Goal: Task Accomplishment & Management: Manage account settings

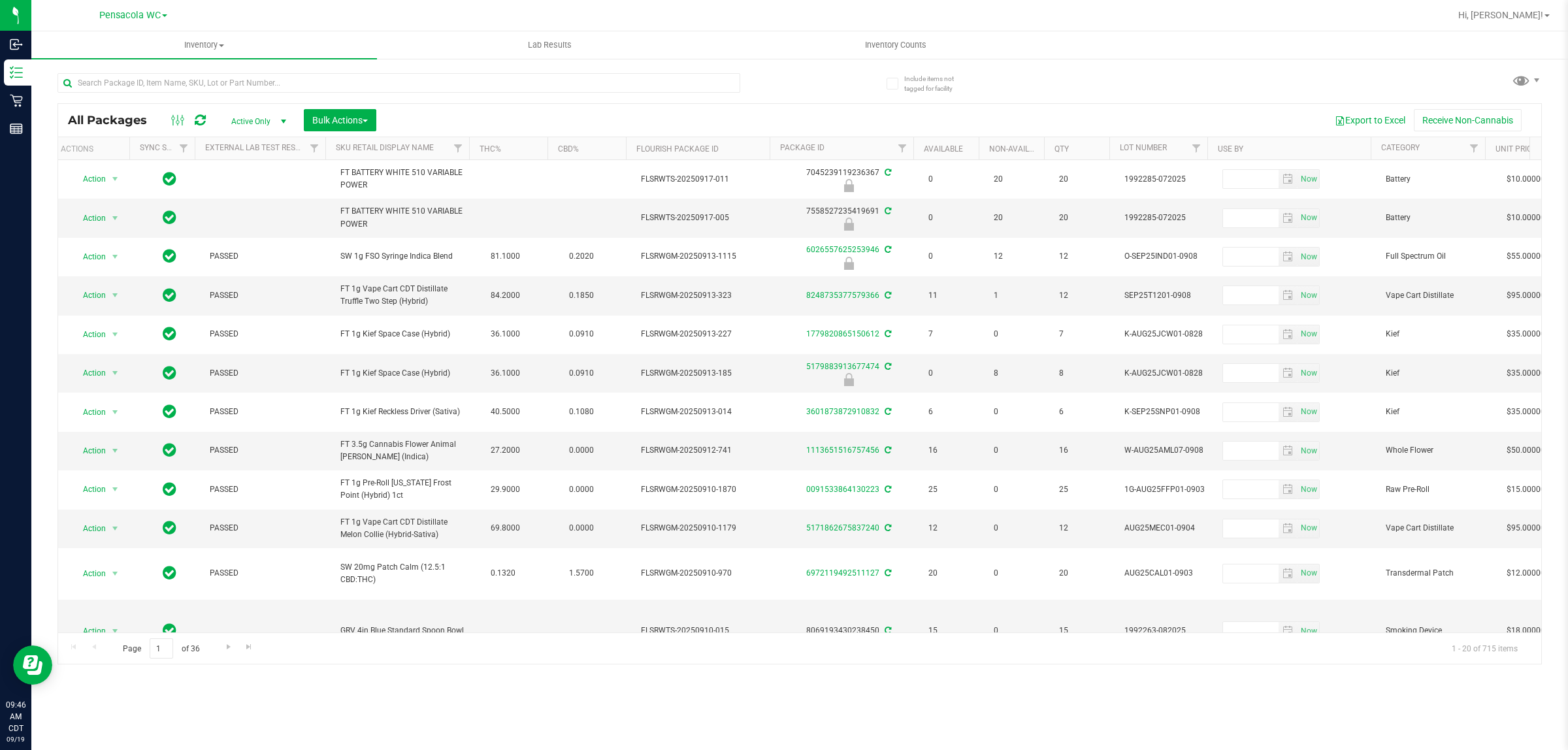
scroll to position [0, 7]
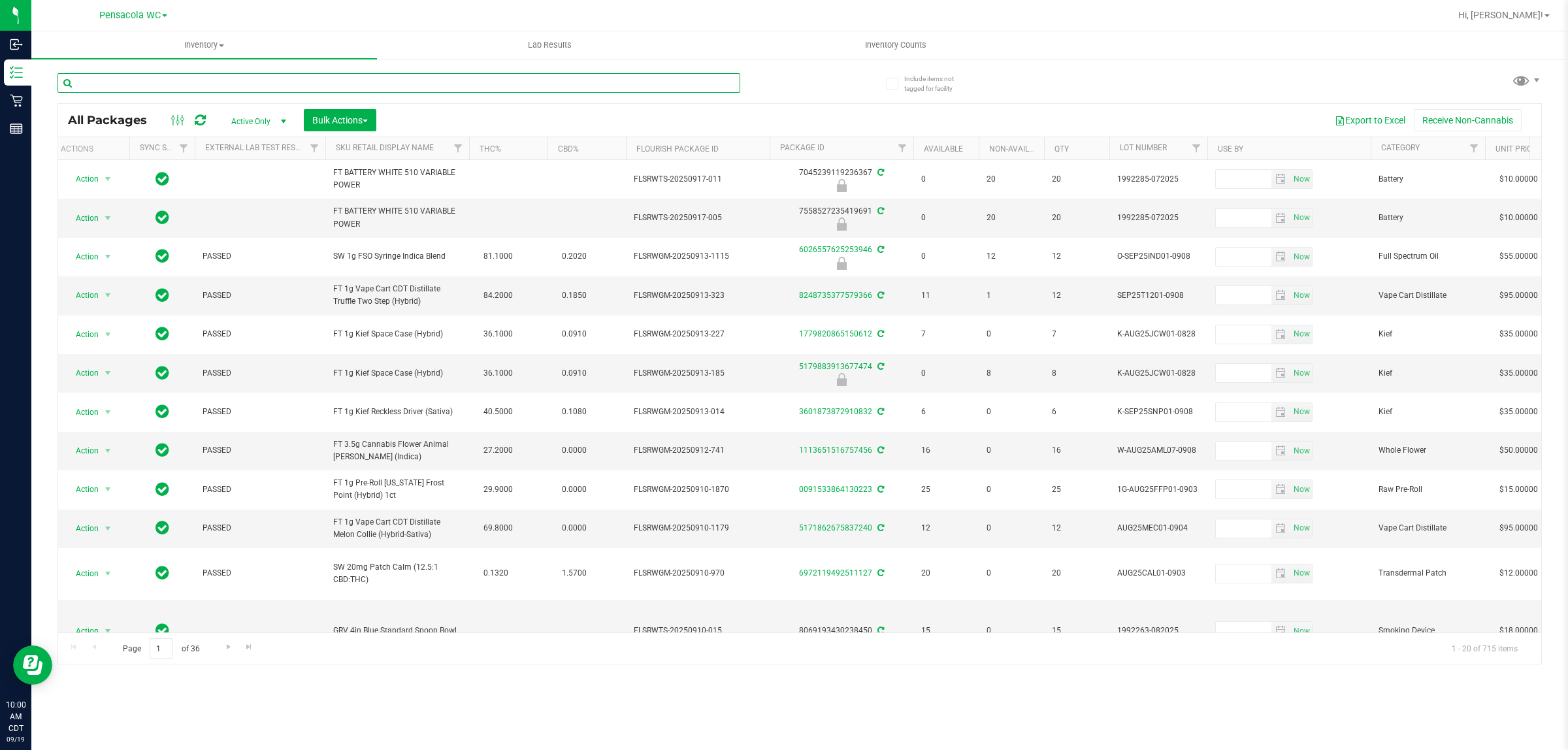
click at [288, 80] on input "text" at bounding box center [399, 83] width 683 height 19
type input "9176197740877964"
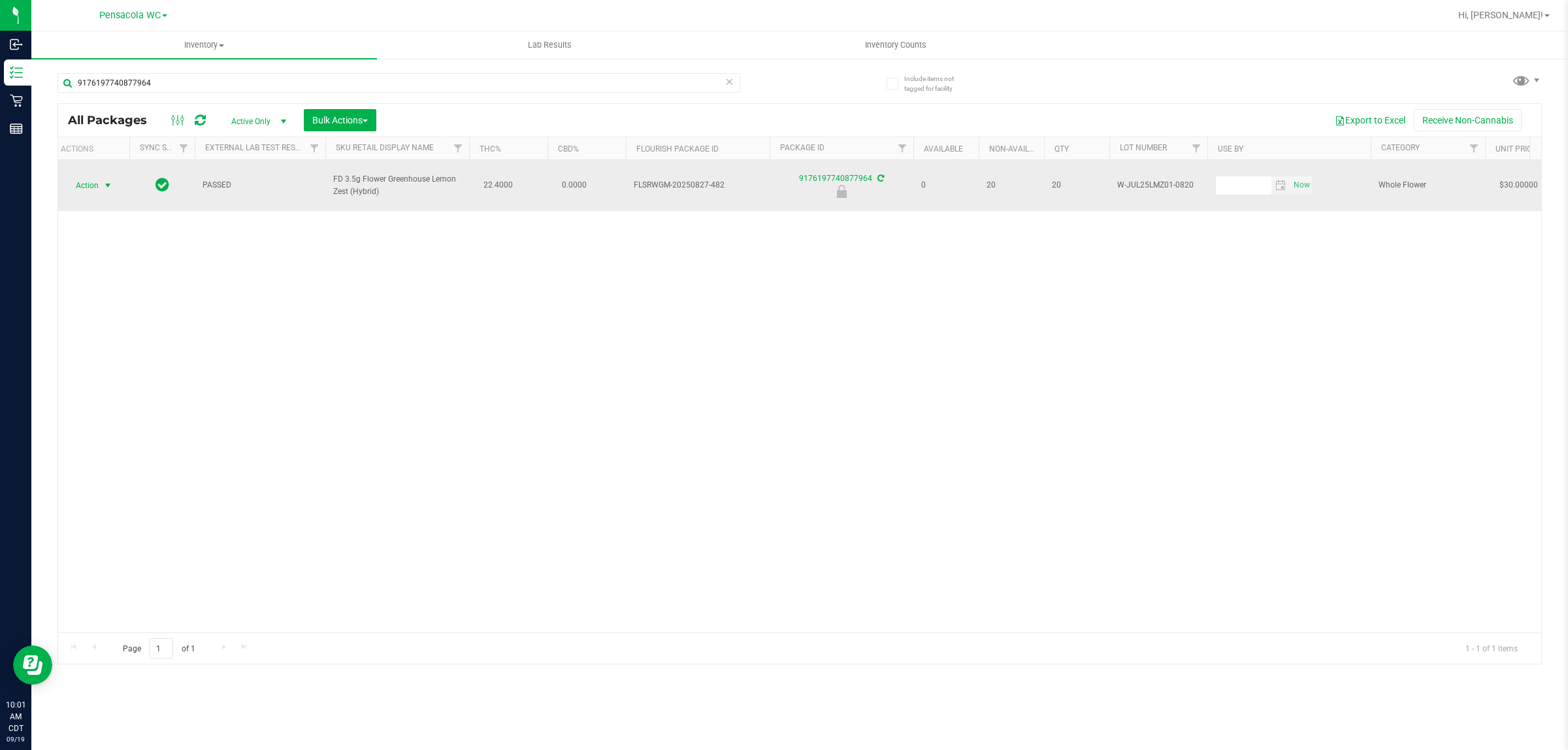
click at [106, 180] on span "select" at bounding box center [107, 185] width 10 height 10
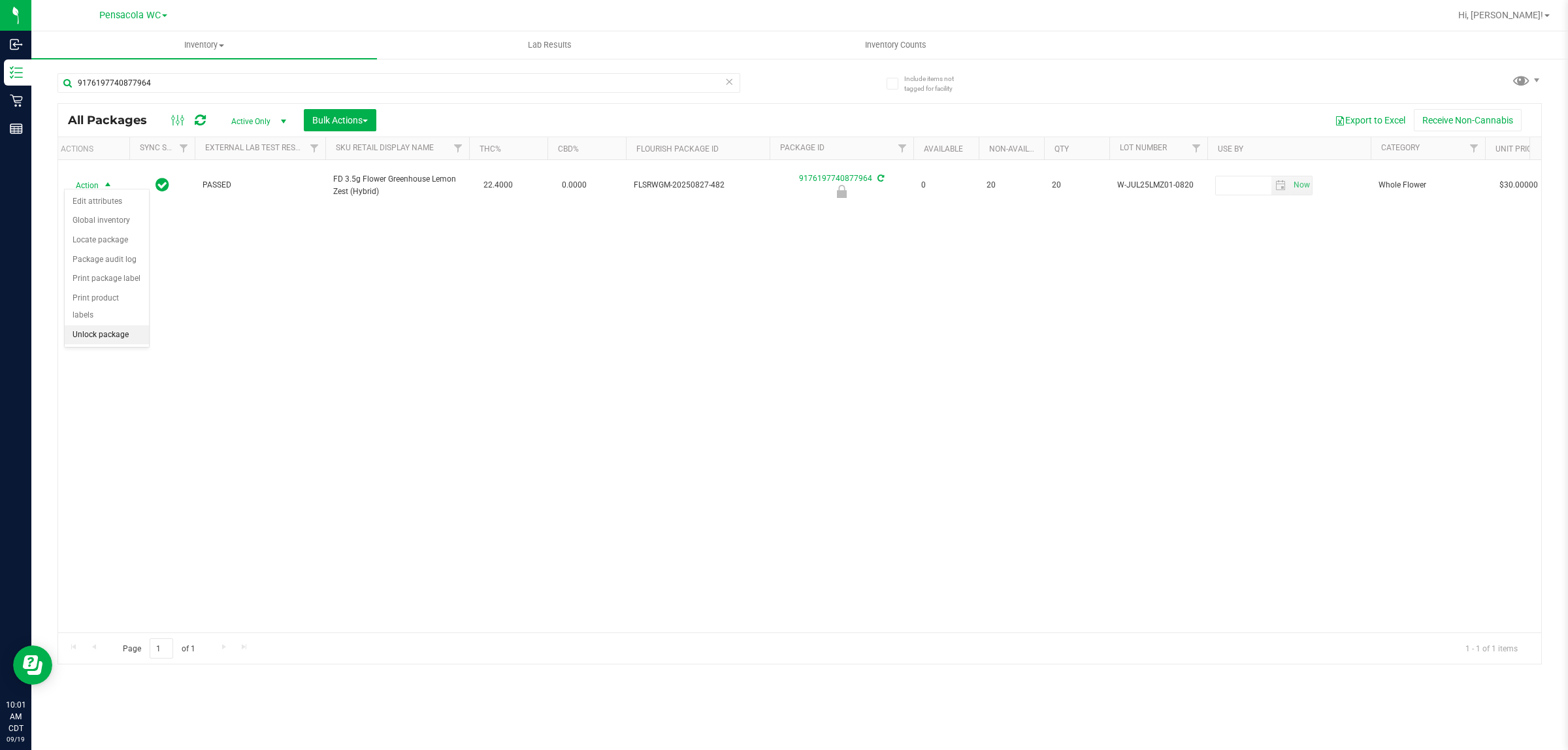
click at [122, 325] on li "Unlock package" at bounding box center [106, 335] width 85 height 19
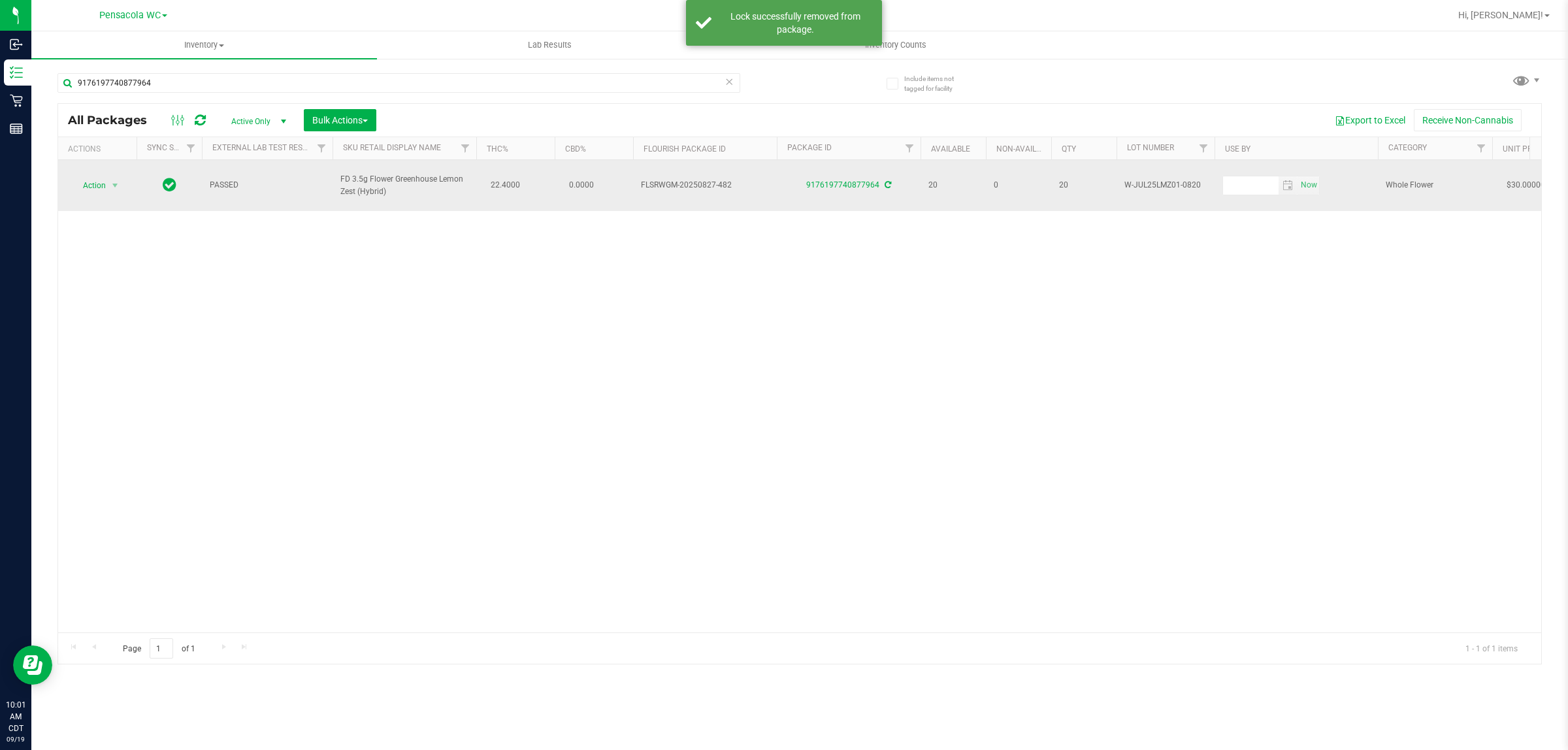
click at [113, 188] on span "select" at bounding box center [115, 185] width 16 height 19
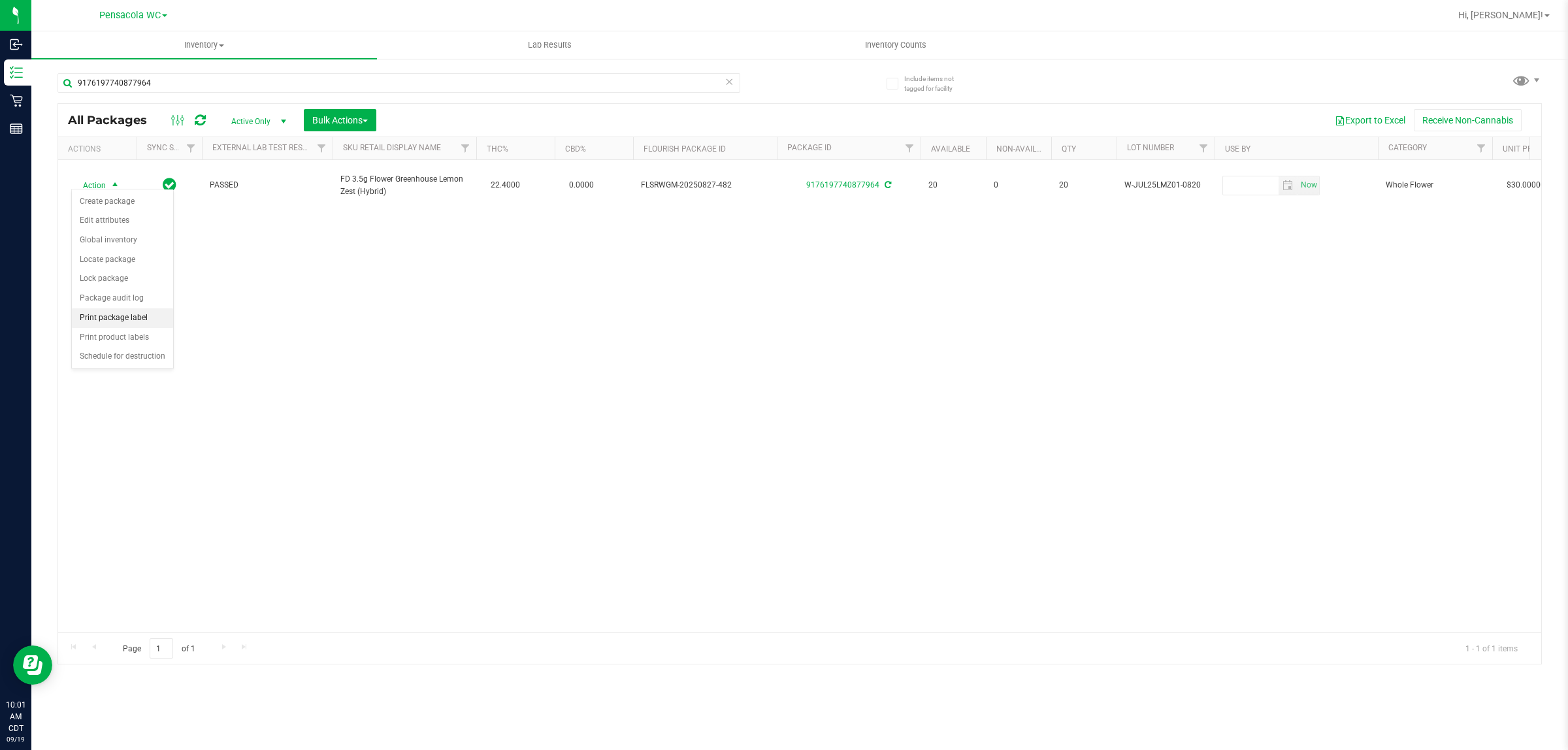
click at [109, 322] on li "Print package label" at bounding box center [122, 318] width 101 height 19
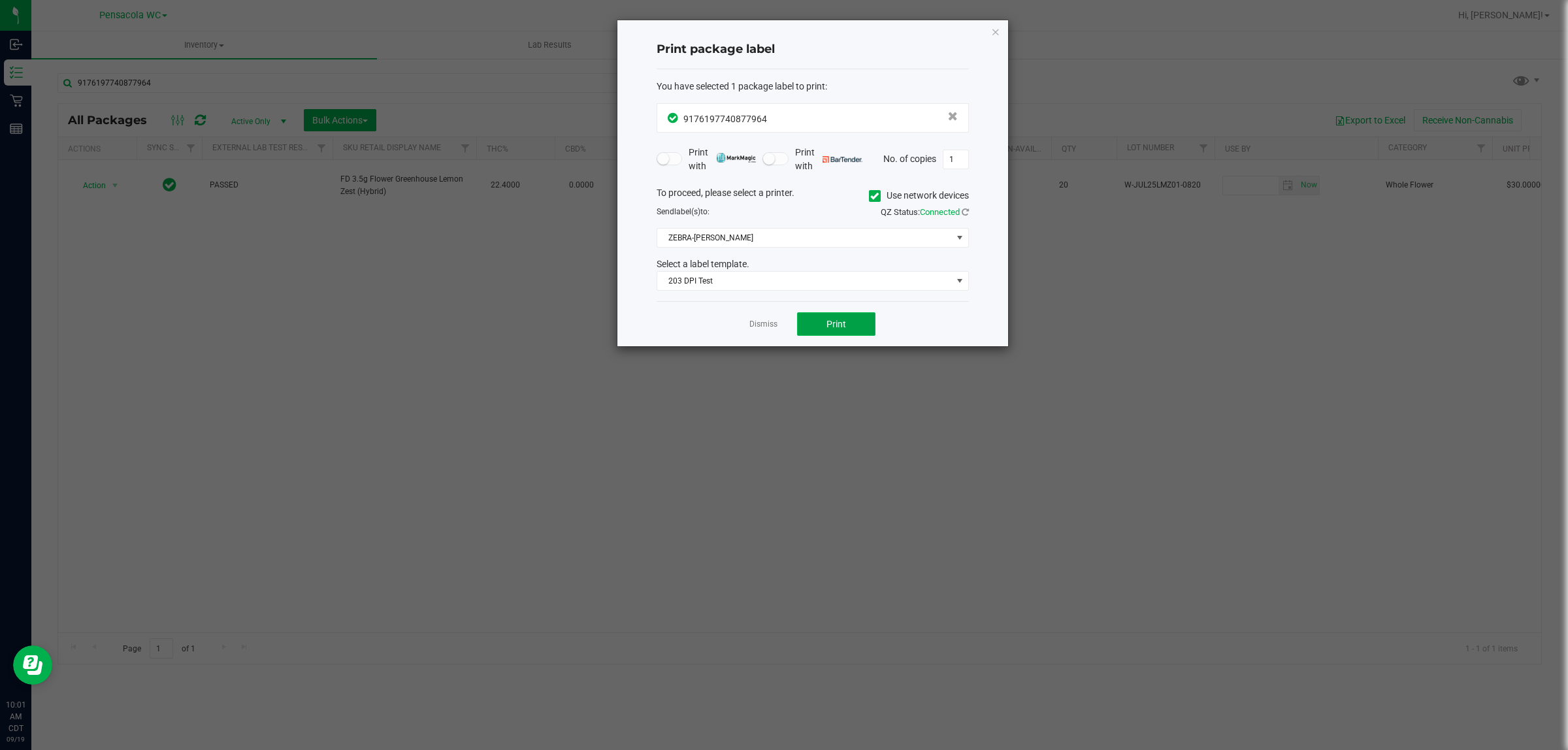
click at [838, 317] on button "Print" at bounding box center [836, 324] width 78 height 23
click at [758, 330] on link "Dismiss" at bounding box center [763, 325] width 28 height 11
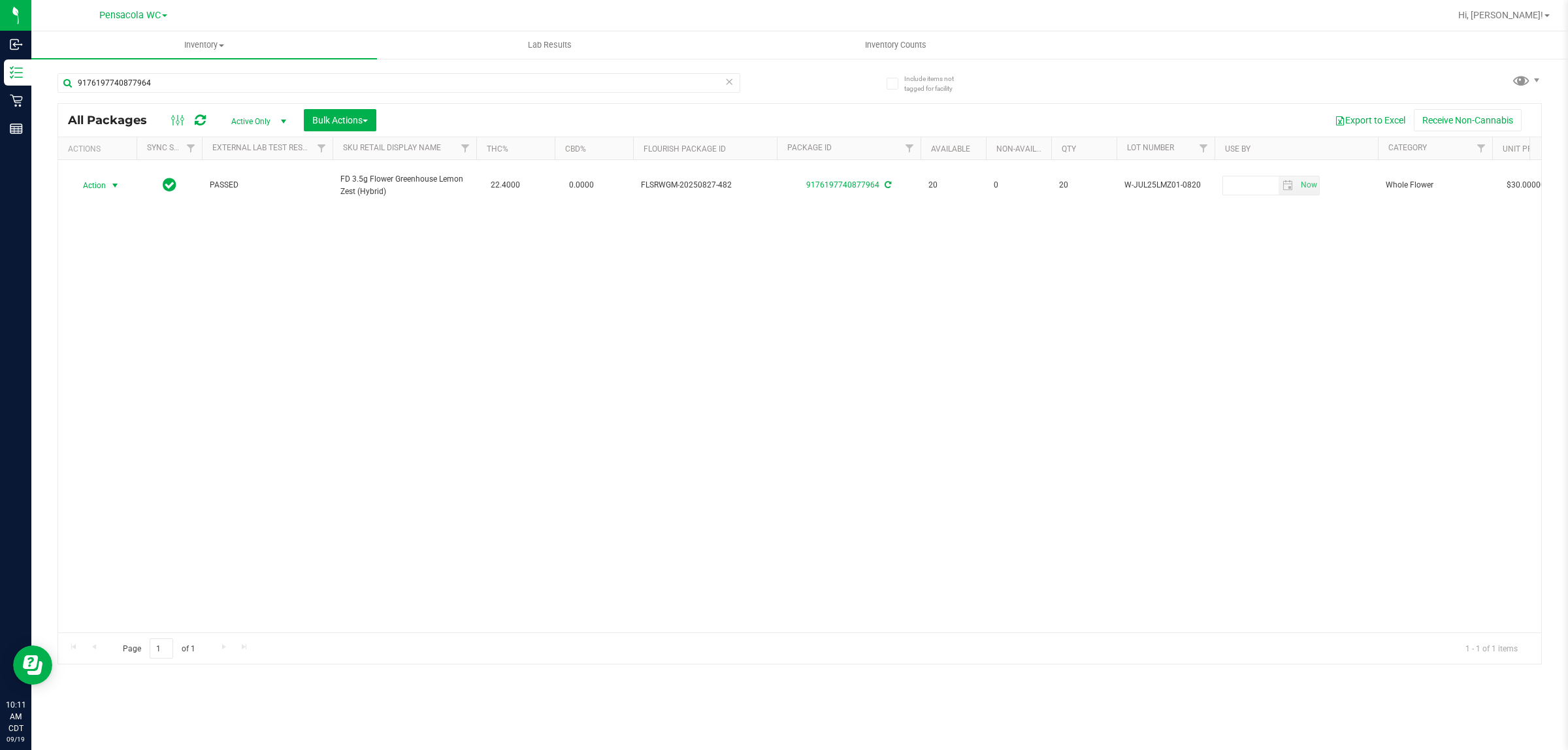
drag, startPoint x: 203, startPoint y: 60, endPoint x: 181, endPoint y: 64, distance: 22.4
click at [192, 60] on div "9176197740877964 All Packages Active Only Active Only Lab Samples Locked All Ex…" at bounding box center [799, 363] width 1484 height 604
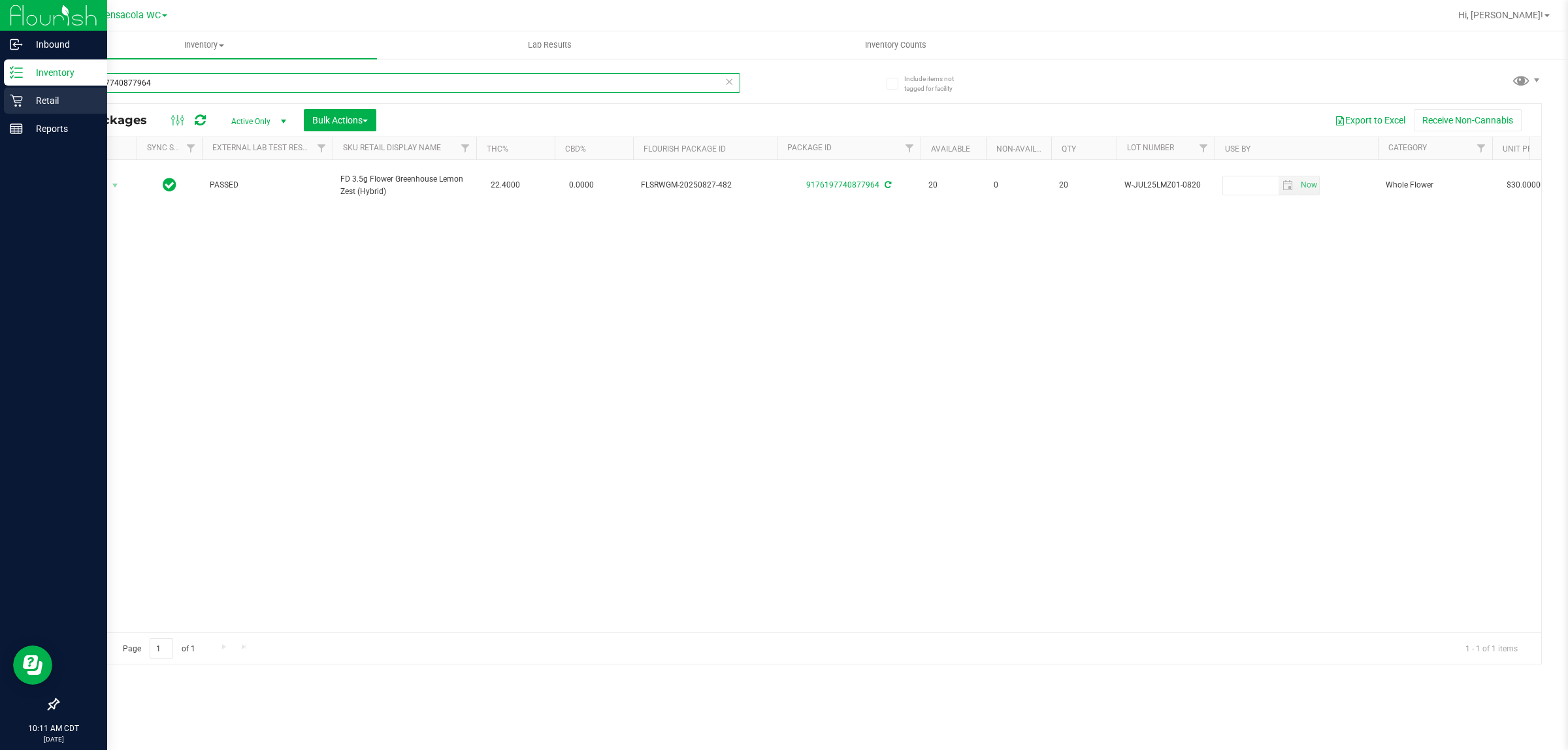
drag, startPoint x: 173, startPoint y: 85, endPoint x: 0, endPoint y: 90, distance: 173.1
click at [0, 90] on div "Inbound Inventory Retail Reports 10:11 AM CDT [DATE] 09/19 Pensacola WC Hi, [PE…" at bounding box center [784, 375] width 1568 height 750
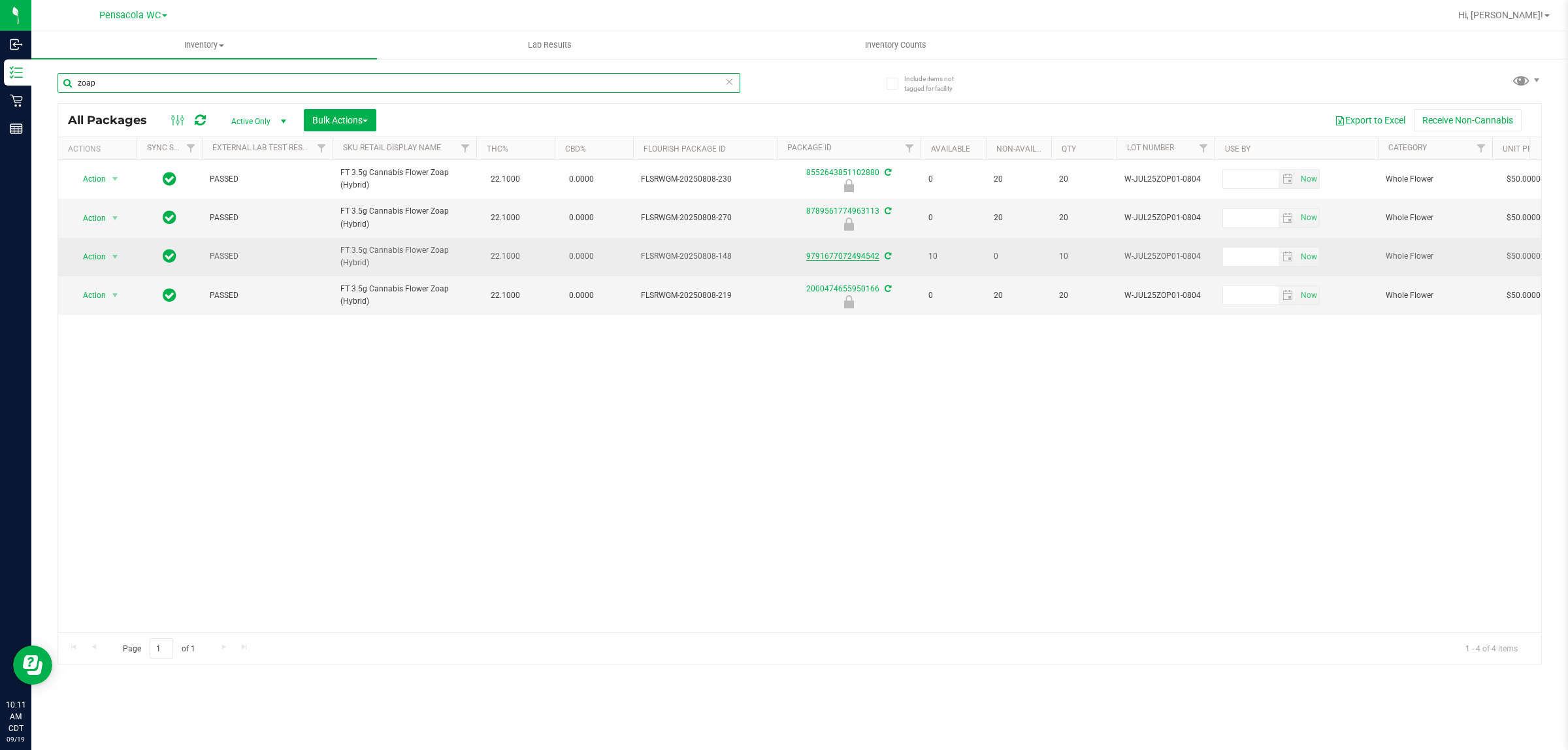
type input "zoap"
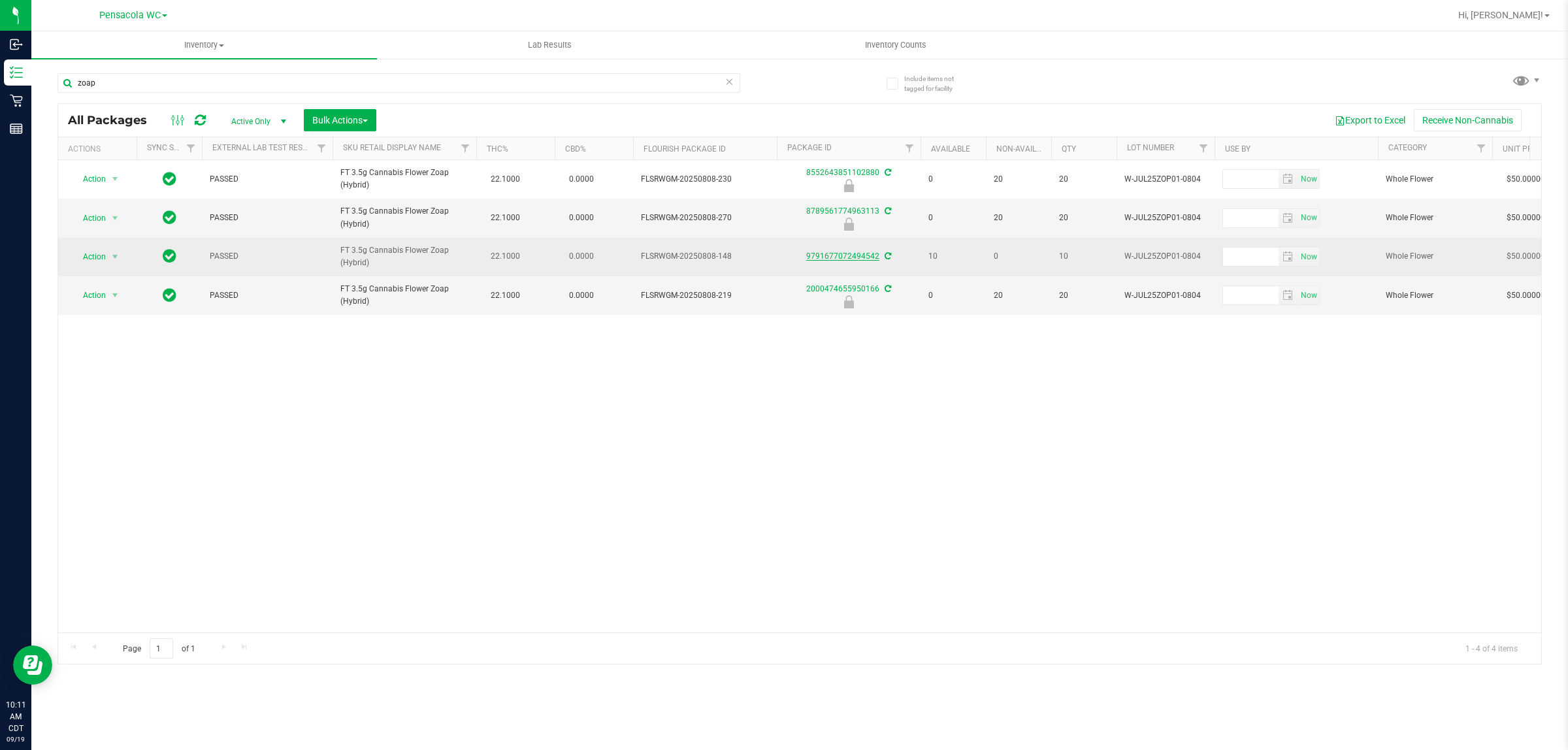
click at [844, 259] on link "9791677072494542" at bounding box center [842, 255] width 73 height 9
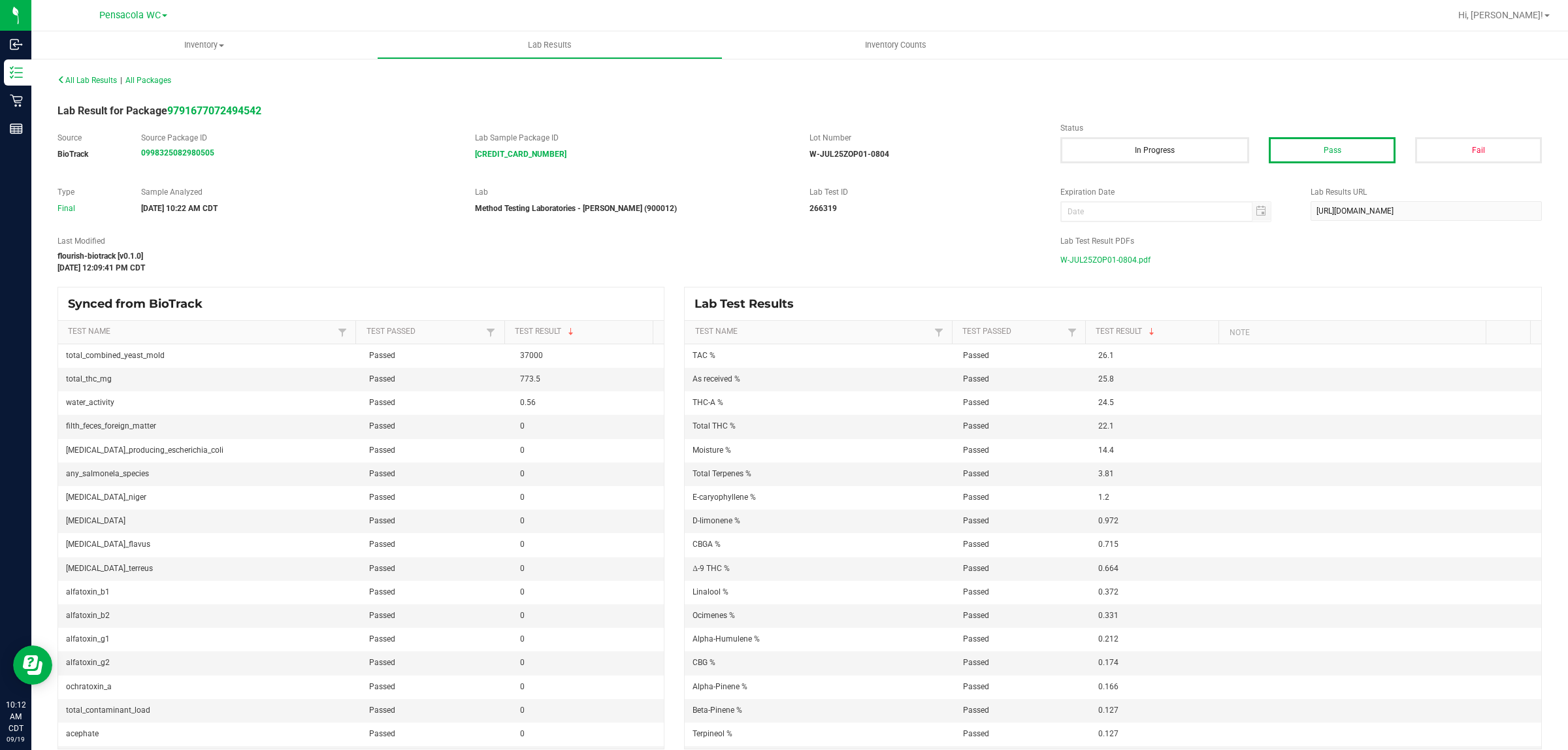
click at [1137, 259] on span "W-JUL25ZOP01-0804.pdf" at bounding box center [1106, 260] width 90 height 19
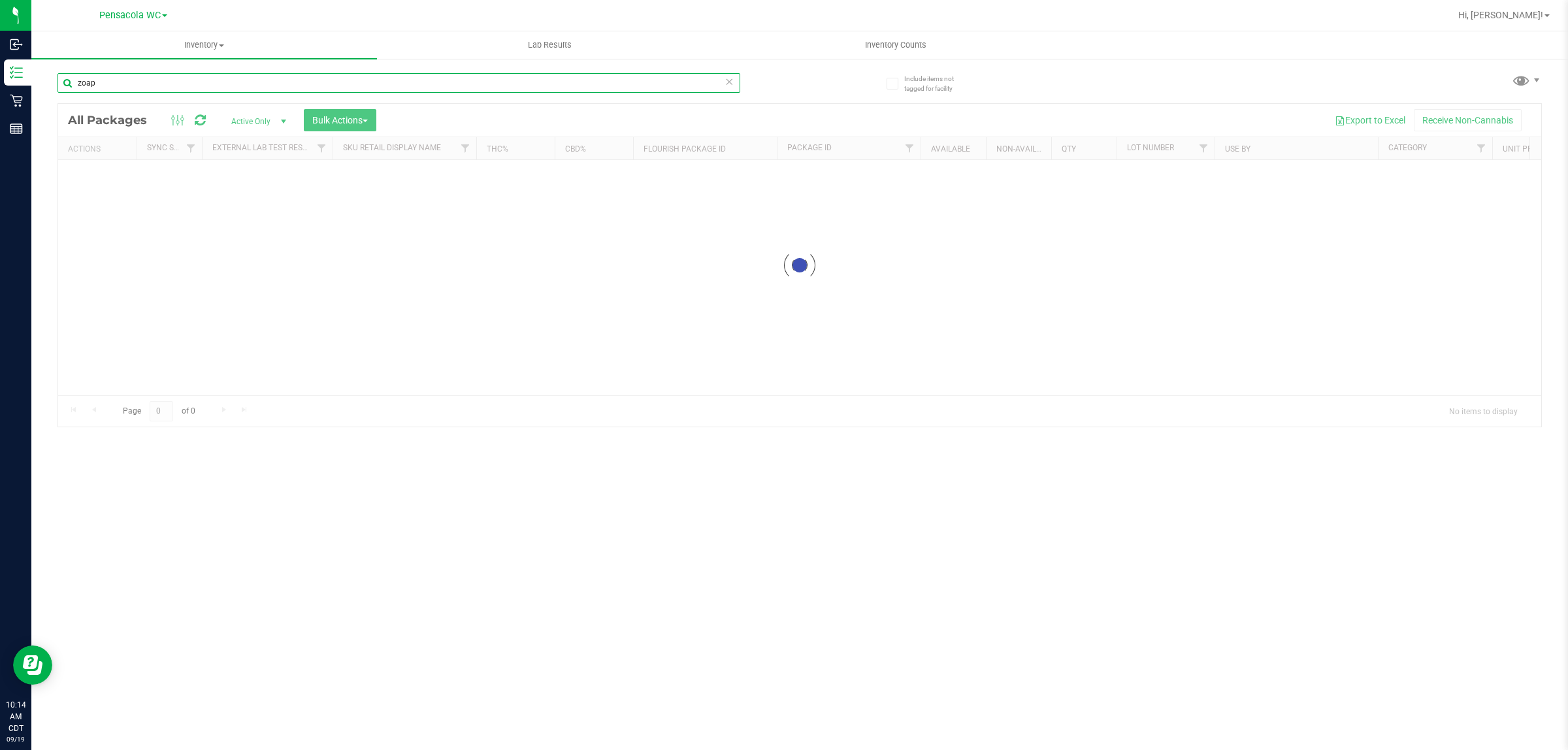
click at [187, 79] on input "zoap" at bounding box center [399, 83] width 683 height 19
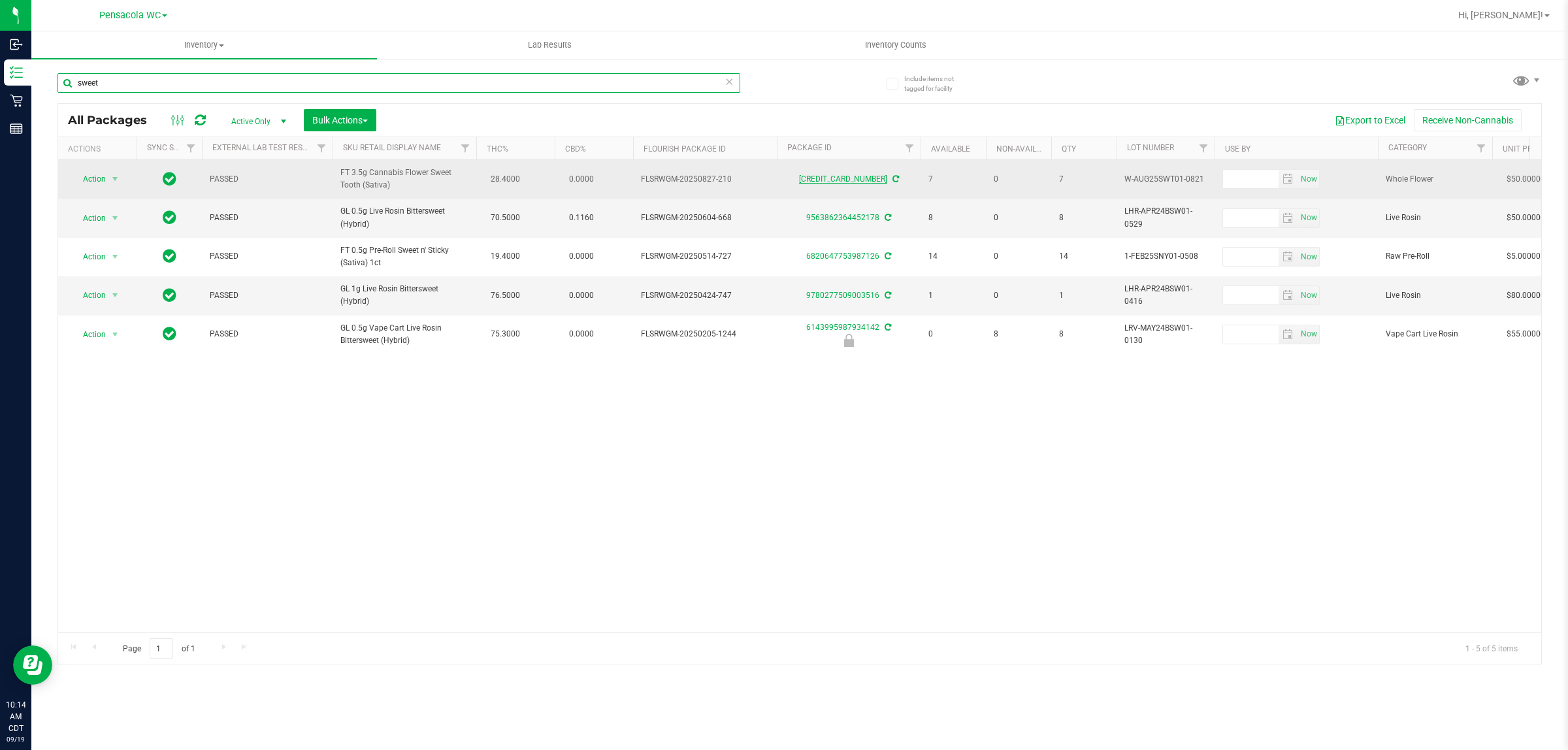
type input "sweet"
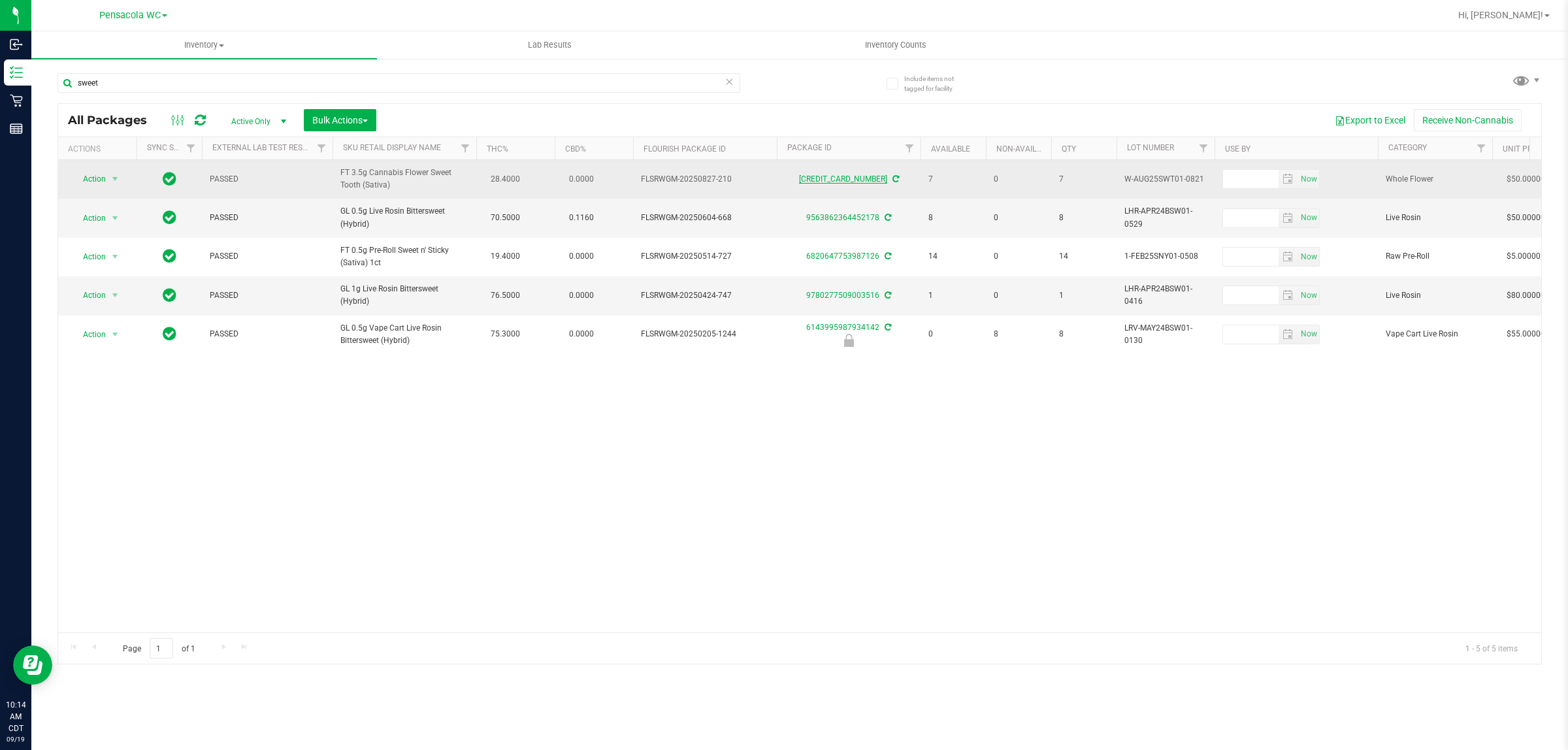
click at [834, 180] on link "[CREDIT_CARD_NUMBER]" at bounding box center [843, 179] width 89 height 9
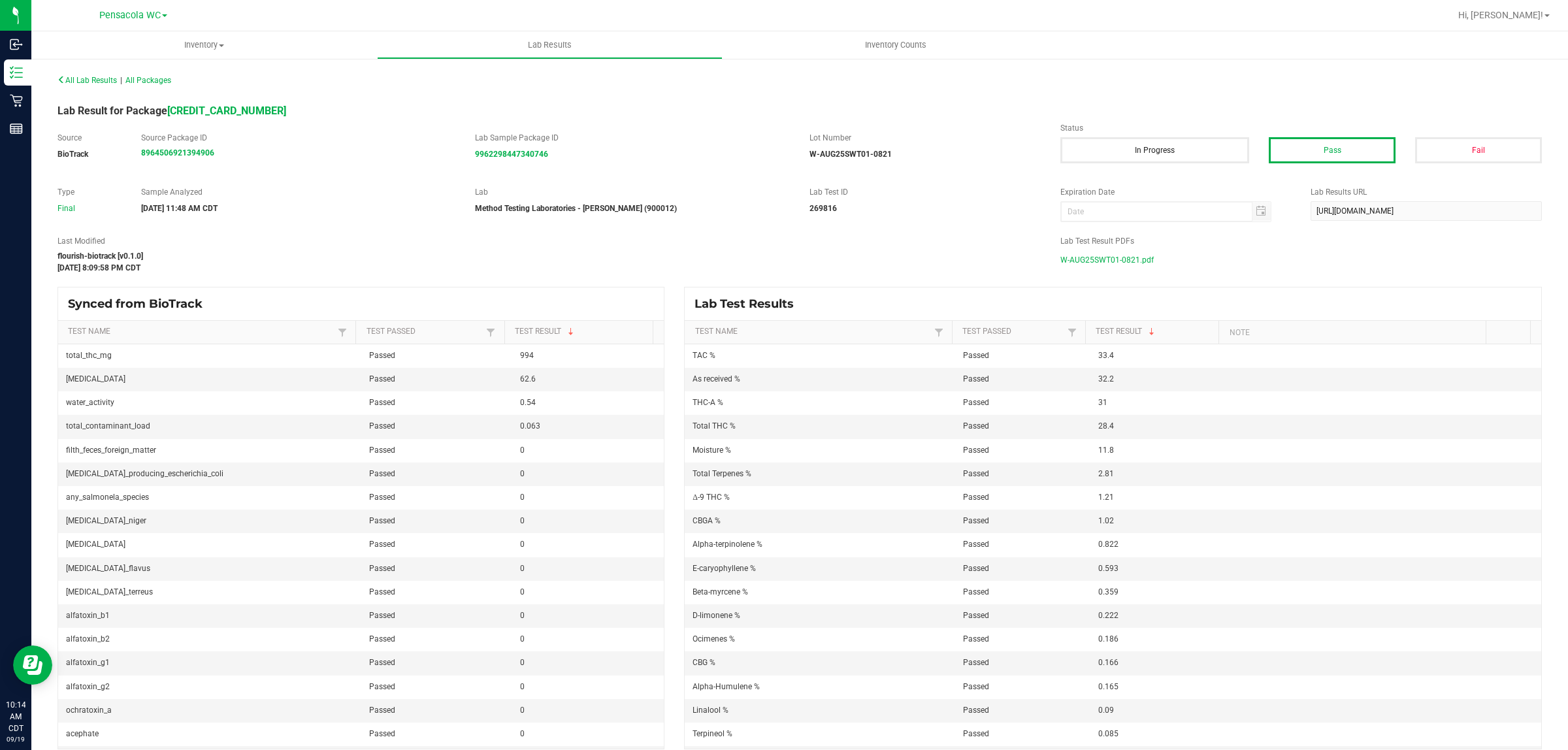
click at [1111, 259] on span "W-AUG25SWT01-0821.pdf" at bounding box center [1107, 260] width 93 height 19
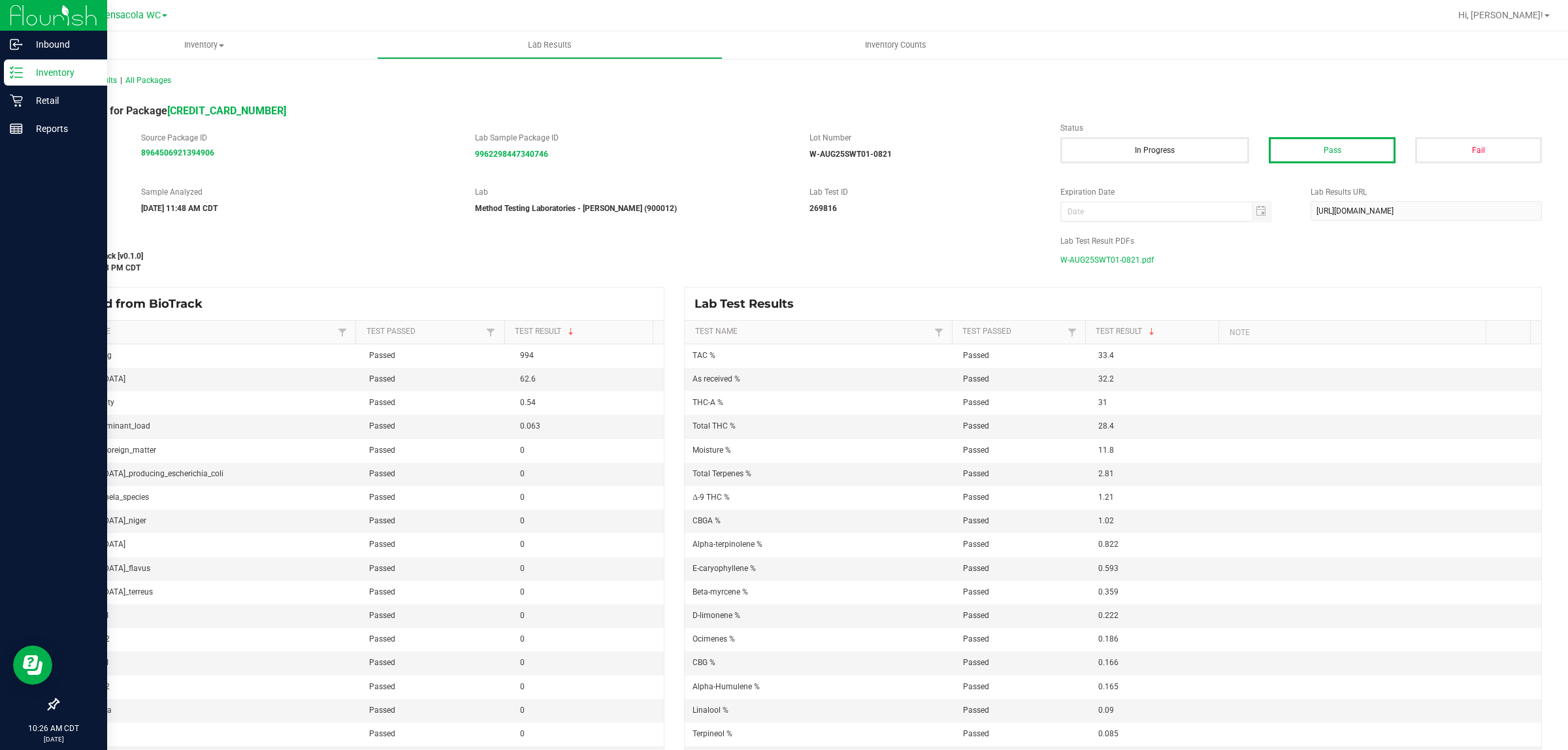
click at [19, 67] on icon at bounding box center [16, 73] width 13 height 13
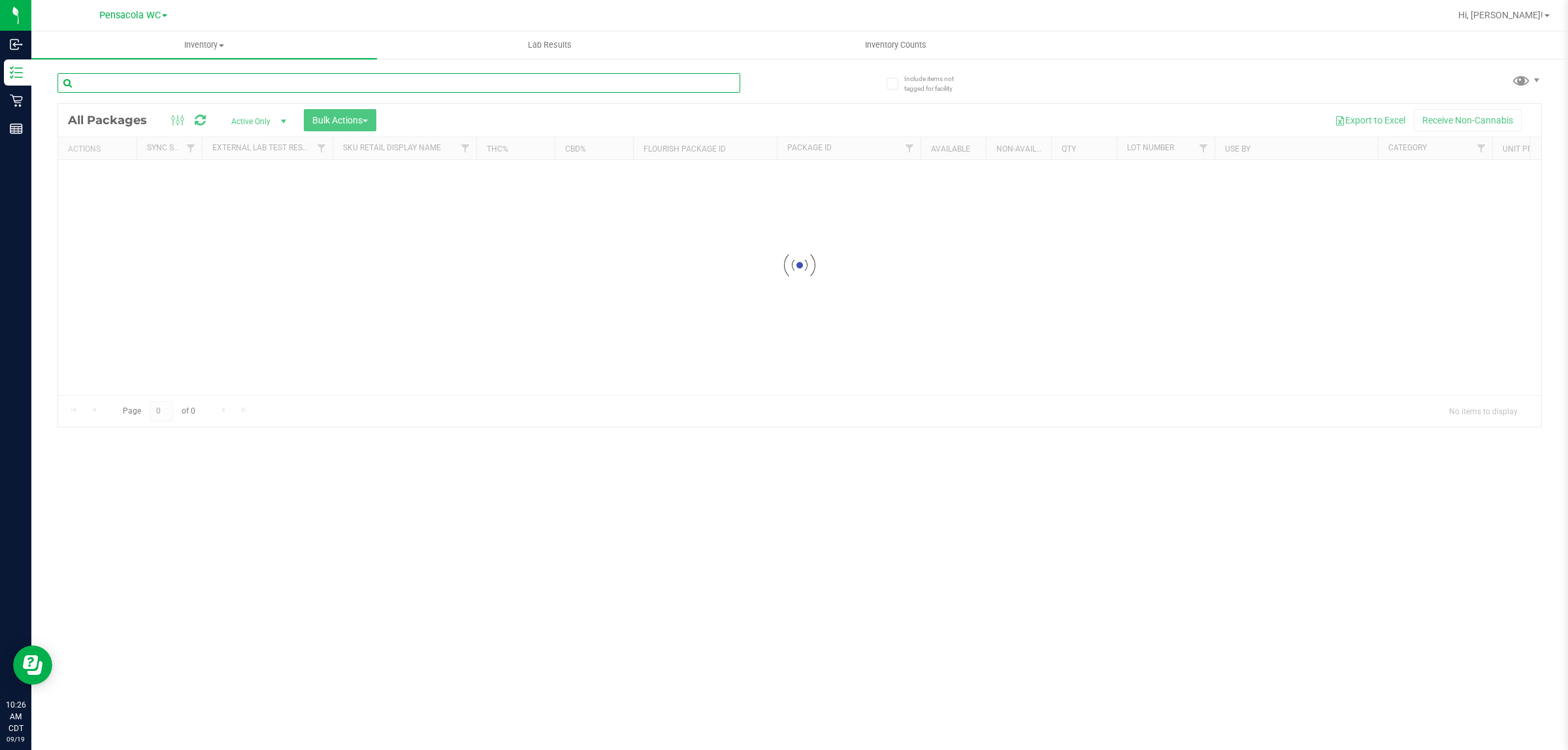
click at [425, 82] on input "text" at bounding box center [399, 83] width 683 height 19
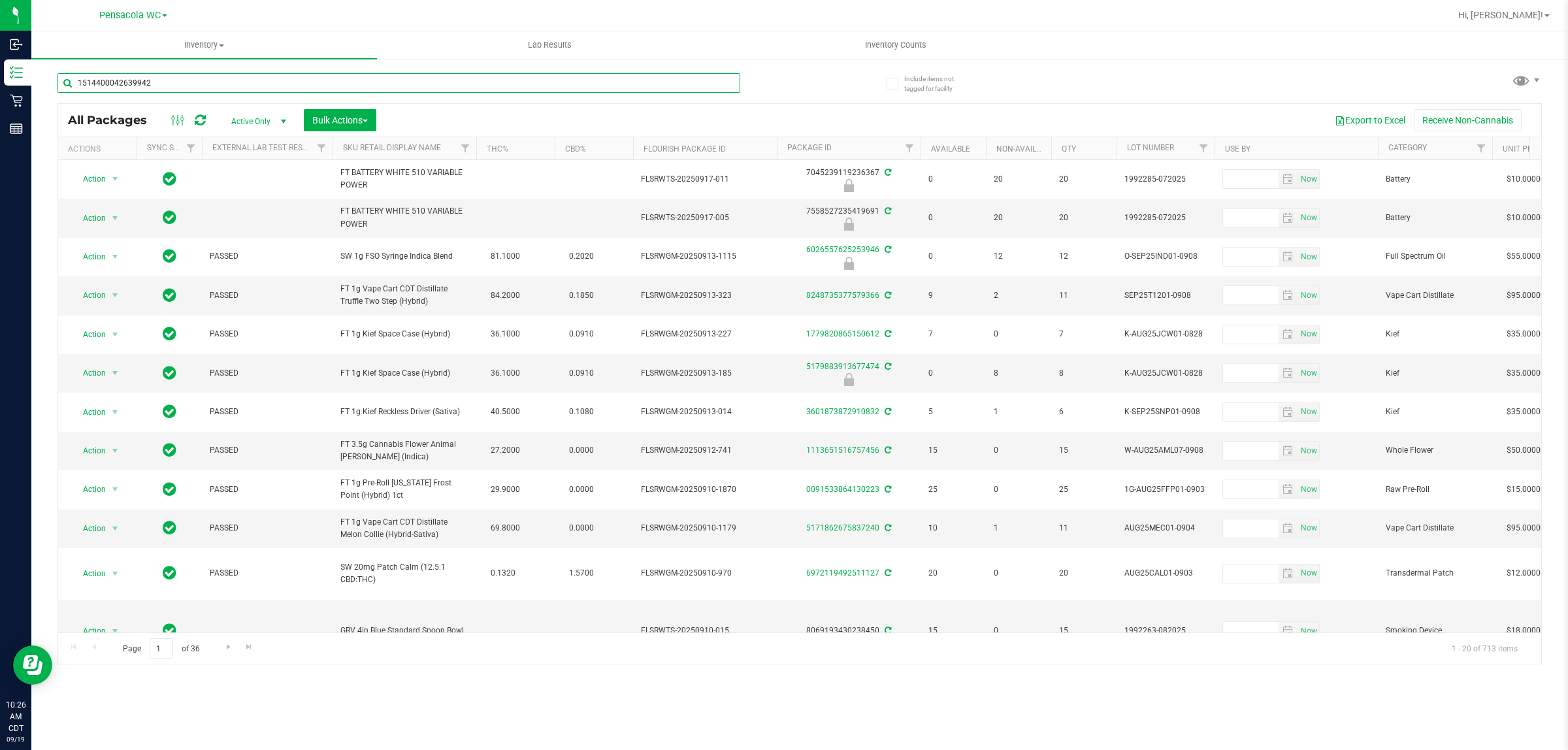
type input "1514400042639942"
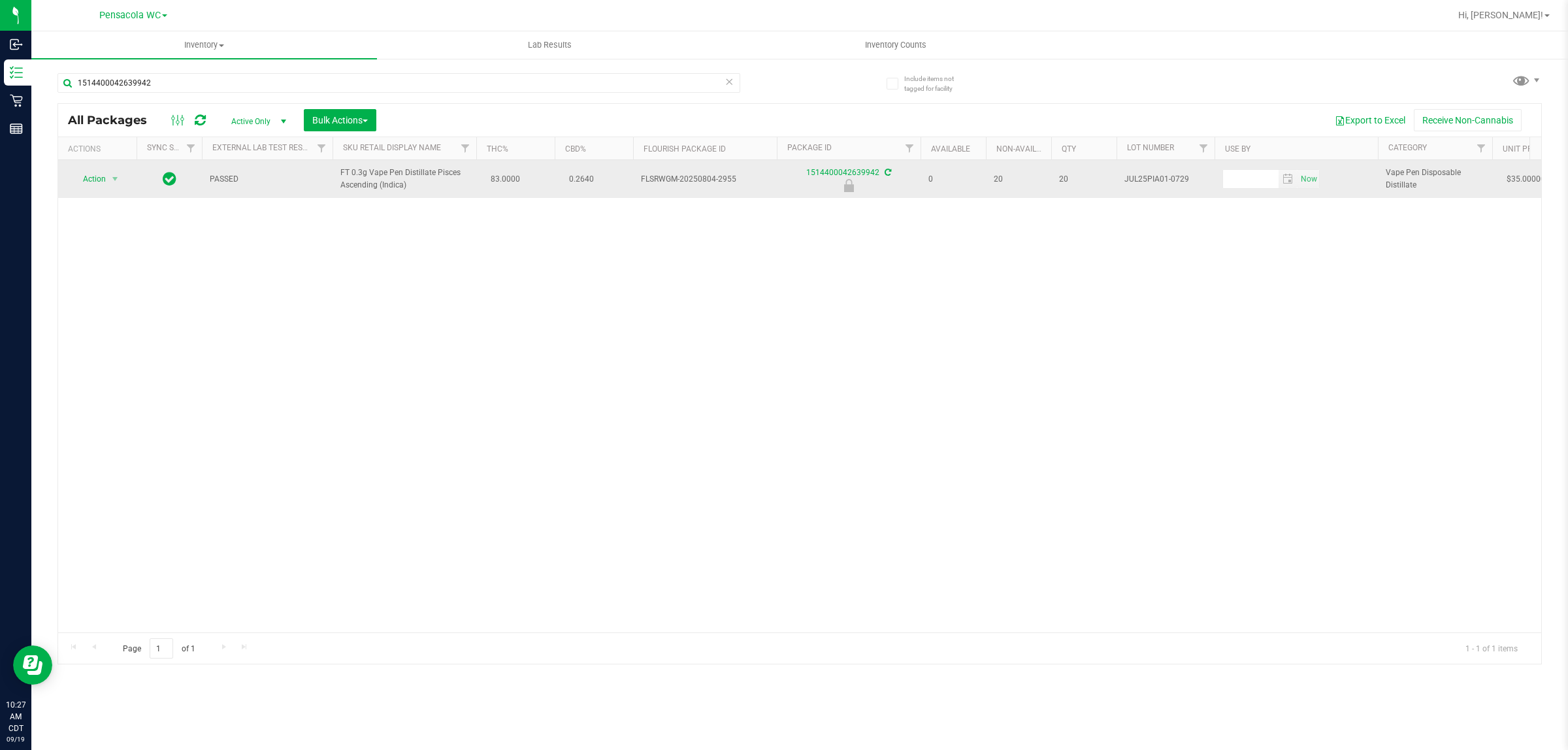
click at [89, 183] on span "Action" at bounding box center [89, 179] width 35 height 19
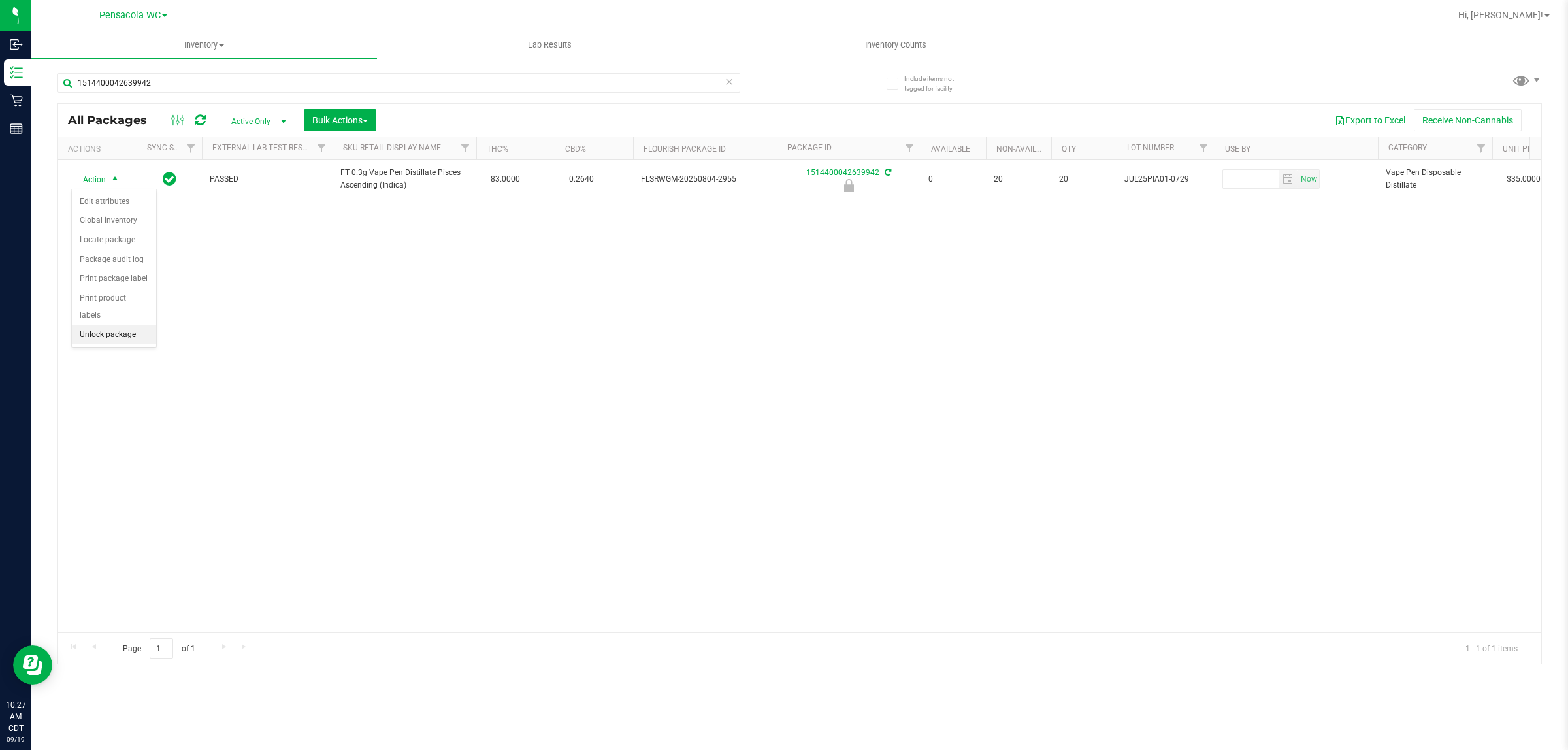
click at [92, 328] on li "Unlock package" at bounding box center [114, 335] width 85 height 19
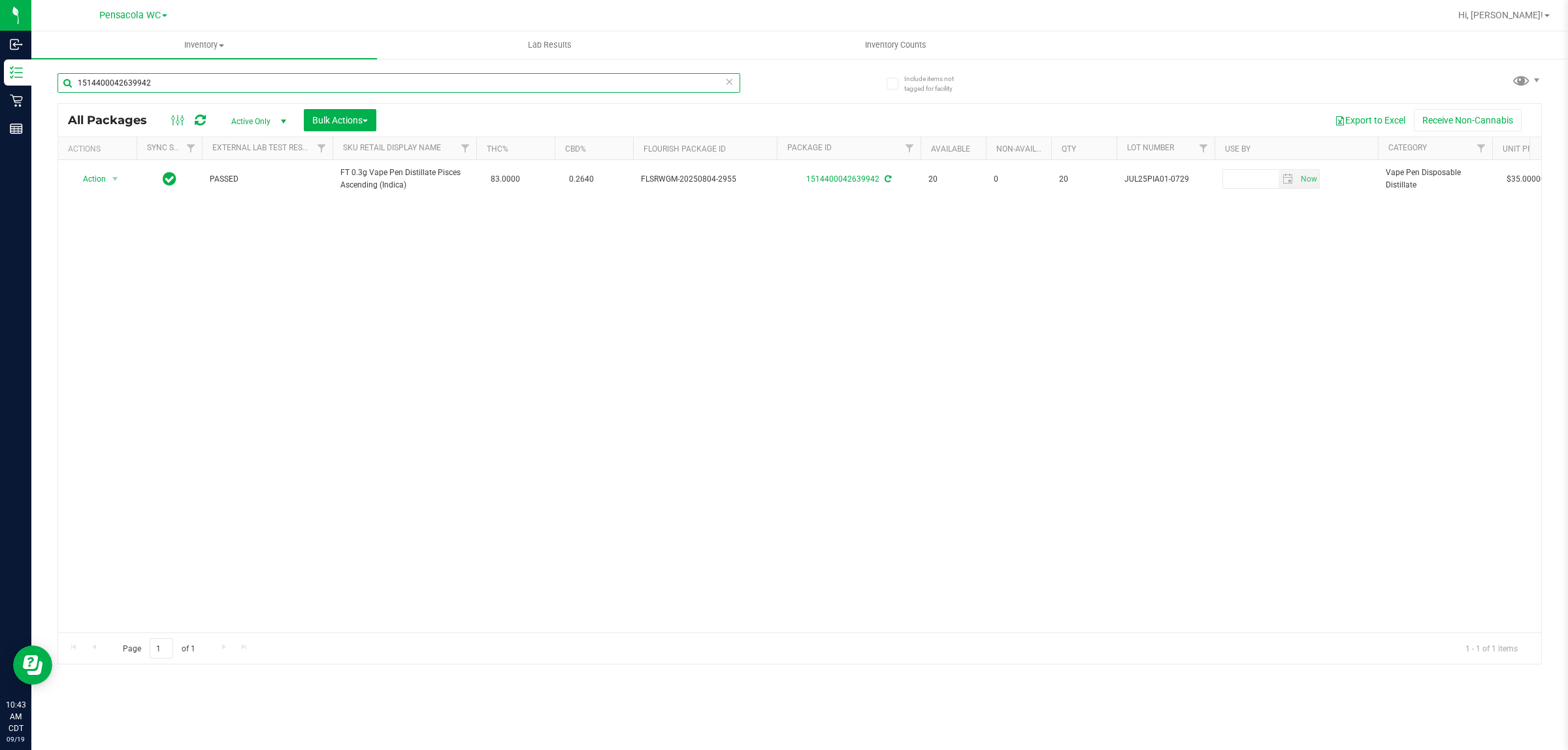
click at [673, 87] on input "1514400042639942" at bounding box center [399, 83] width 683 height 19
type input "9648427497841408"
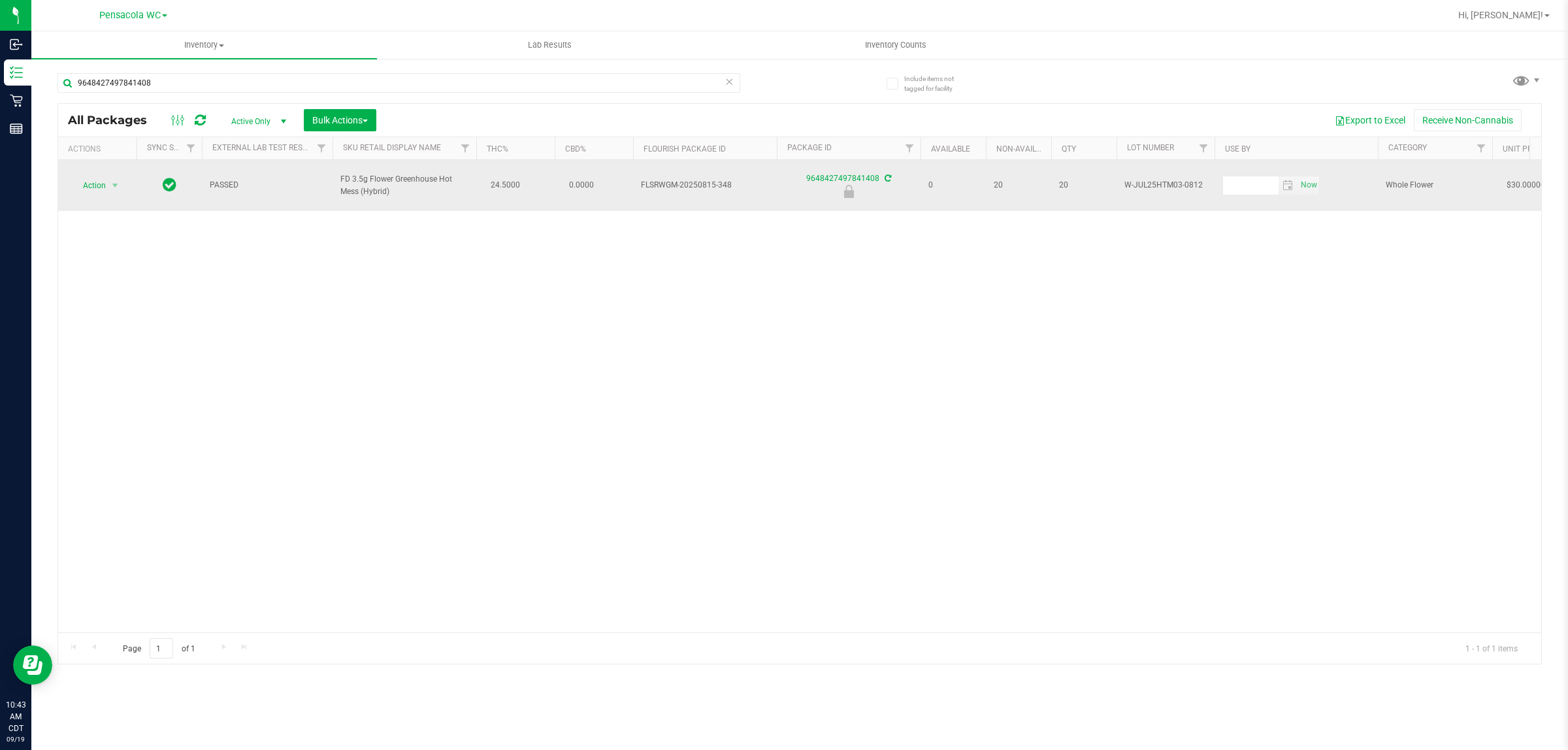
click at [121, 176] on span "select" at bounding box center [115, 185] width 16 height 19
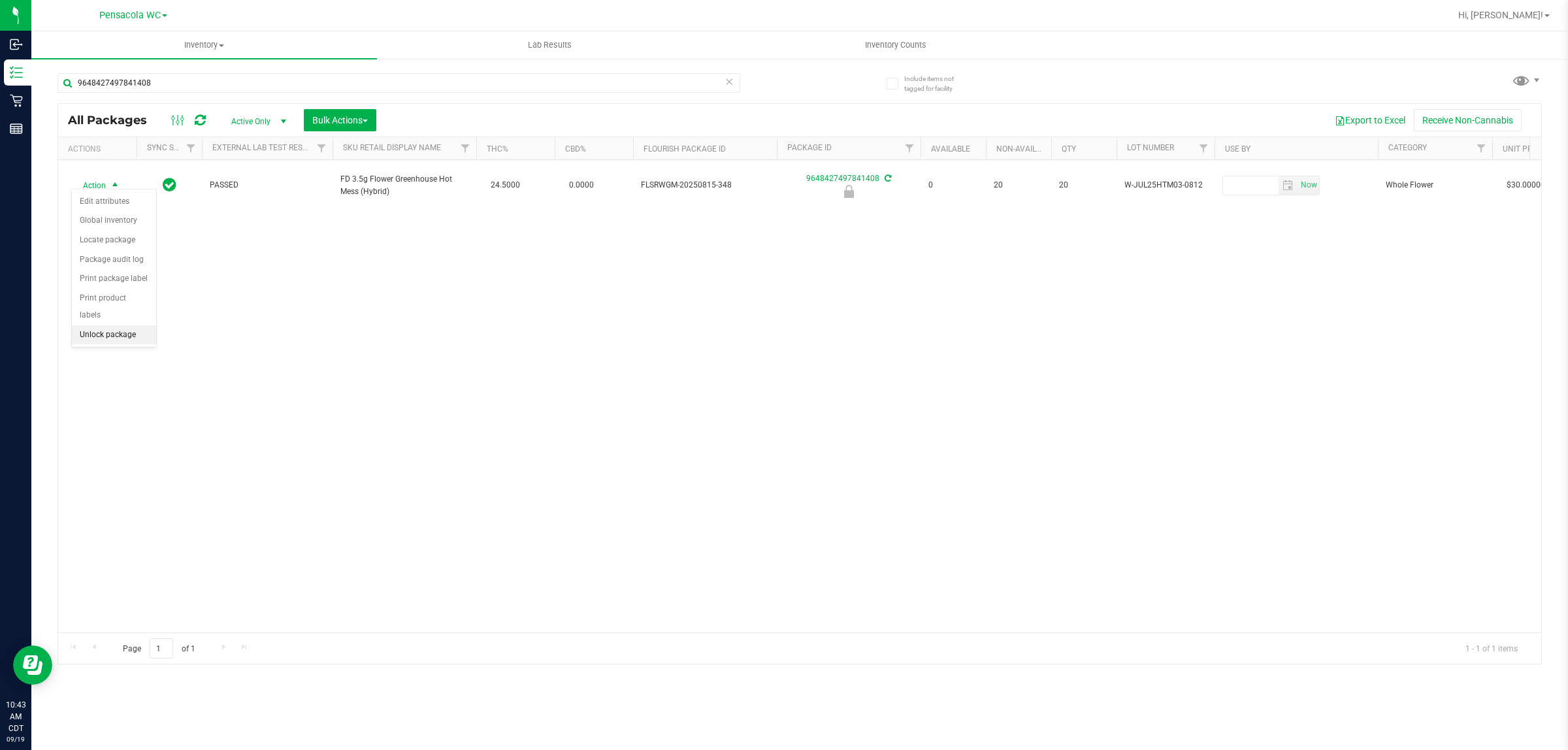
click at [79, 328] on li "Unlock package" at bounding box center [114, 335] width 85 height 19
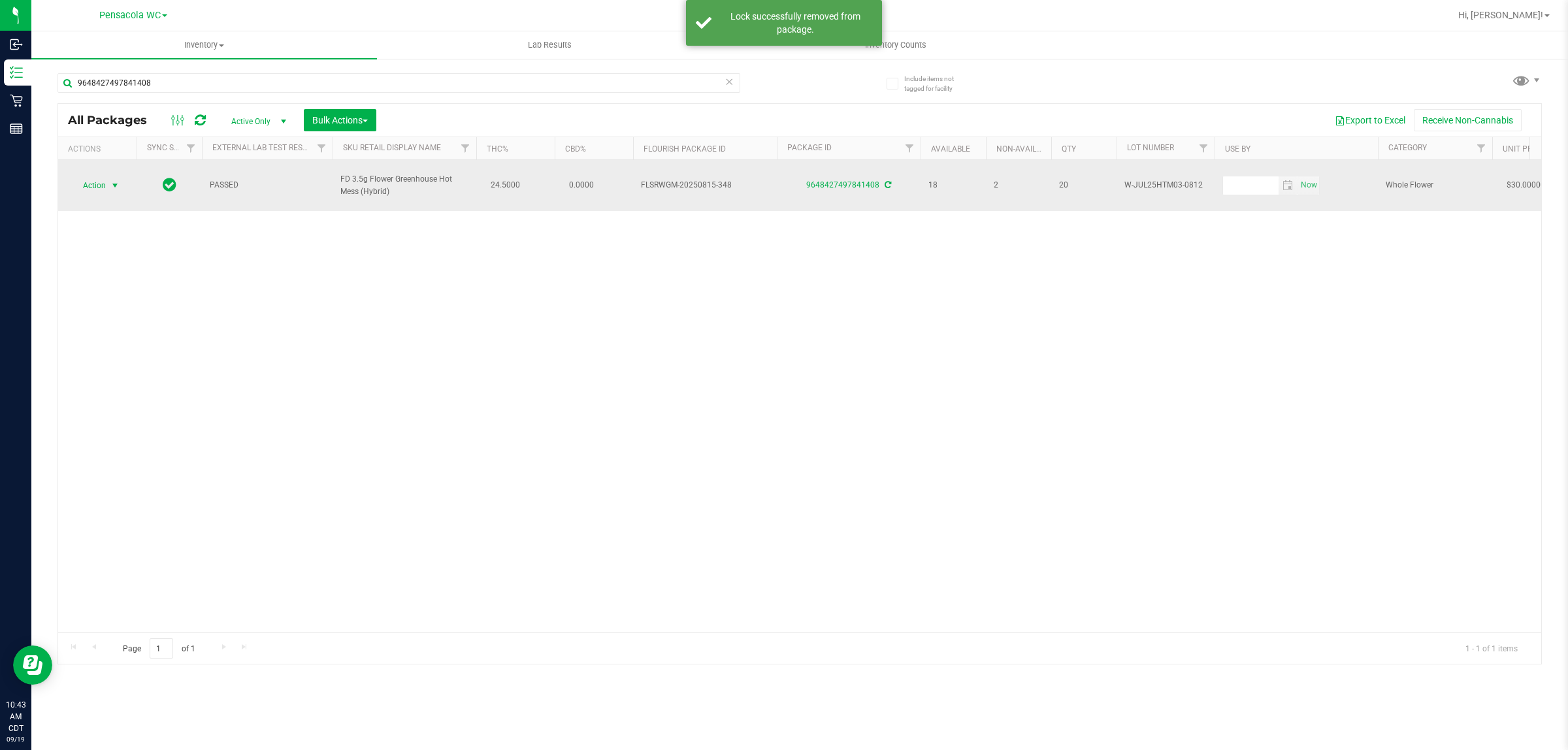
click at [98, 187] on span "Action" at bounding box center [89, 185] width 35 height 19
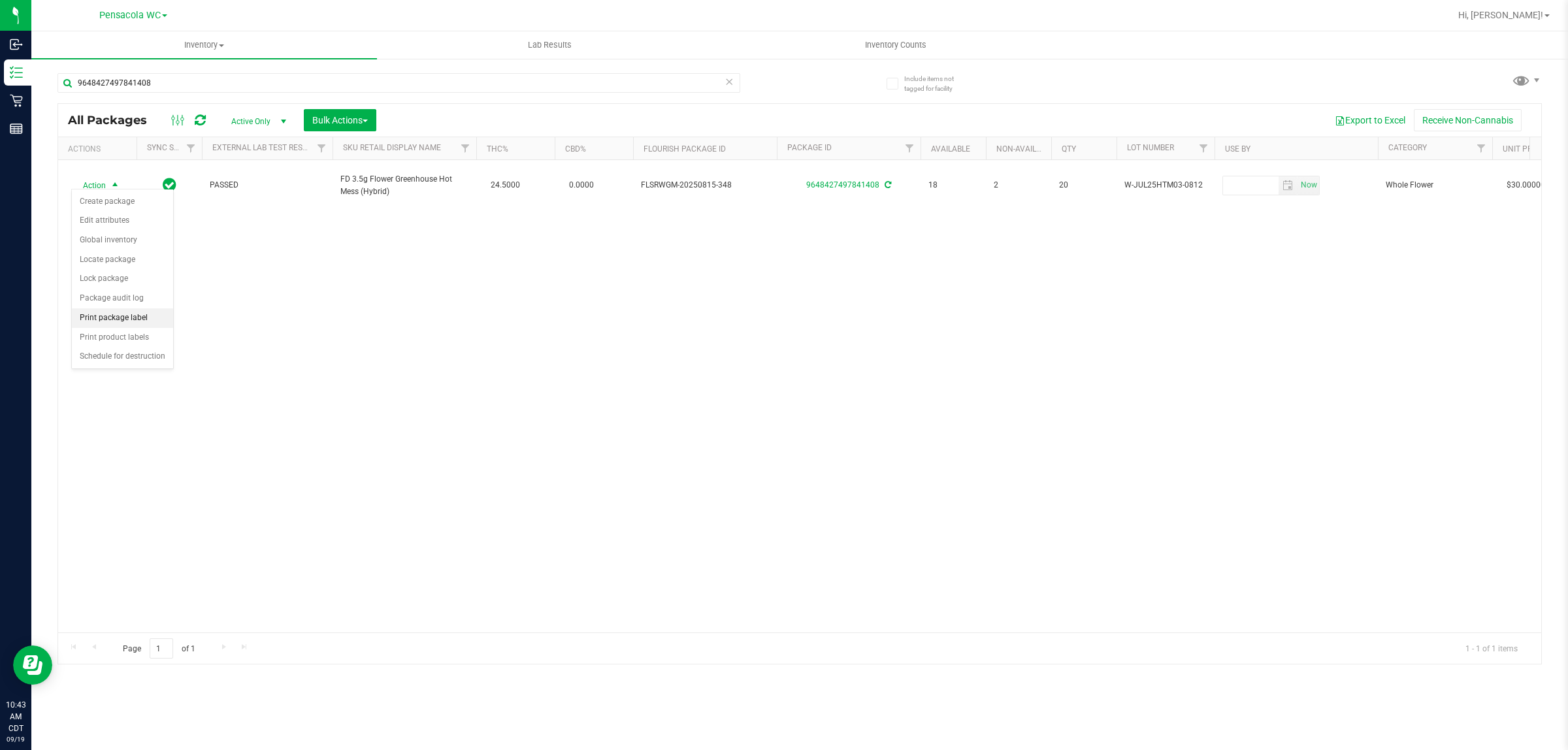
click at [115, 322] on li "Print package label" at bounding box center [122, 318] width 101 height 19
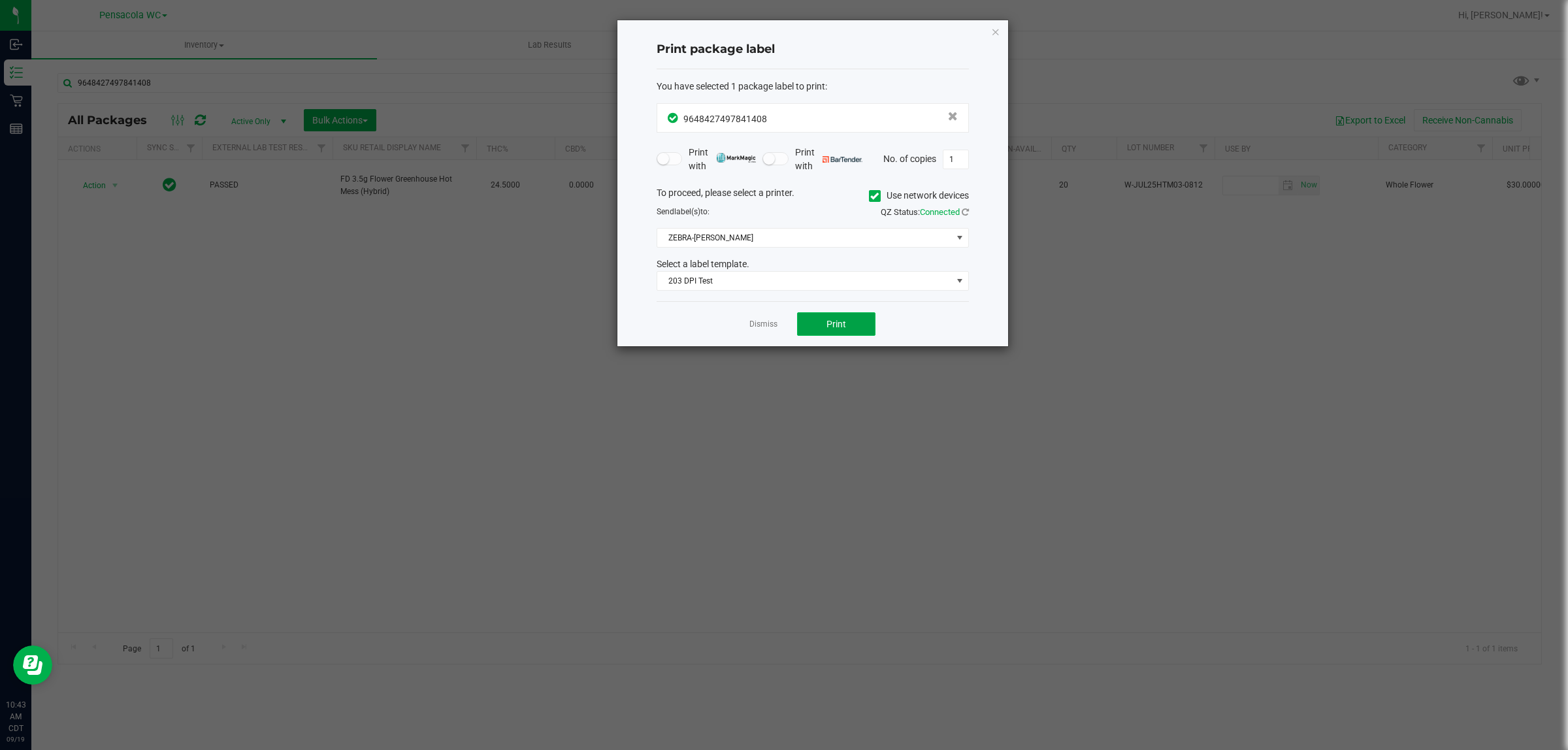
click at [864, 328] on button "Print" at bounding box center [836, 324] width 78 height 23
click at [772, 324] on link "Dismiss" at bounding box center [763, 325] width 28 height 11
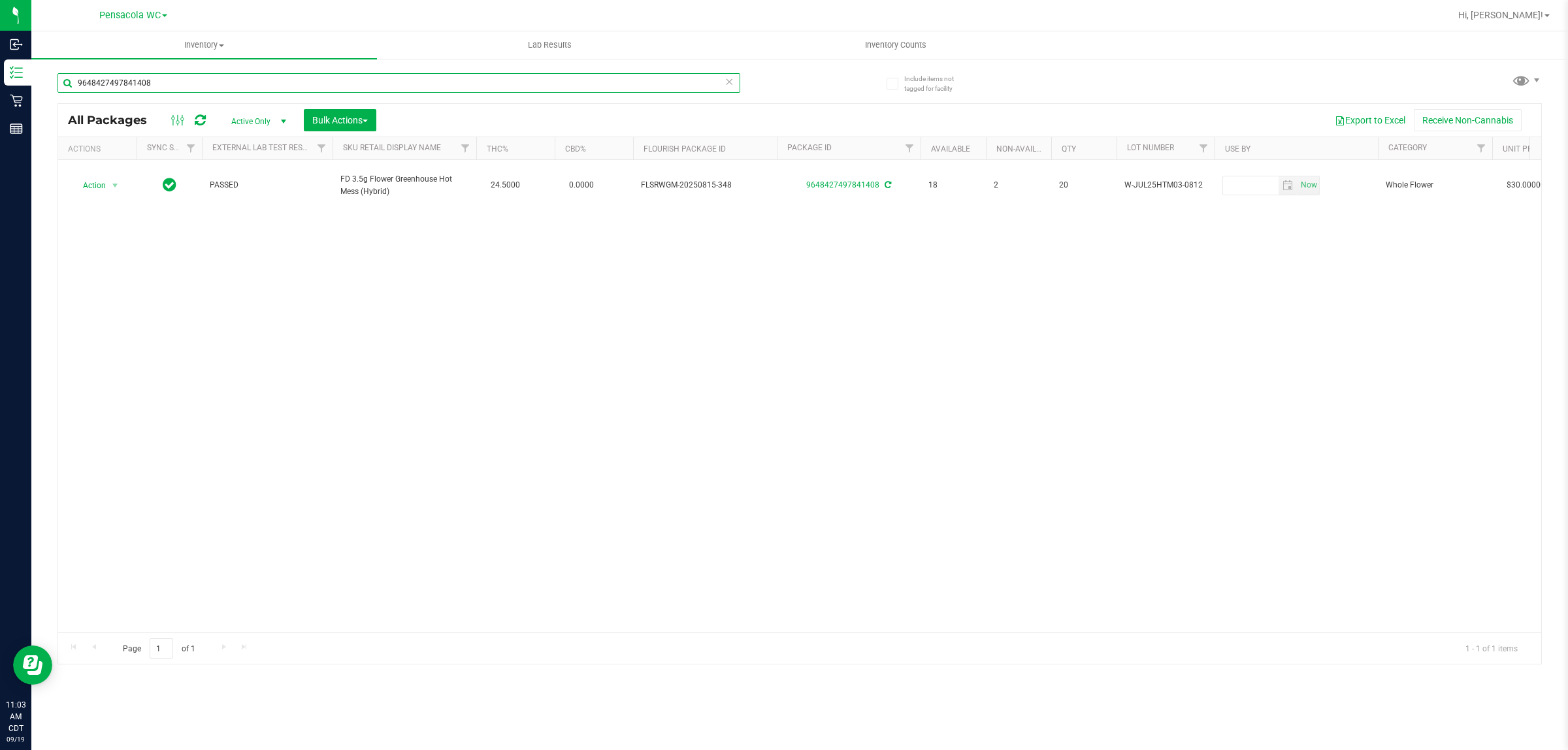
click at [197, 74] on input "9648427497841408" at bounding box center [399, 83] width 683 height 19
type input "8152659425975983"
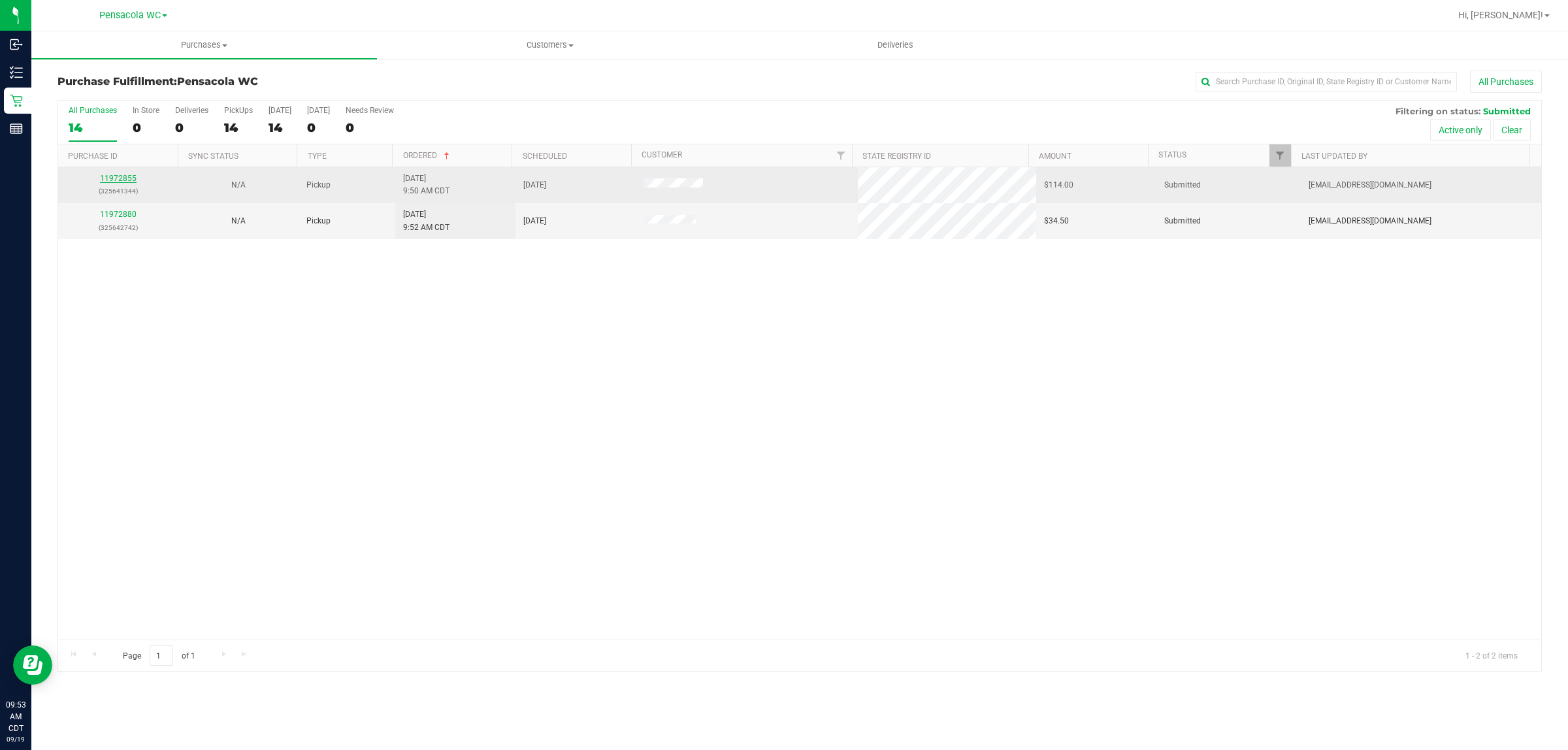
click at [114, 183] on link "11972855" at bounding box center [118, 178] width 36 height 9
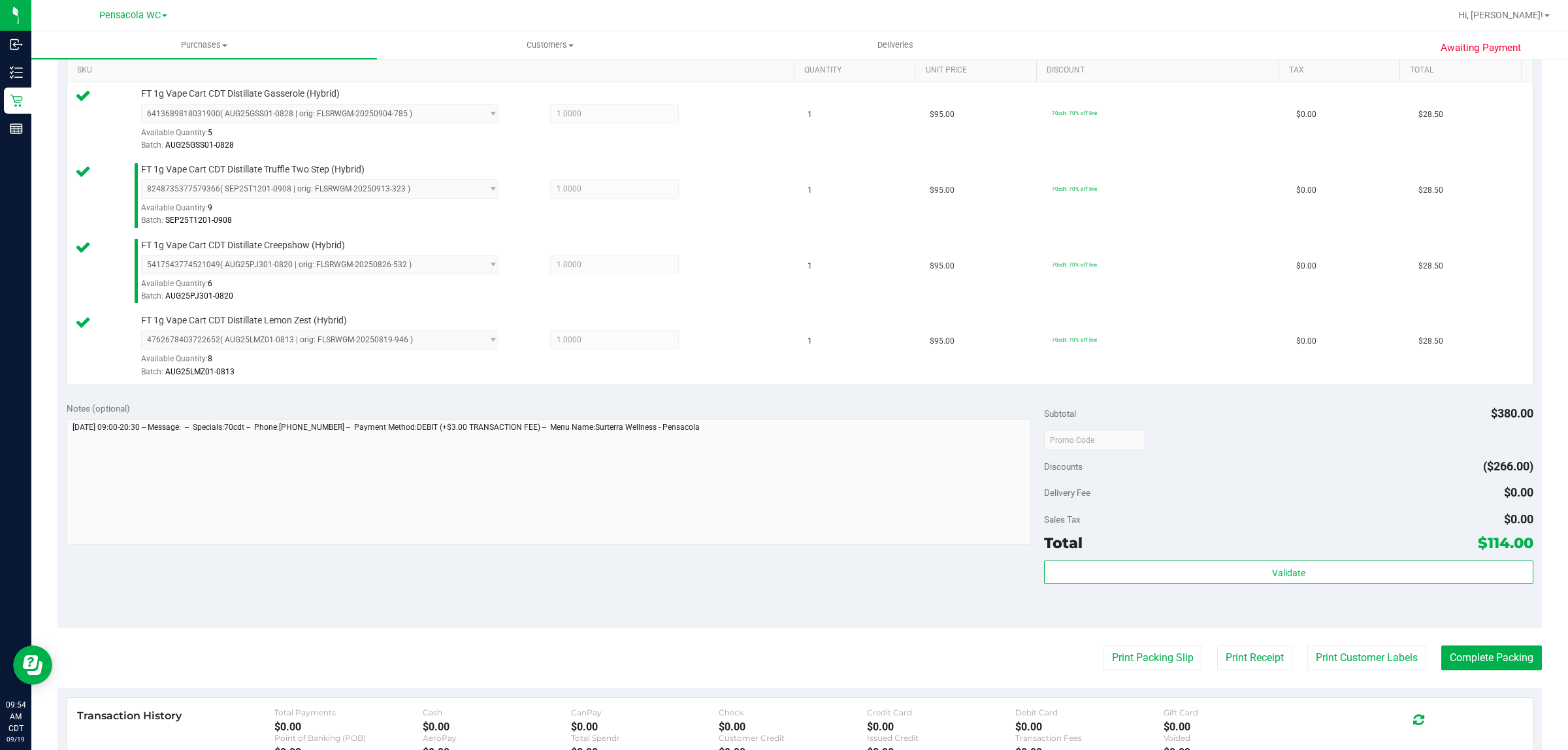
scroll to position [353, 0]
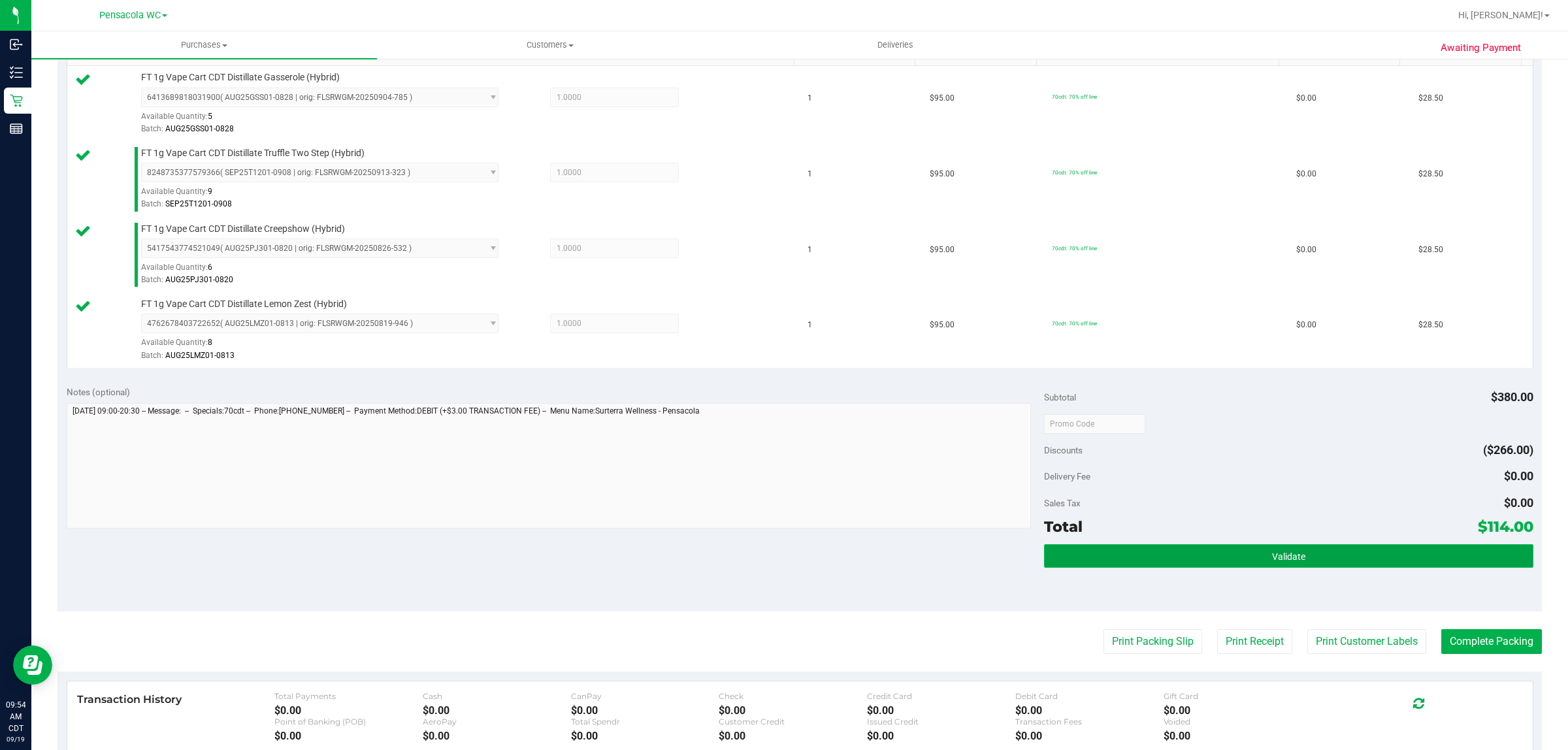
click at [1275, 557] on span "Validate" at bounding box center [1288, 557] width 33 height 10
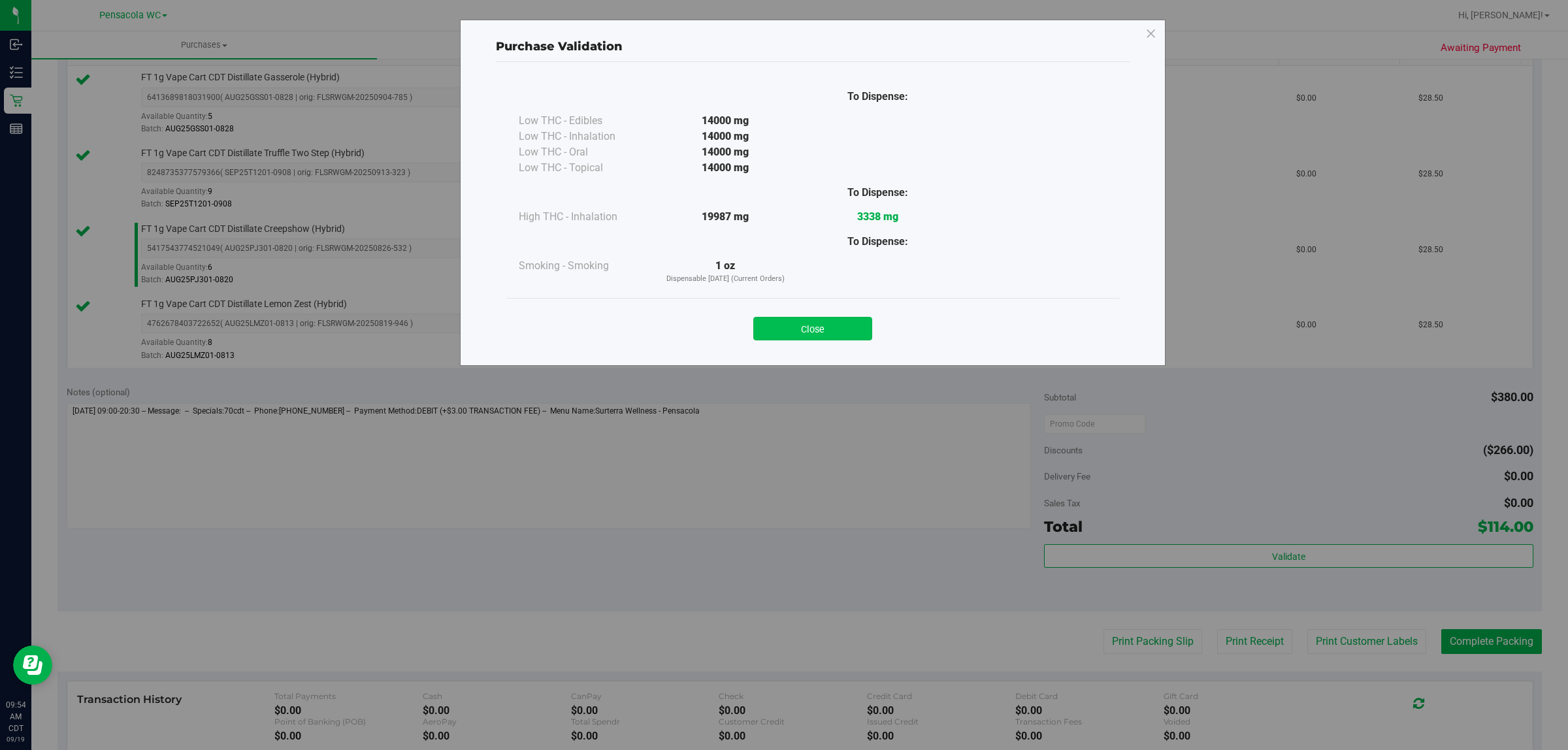
click at [860, 338] on button "Close" at bounding box center [813, 328] width 119 height 23
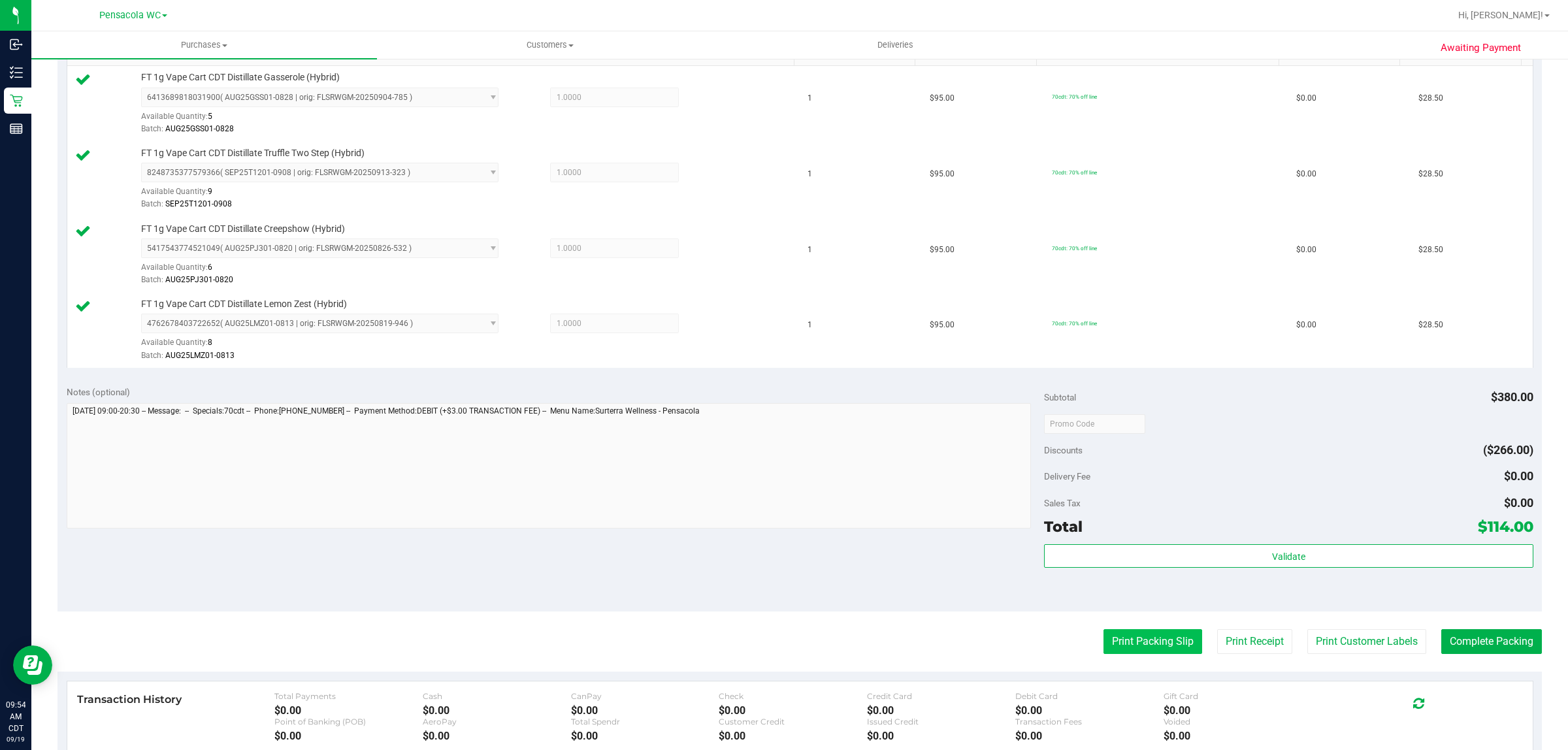
click at [1153, 648] on button "Print Packing Slip" at bounding box center [1152, 641] width 98 height 25
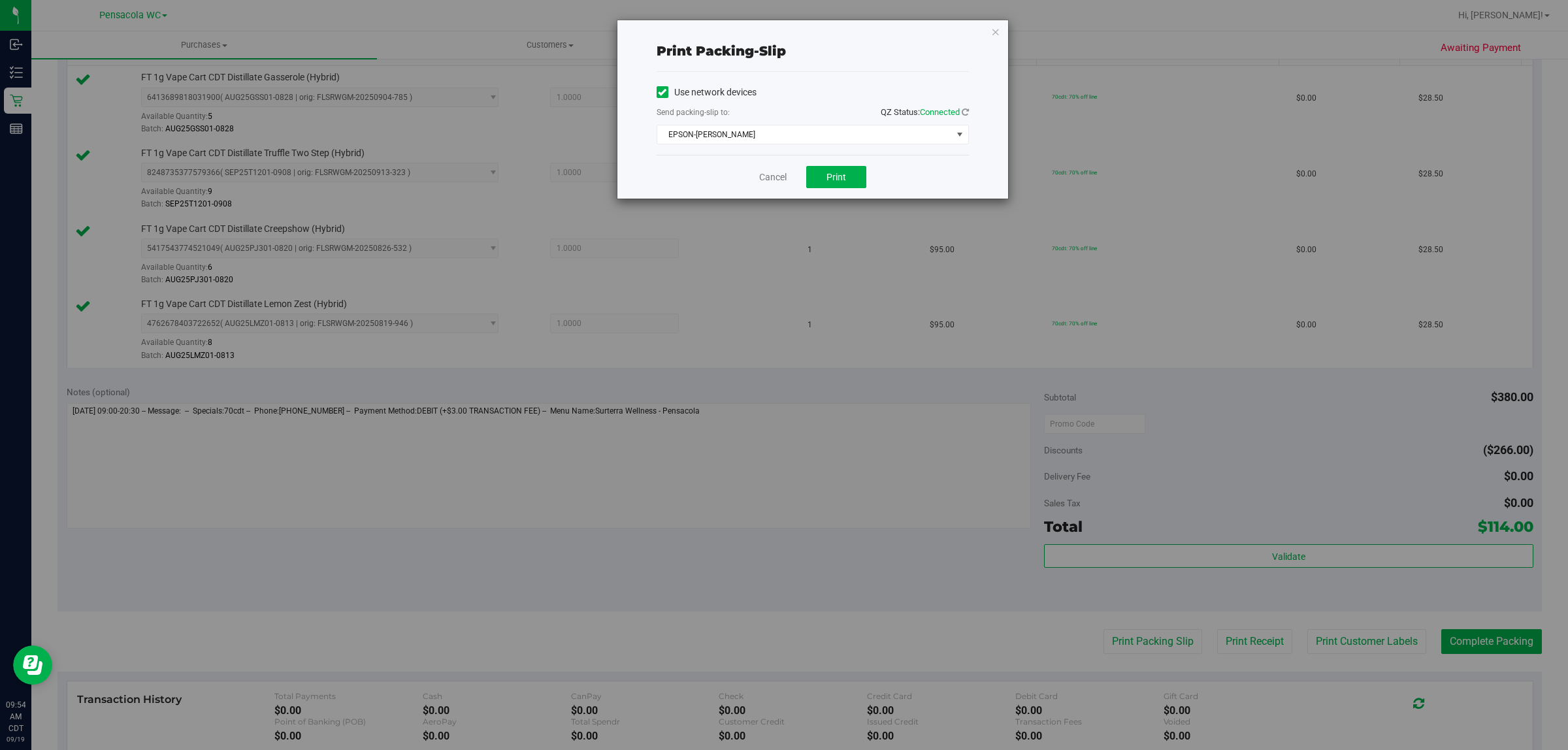
click at [839, 203] on div "Print packing-slip Use network devices Send packing-slip to: QZ Status: Connect…" at bounding box center [788, 375] width 1578 height 750
click at [842, 185] on button "Print" at bounding box center [836, 177] width 60 height 23
click at [768, 183] on link "Cancel" at bounding box center [773, 177] width 27 height 14
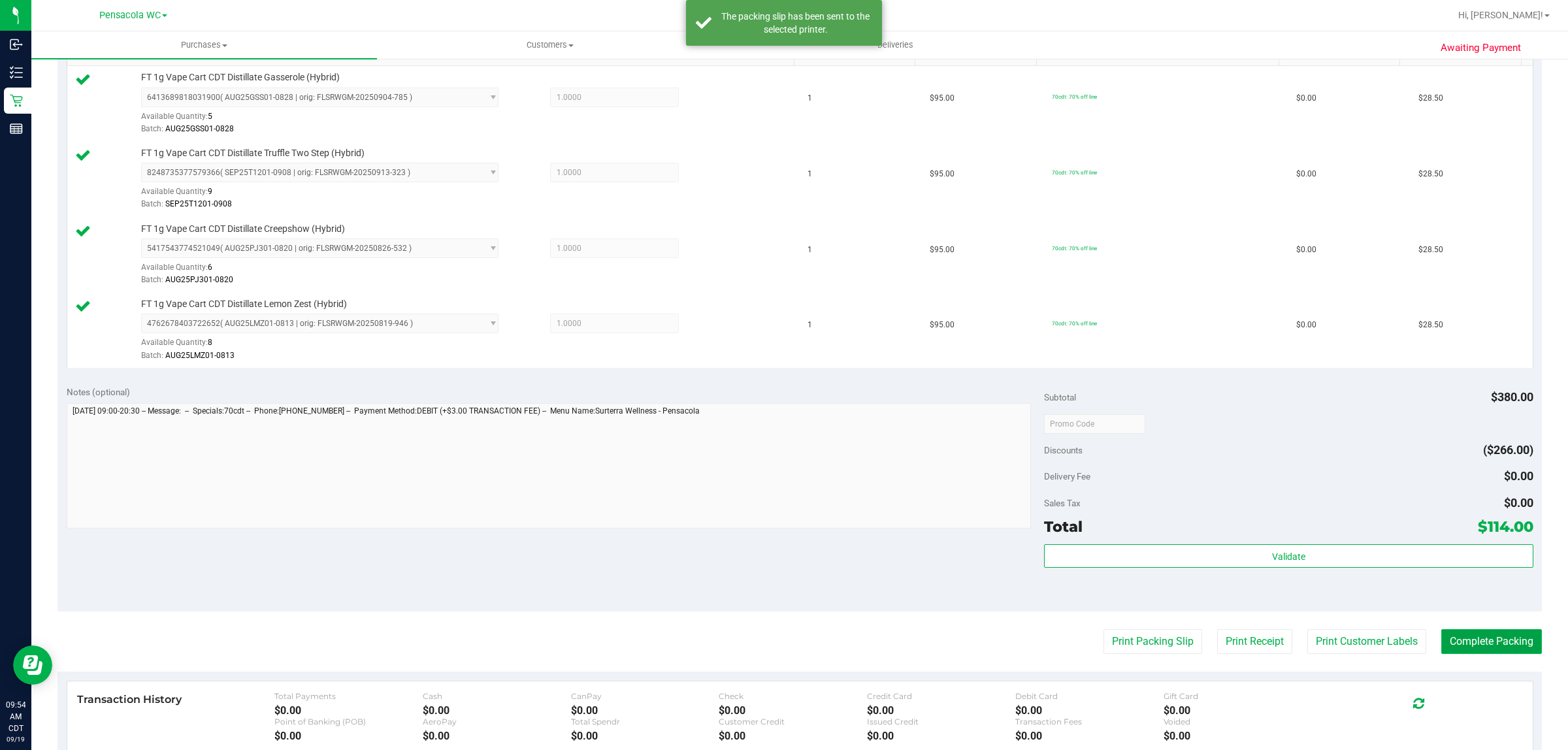
click at [1500, 645] on button "Complete Packing" at bounding box center [1491, 641] width 101 height 25
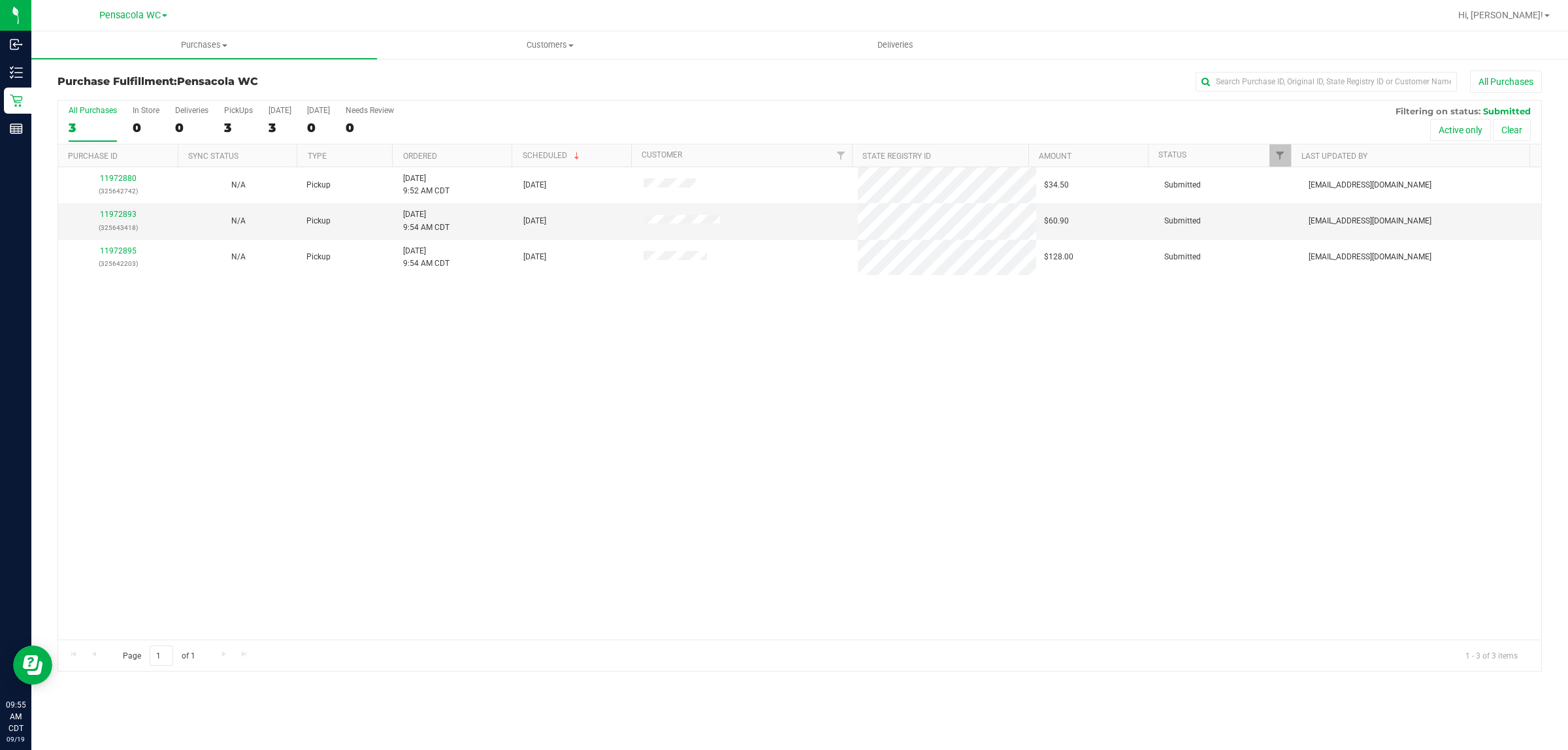
click at [470, 157] on th "Ordered" at bounding box center [452, 155] width 119 height 23
click at [116, 213] on link "11972893" at bounding box center [118, 213] width 36 height 9
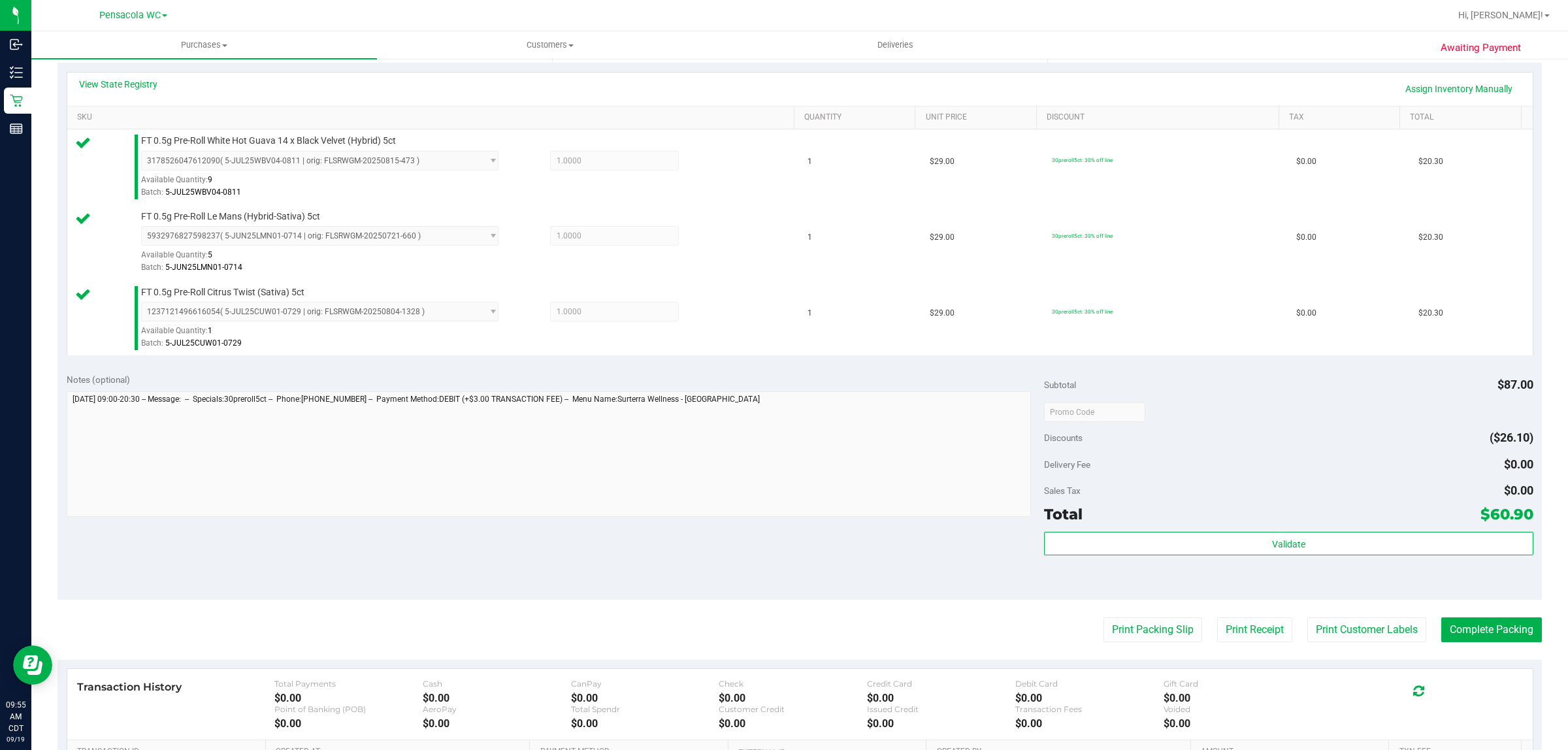
scroll to position [311, 0]
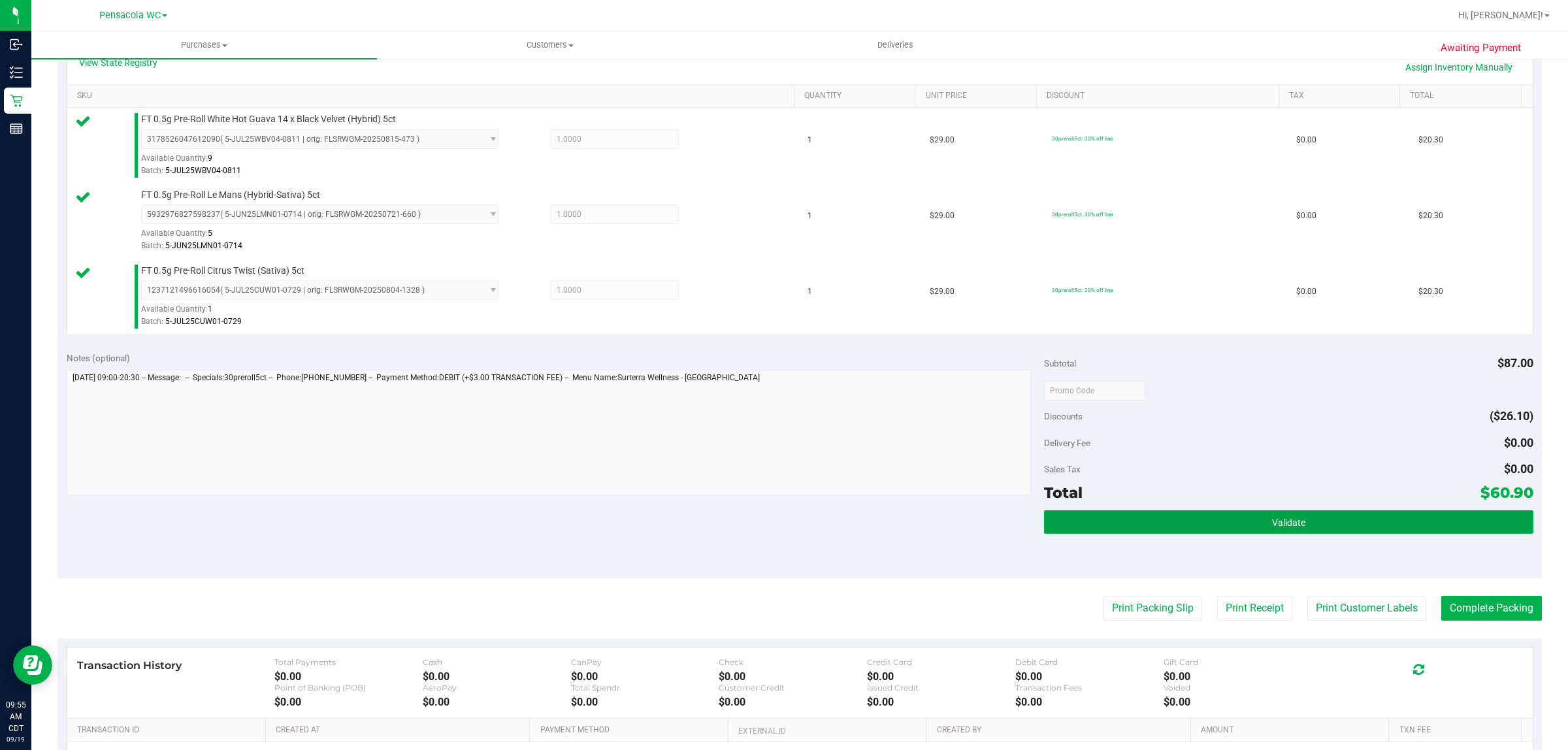
click at [1199, 527] on button "Validate" at bounding box center [1288, 522] width 489 height 23
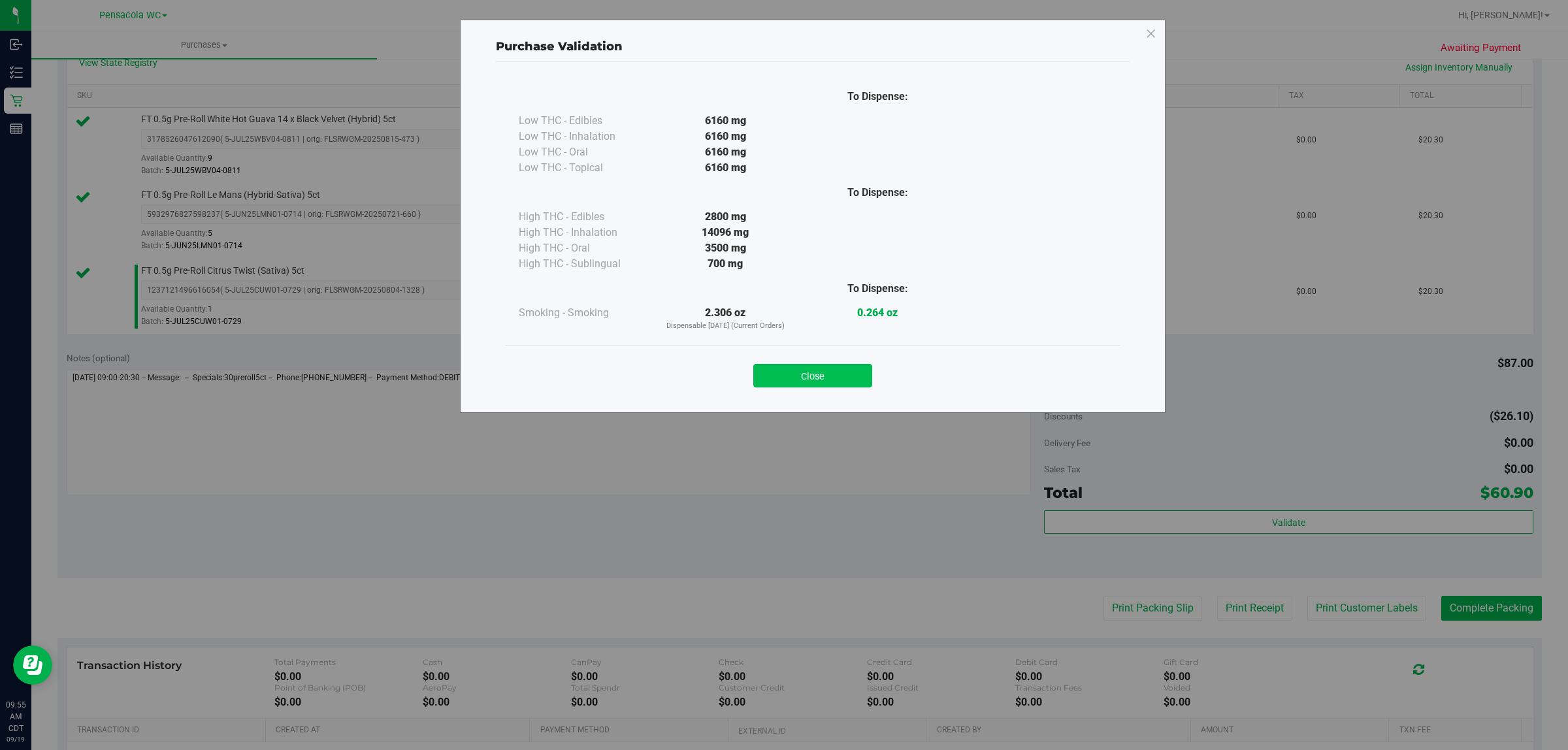
click at [810, 368] on button "Close" at bounding box center [813, 375] width 119 height 23
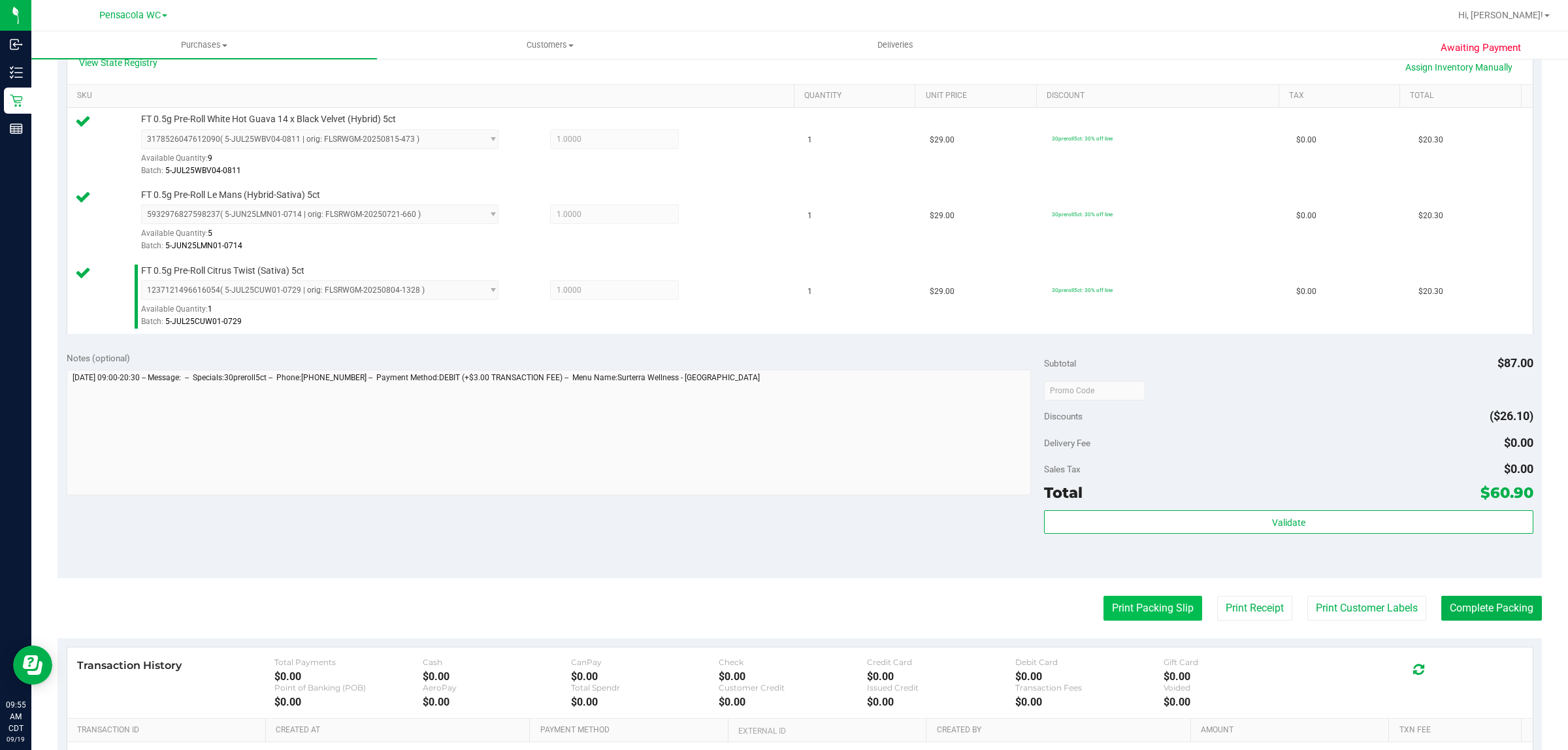
click at [1103, 615] on button "Print Packing Slip" at bounding box center [1152, 608] width 98 height 25
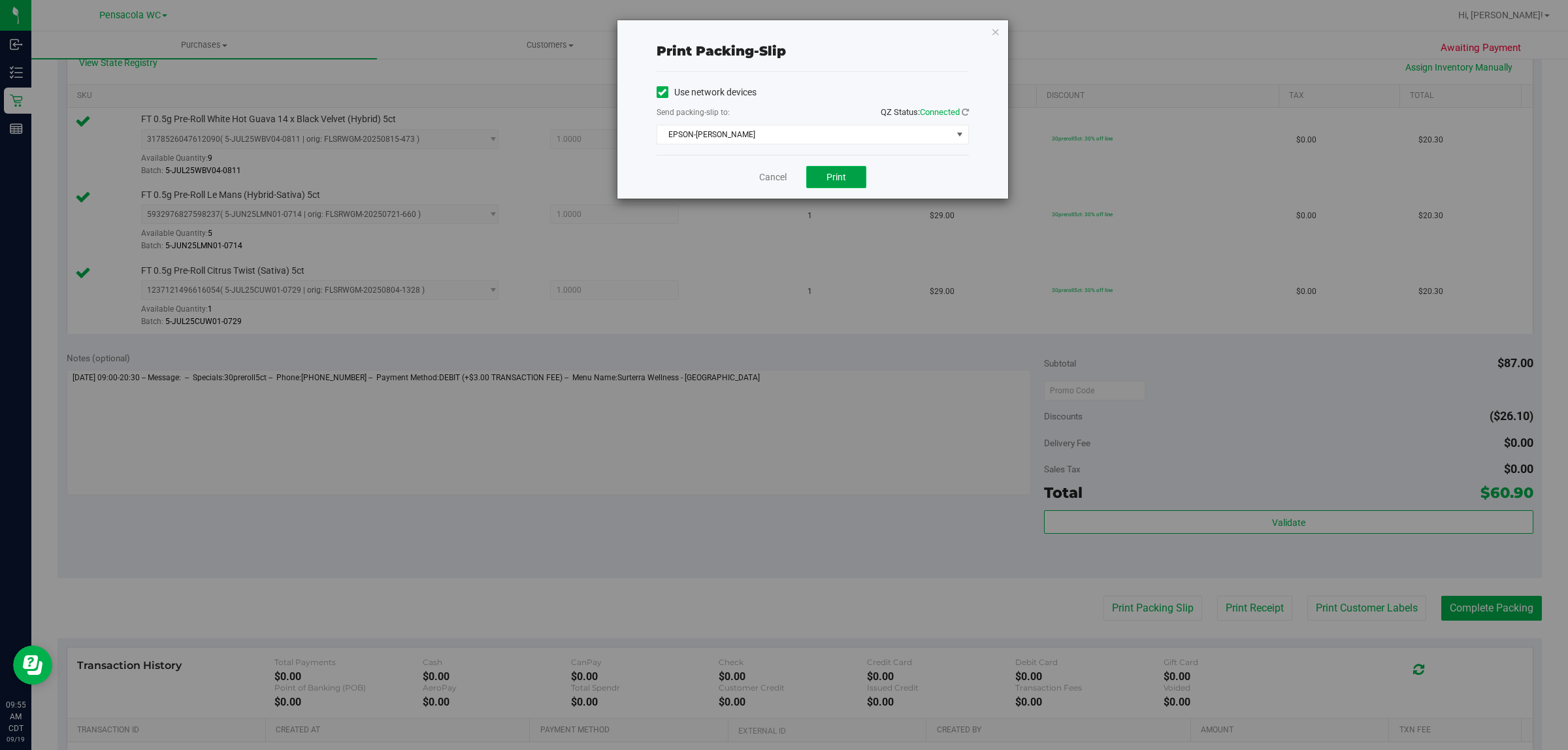
click at [840, 182] on span "Print" at bounding box center [836, 176] width 19 height 10
click at [765, 180] on link "Cancel" at bounding box center [773, 177] width 27 height 14
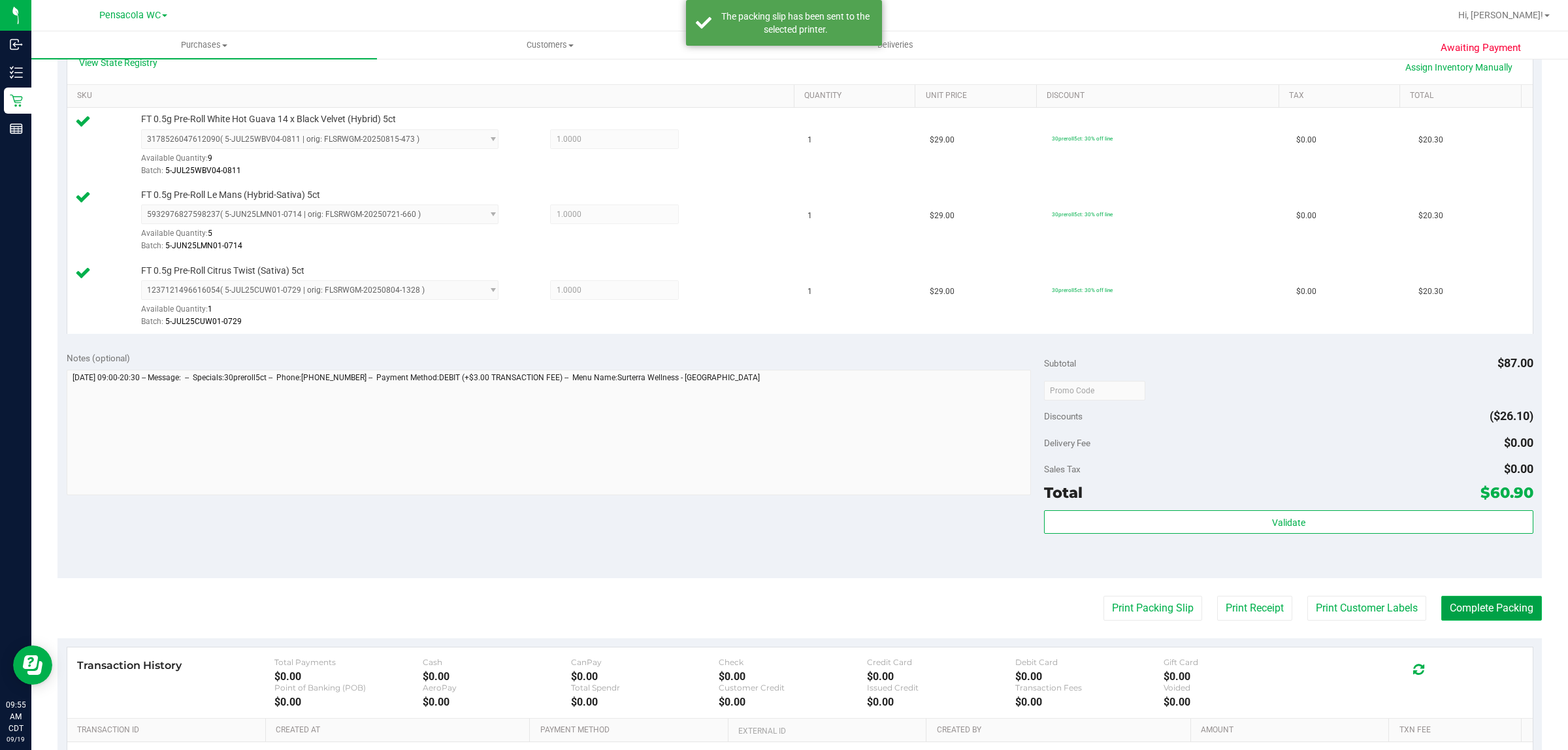
click at [1487, 611] on button "Complete Packing" at bounding box center [1491, 608] width 101 height 25
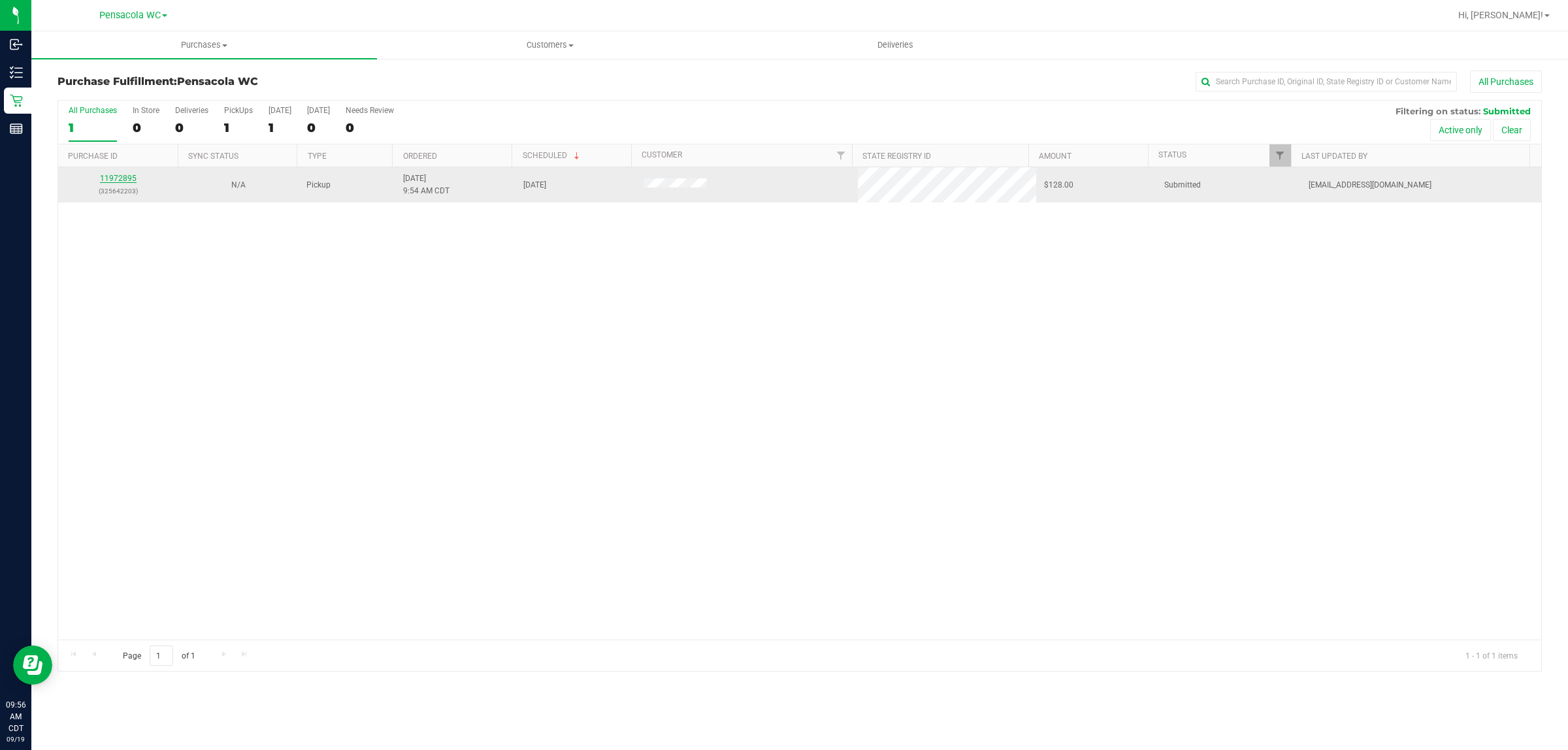
click at [113, 183] on link "11972895" at bounding box center [118, 178] width 36 height 9
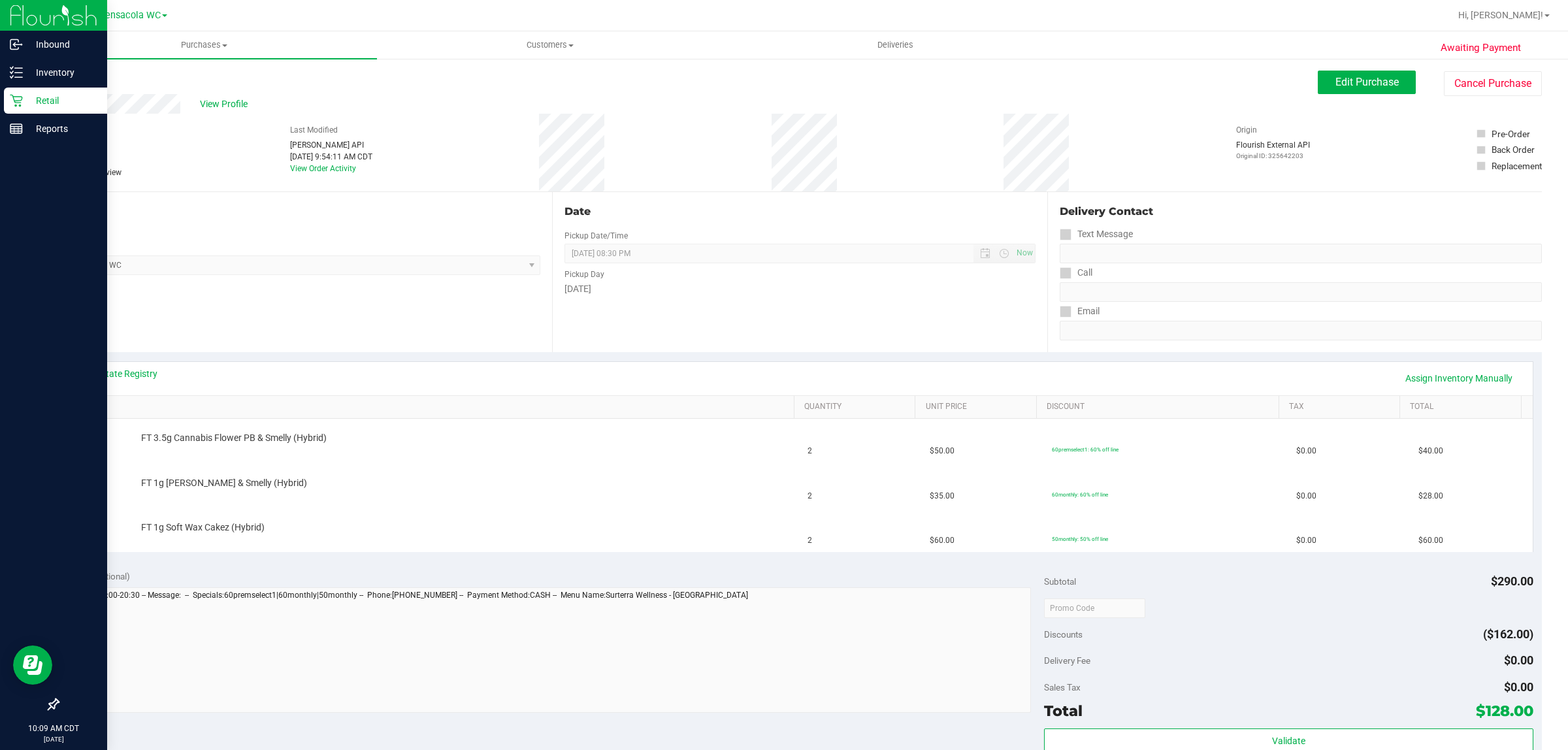
click at [5, 103] on div "Retail" at bounding box center [56, 101] width 103 height 26
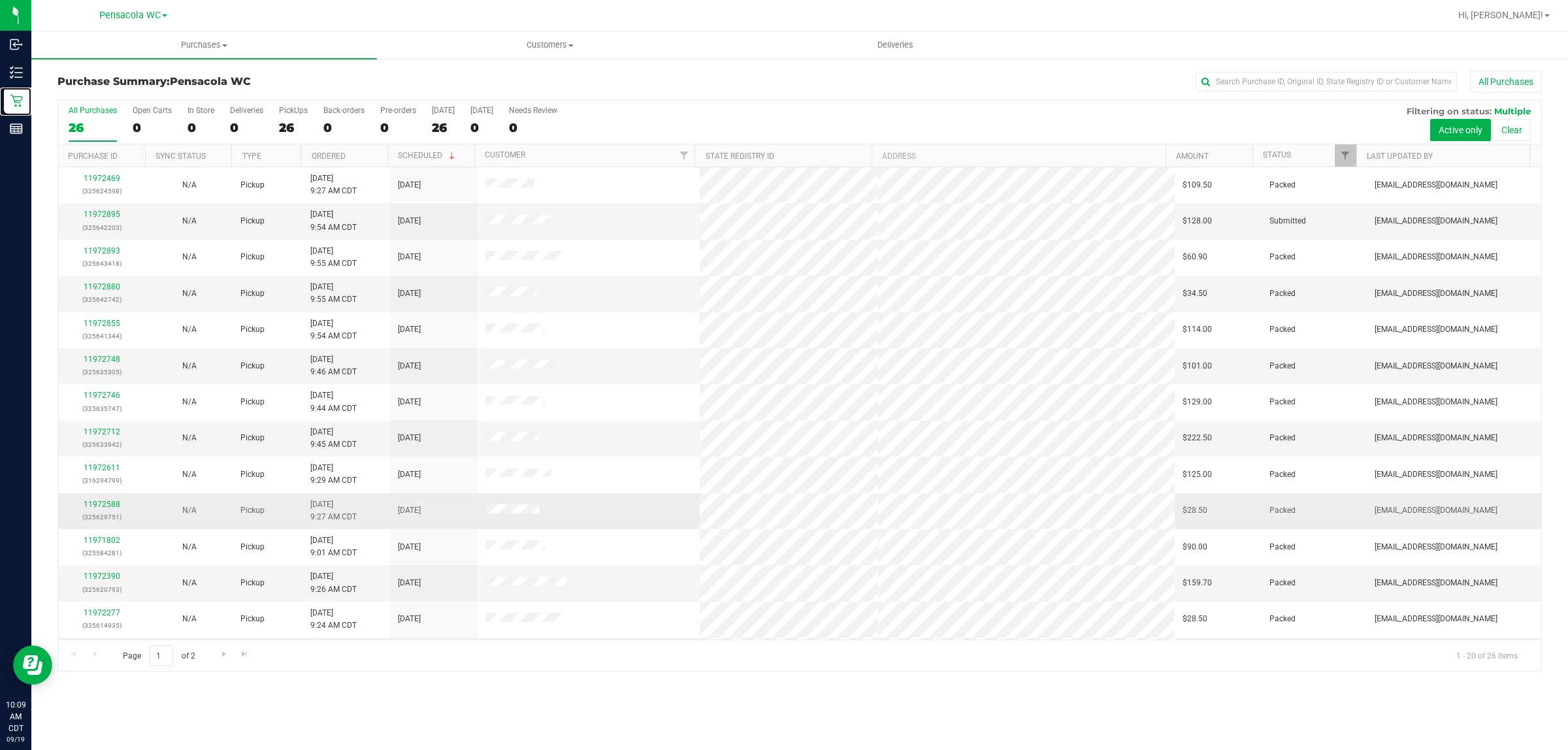
scroll to position [253, 0]
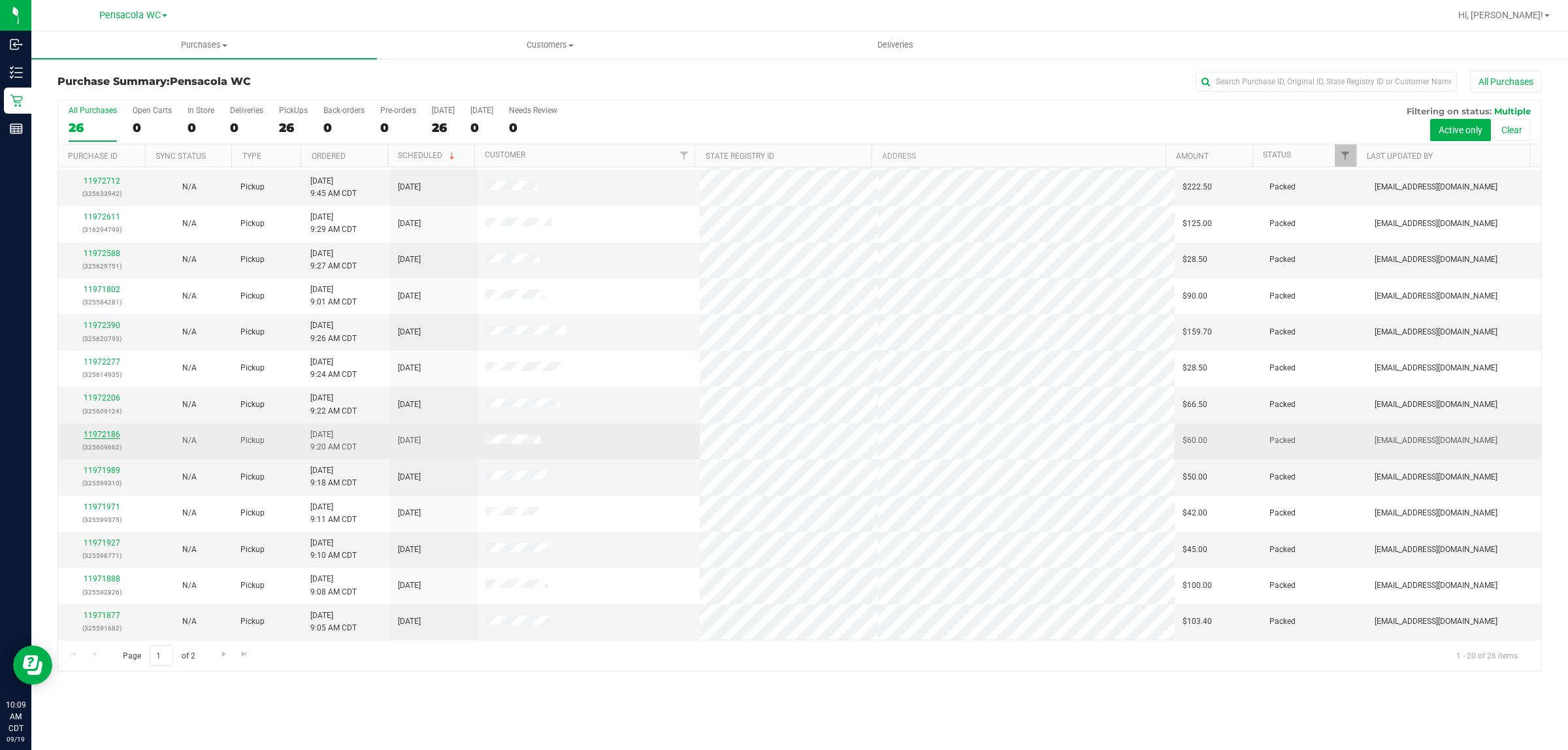
click at [89, 435] on link "11972186" at bounding box center [101, 434] width 36 height 9
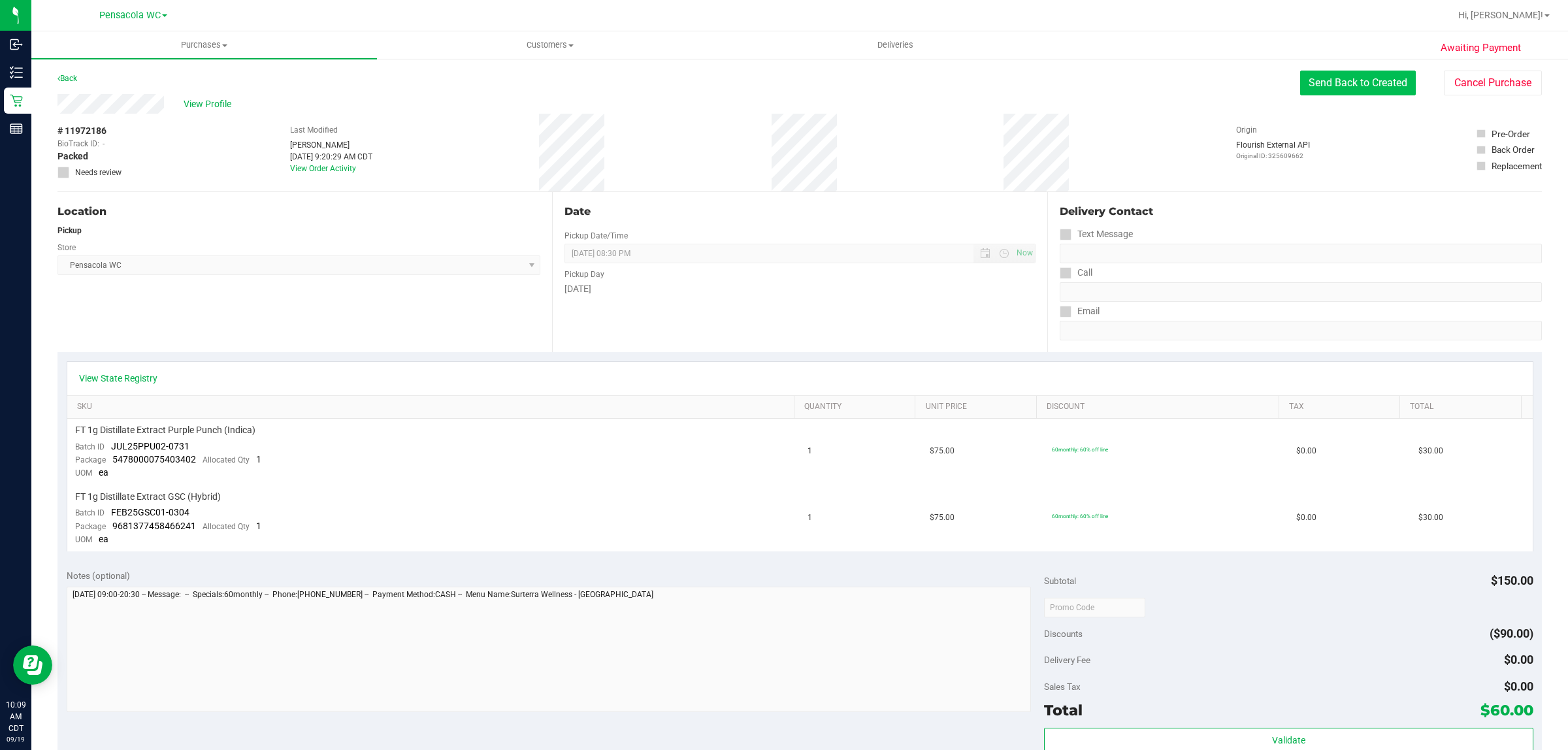
click at [1354, 84] on button "Send Back to Created" at bounding box center [1358, 83] width 116 height 25
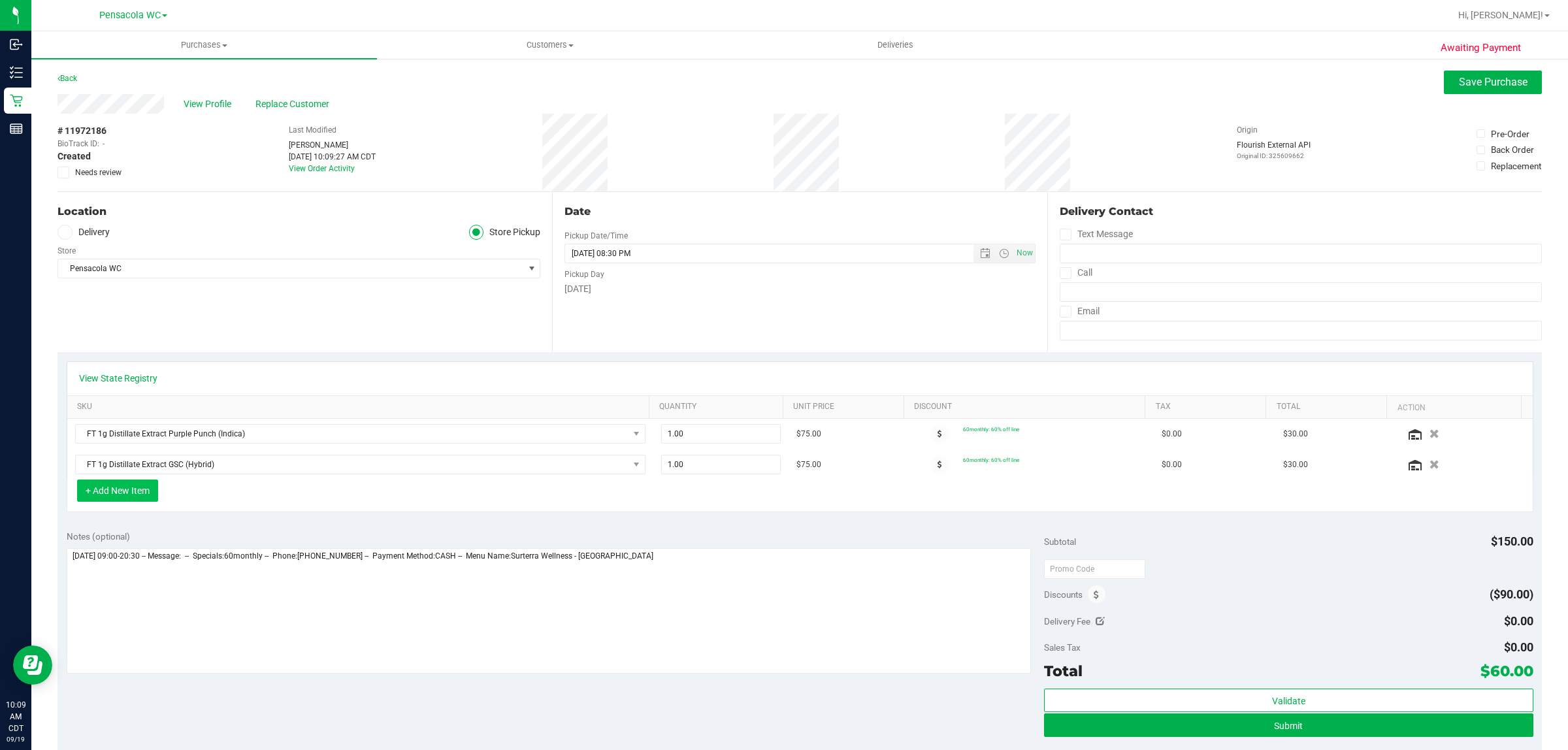
click at [131, 497] on button "+ Add New Item" at bounding box center [118, 491] width 81 height 23
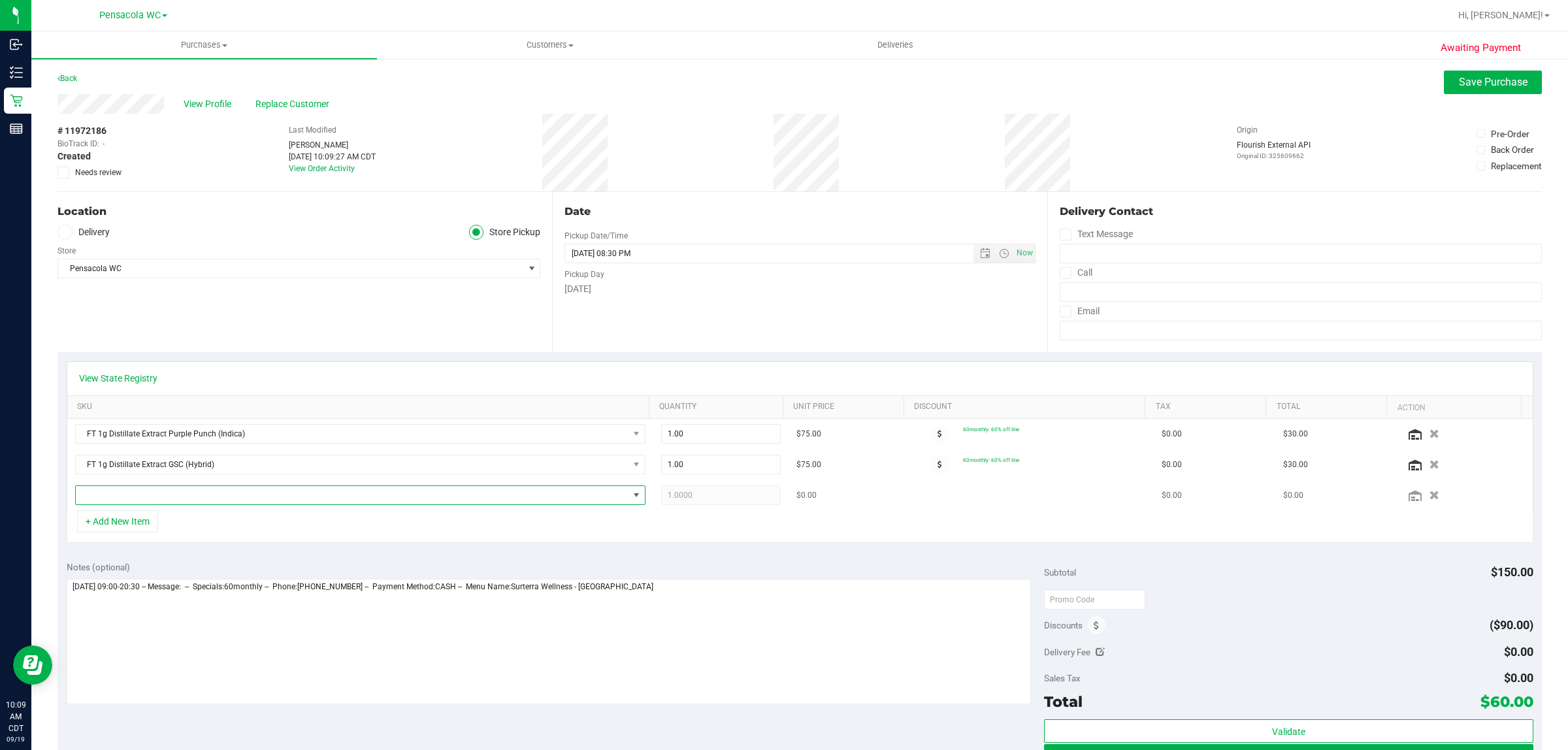
click at [130, 497] on span "NO DATA FOUND" at bounding box center [352, 495] width 552 height 19
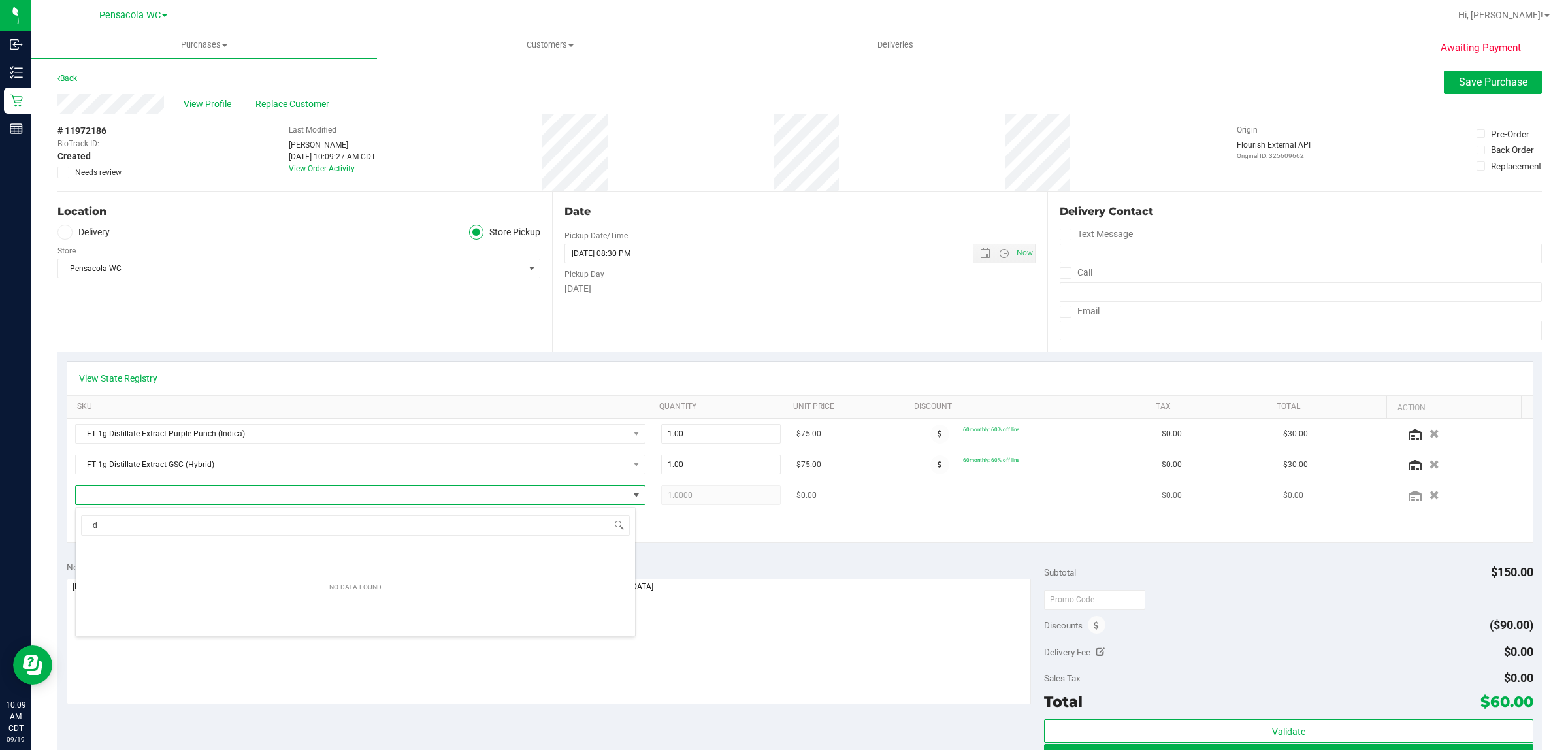
scroll to position [20, 561]
type input "dab"
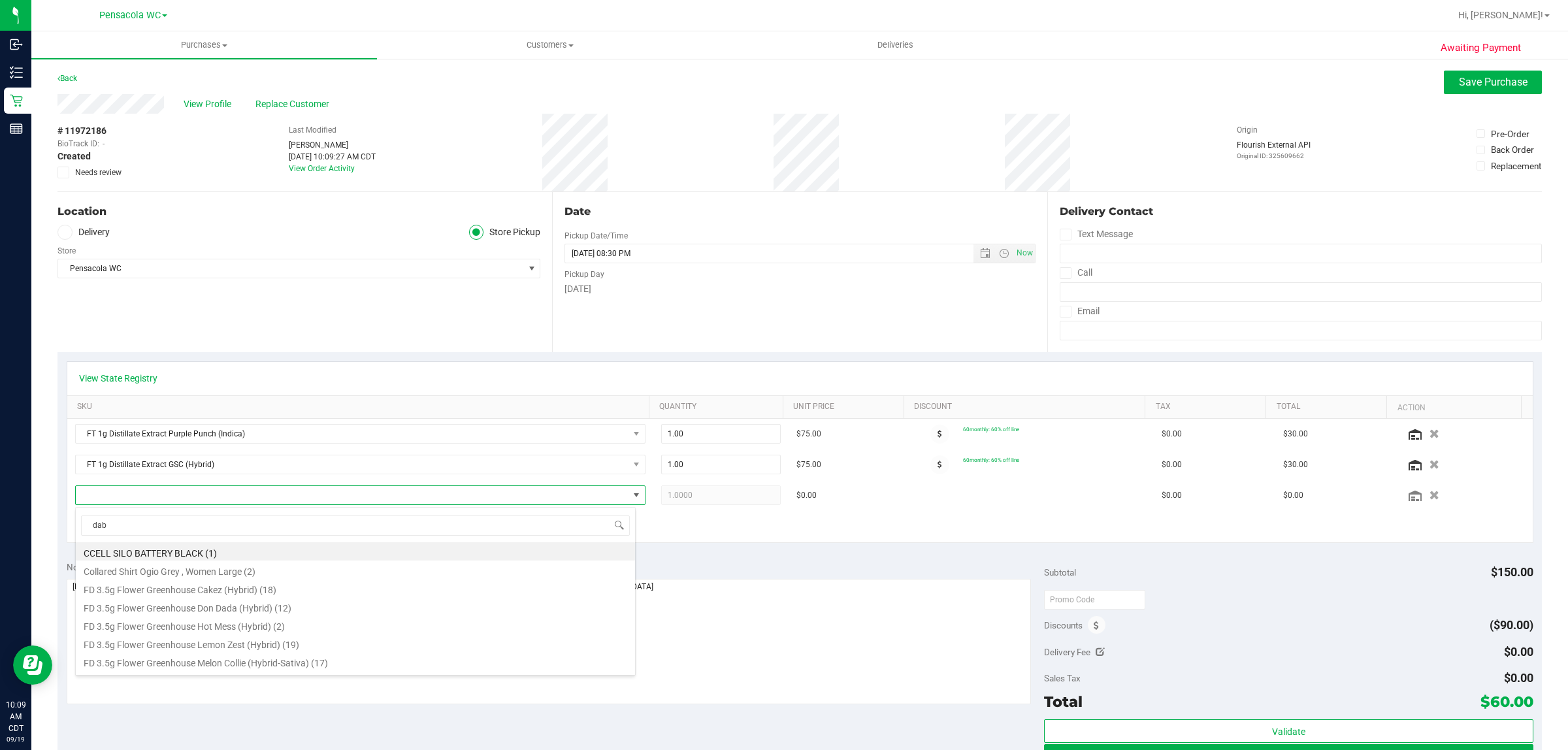
scroll to position [20, 556]
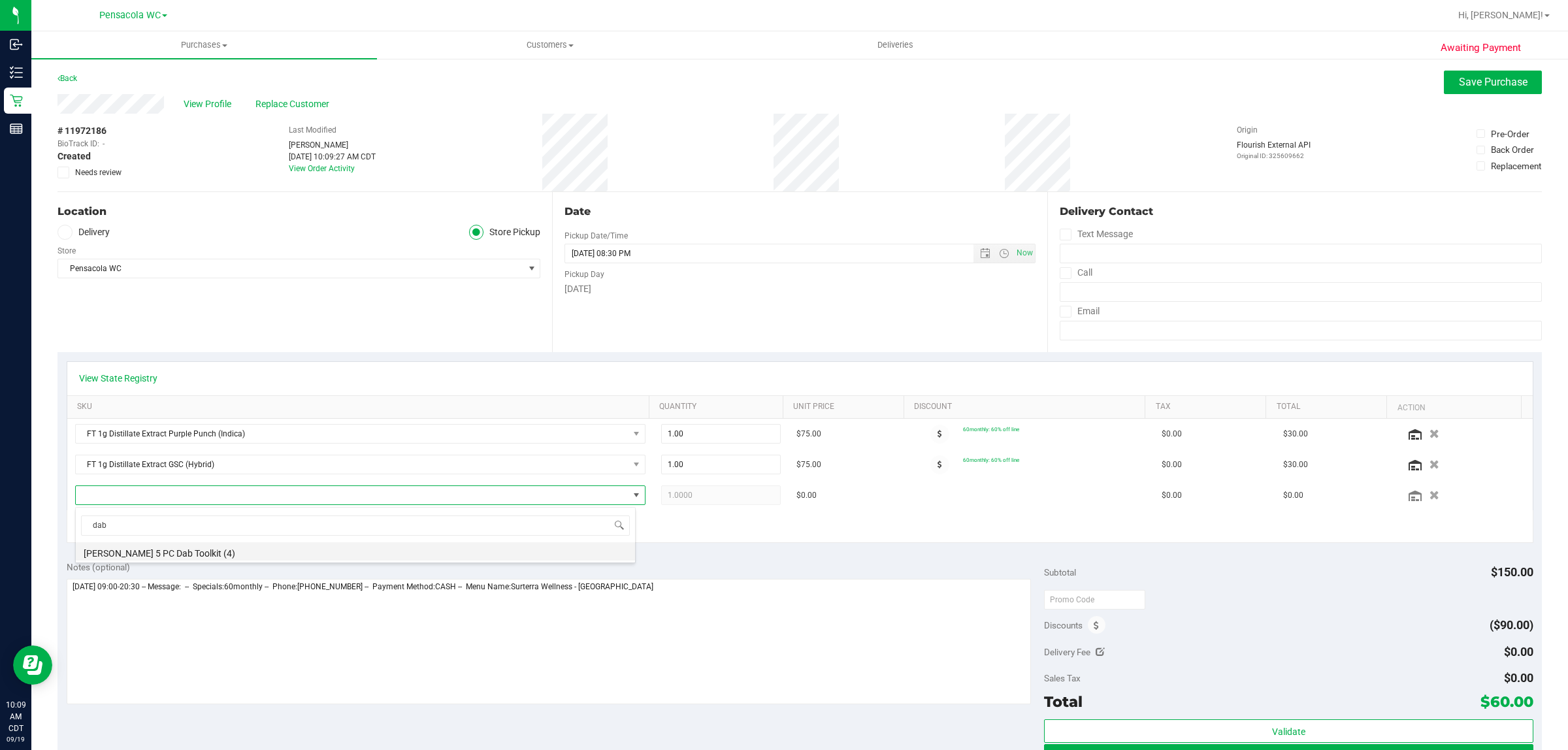
click at [188, 548] on li "GL Black 5 PC Dab Toolkit (4)" at bounding box center [355, 551] width 559 height 19
click at [805, 543] on div "+ Add New Item" at bounding box center [800, 527] width 1467 height 33
click at [1429, 495] on icon "button" at bounding box center [1435, 495] width 11 height 10
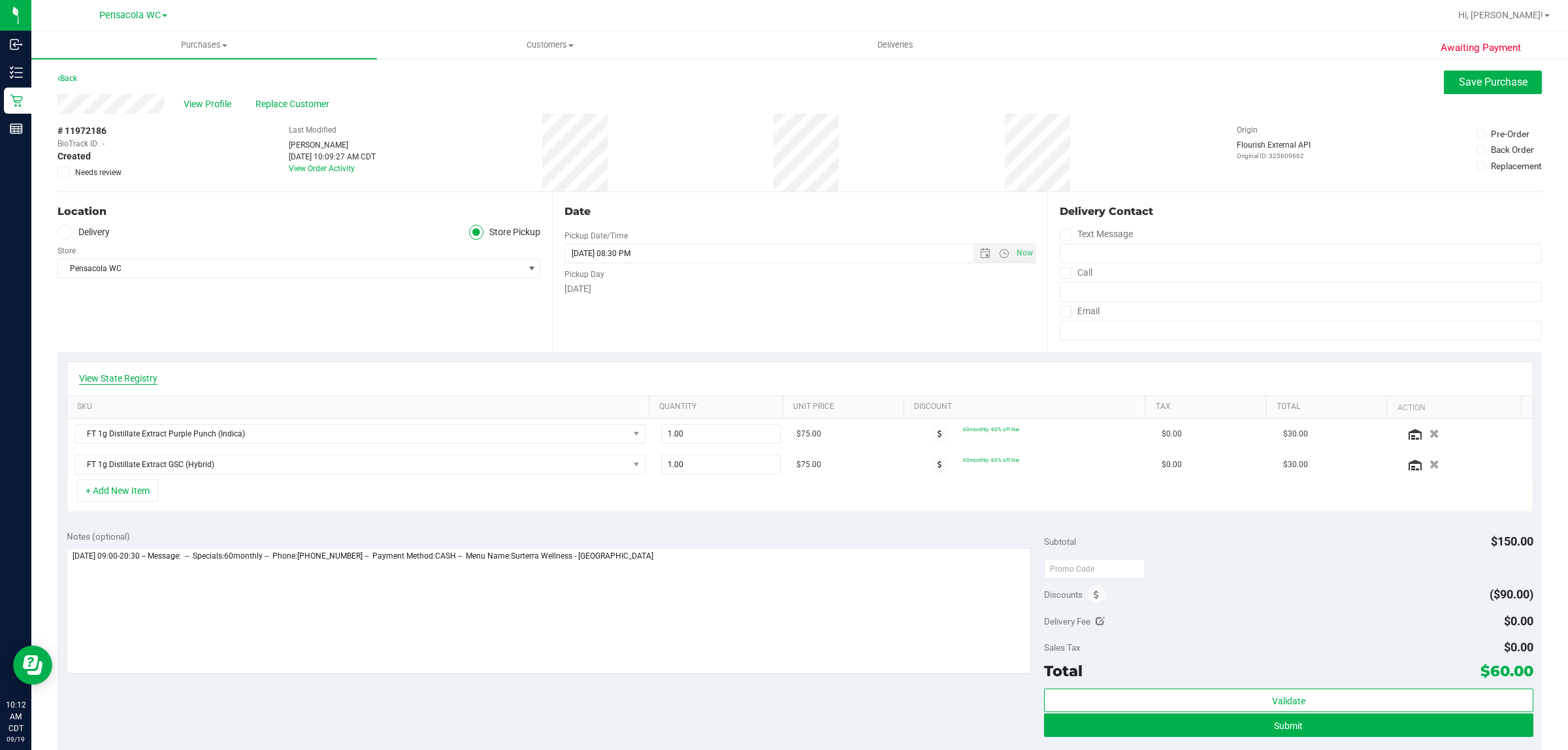
click at [134, 379] on link "View State Registry" at bounding box center [118, 379] width 78 height 13
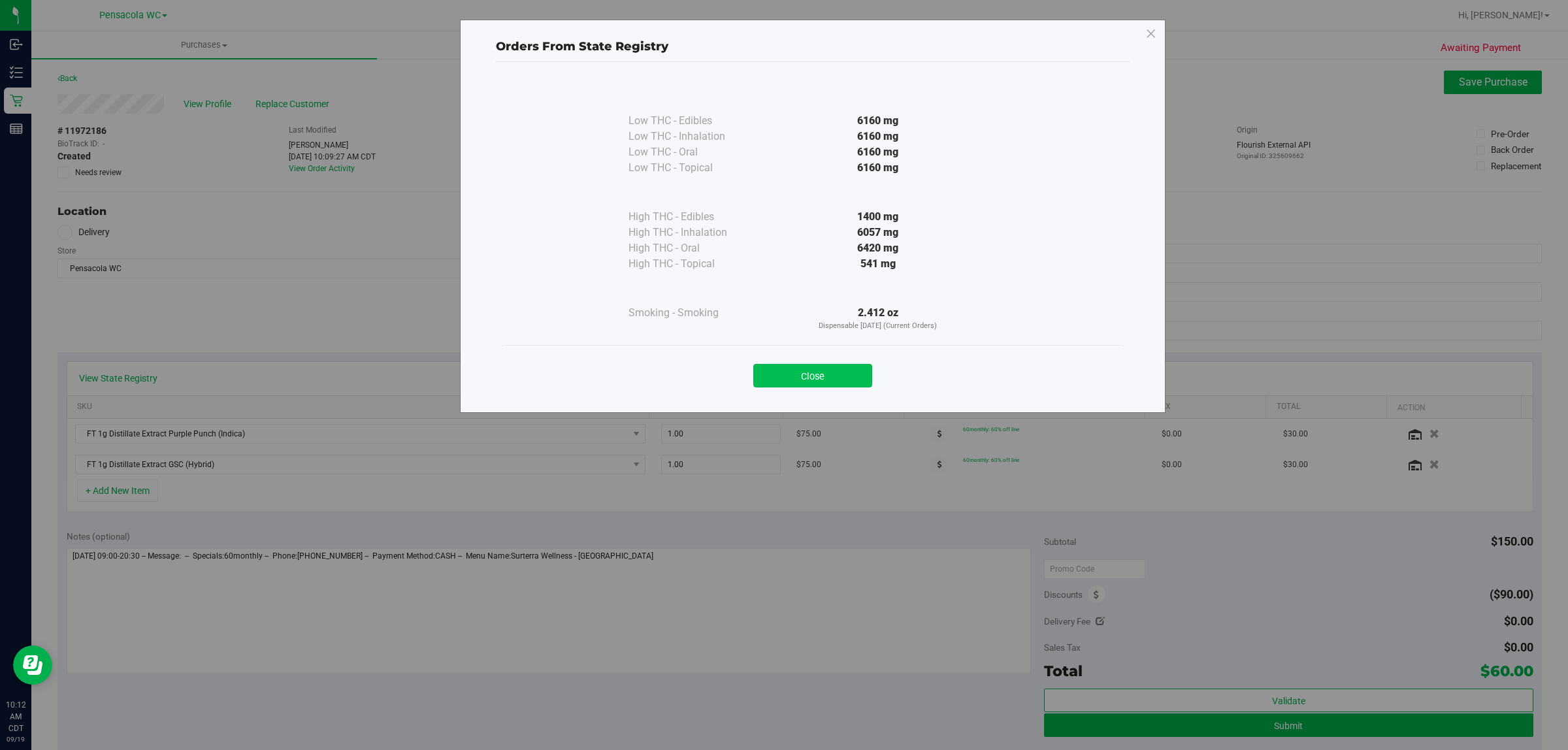
click at [860, 374] on button "Close" at bounding box center [813, 375] width 119 height 23
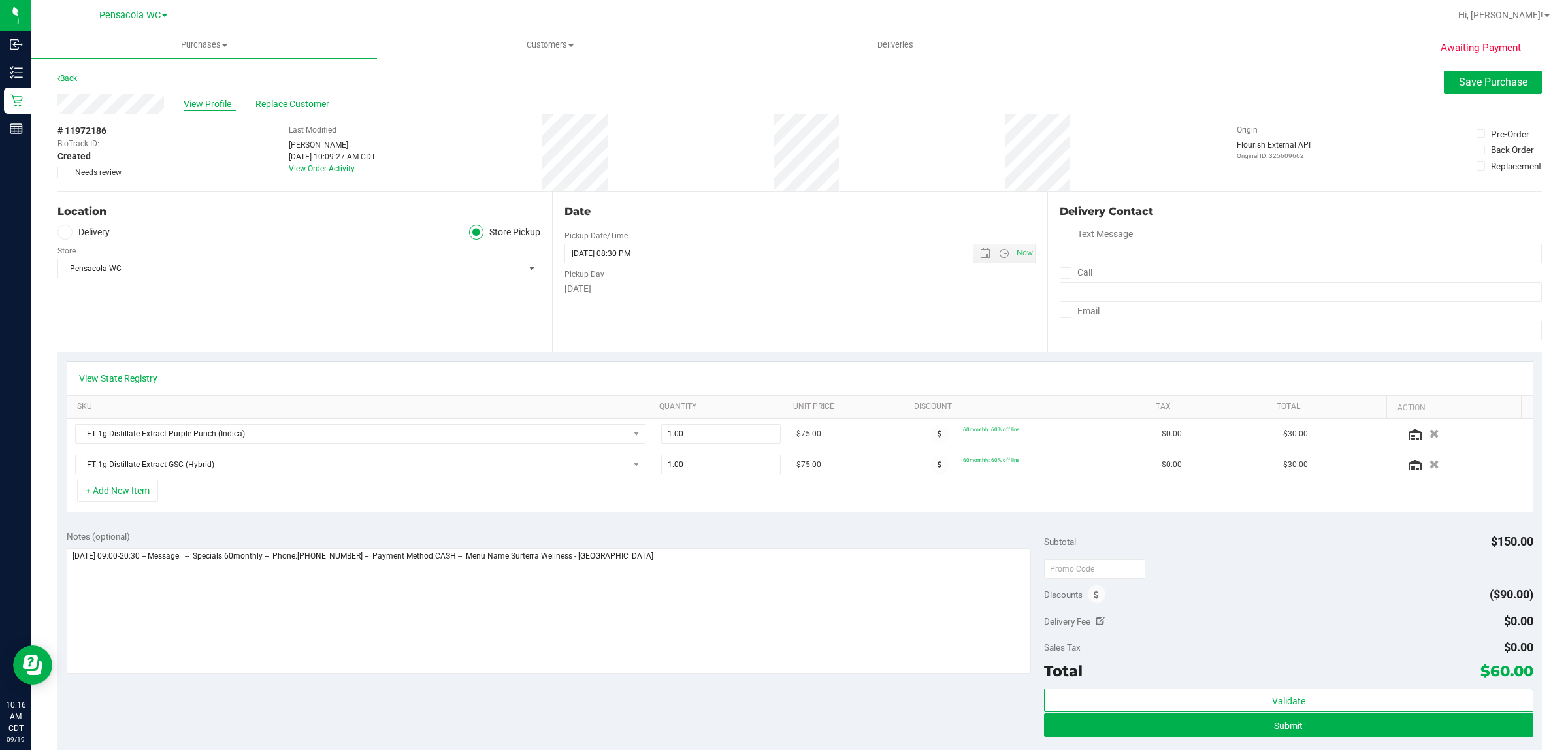
click at [216, 106] on span "View Profile" at bounding box center [209, 104] width 52 height 14
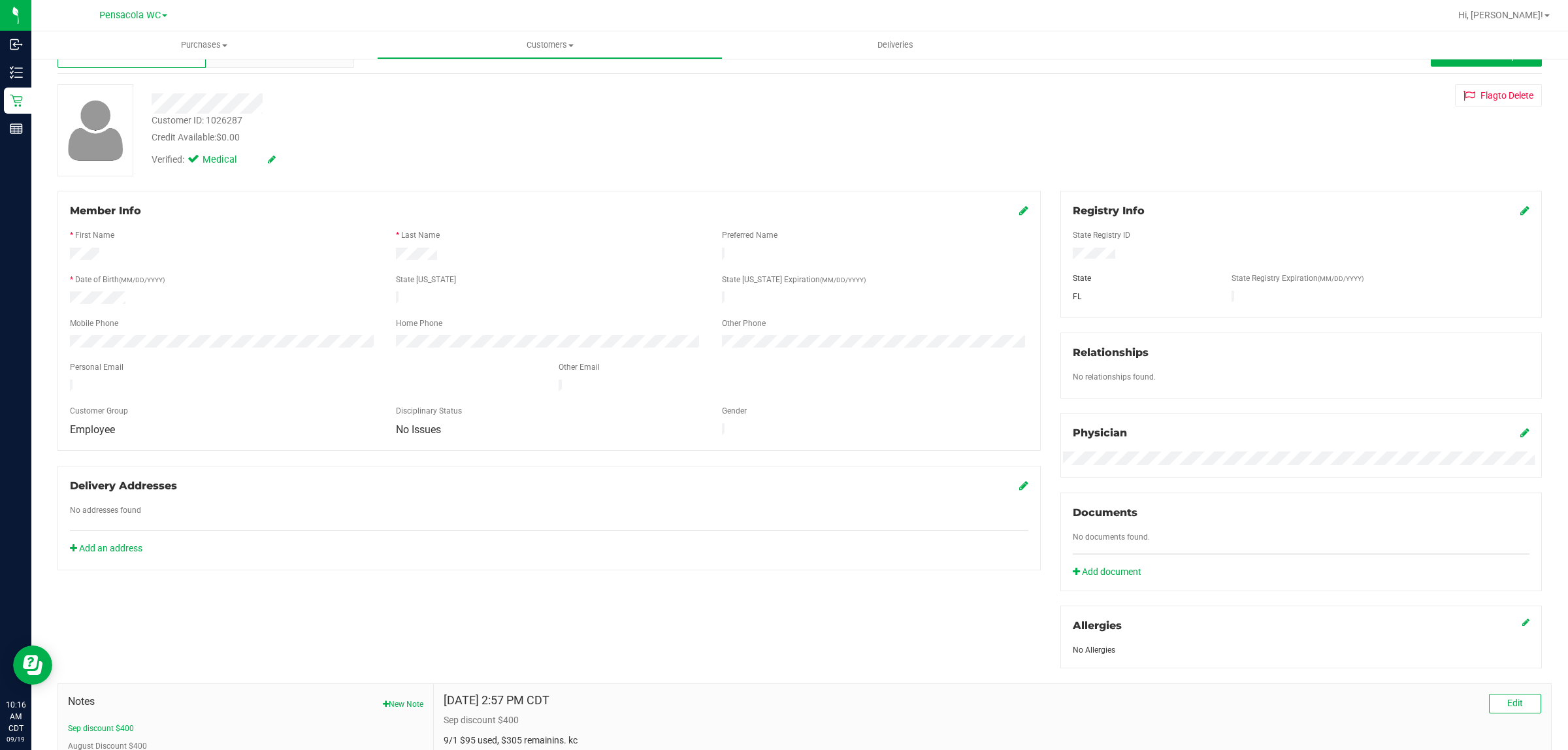
scroll to position [408, 0]
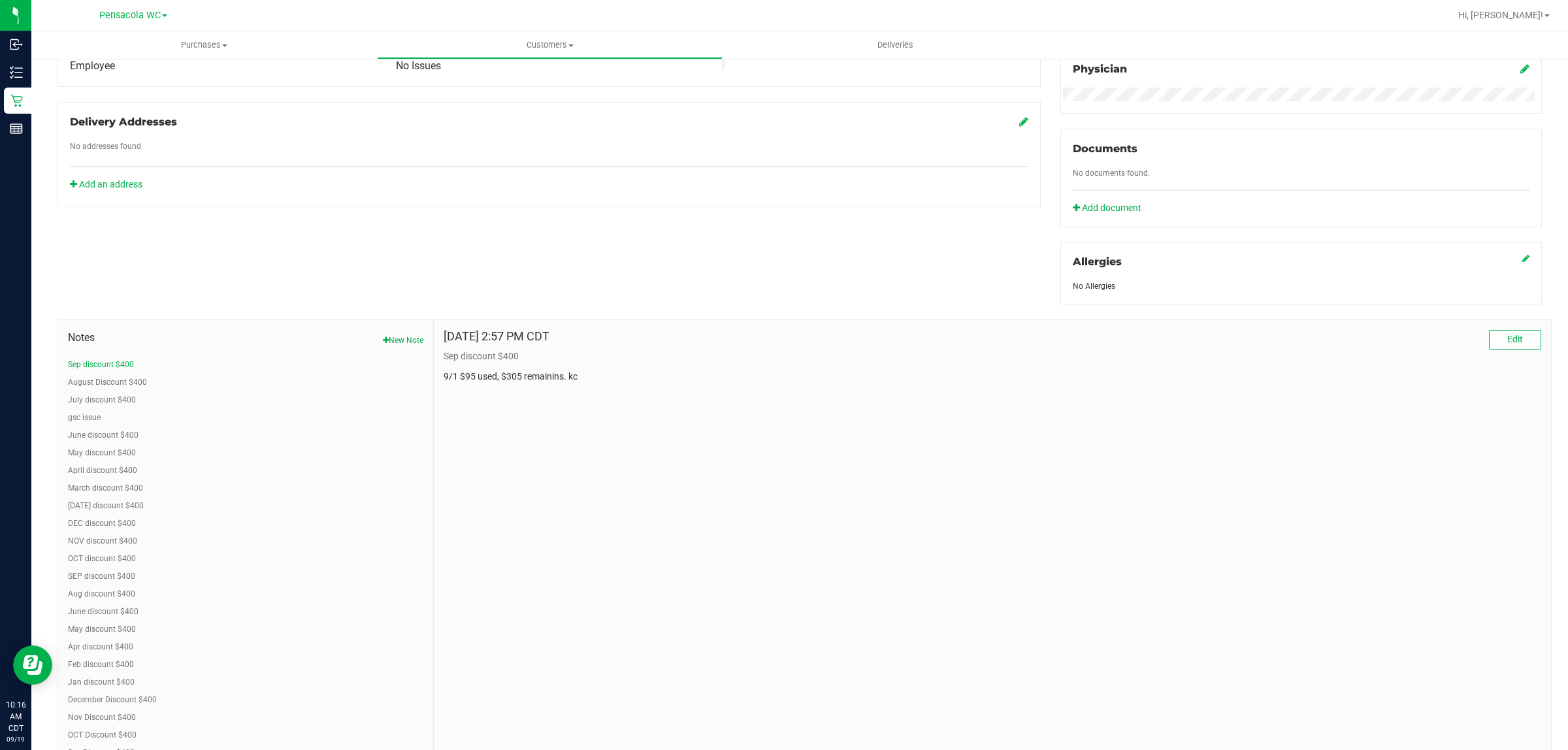
click at [113, 354] on div "Notes New Note Sep discount $400 August Discount $400 July discount $400 gsc is…" at bounding box center [245, 615] width 355 height 570
click at [122, 358] on button "Sep discount $400" at bounding box center [101, 364] width 66 height 12
click at [1507, 344] on span "Edit" at bounding box center [1514, 339] width 15 height 10
click at [668, 426] on textarea "* Note" at bounding box center [992, 435] width 1098 height 52
type textarea "9/1 $95 used, $305 remainins. kc 9/19 $150 used $155 remains. kc"
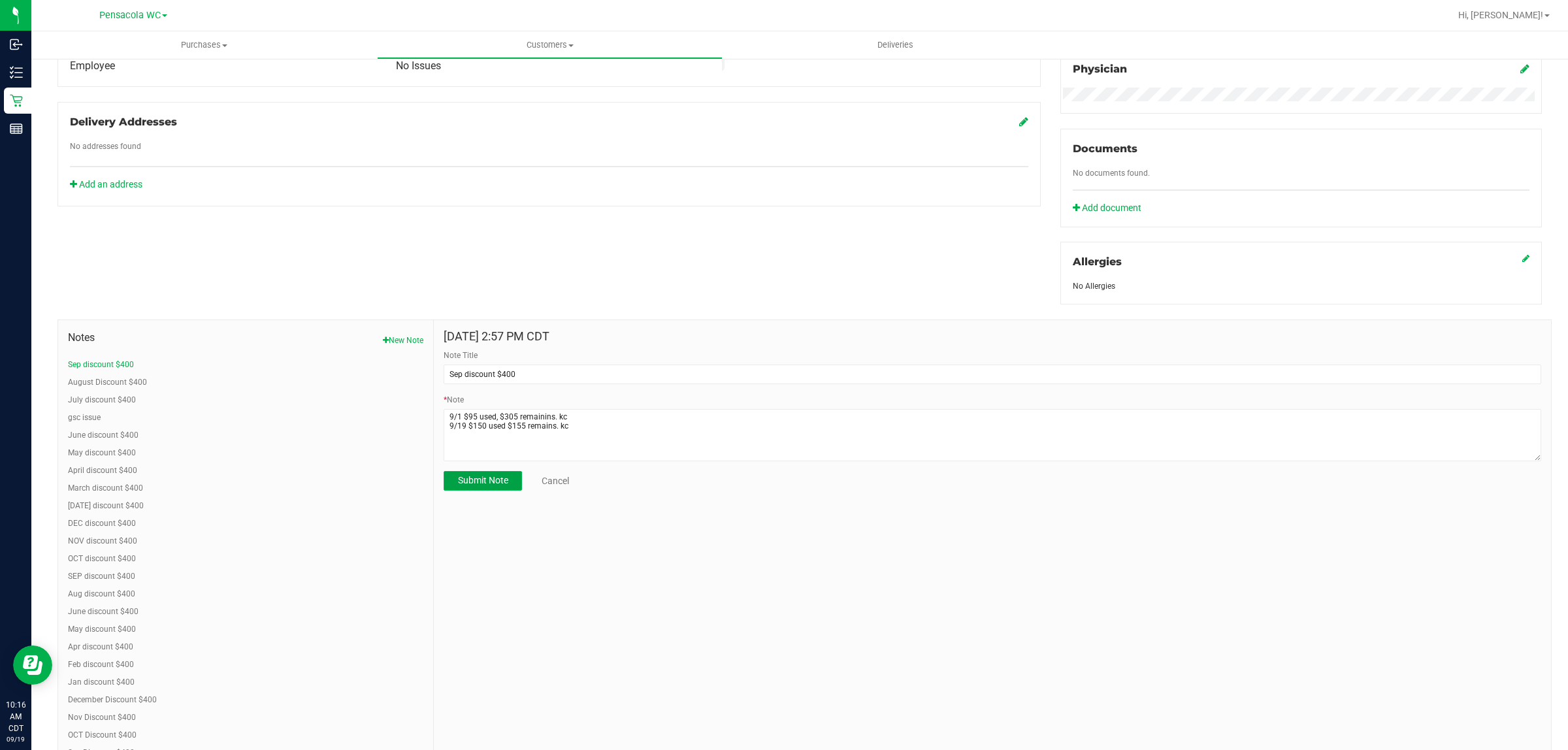
click at [482, 478] on span "Submit Note" at bounding box center [483, 480] width 50 height 10
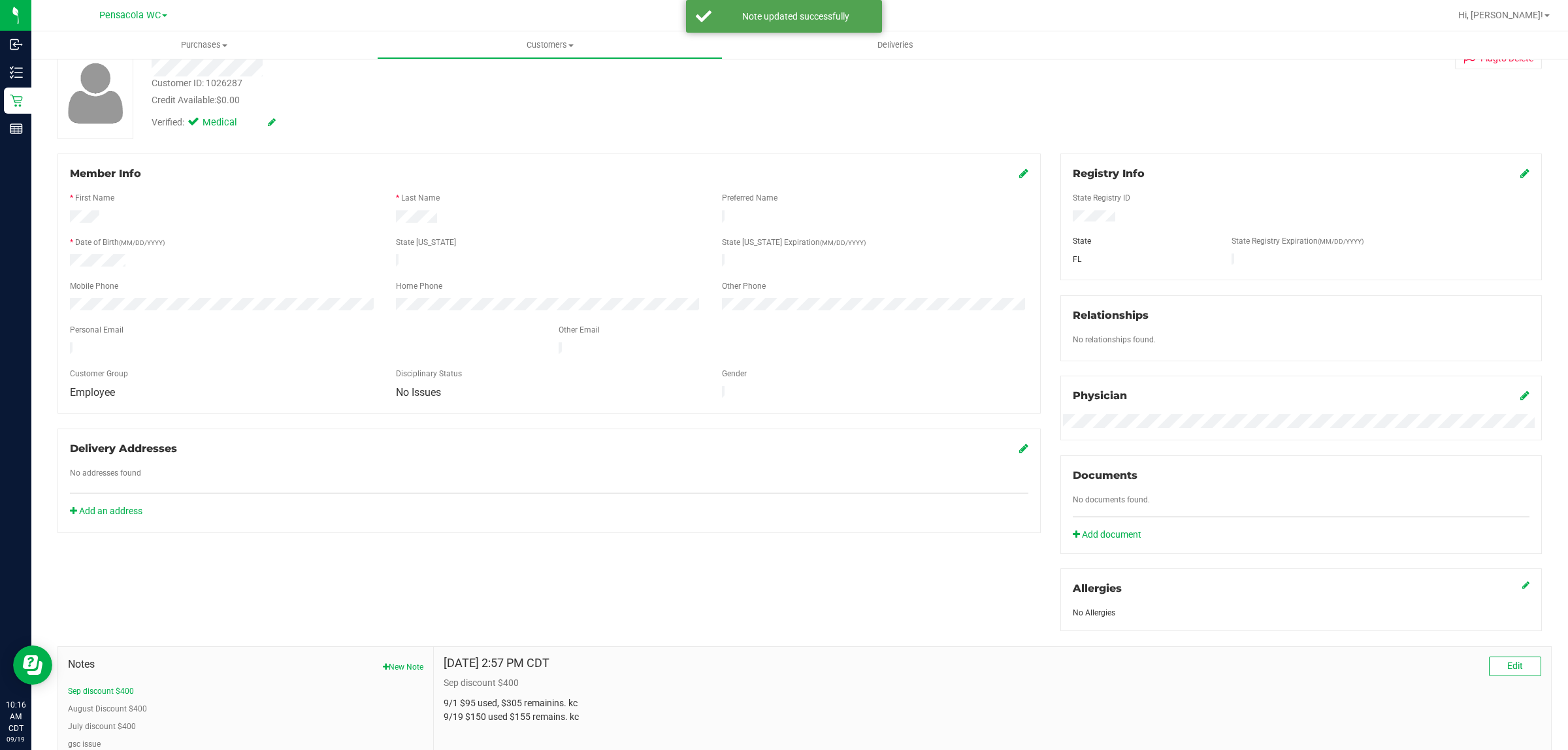
scroll to position [0, 0]
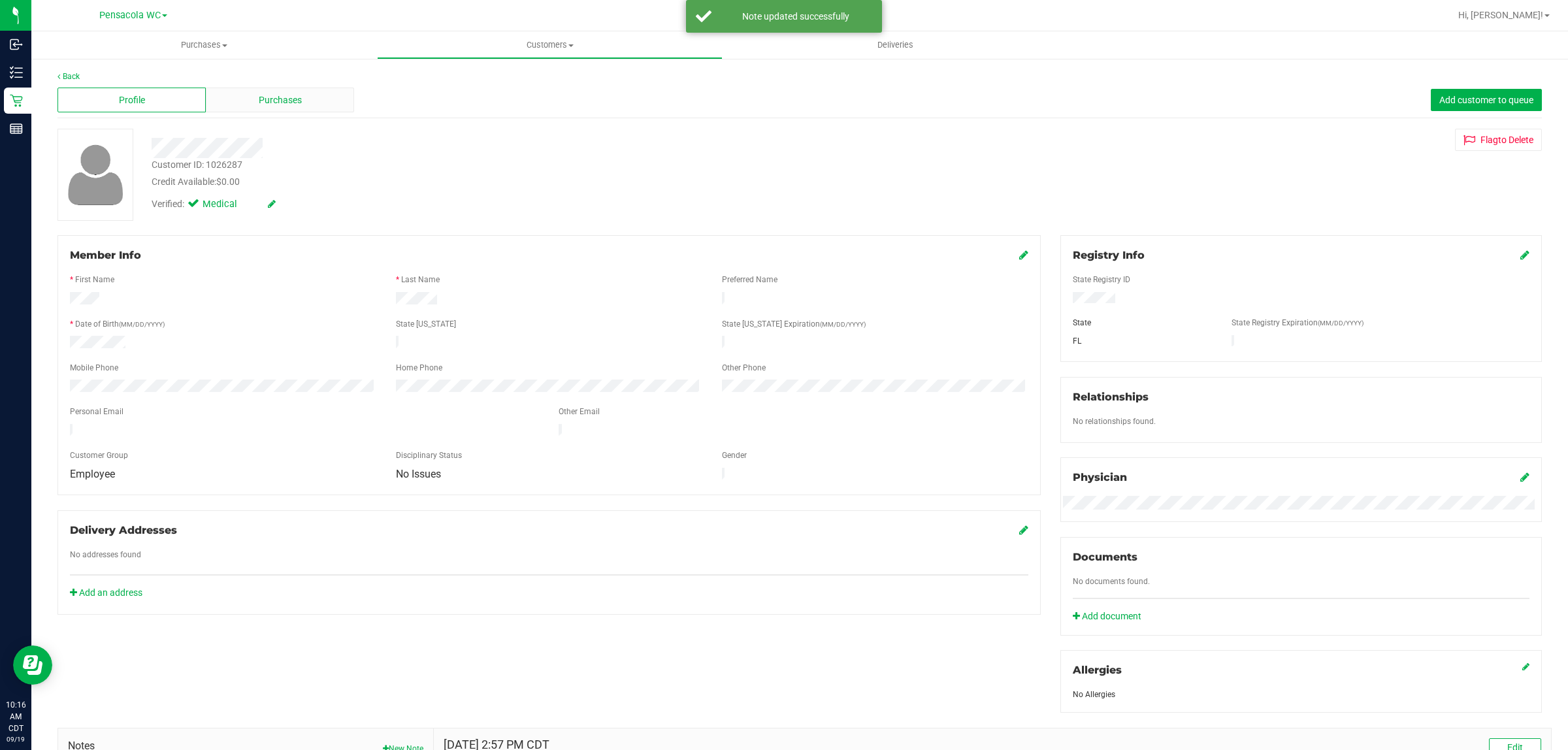
click at [253, 98] on div "Purchases" at bounding box center [280, 100] width 148 height 25
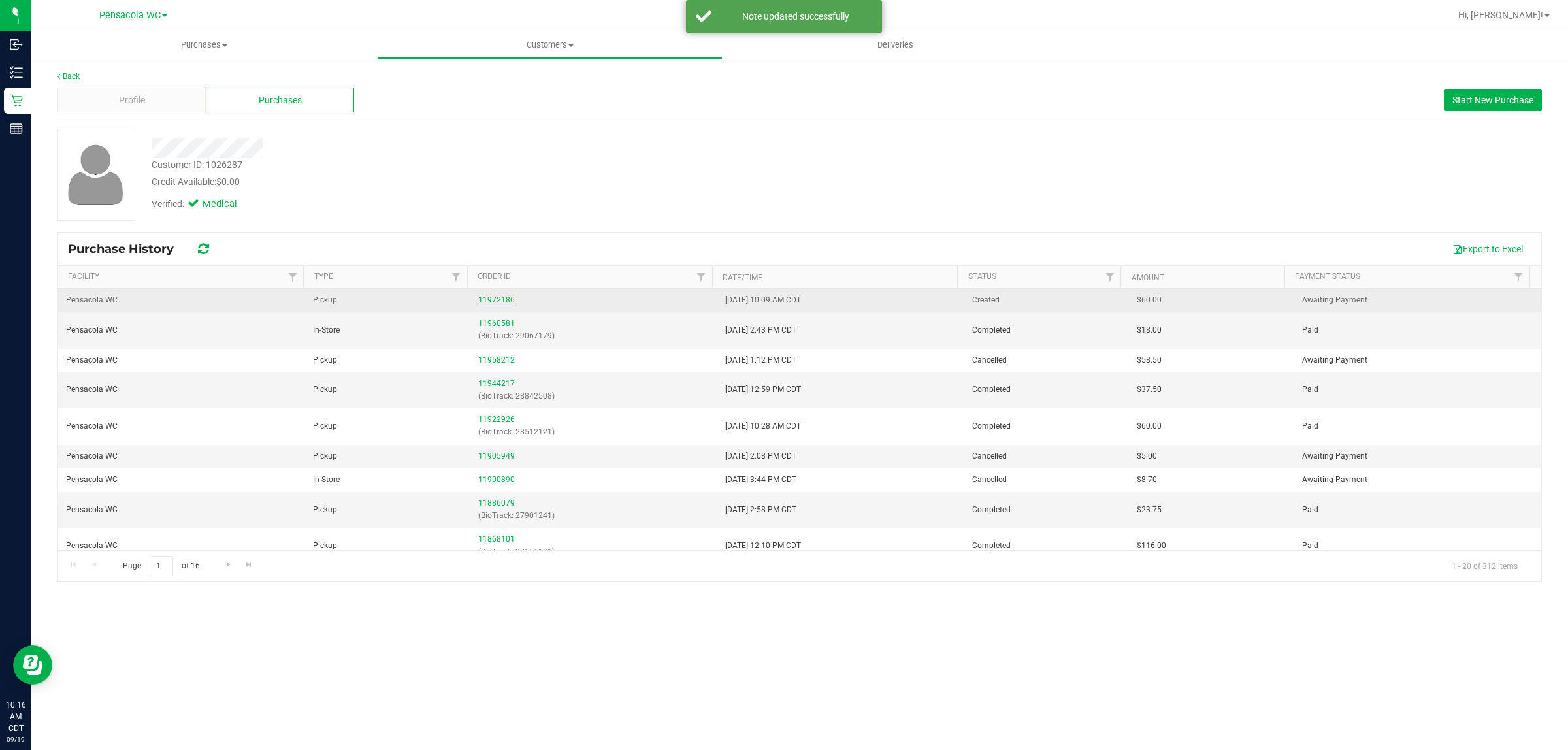
click at [488, 297] on link "11972186" at bounding box center [496, 300] width 36 height 9
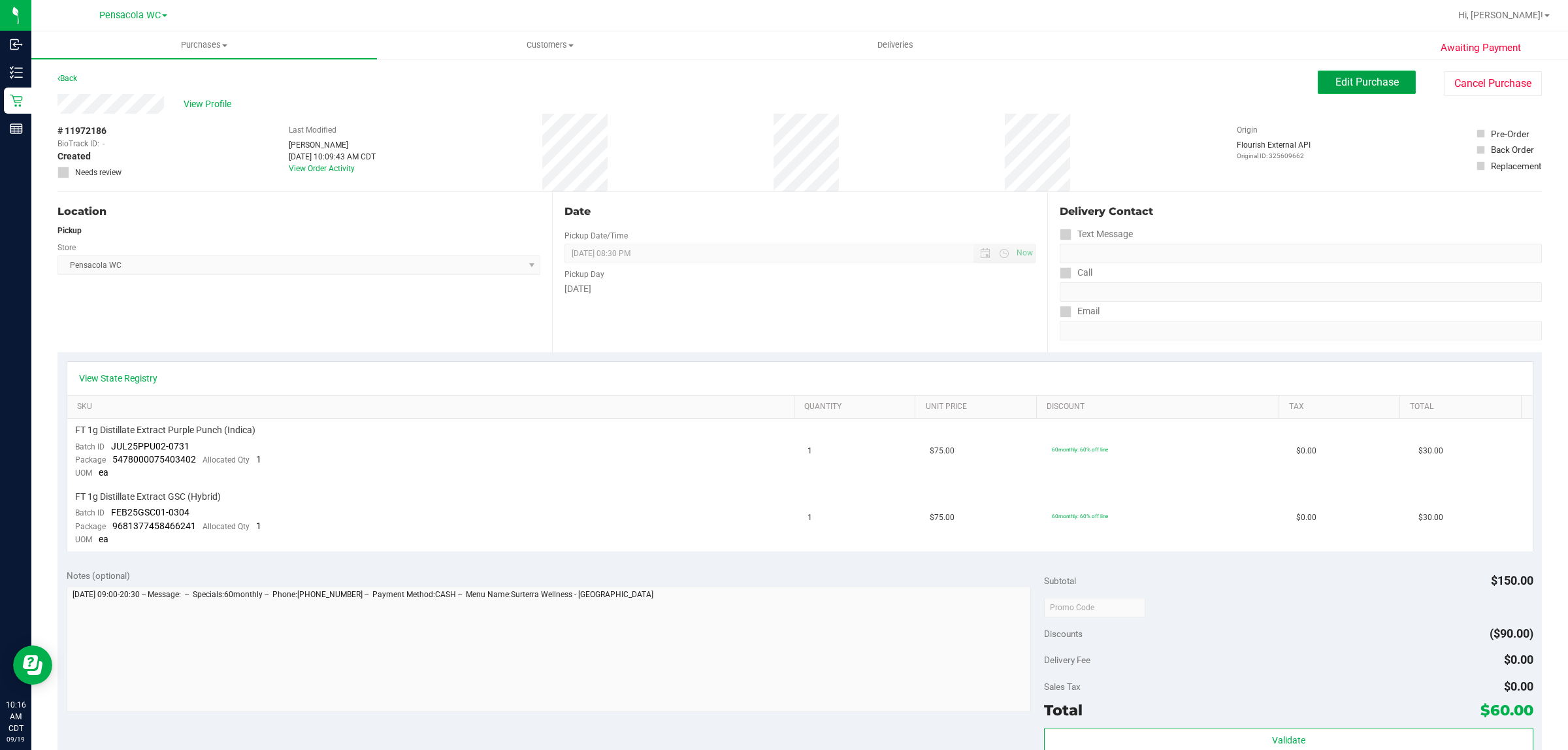
click at [1355, 89] on span "Edit Purchase" at bounding box center [1367, 81] width 64 height 12
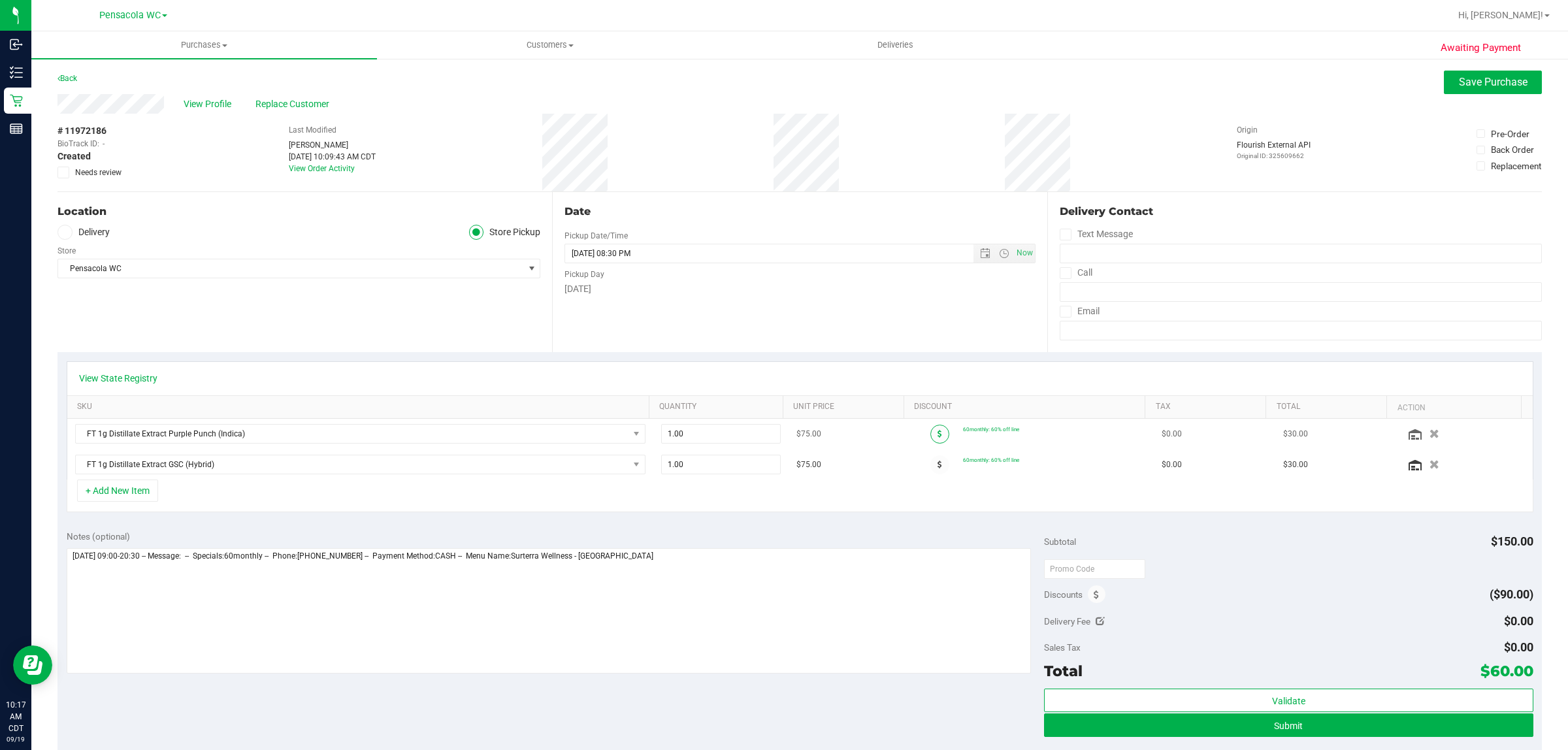
click at [937, 437] on icon at bounding box center [940, 434] width 5 height 8
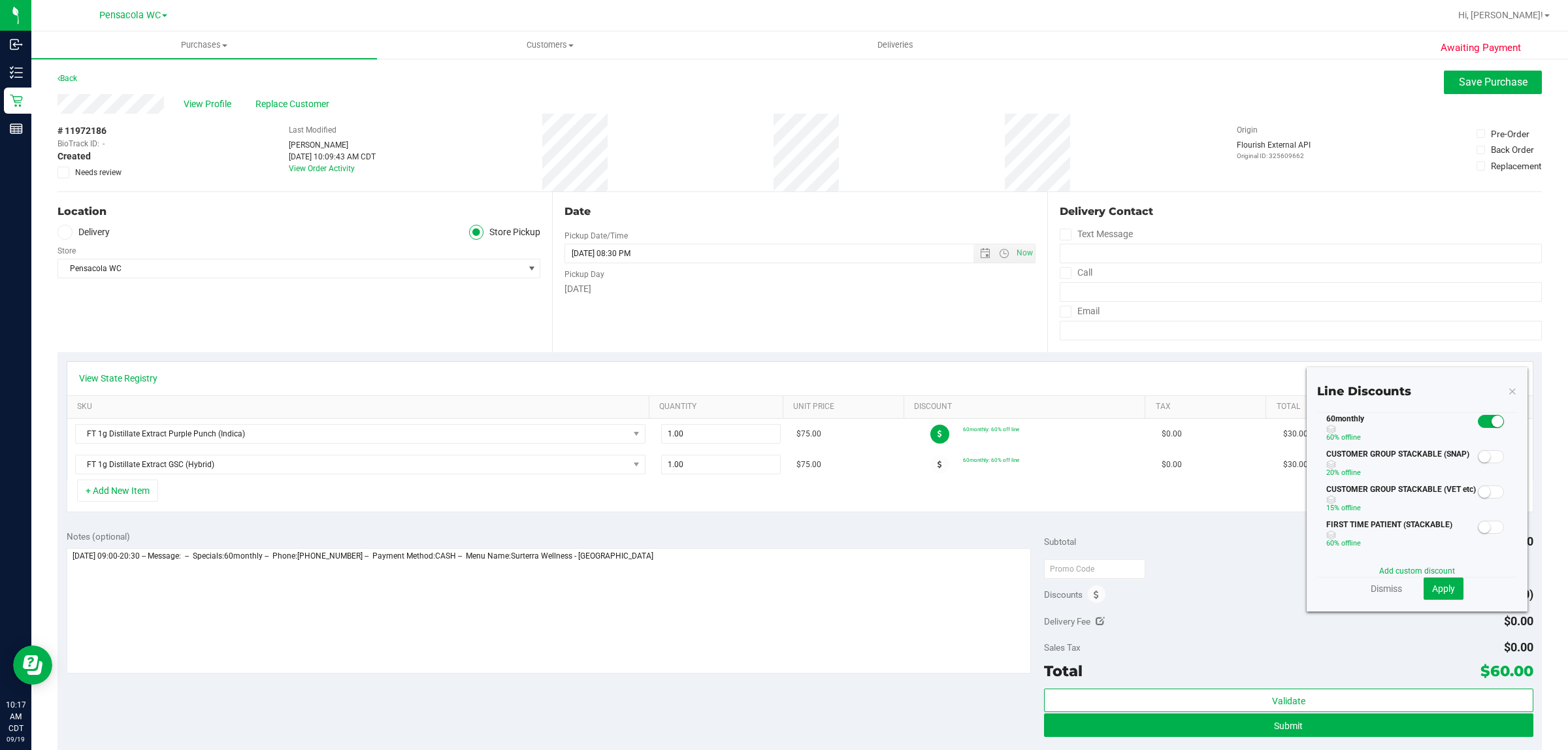
click at [1478, 416] on span at bounding box center [1491, 421] width 26 height 13
click at [930, 468] on span at bounding box center [940, 465] width 19 height 19
click at [1491, 423] on small at bounding box center [1497, 421] width 12 height 12
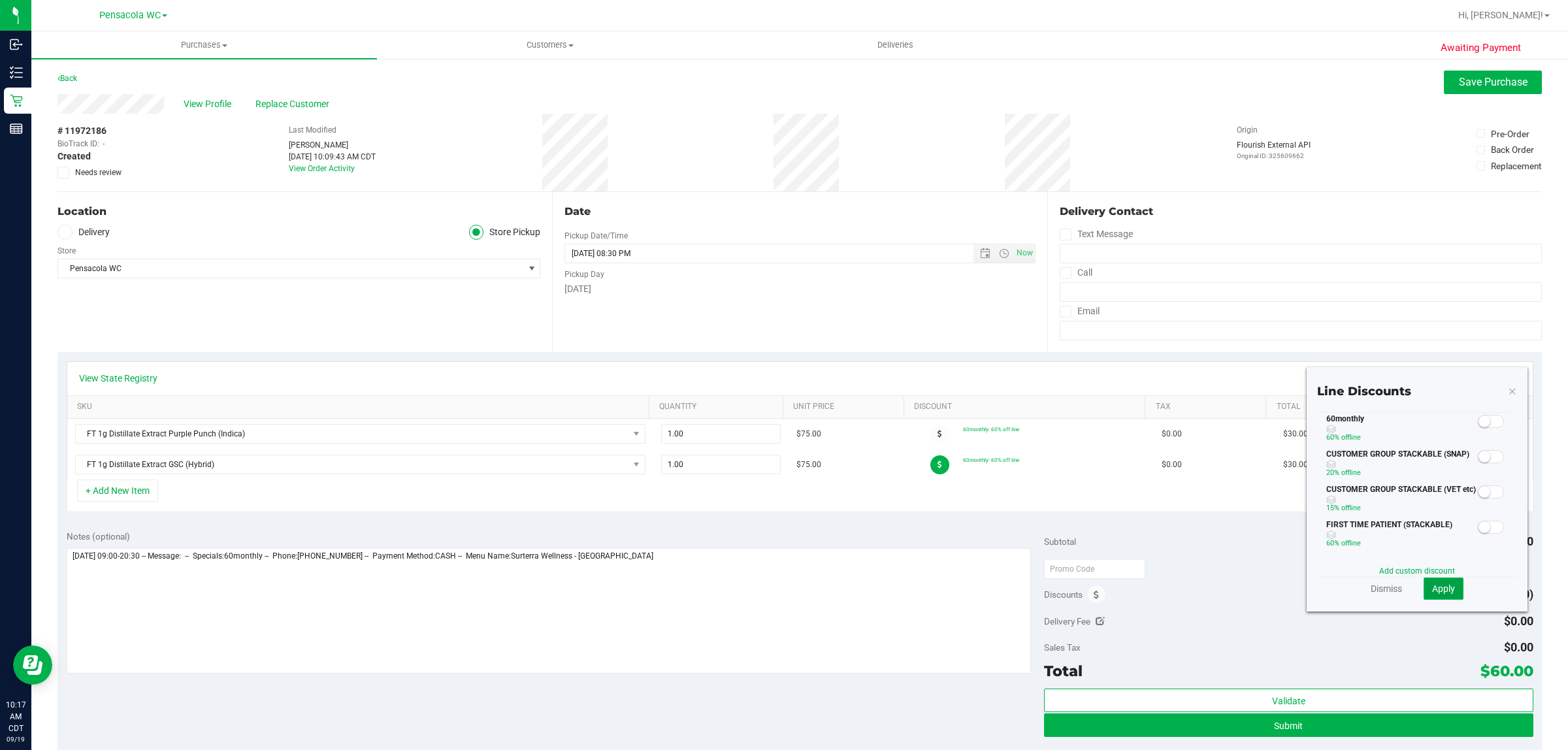
click at [1433, 595] on button "Apply" at bounding box center [1443, 589] width 39 height 23
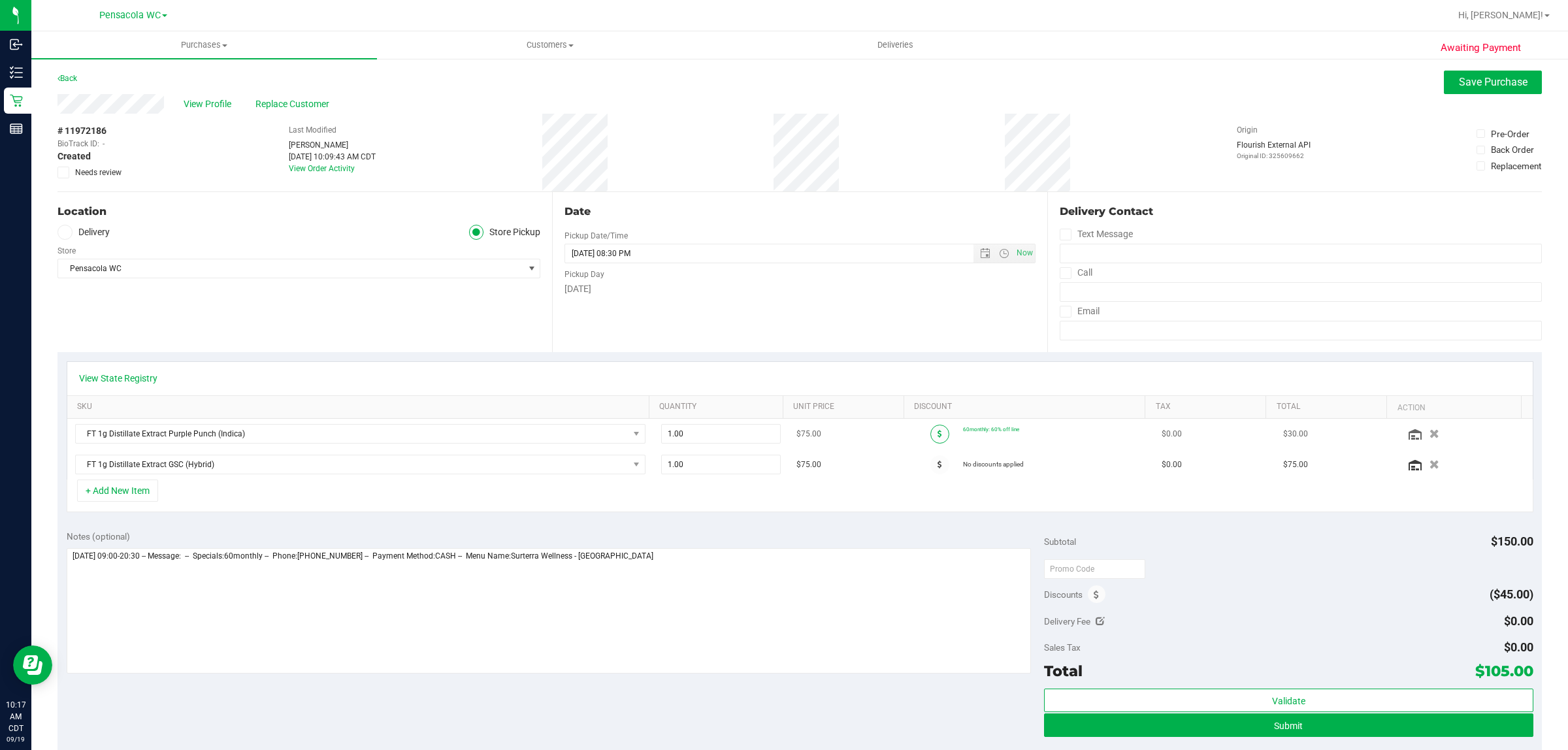
click at [930, 436] on span at bounding box center [940, 434] width 19 height 19
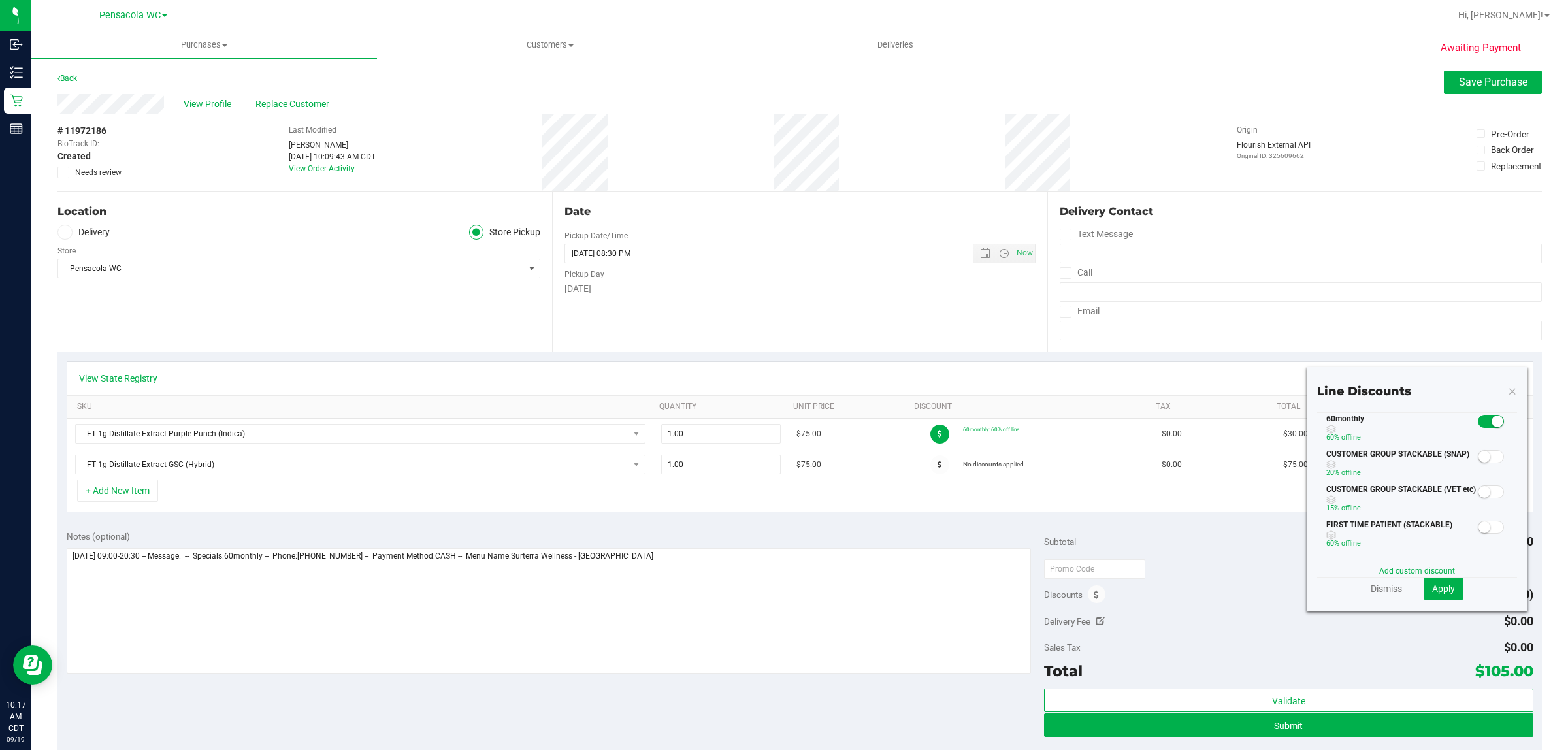
click at [1491, 422] on small at bounding box center [1497, 421] width 12 height 12
click at [1426, 598] on button "Apply" at bounding box center [1443, 589] width 39 height 23
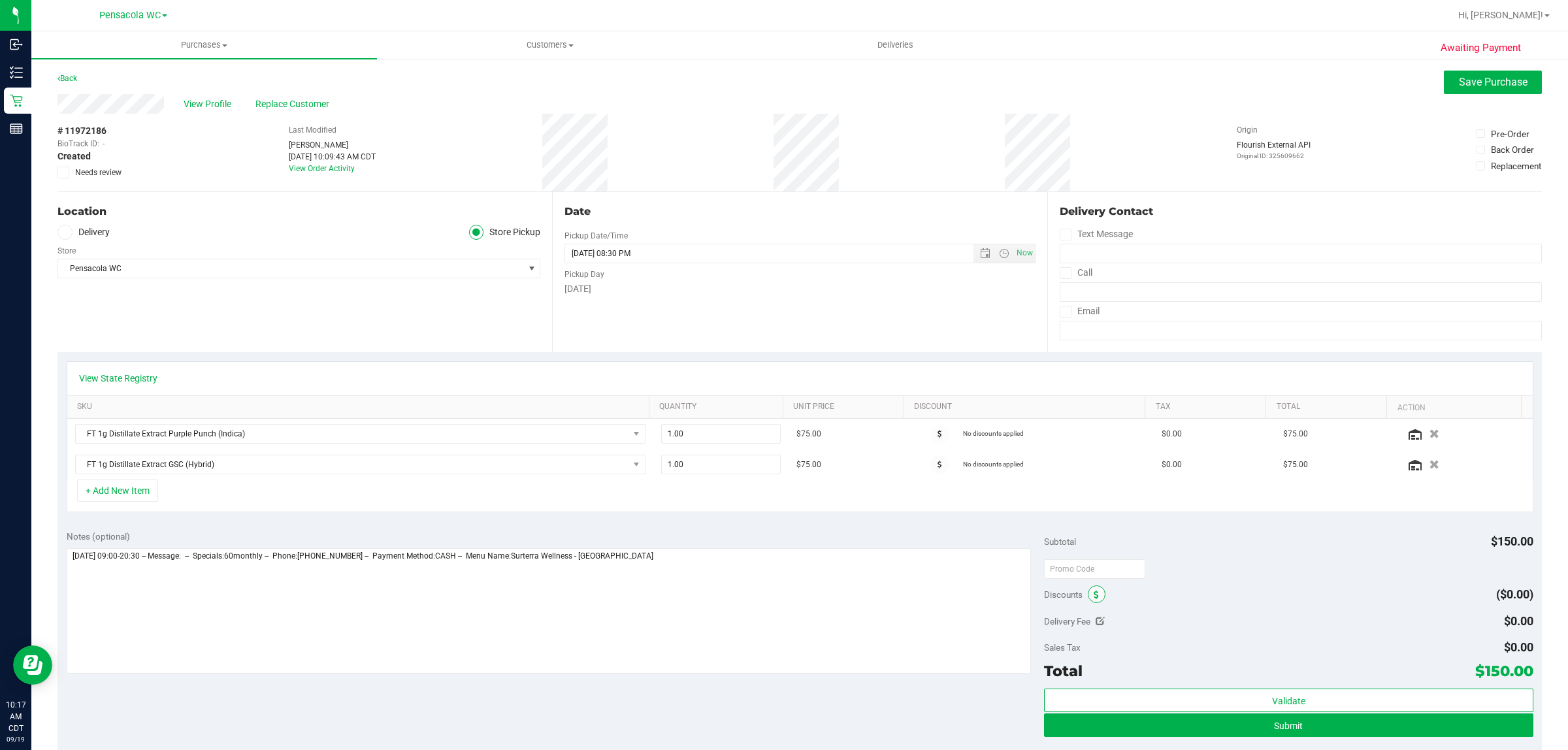
click at [1094, 600] on icon at bounding box center [1096, 595] width 5 height 9
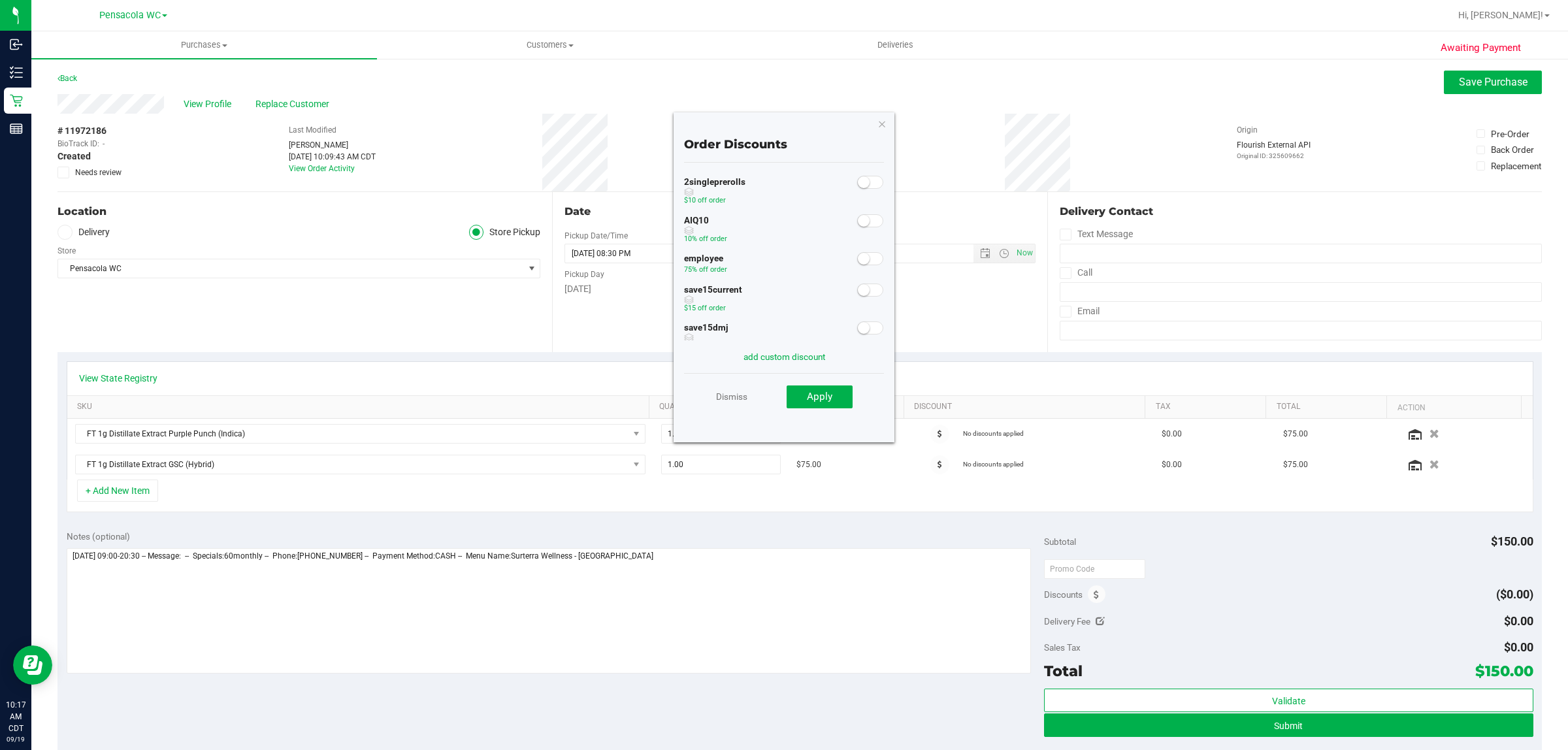
click at [859, 255] on span at bounding box center [870, 259] width 26 height 13
click at [776, 280] on div "employee 75% off order" at bounding box center [784, 265] width 200 height 31
click at [839, 391] on button "Apply" at bounding box center [820, 397] width 66 height 23
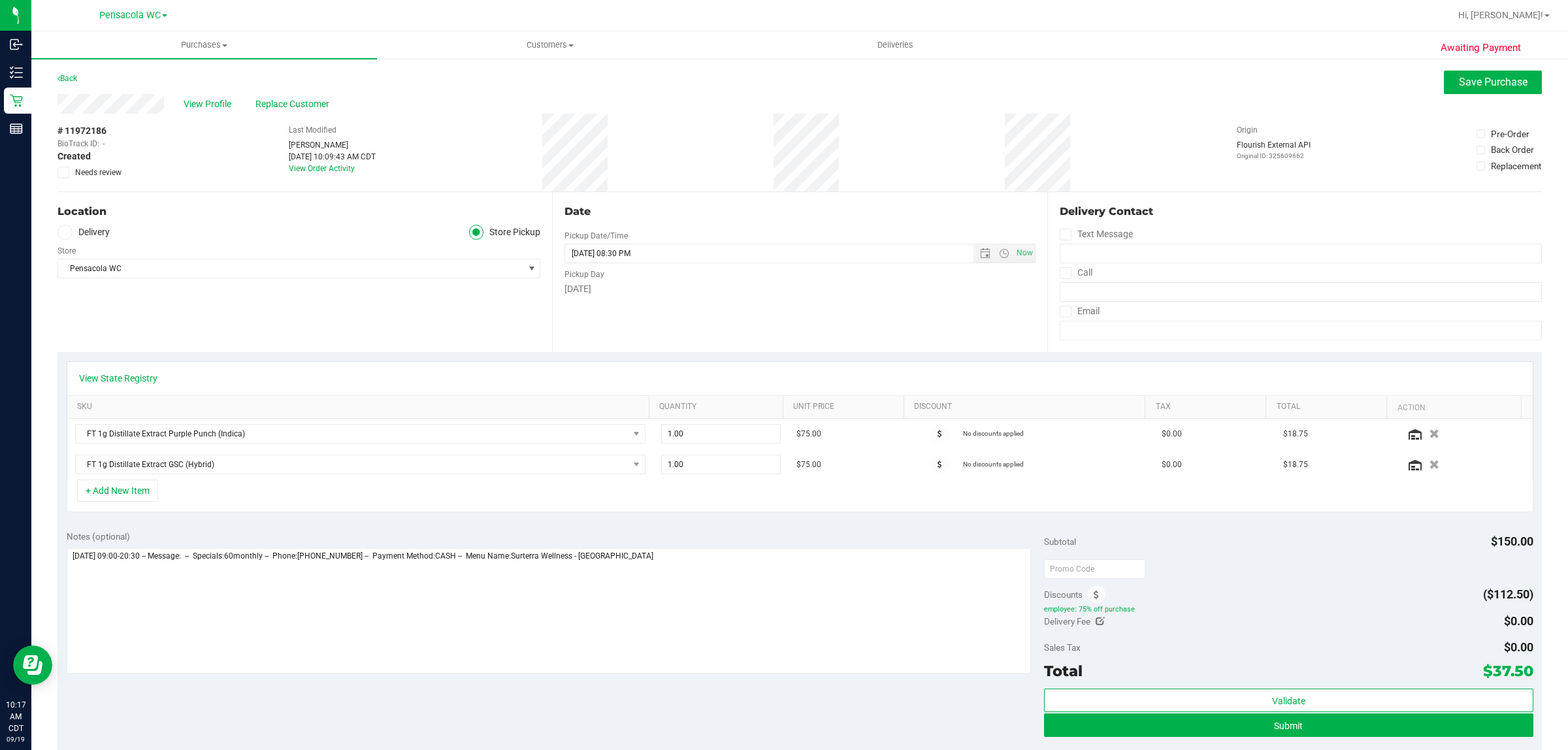
scroll to position [81, 0]
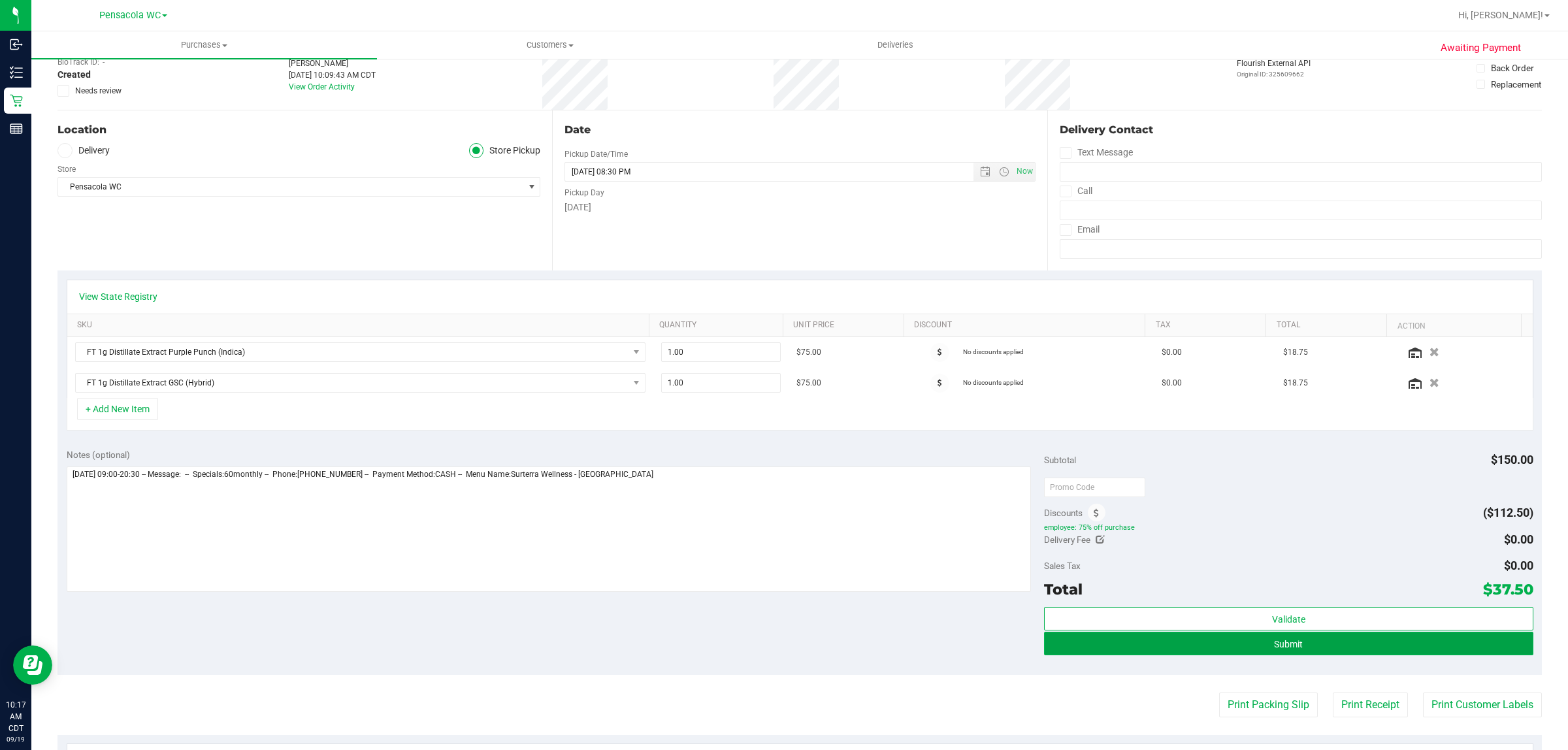
click at [1223, 648] on button "Submit" at bounding box center [1288, 643] width 489 height 23
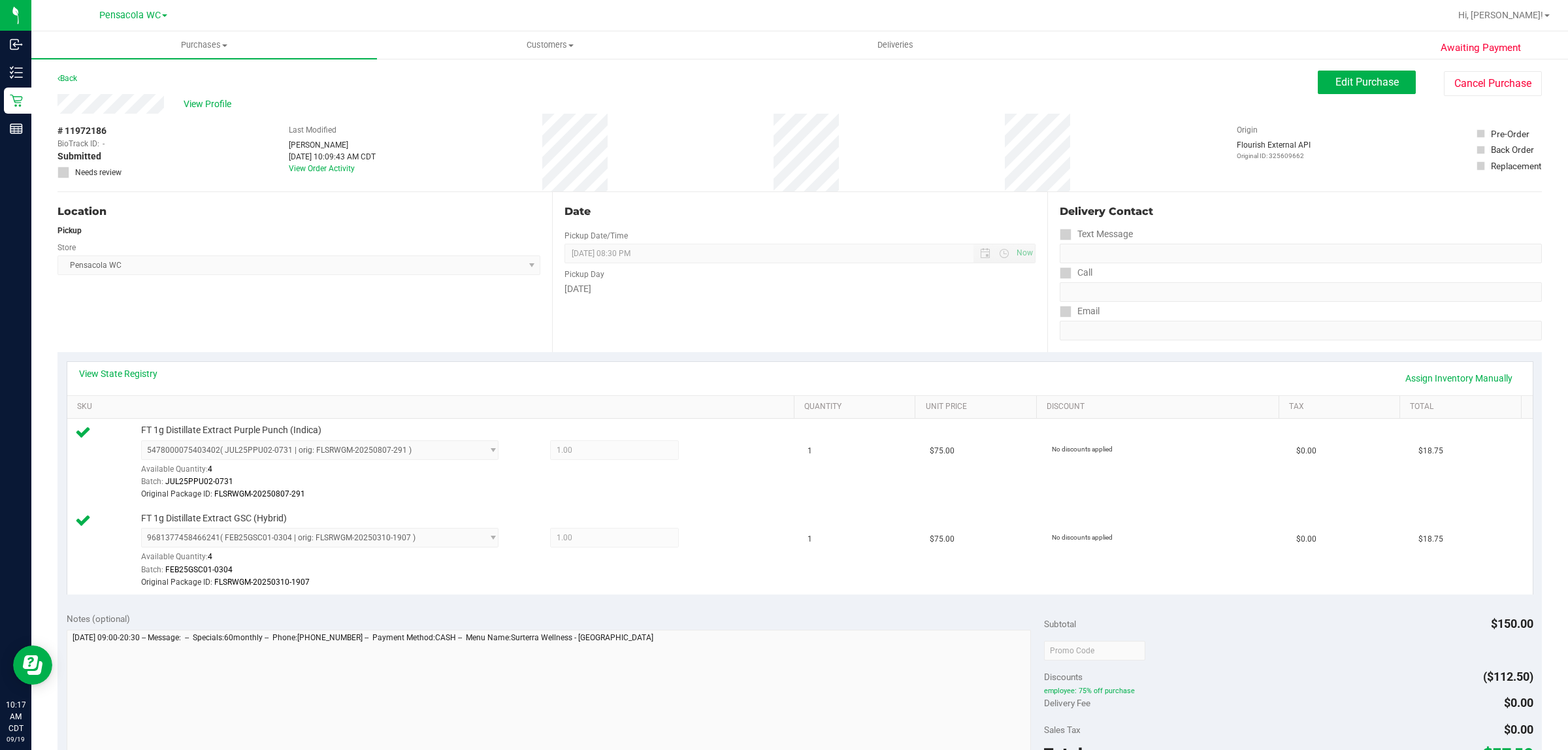
scroll to position [408, 0]
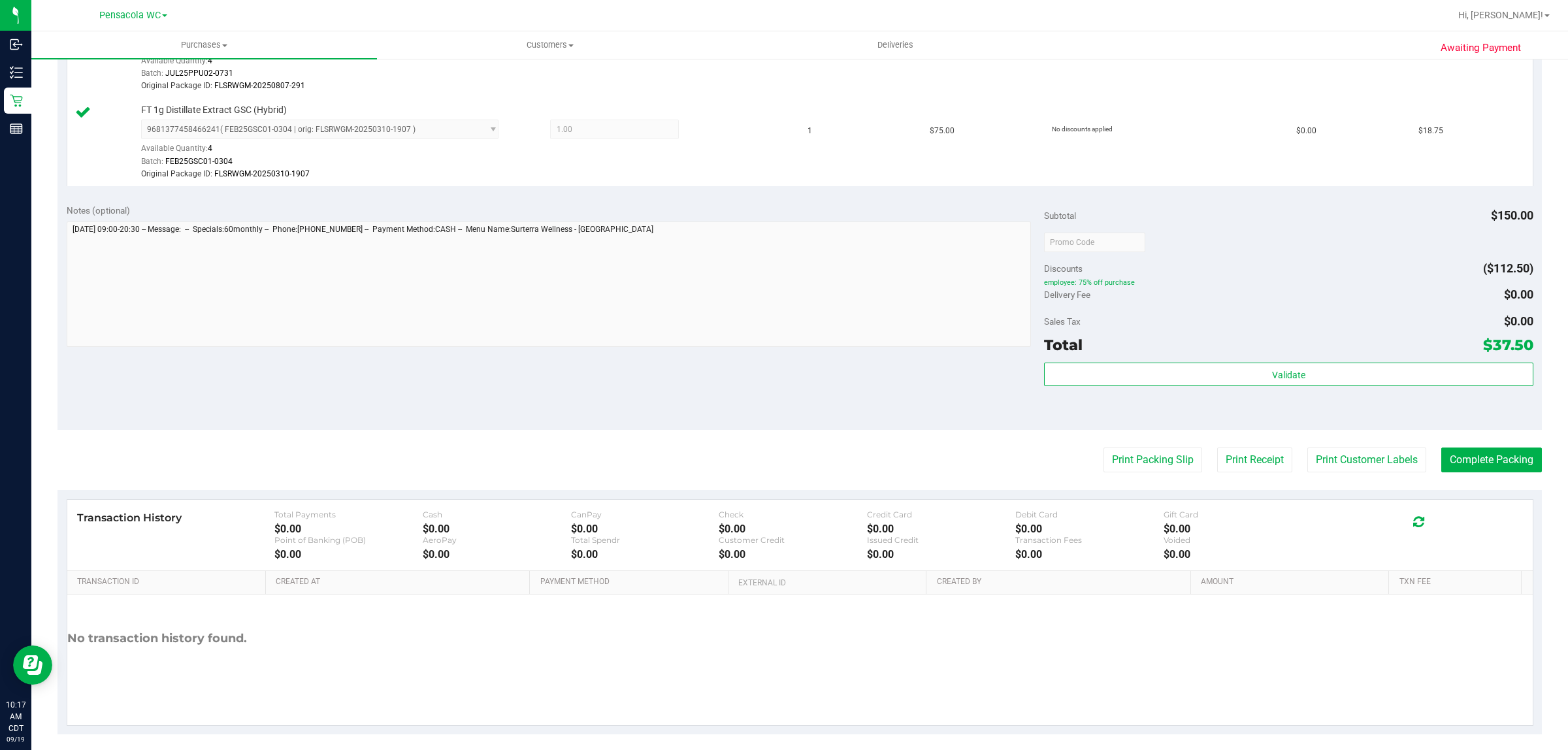
click at [1480, 478] on purchase-details "Back Edit Purchase Cancel Purchase View Profile # 11972186 BioTrack ID: - Submi…" at bounding box center [799, 198] width 1484 height 1072
click at [1508, 458] on button "Complete Packing" at bounding box center [1491, 460] width 101 height 25
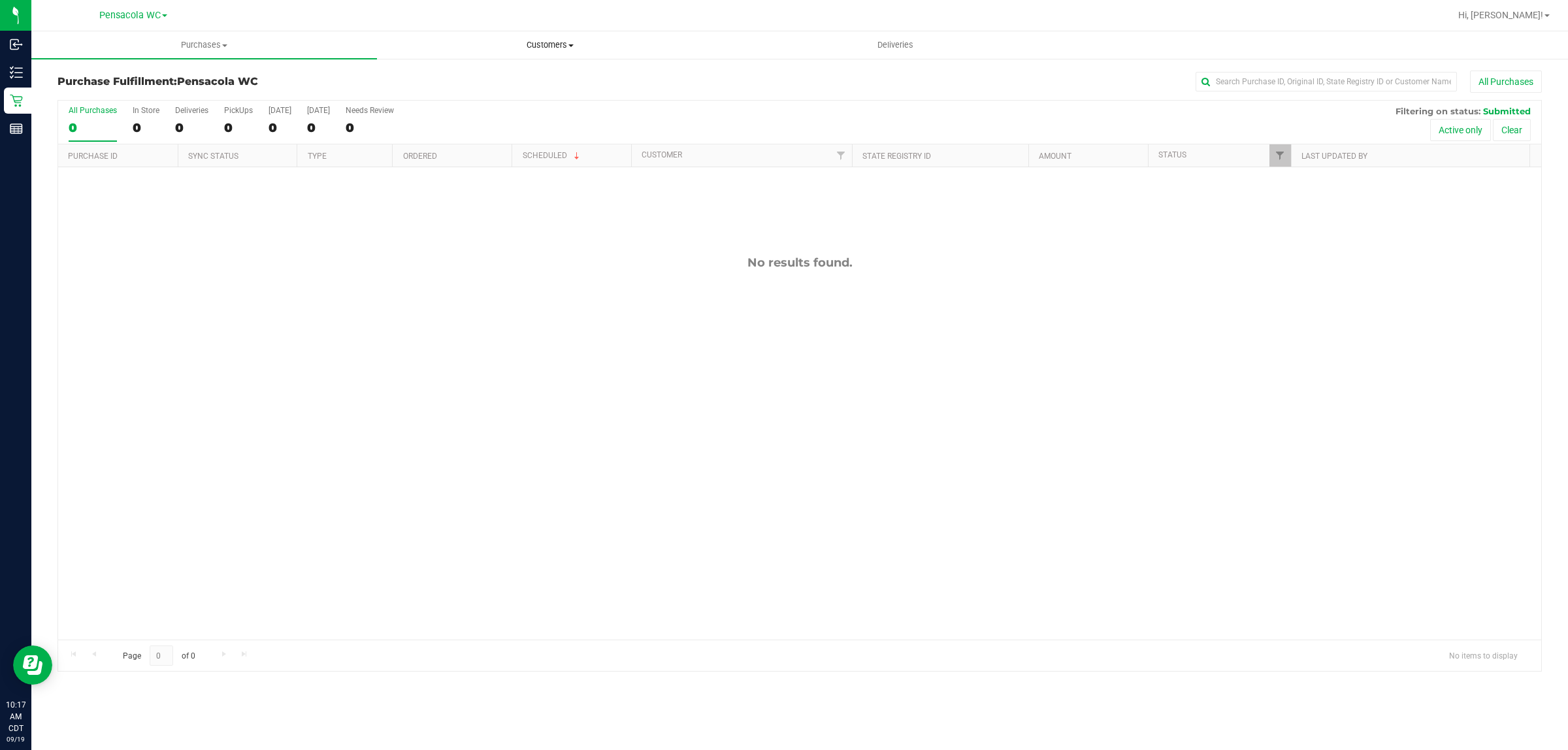
click at [556, 47] on span "Customers" at bounding box center [549, 45] width 344 height 12
click at [479, 79] on li "All customers" at bounding box center [549, 78] width 345 height 15
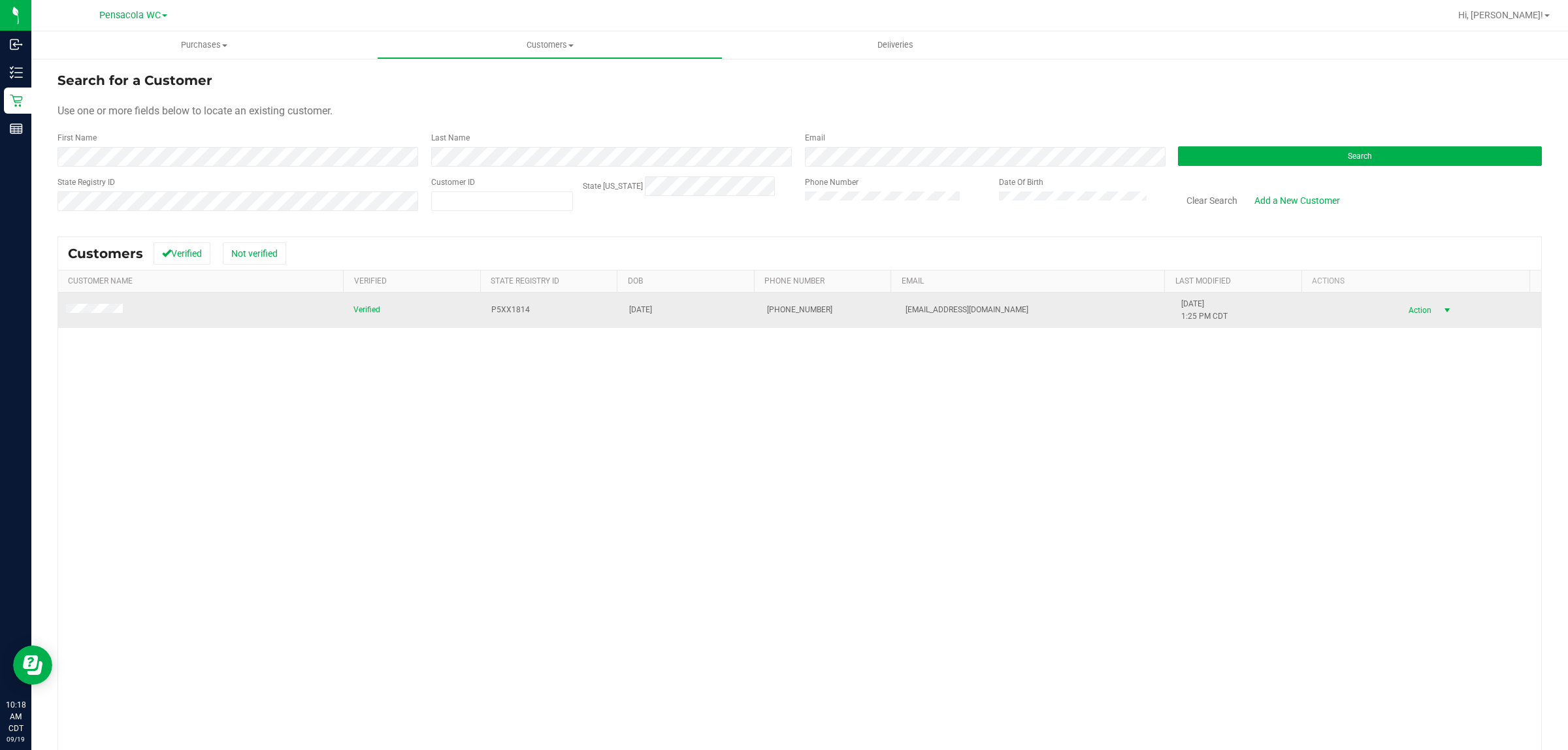
click at [1399, 306] on span "Action" at bounding box center [1417, 310] width 43 height 19
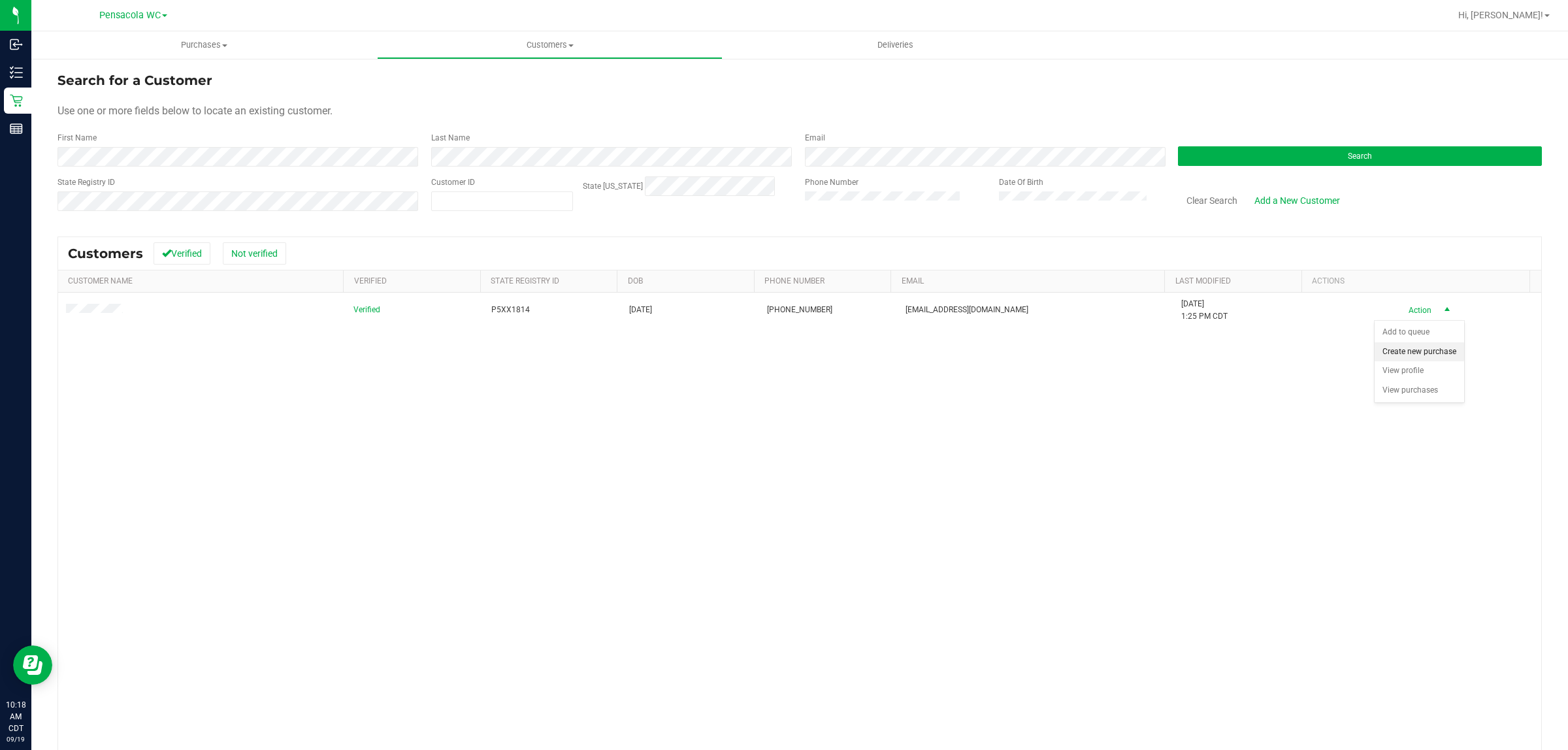
click at [1405, 354] on li "Create new purchase" at bounding box center [1419, 352] width 89 height 19
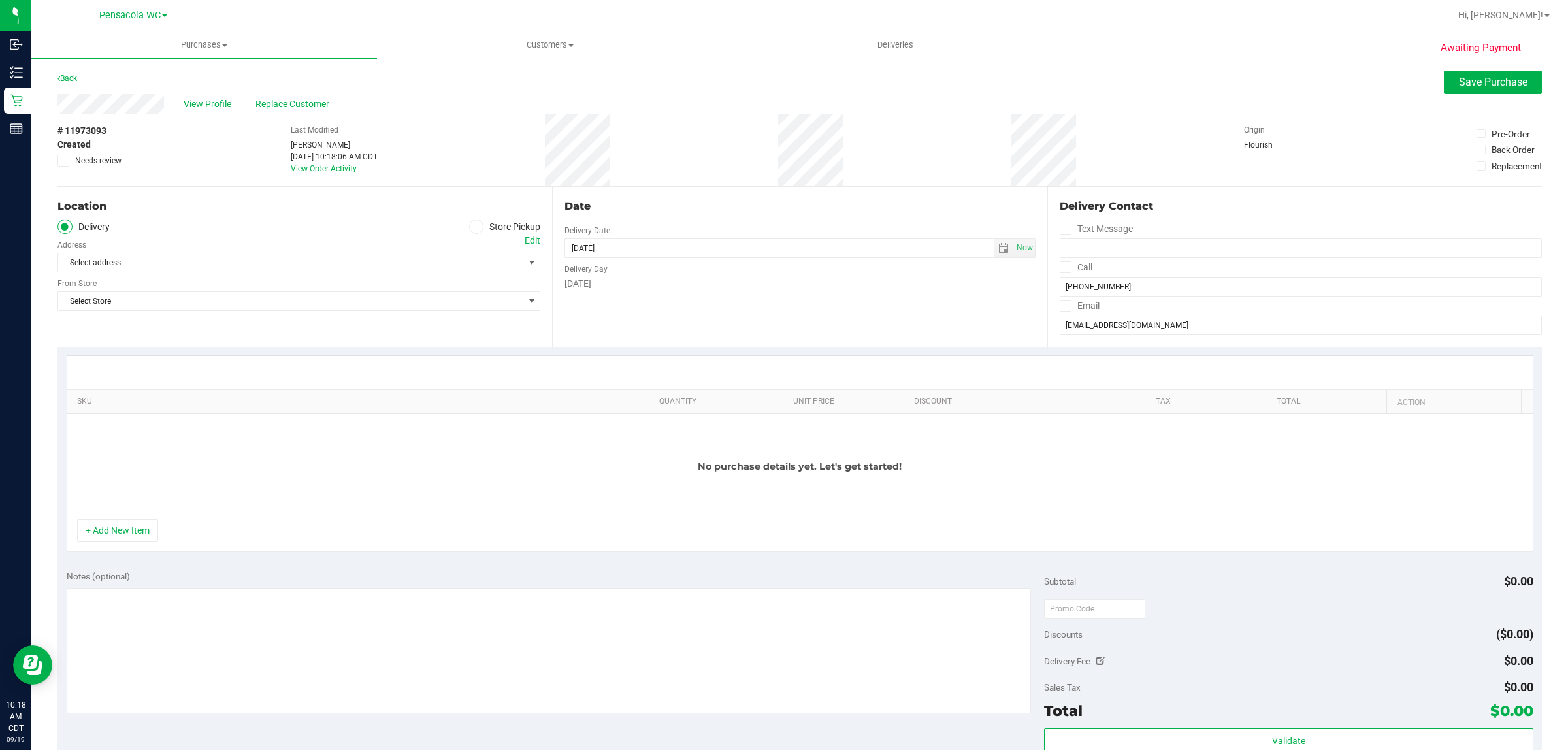
click at [482, 220] on label "Store Pickup" at bounding box center [504, 227] width 72 height 15
click at [0, 0] on input "Store Pickup" at bounding box center [0, 0] width 0 height 0
click at [373, 262] on span "Select Store" at bounding box center [291, 263] width 465 height 19
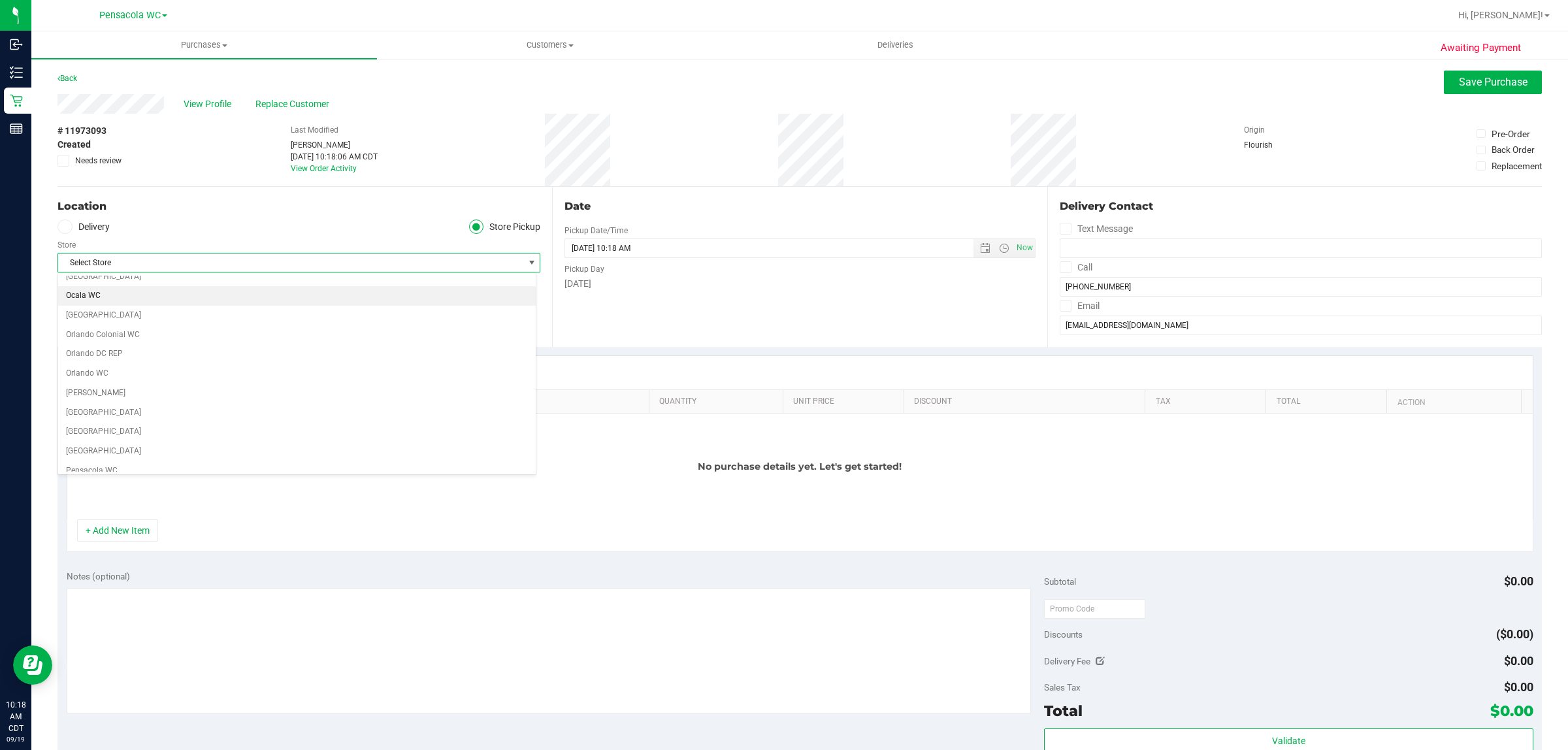
scroll to position [653, 0]
click at [93, 400] on li "Pensacola WC" at bounding box center [296, 389] width 478 height 19
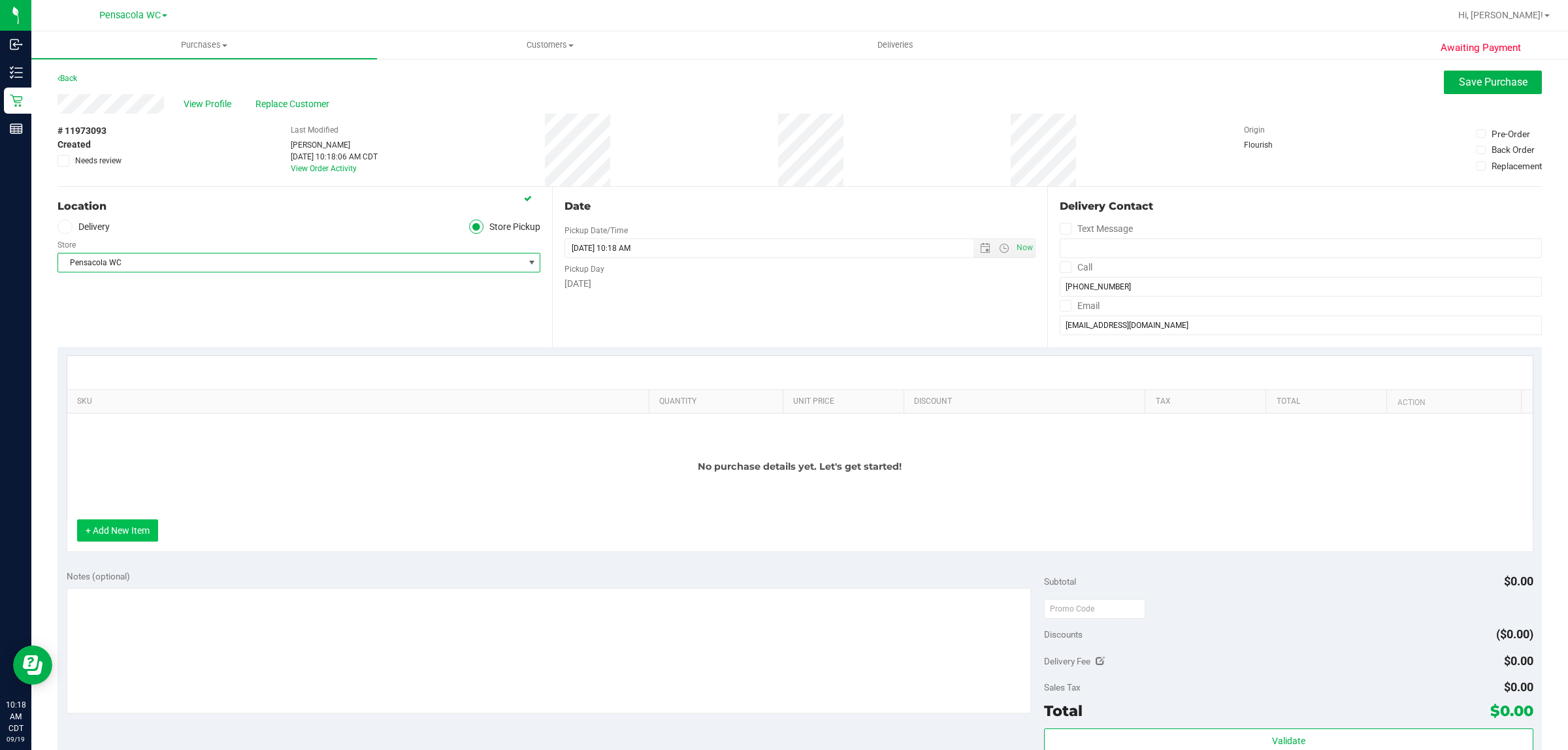
click at [130, 541] on button "+ Add New Item" at bounding box center [118, 531] width 81 height 23
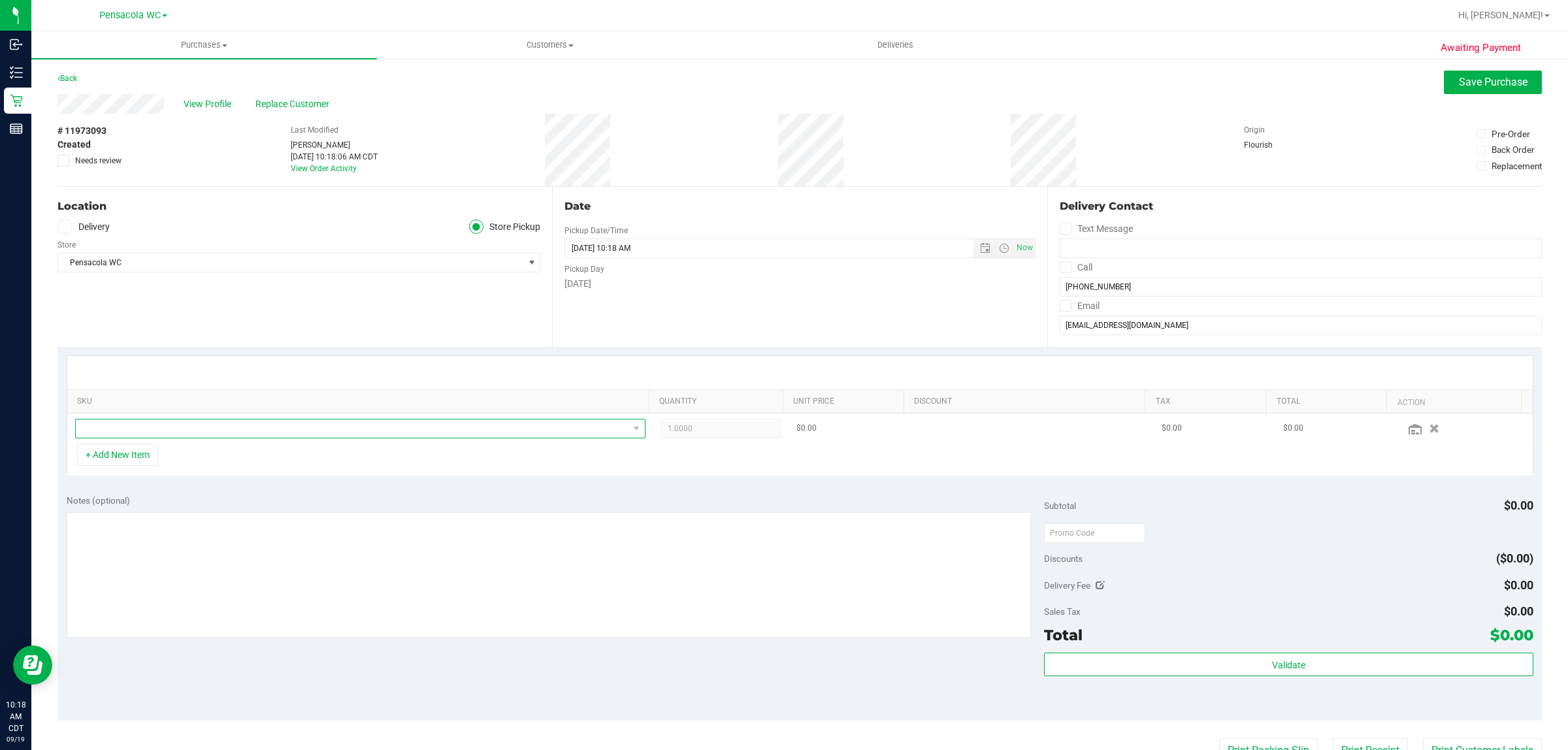
click at [154, 429] on span "NO DATA FOUND" at bounding box center [352, 429] width 552 height 19
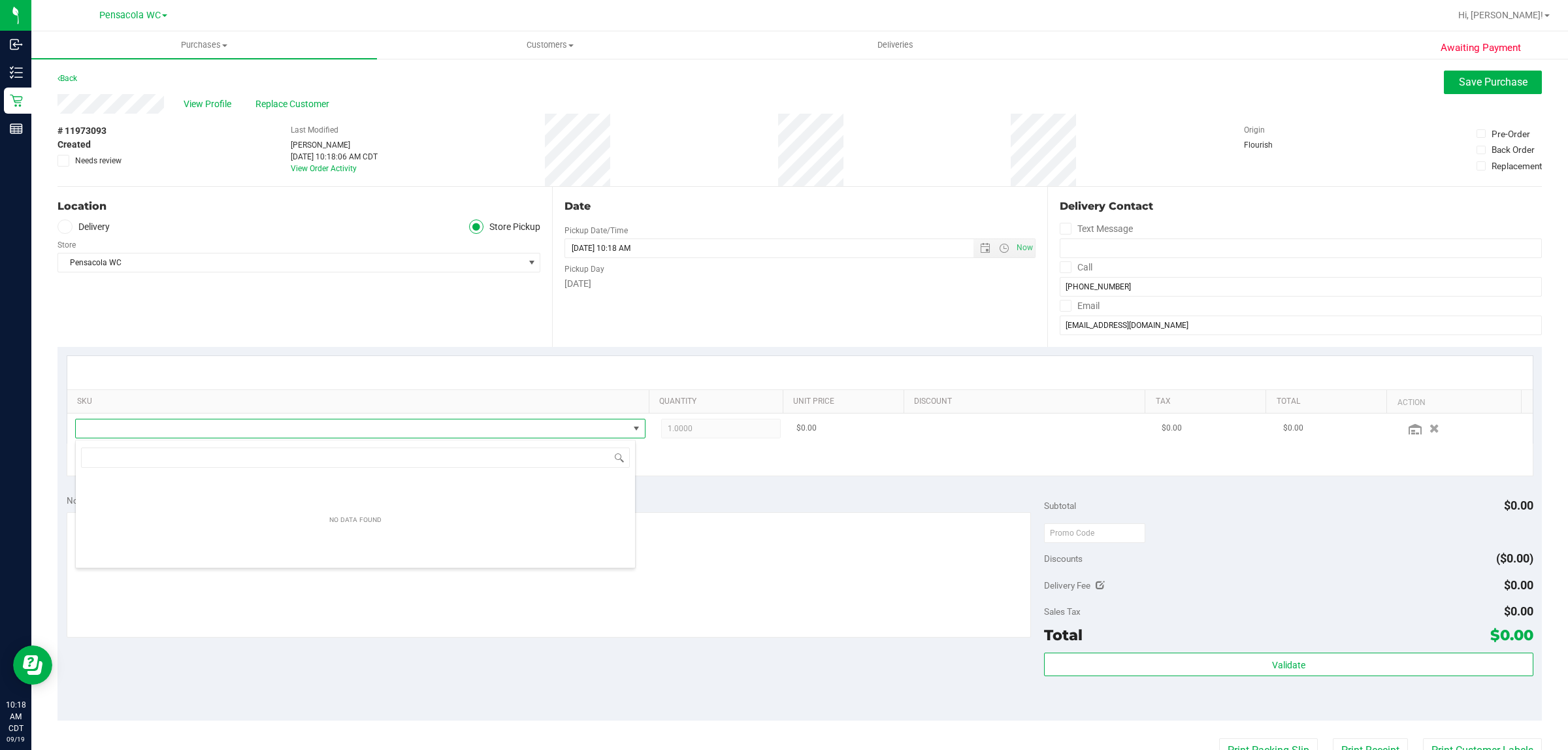
scroll to position [20, 561]
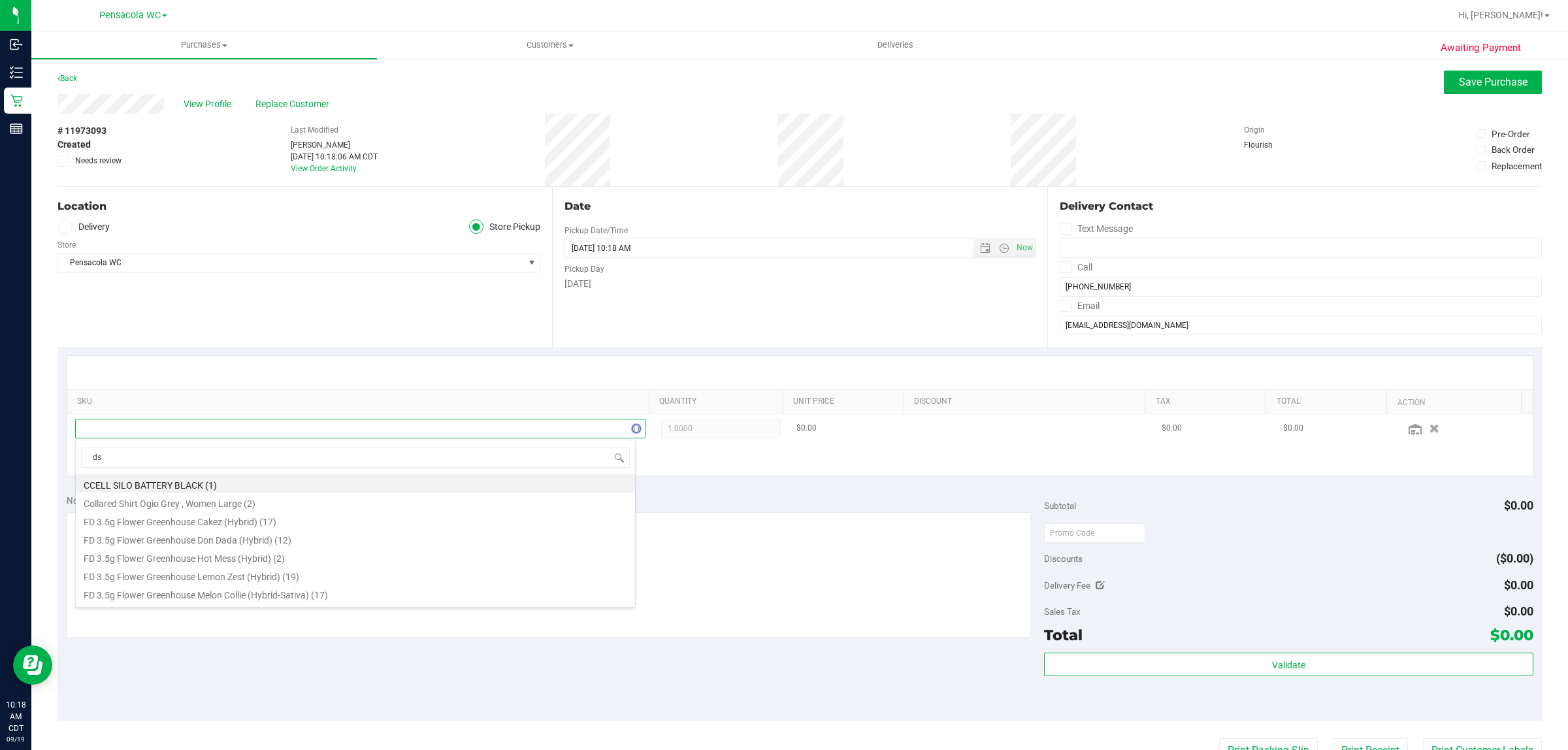
type input "dsc"
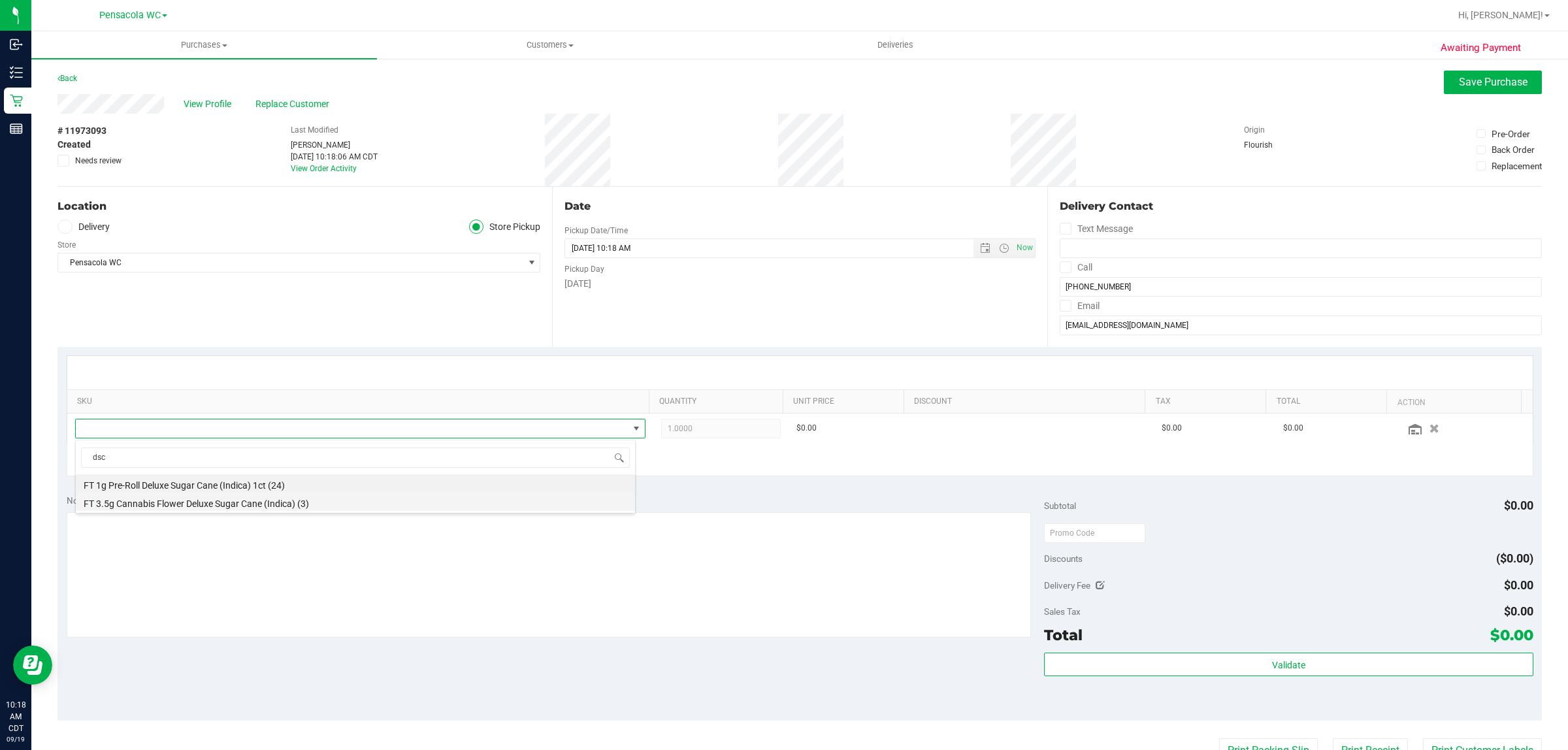
click at [168, 505] on li "FT 3.5g Cannabis Flower Deluxe Sugar Cane (Indica) (3)" at bounding box center [355, 502] width 559 height 19
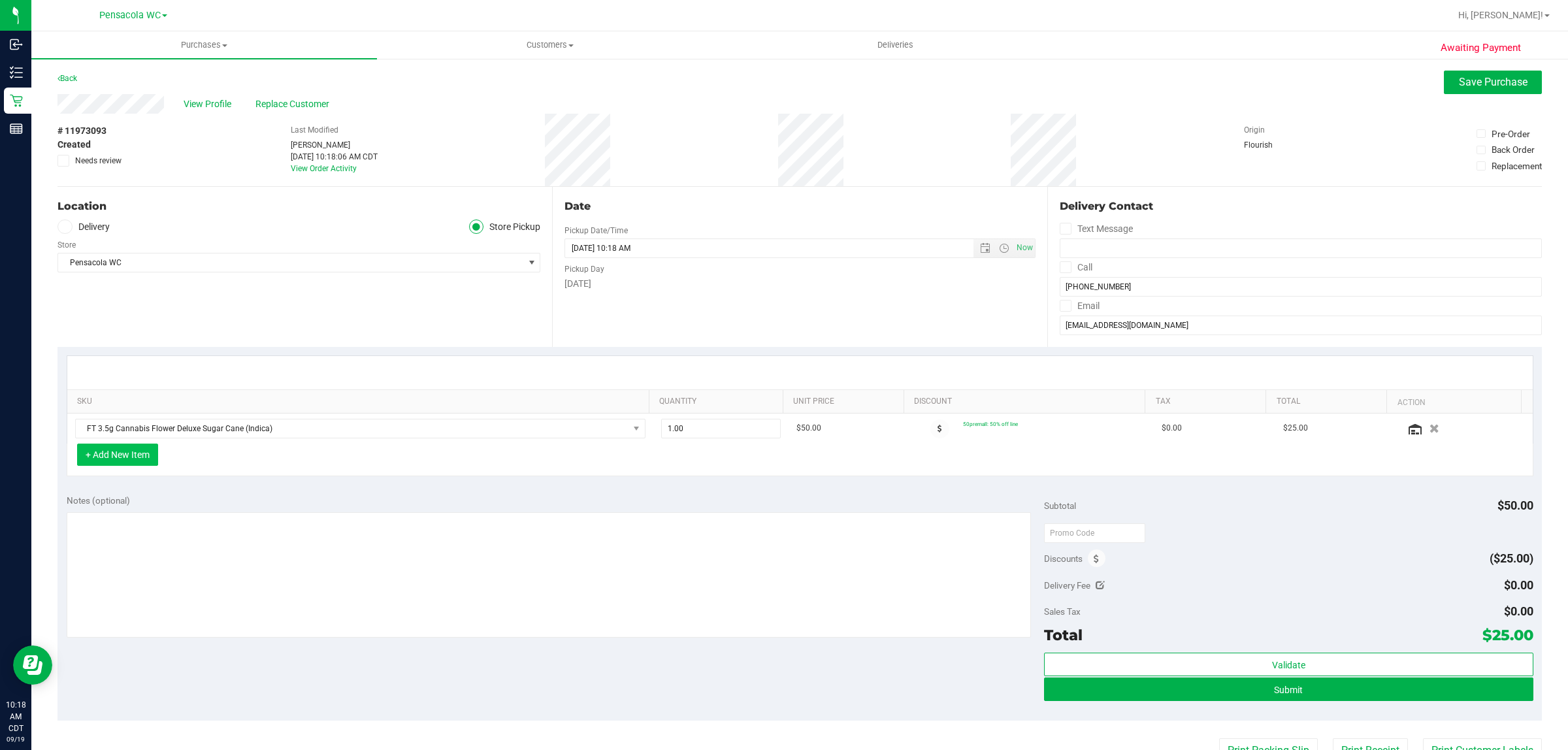
click at [113, 462] on button "+ Add New Item" at bounding box center [118, 455] width 81 height 23
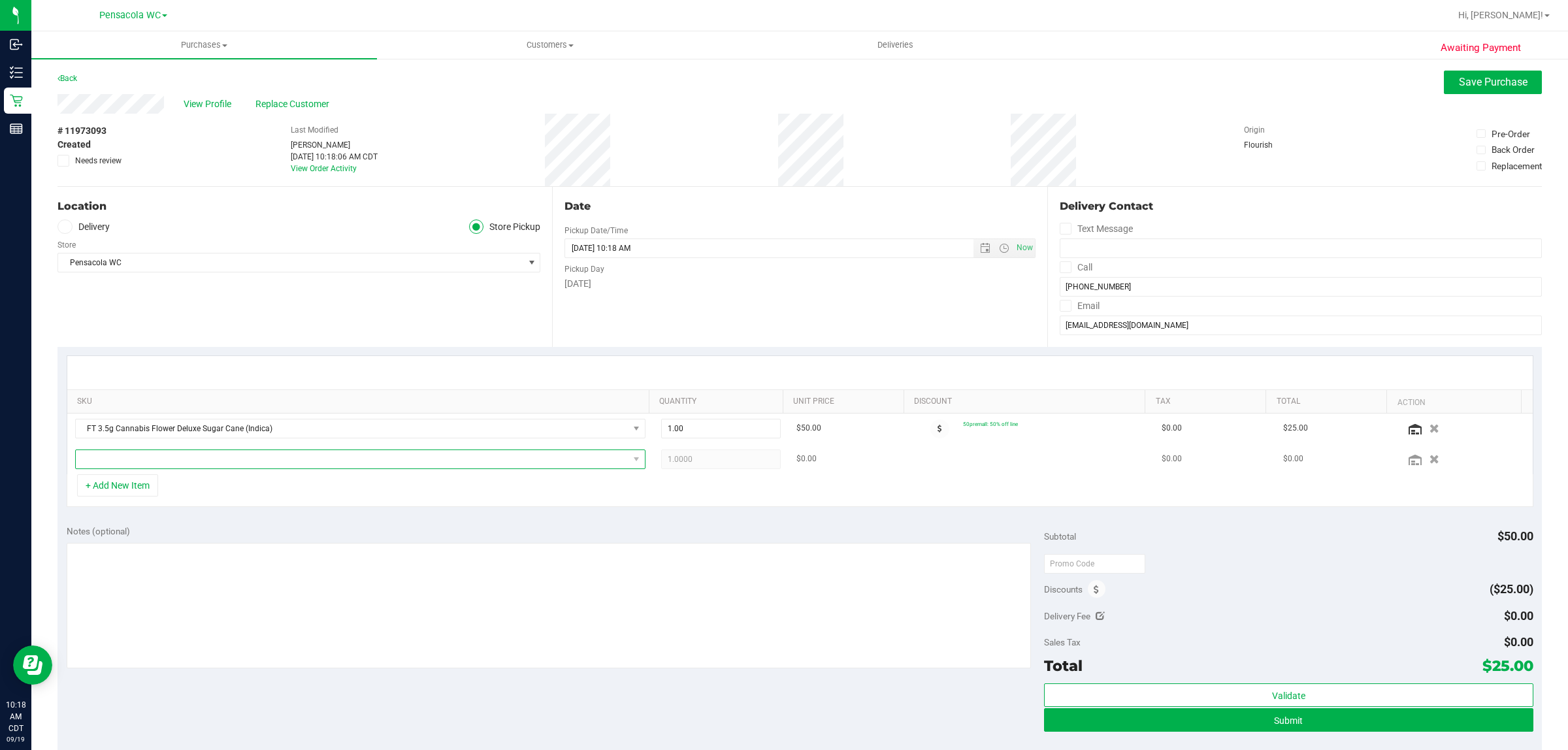
click at [126, 458] on span "NO DATA FOUND" at bounding box center [352, 459] width 552 height 19
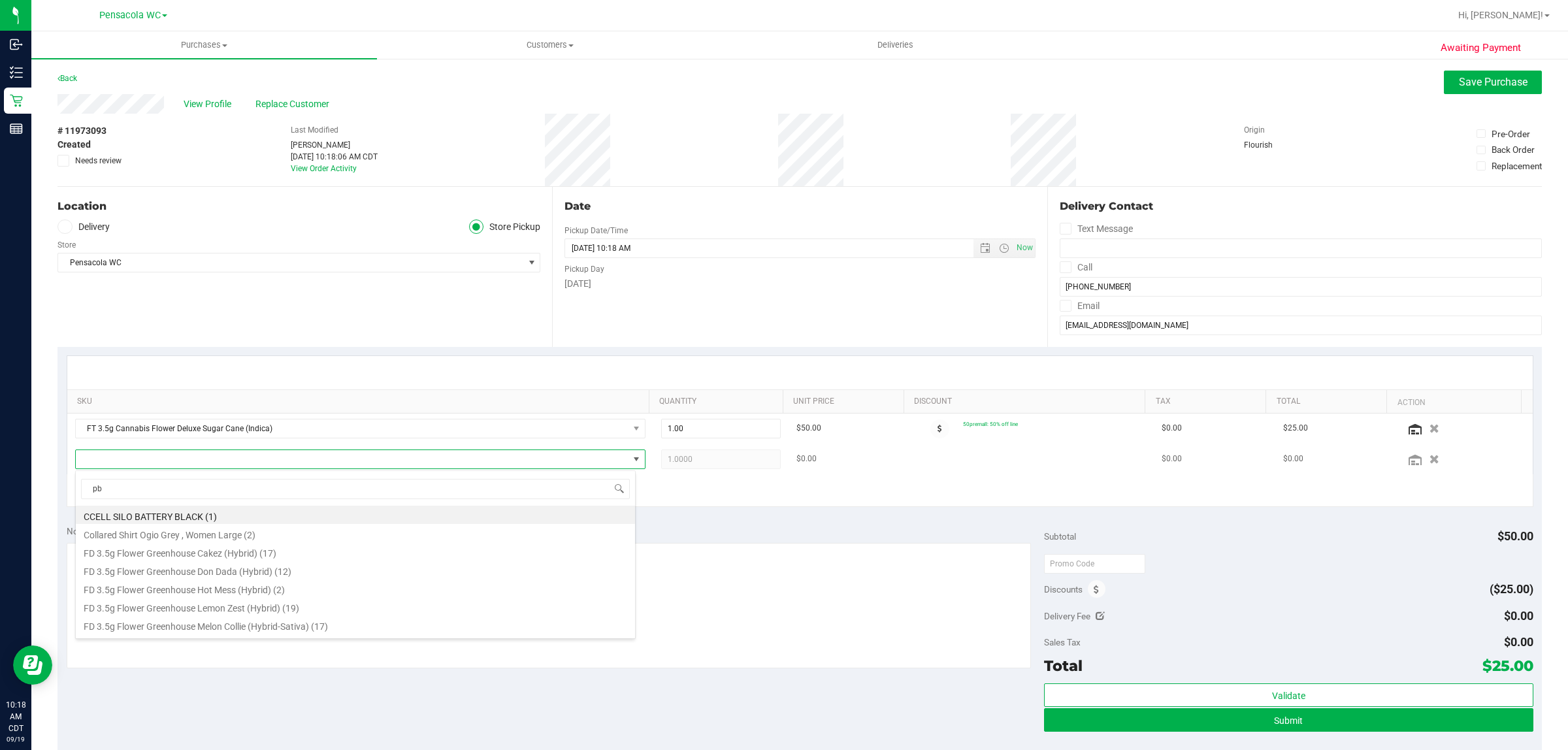
type input "pbs"
click at [178, 590] on li "FT 3.5g Cannabis Flower PB & Smelly (Hybrid) (19)" at bounding box center [355, 588] width 559 height 19
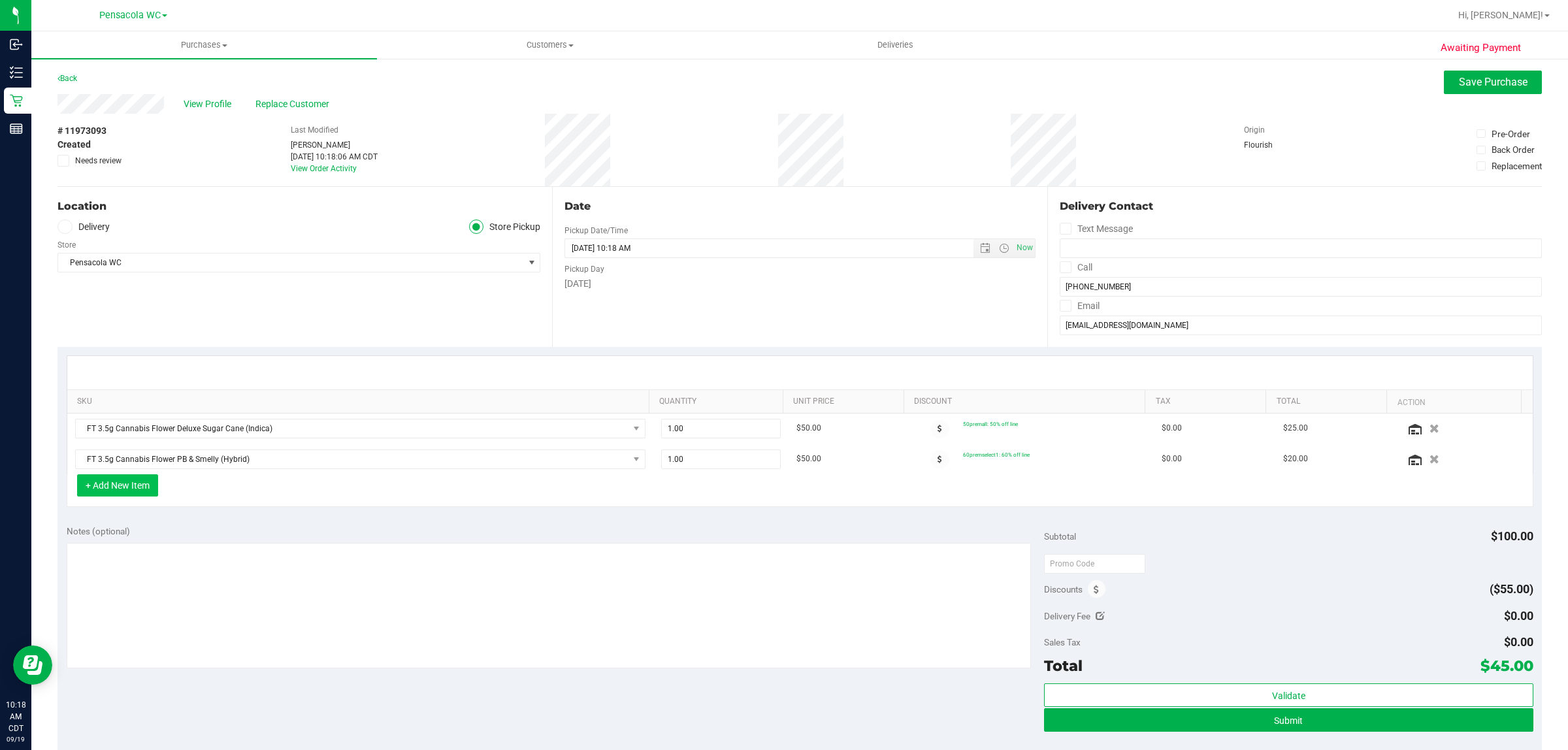
click at [105, 490] on button "+ Add New Item" at bounding box center [118, 486] width 81 height 23
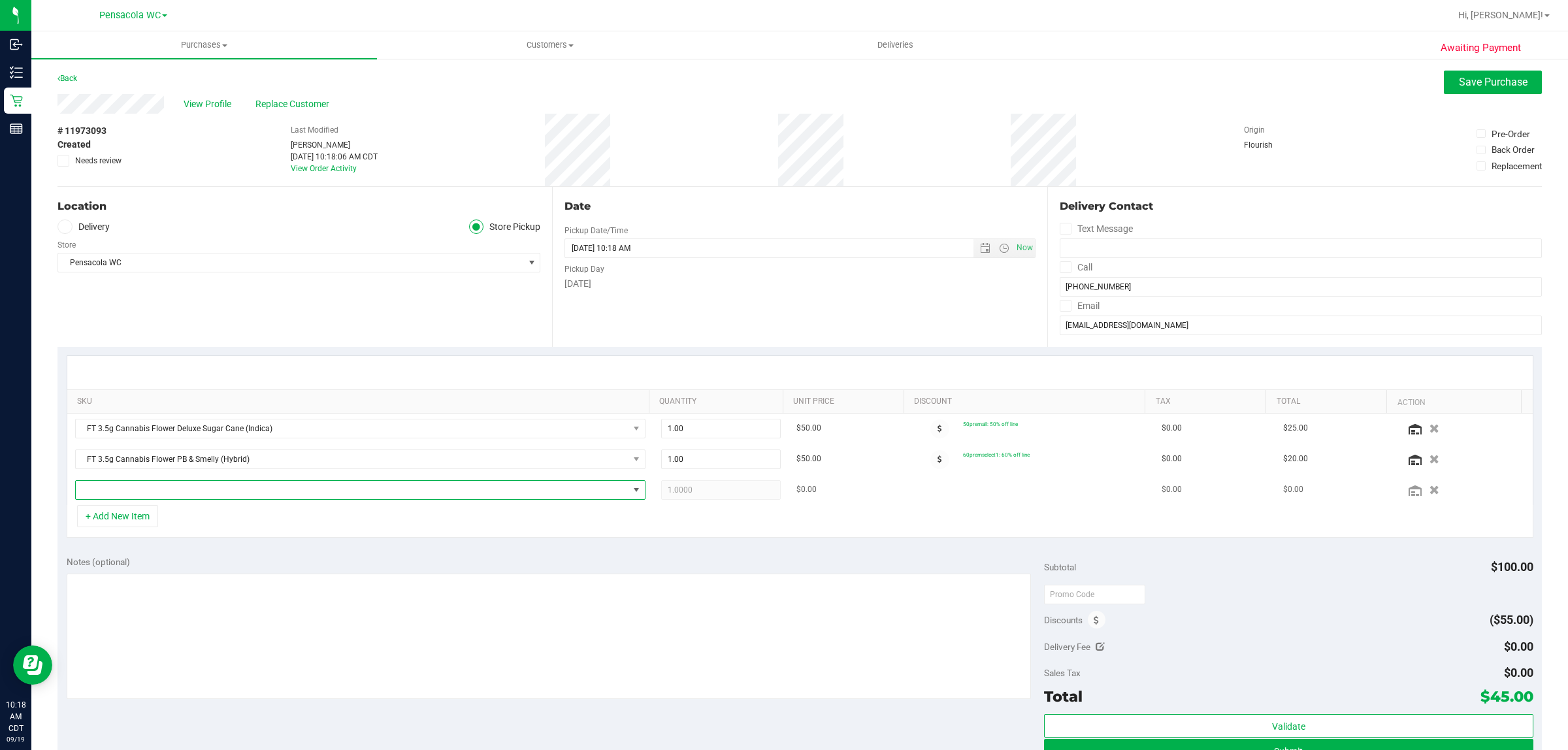
click at [125, 491] on span "NO DATA FOUND" at bounding box center [352, 490] width 552 height 19
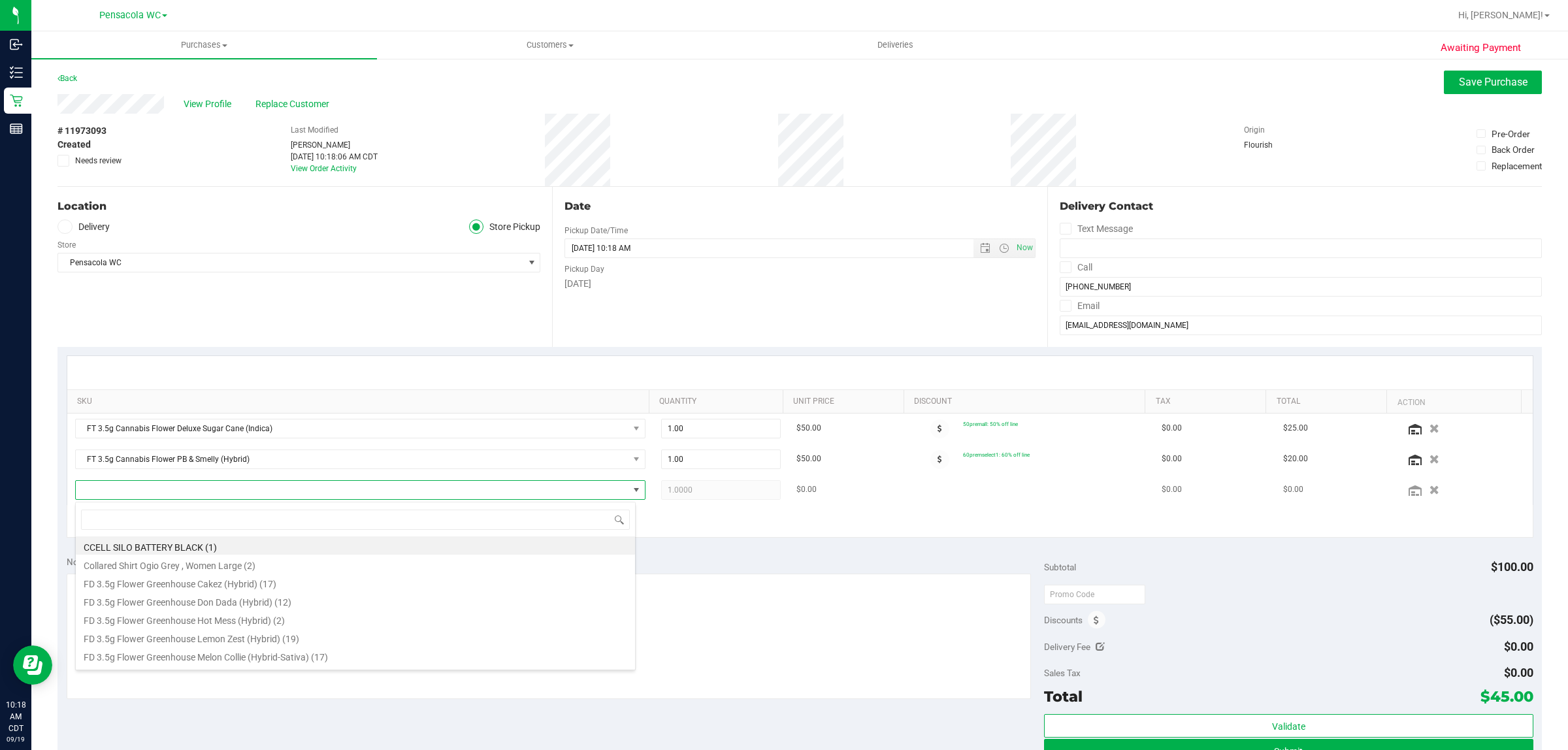
scroll to position [20, 556]
type input "wbv"
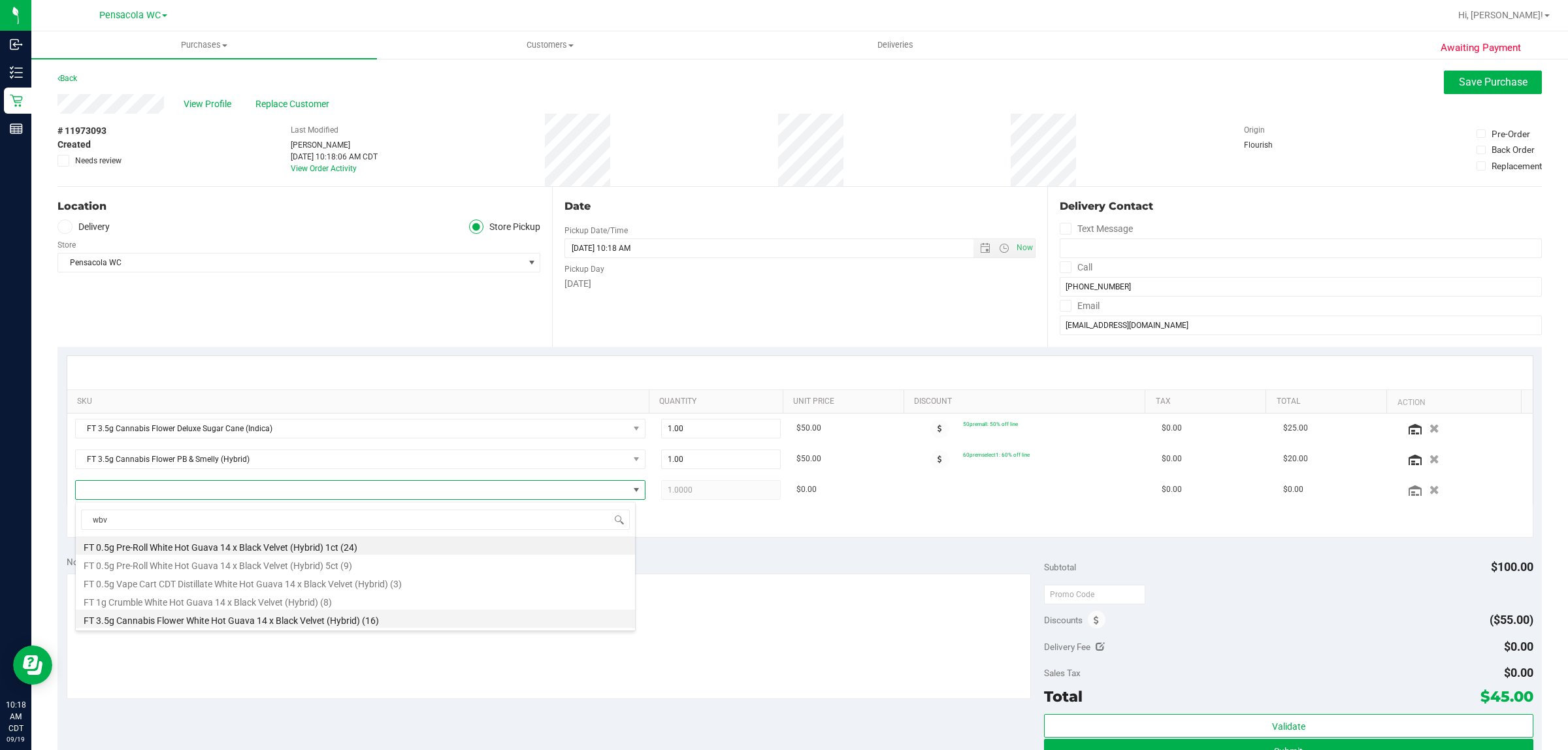
click at [161, 619] on li "FT 3.5g Cannabis Flower White Hot Guava 14 x Black Velvet (Hybrid) (16)" at bounding box center [355, 619] width 559 height 19
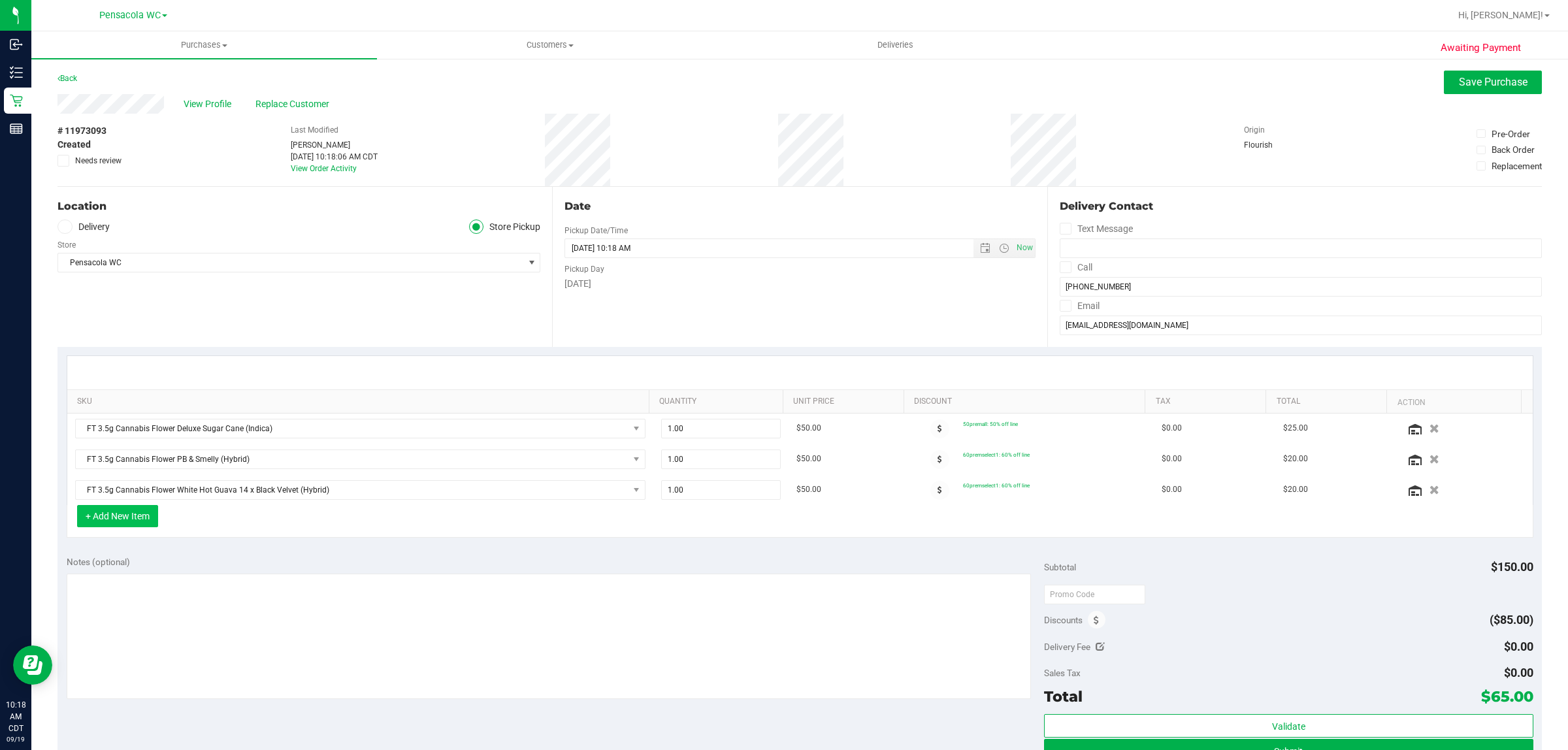
click at [126, 524] on button "+ Add New Item" at bounding box center [118, 516] width 81 height 23
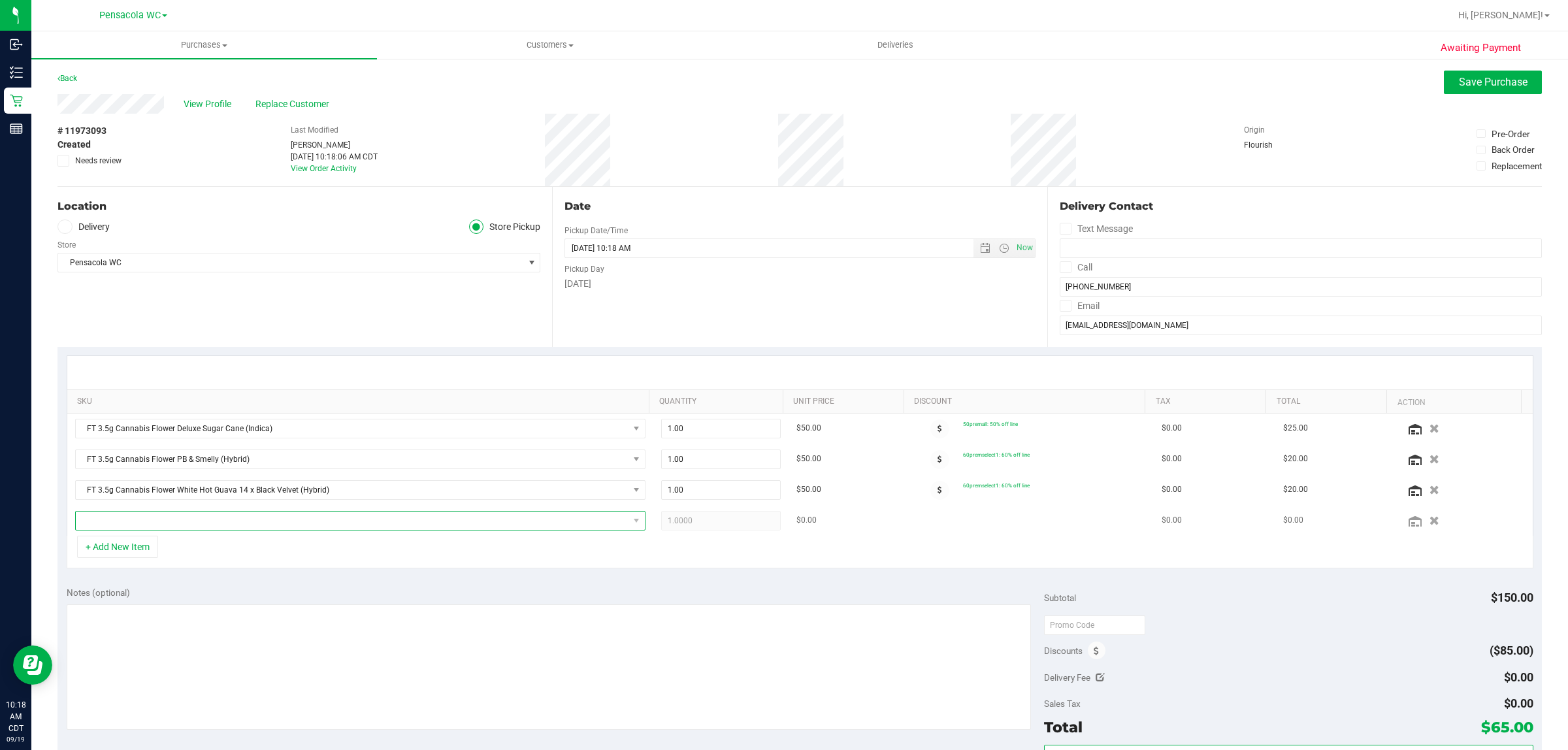
click at [133, 518] on span "NO DATA FOUND" at bounding box center [352, 520] width 552 height 19
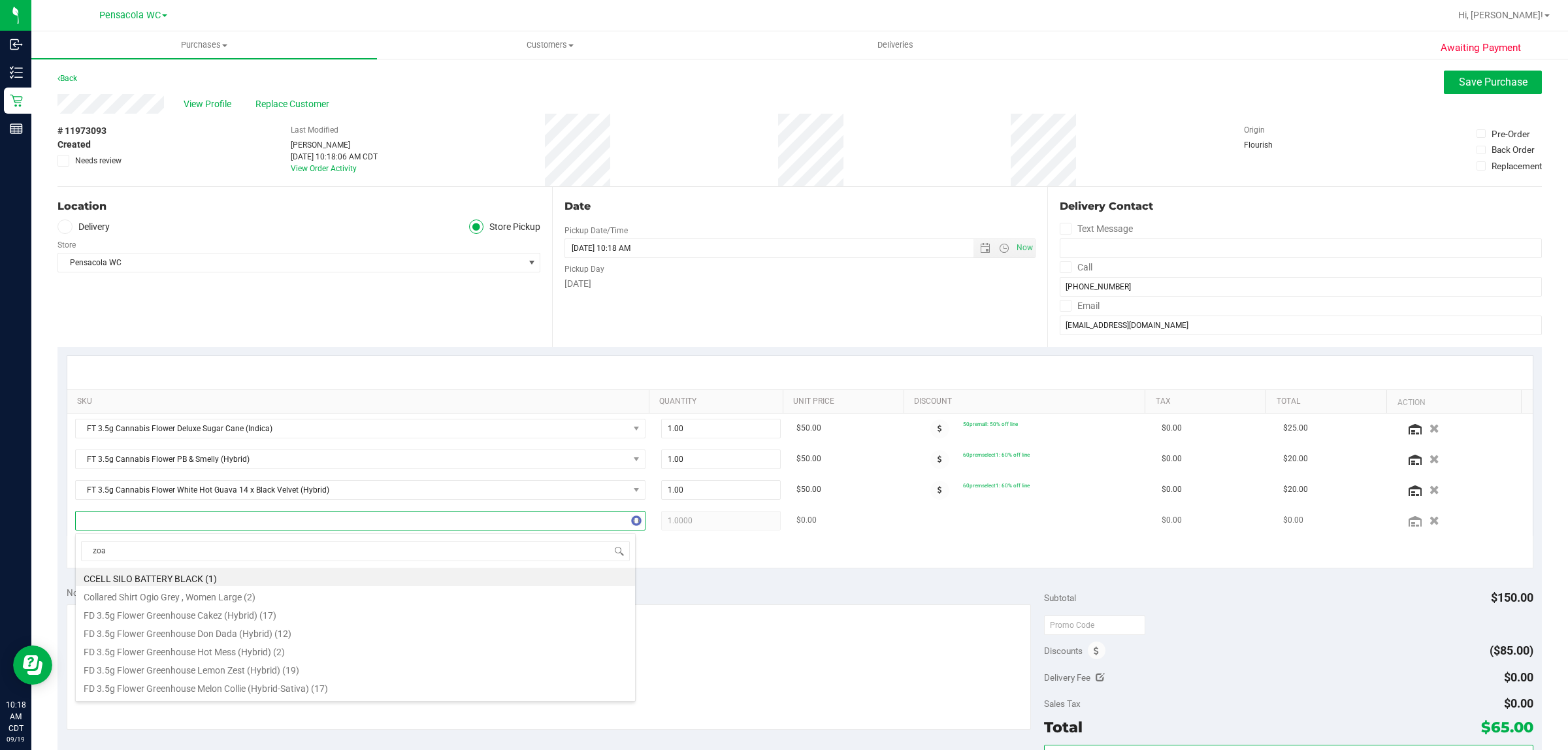
type input "zoap"
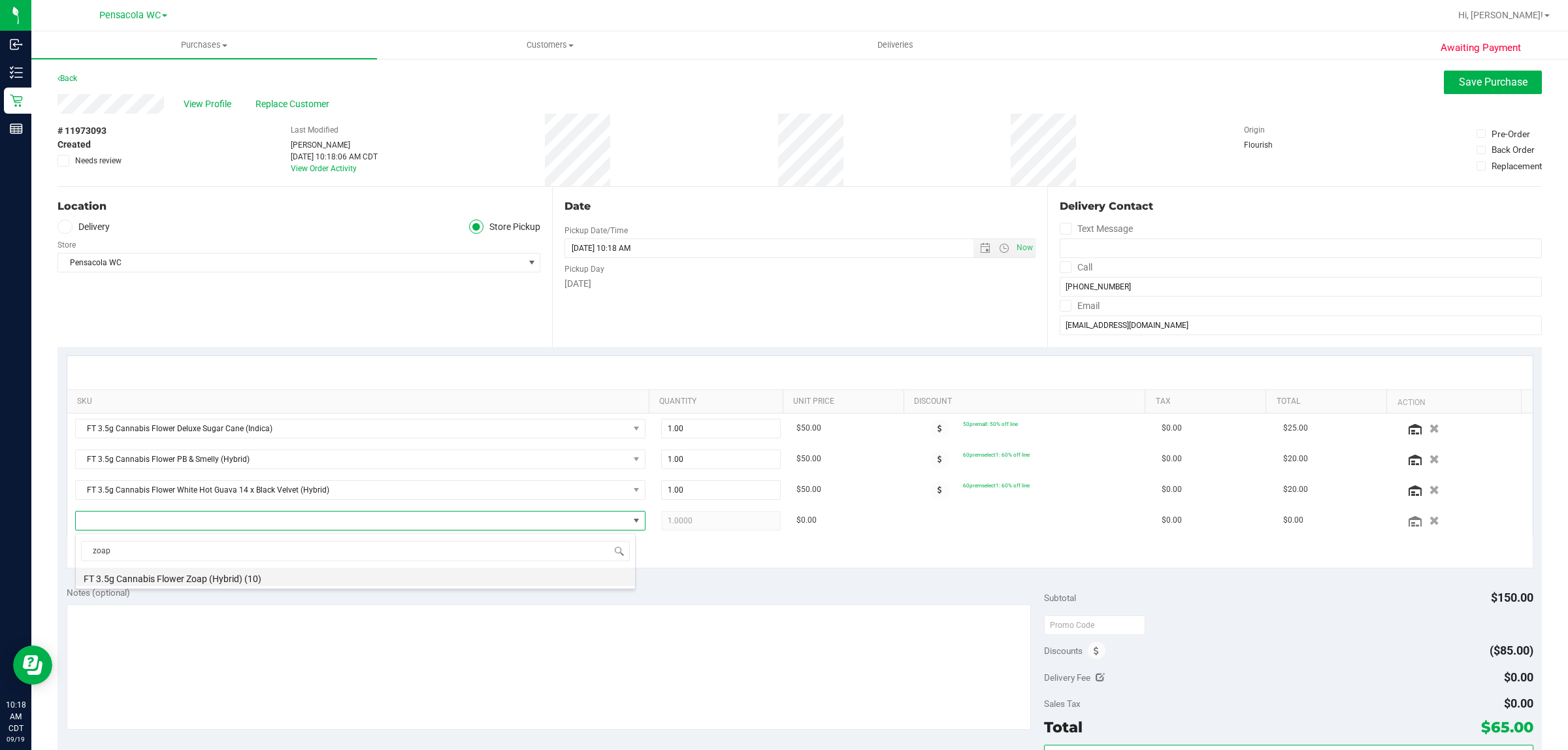
click at [438, 576] on li "FT 3.5g Cannabis Flower Zoap (Hybrid) (10)" at bounding box center [355, 577] width 559 height 19
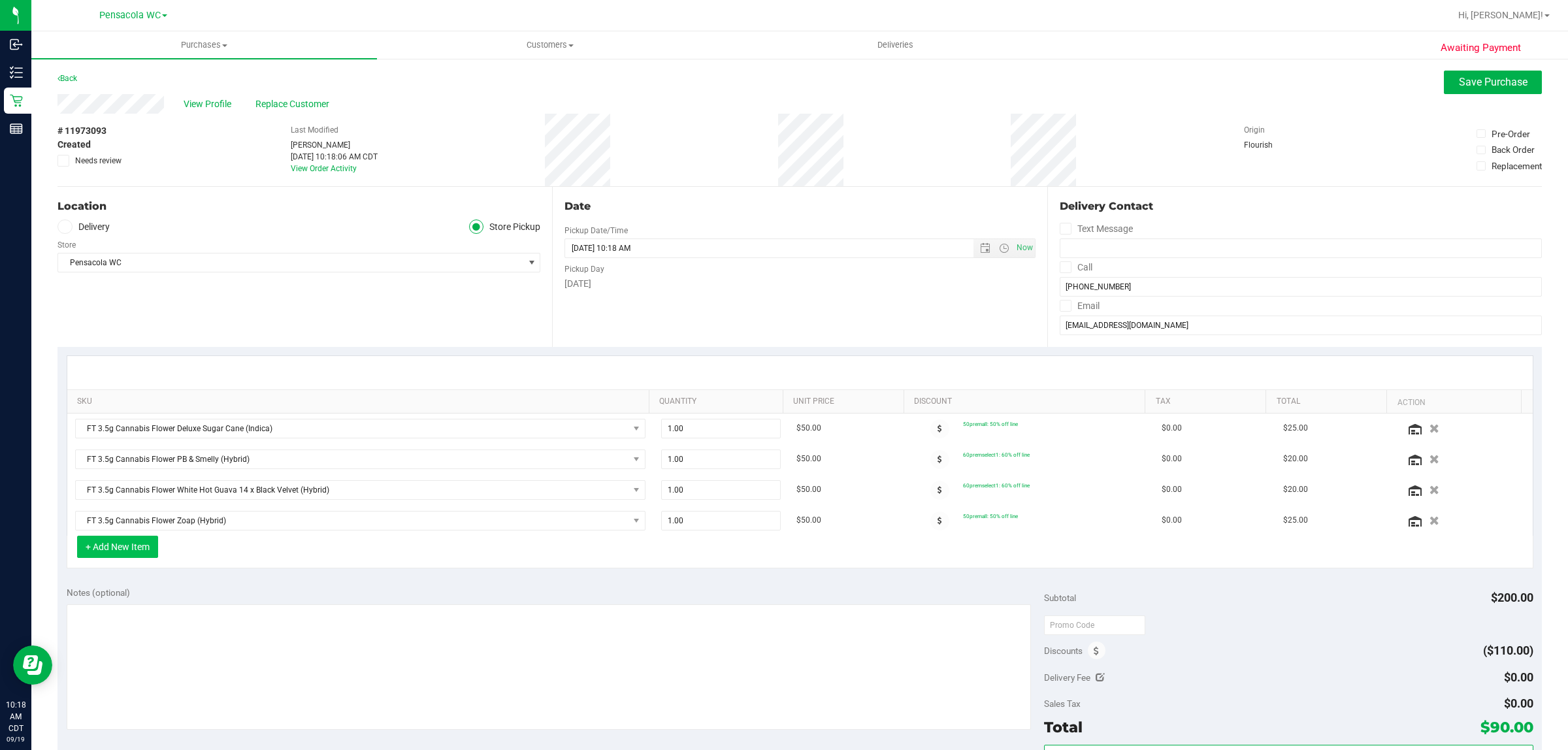
click at [125, 554] on button "+ Add New Item" at bounding box center [118, 547] width 81 height 23
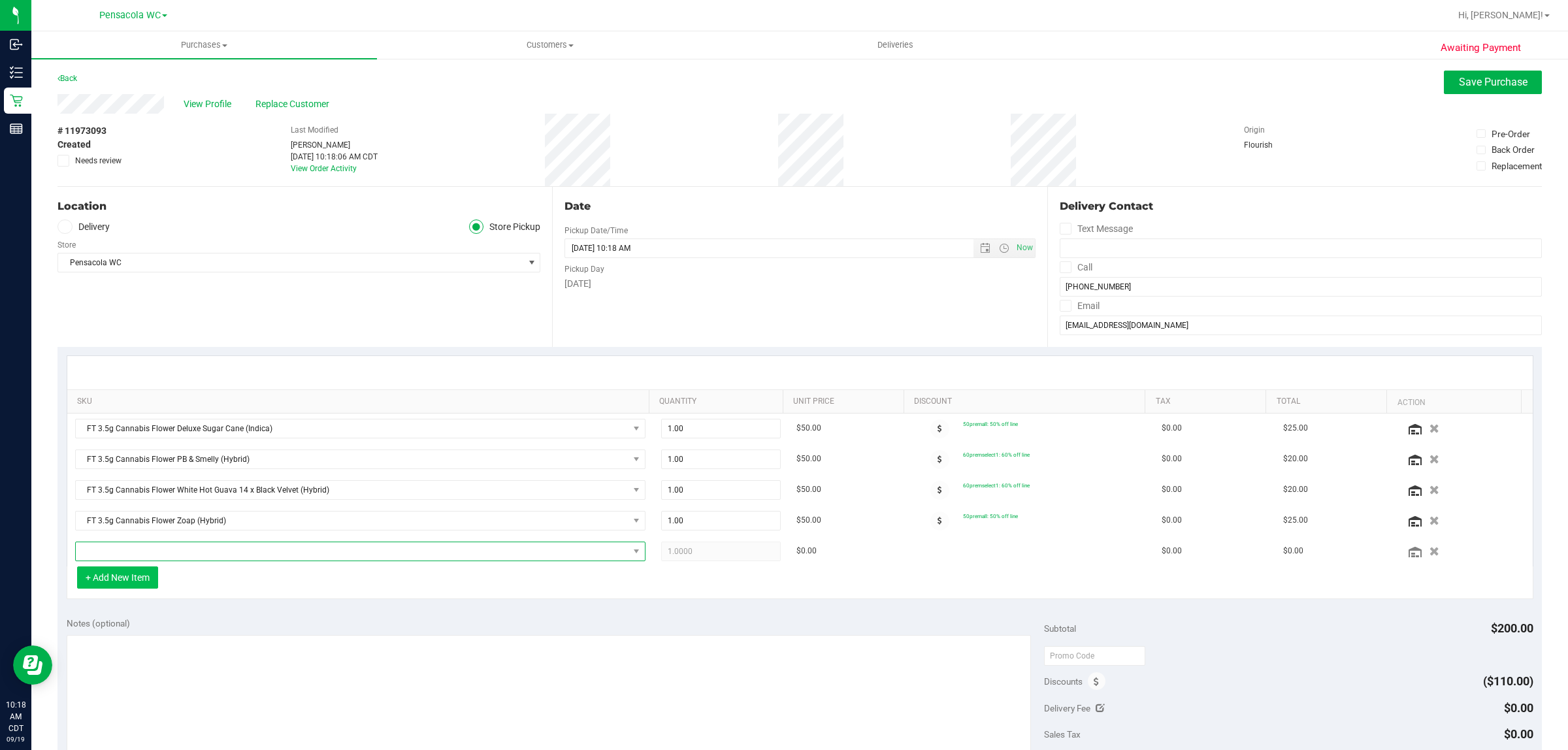
click at [125, 554] on span "NO DATA FOUND" at bounding box center [352, 551] width 552 height 19
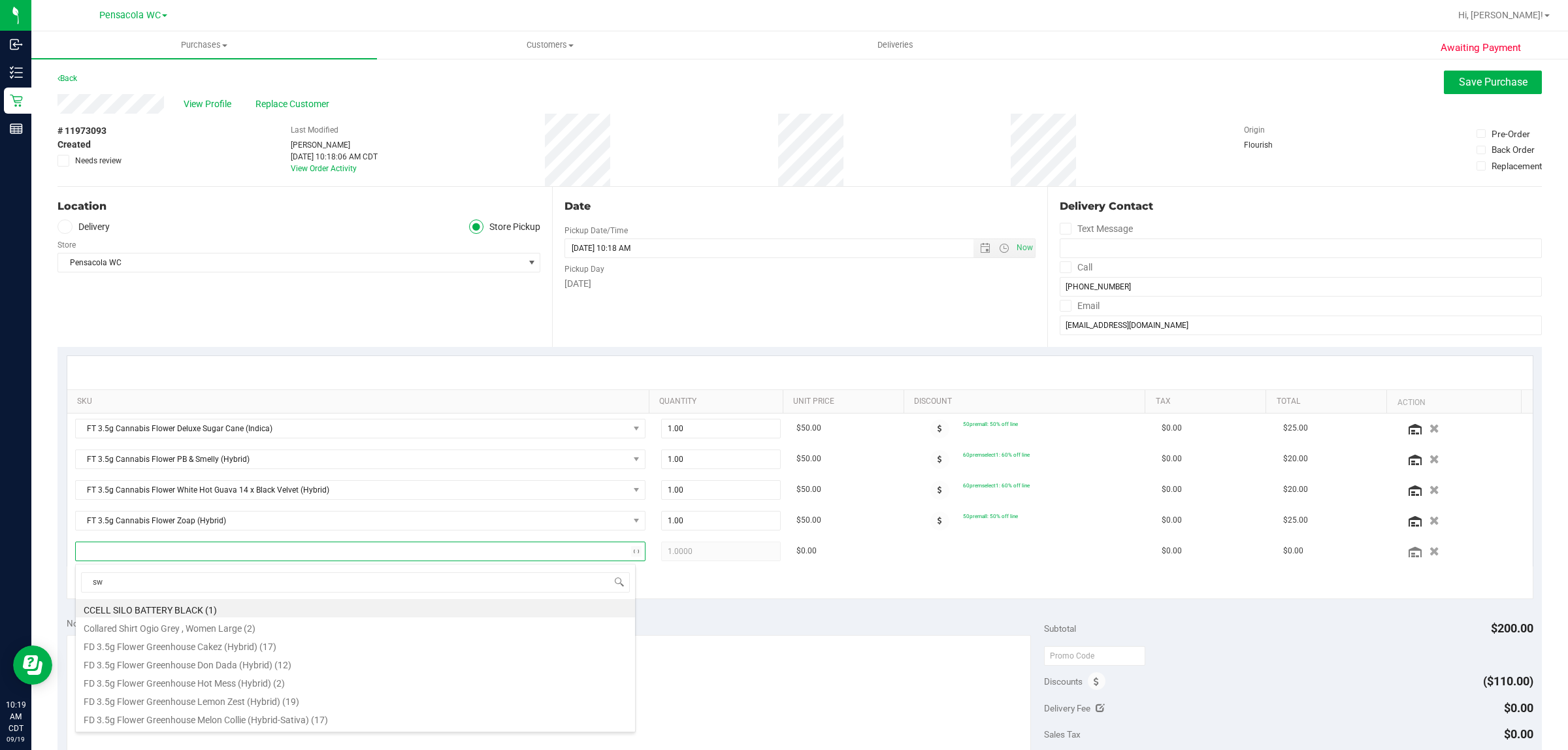
type input "swt"
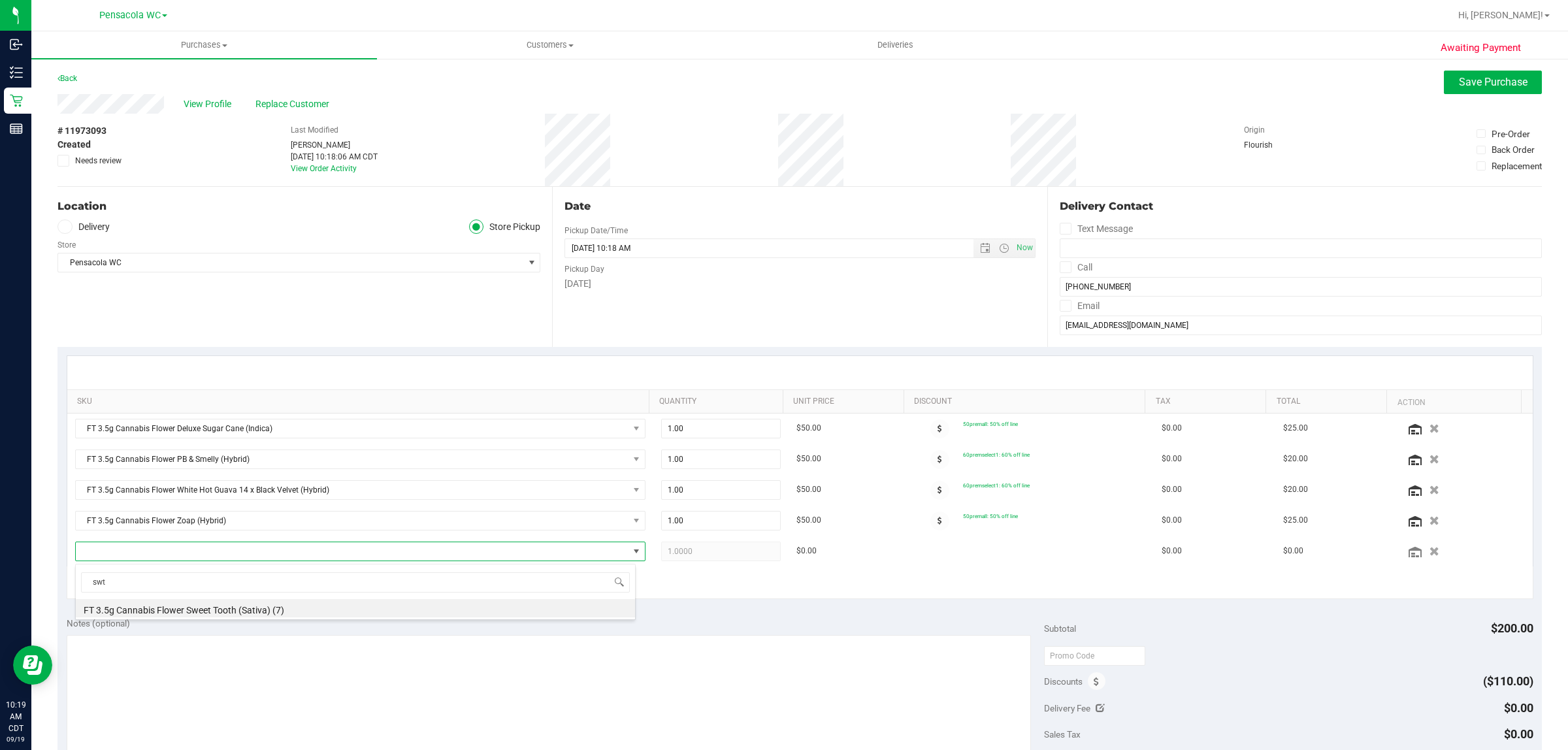
drag, startPoint x: 221, startPoint y: 611, endPoint x: 248, endPoint y: 611, distance: 27.0
click at [222, 611] on li "FT 3.5g Cannabis Flower Sweet Tooth (Sativa) (7)" at bounding box center [355, 608] width 559 height 19
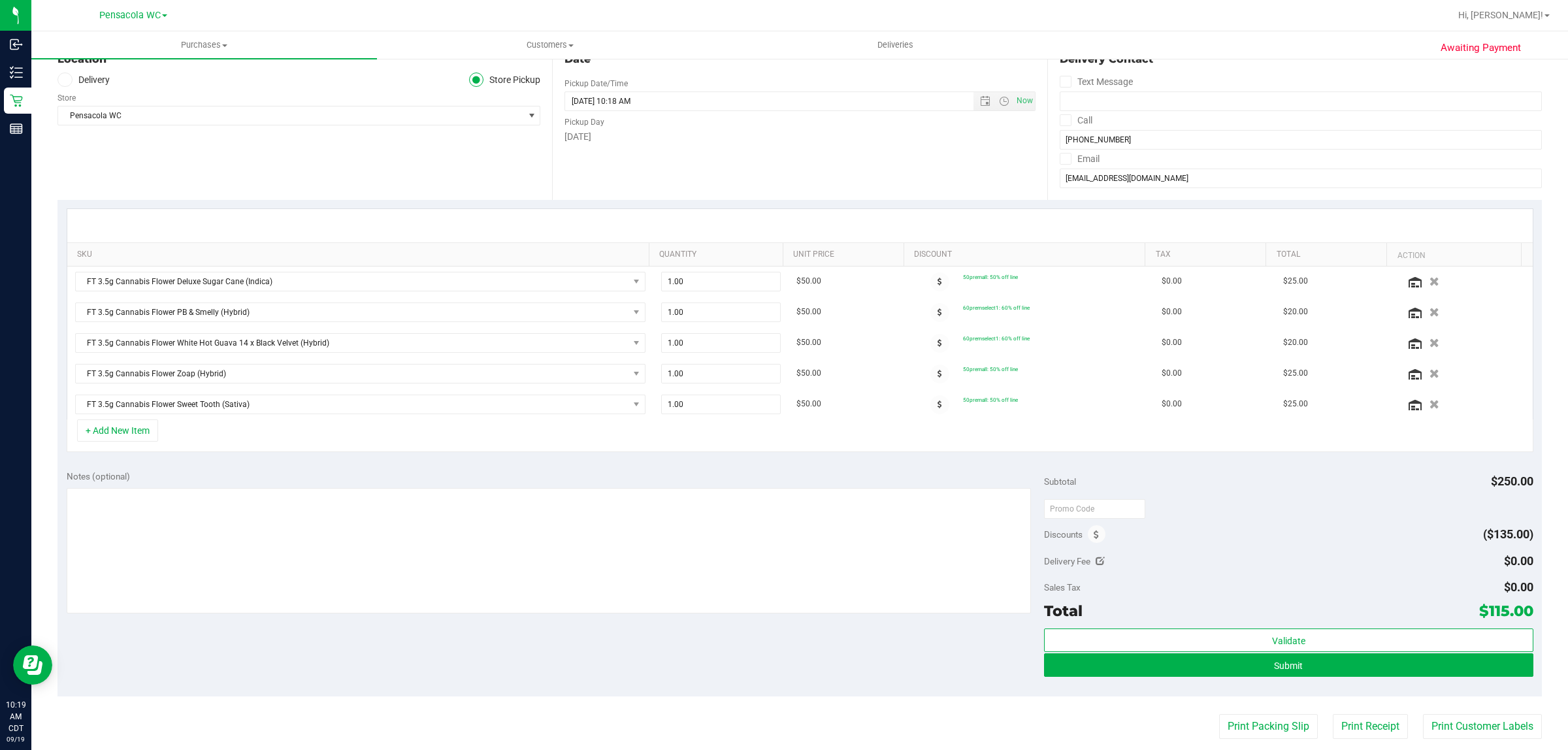
scroll to position [164, 0]
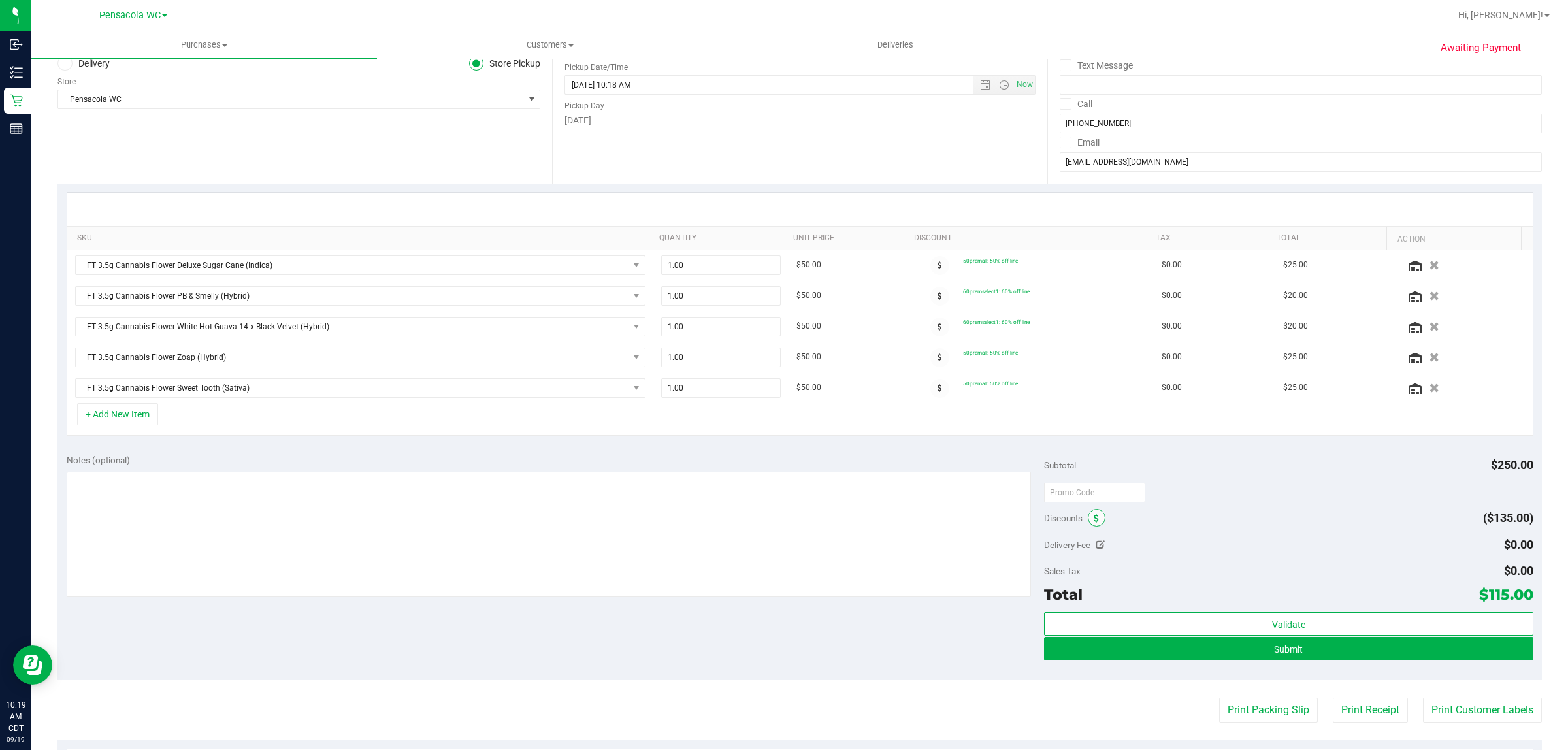
click at [1094, 517] on icon at bounding box center [1096, 518] width 5 height 9
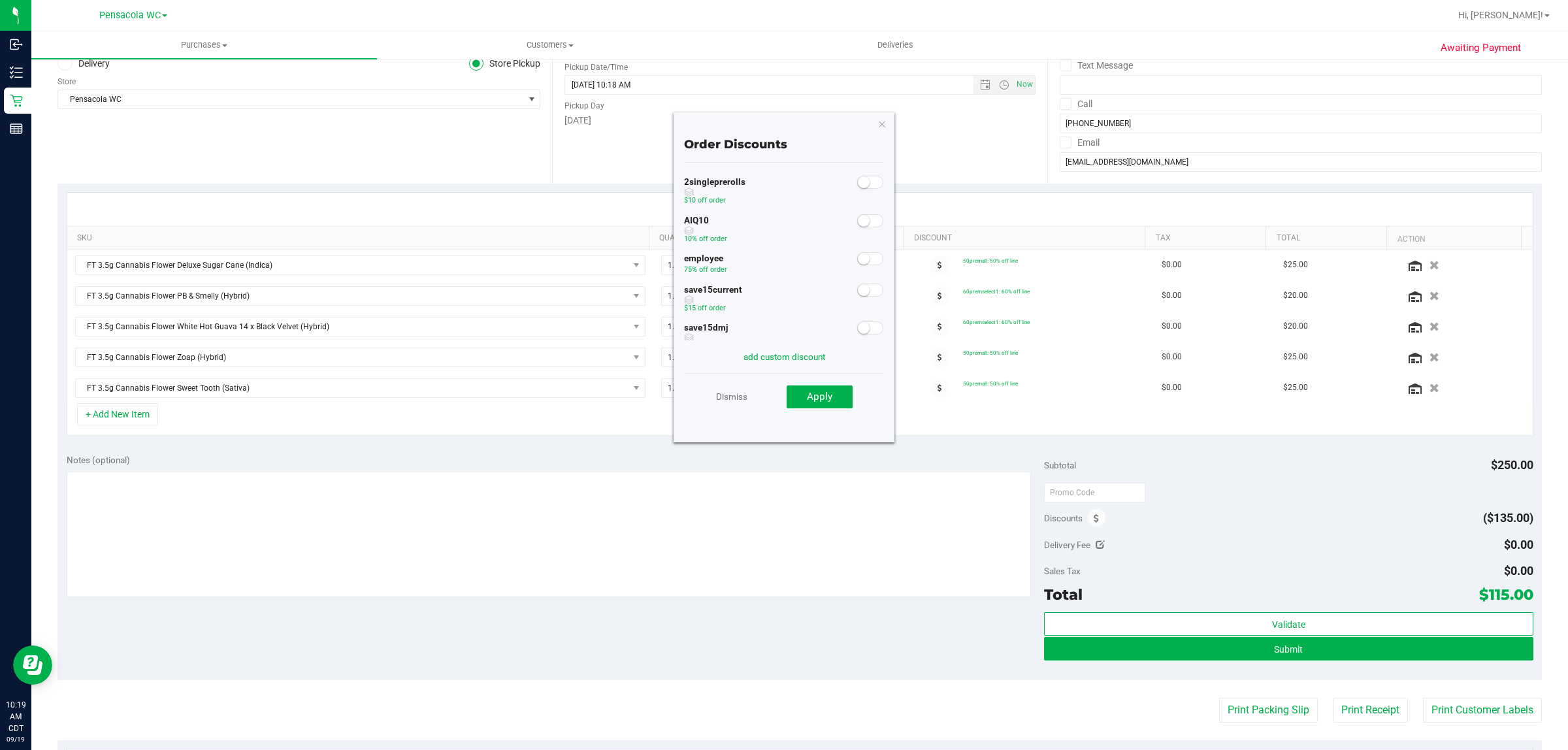
click at [858, 217] on small at bounding box center [863, 221] width 12 height 12
click at [821, 396] on span "Apply" at bounding box center [820, 396] width 26 height 12
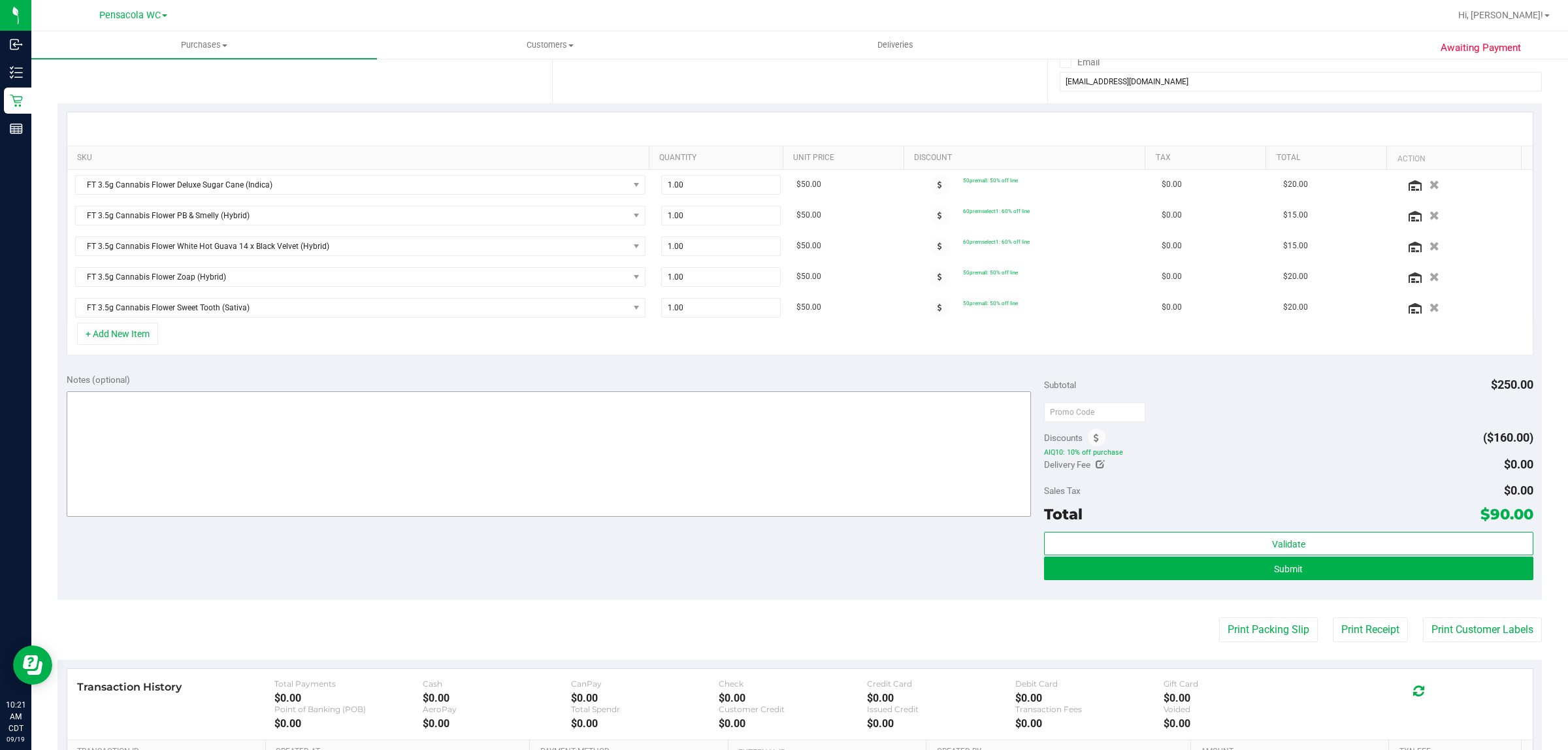
scroll to position [245, 0]
click at [1094, 439] on icon at bounding box center [1096, 437] width 5 height 9
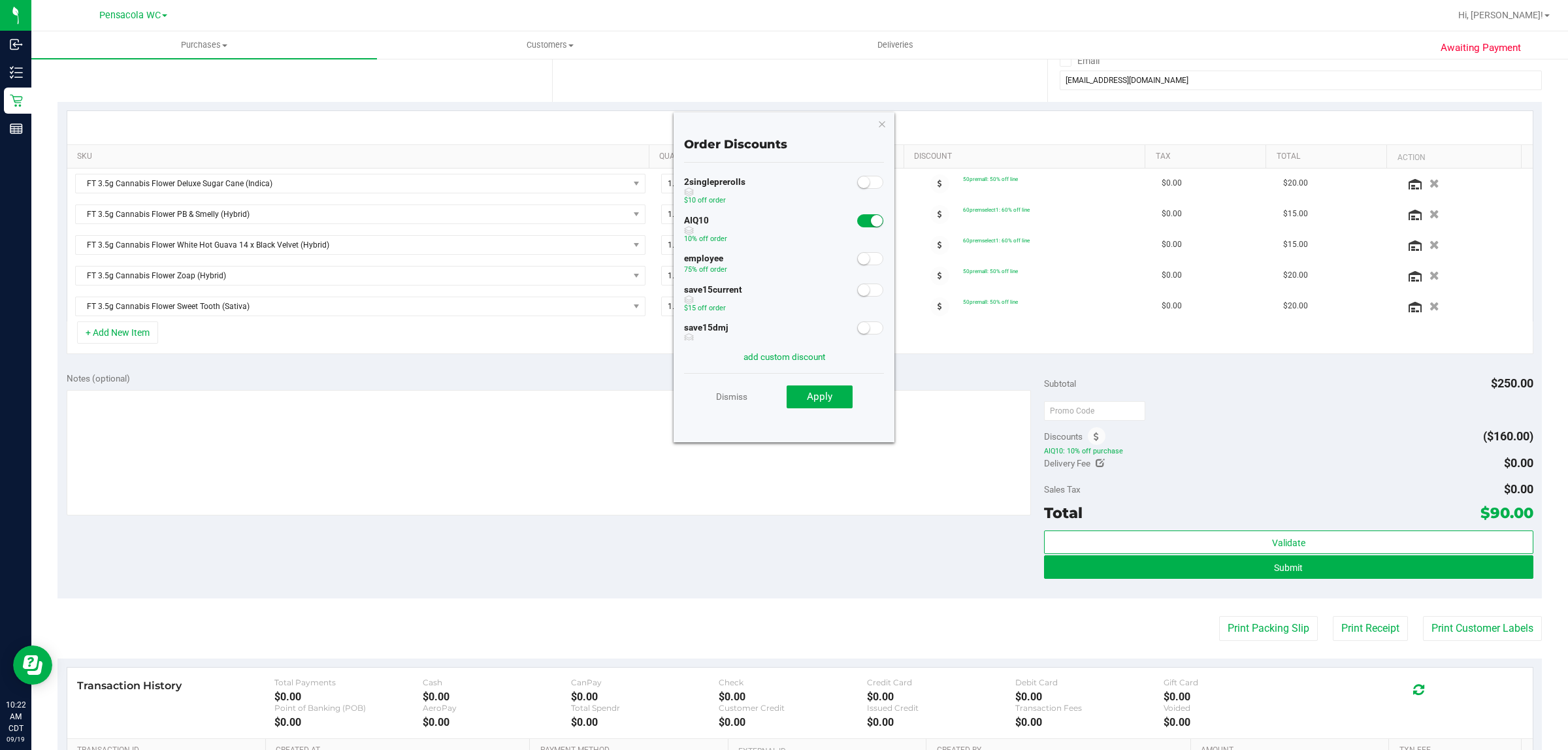
click at [857, 222] on span at bounding box center [870, 221] width 26 height 13
click at [726, 389] on link "Dismiss" at bounding box center [731, 396] width 31 height 23
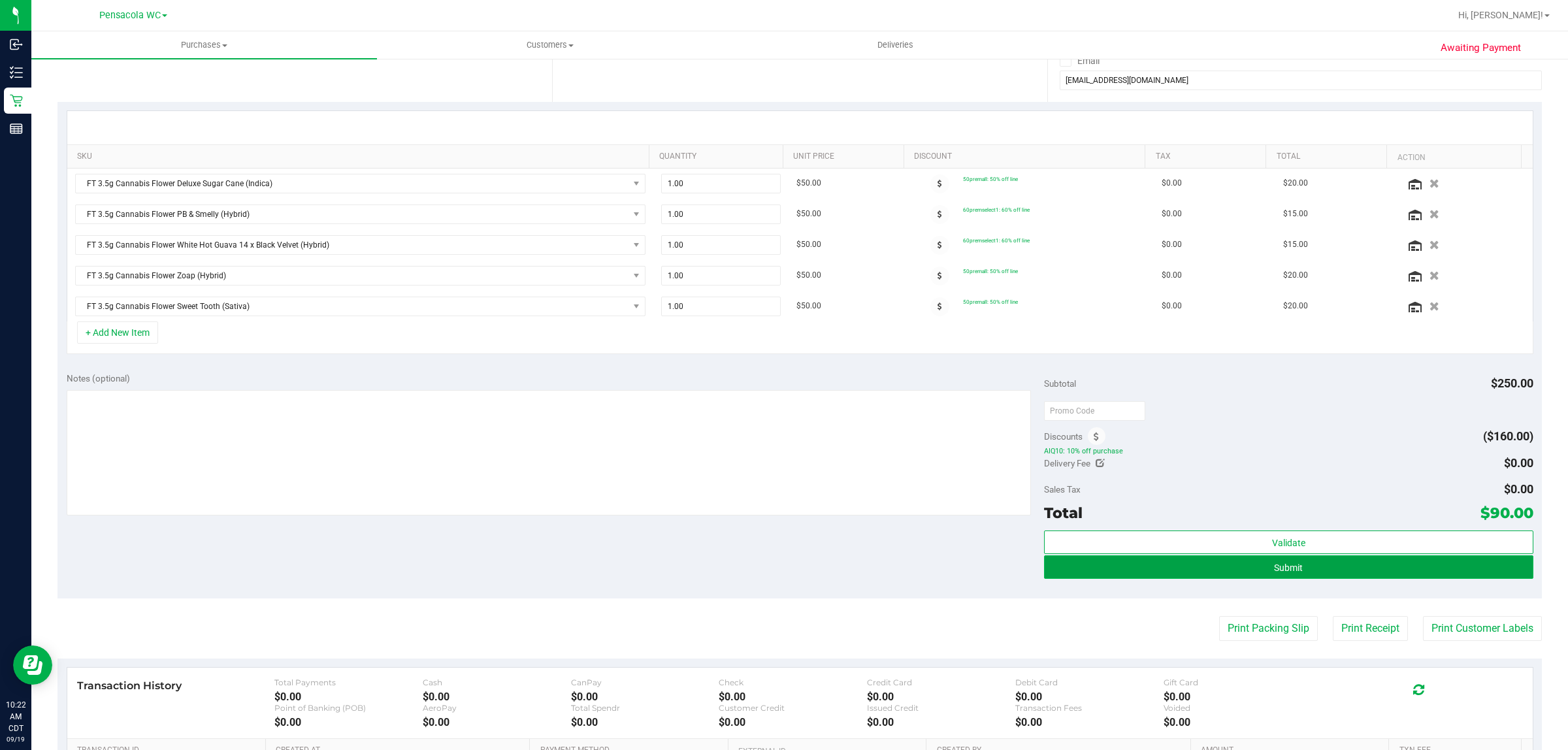
click at [1297, 572] on button "Submit" at bounding box center [1288, 567] width 489 height 23
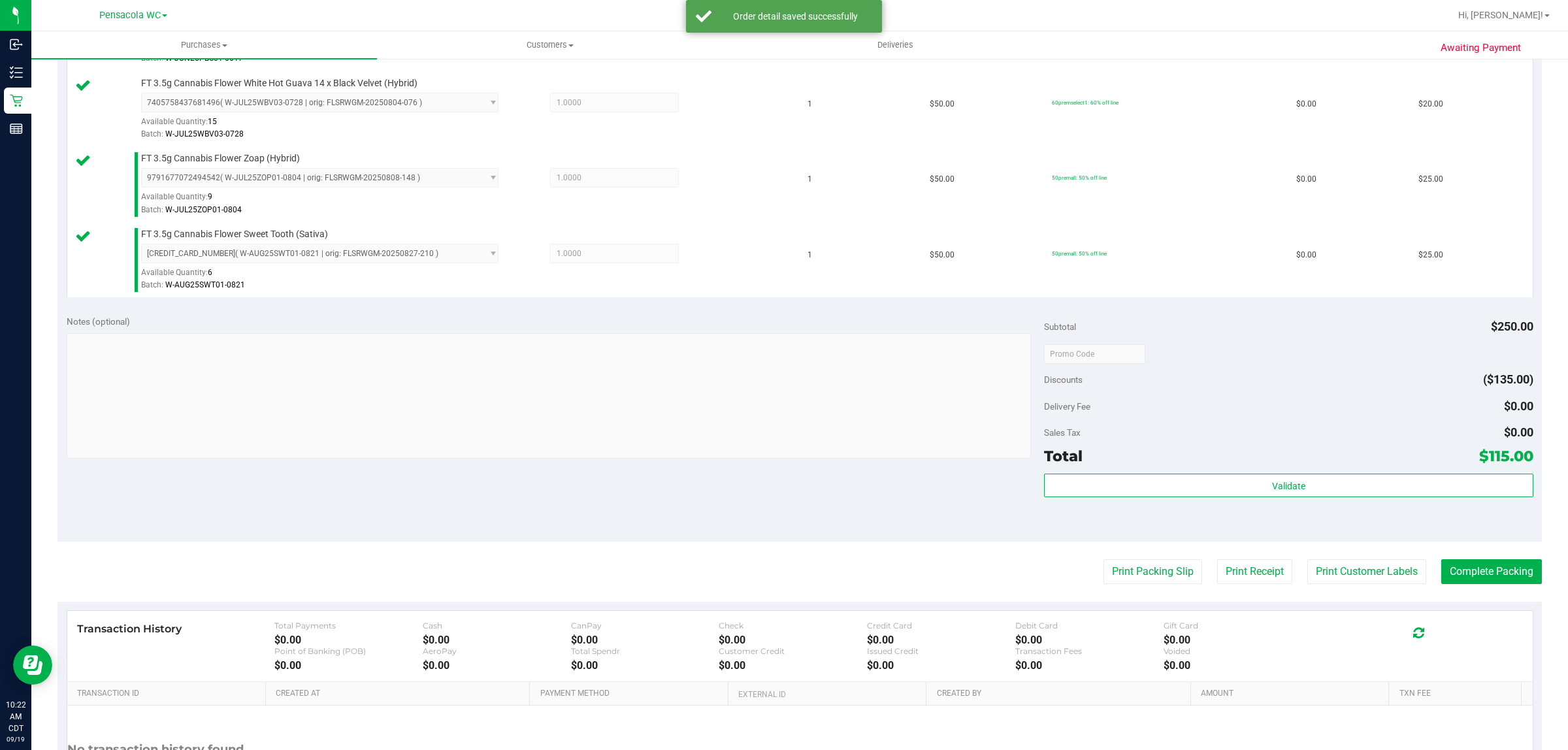
scroll to position [500, 0]
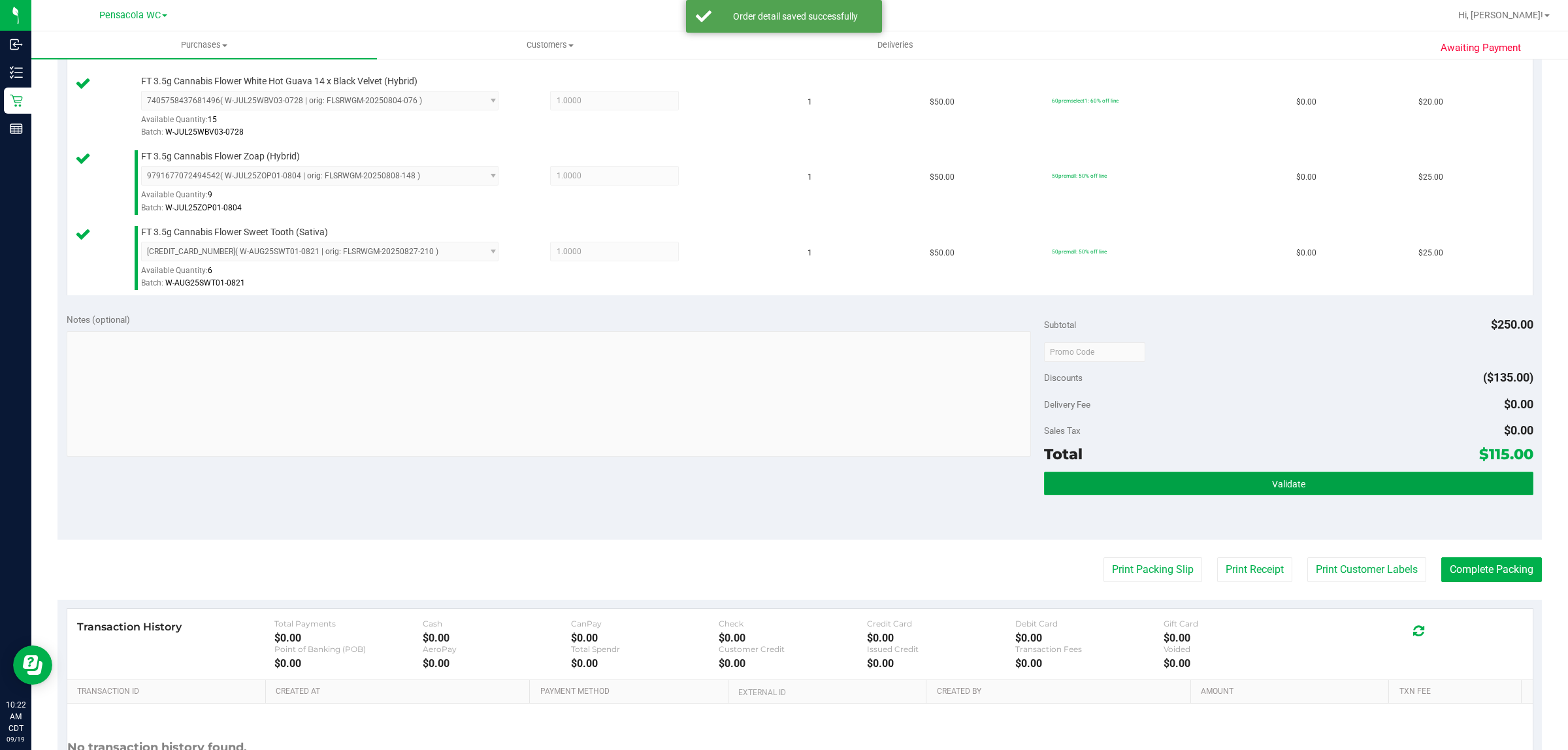
click at [1260, 490] on button "Validate" at bounding box center [1288, 483] width 489 height 23
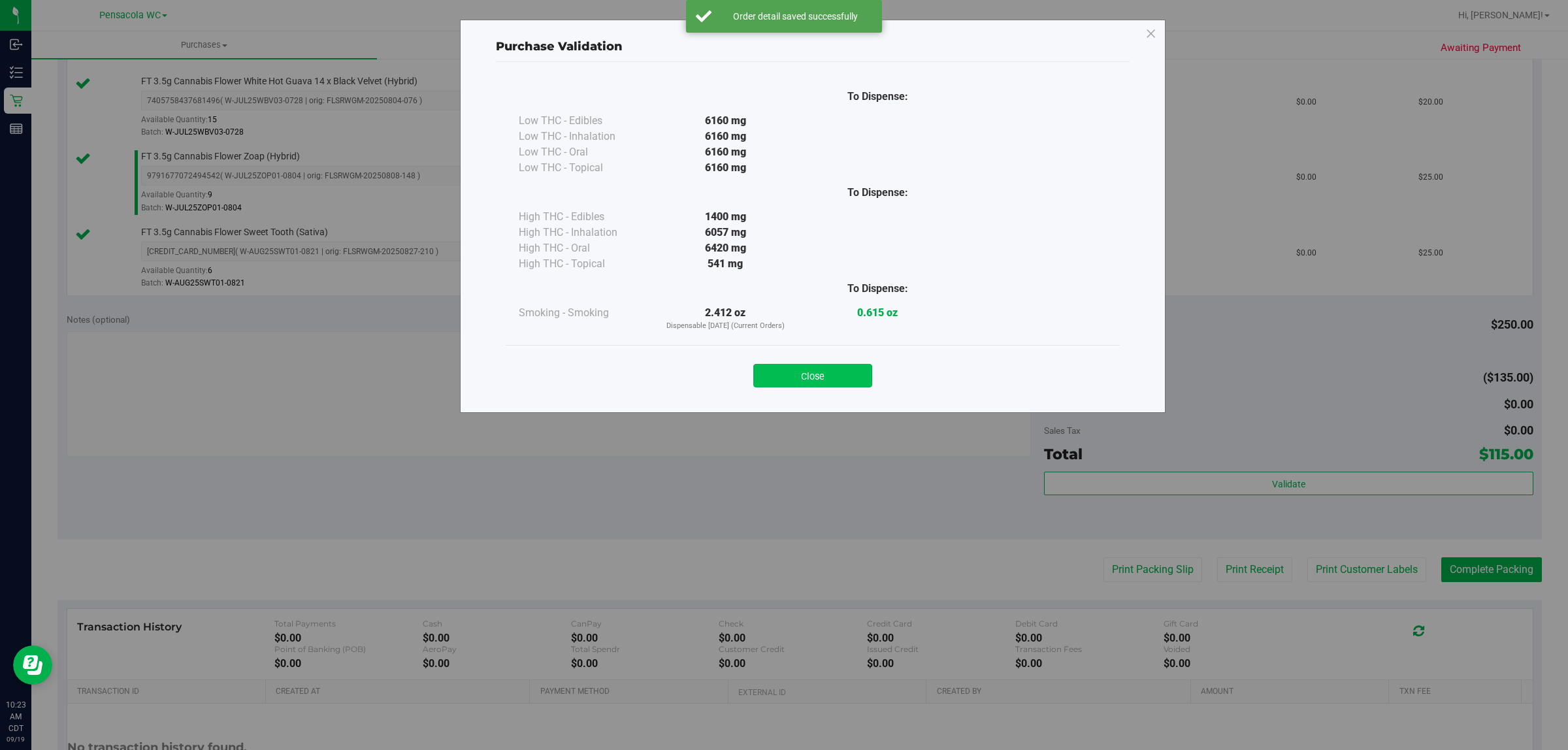
click at [833, 386] on button "Close" at bounding box center [813, 375] width 119 height 23
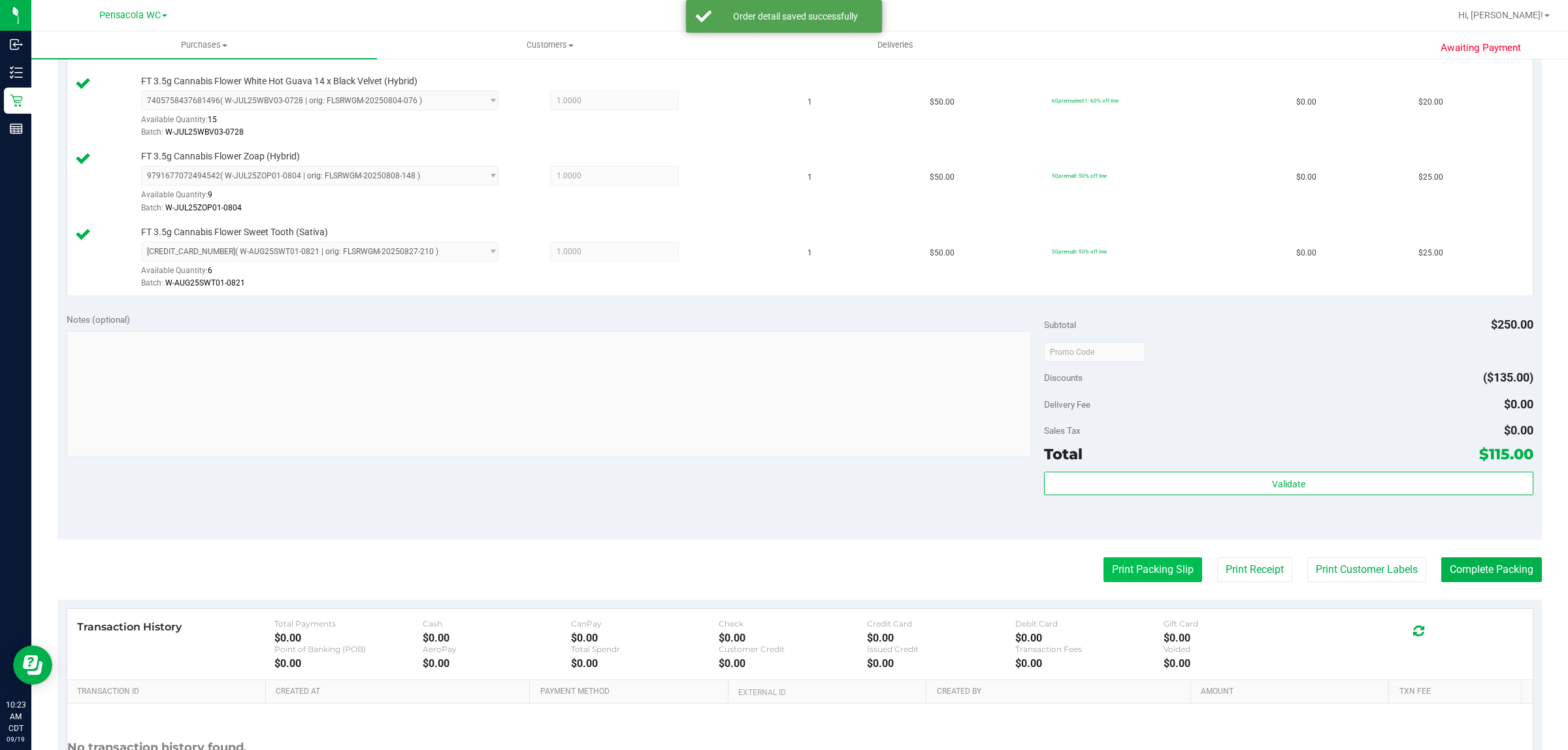
click at [1173, 582] on button "Print Packing Slip" at bounding box center [1152, 570] width 98 height 25
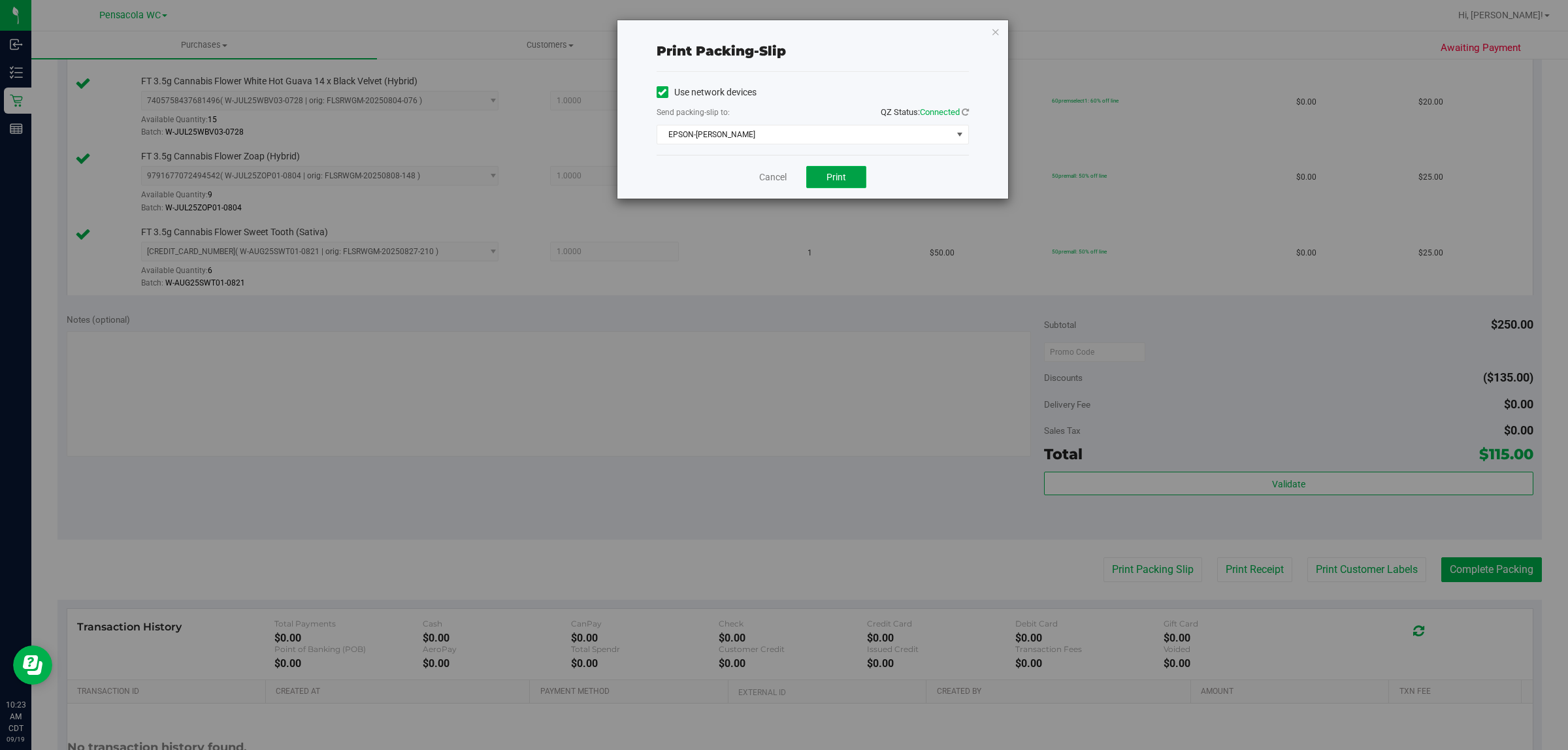
click at [837, 173] on span "Print" at bounding box center [836, 176] width 19 height 10
click at [761, 180] on link "Cancel" at bounding box center [773, 177] width 27 height 14
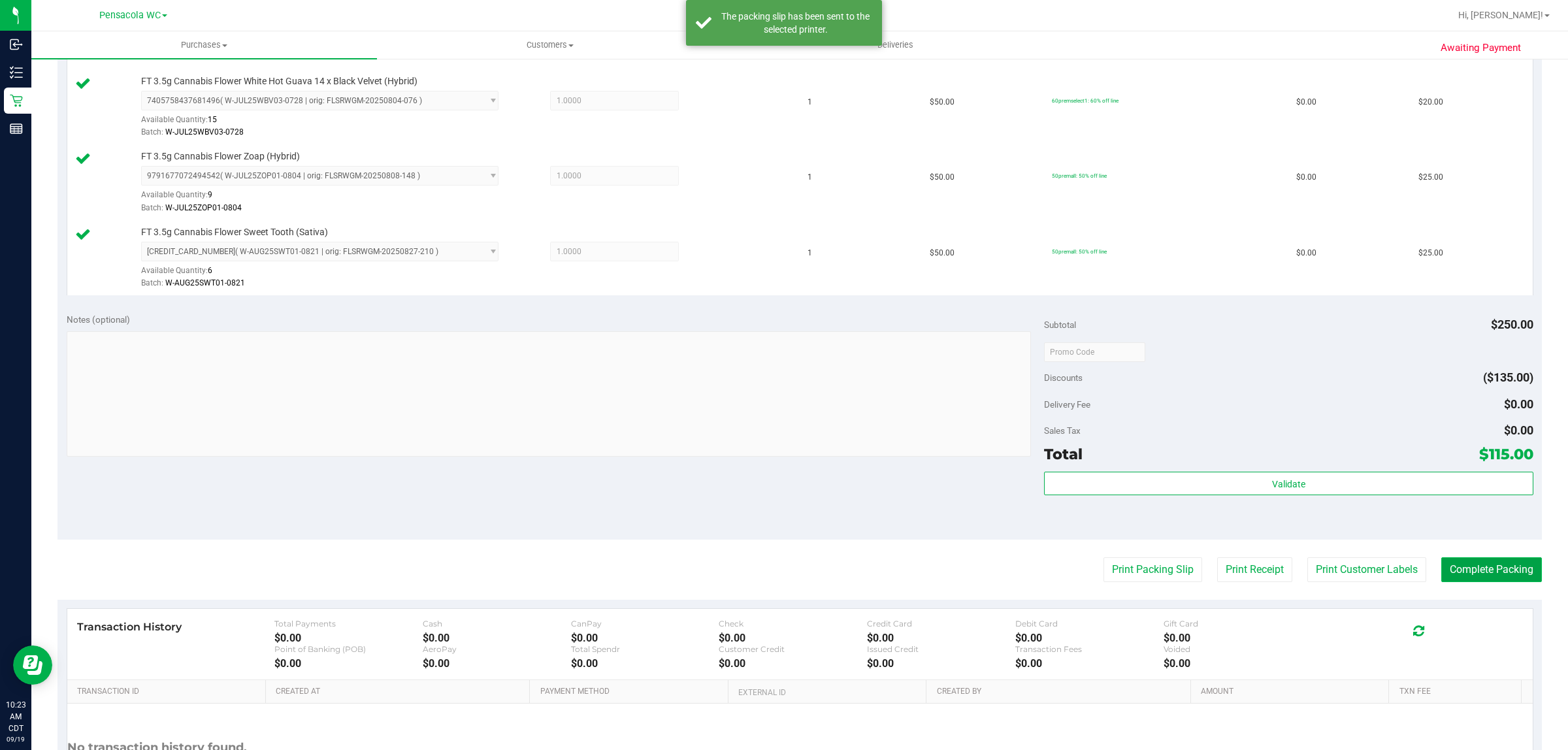
click at [1498, 561] on button "Complete Packing" at bounding box center [1491, 570] width 101 height 25
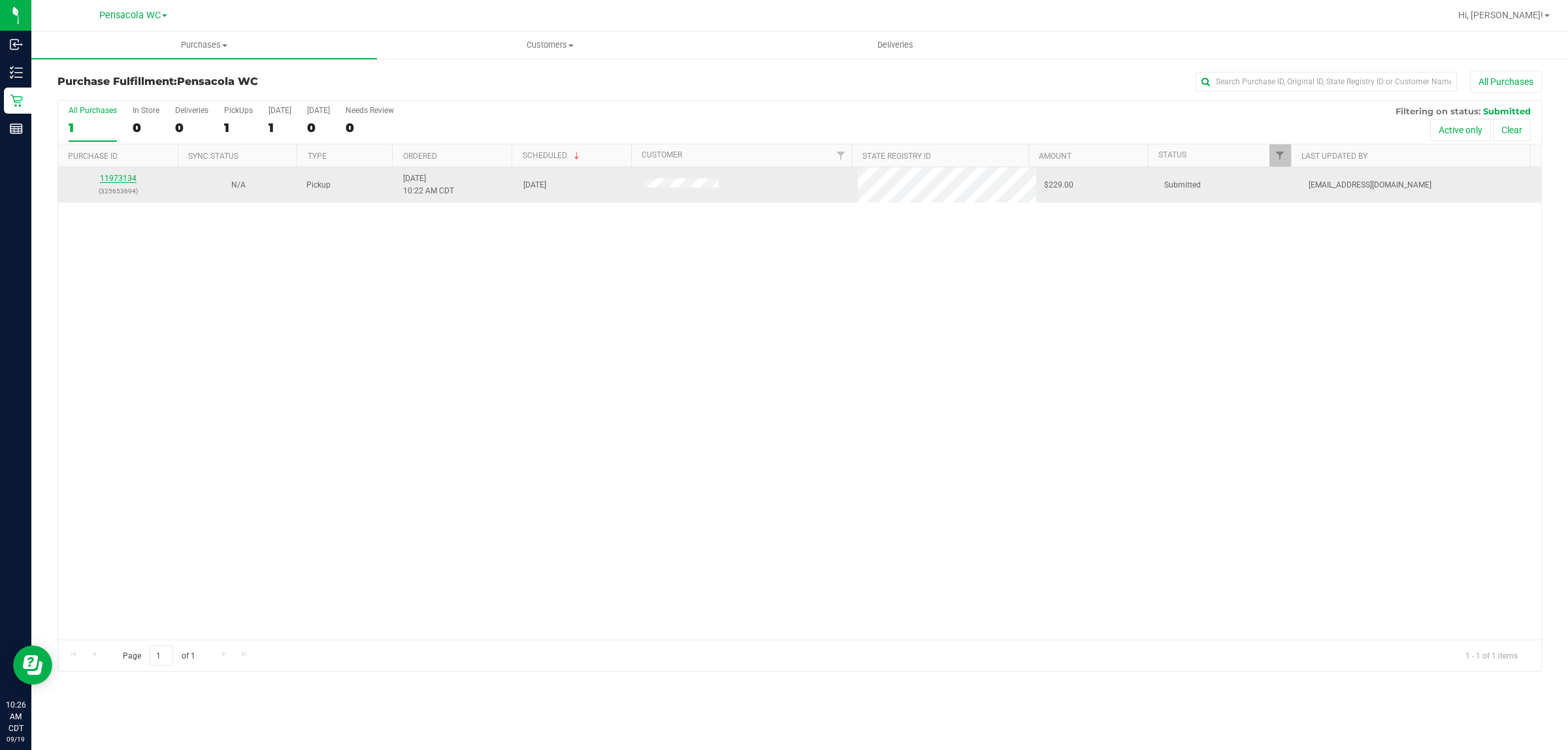
click at [122, 183] on link "11973134" at bounding box center [118, 178] width 36 height 9
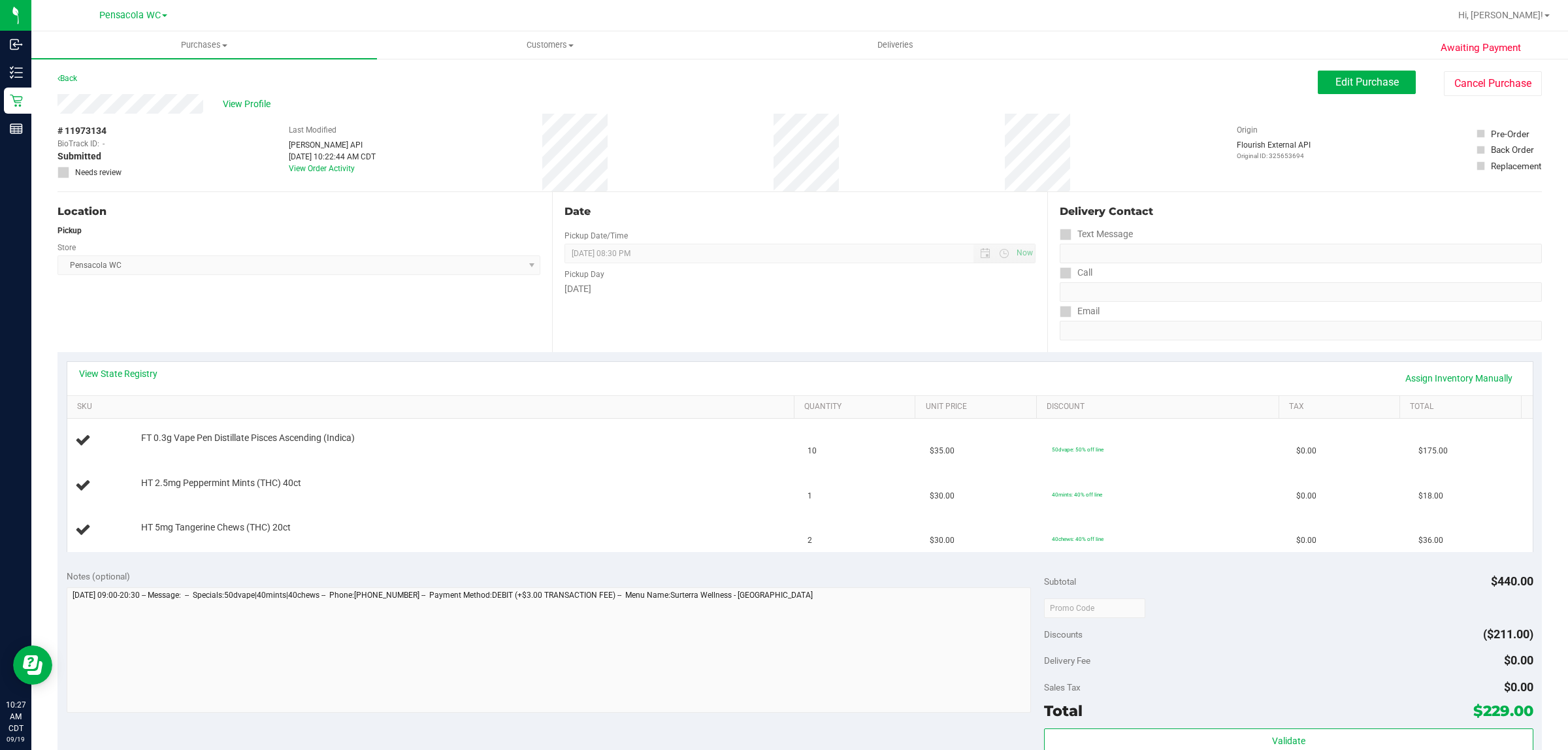
click at [318, 314] on div "Location Pickup Store Pensacola WC Select Store Bonita Springs WC Boynton Beach…" at bounding box center [304, 271] width 494 height 160
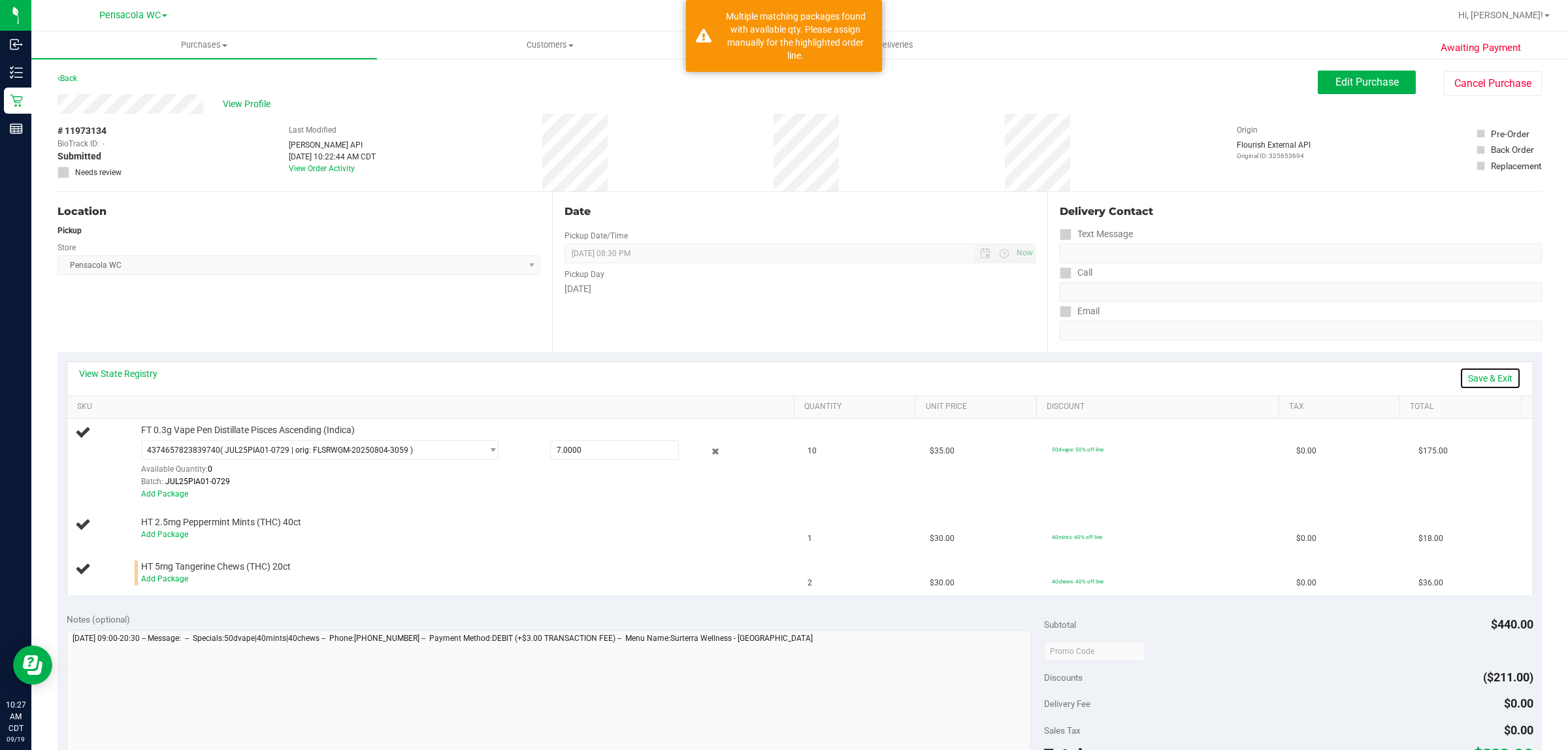
click at [1476, 375] on link "Save & Exit" at bounding box center [1490, 379] width 61 height 23
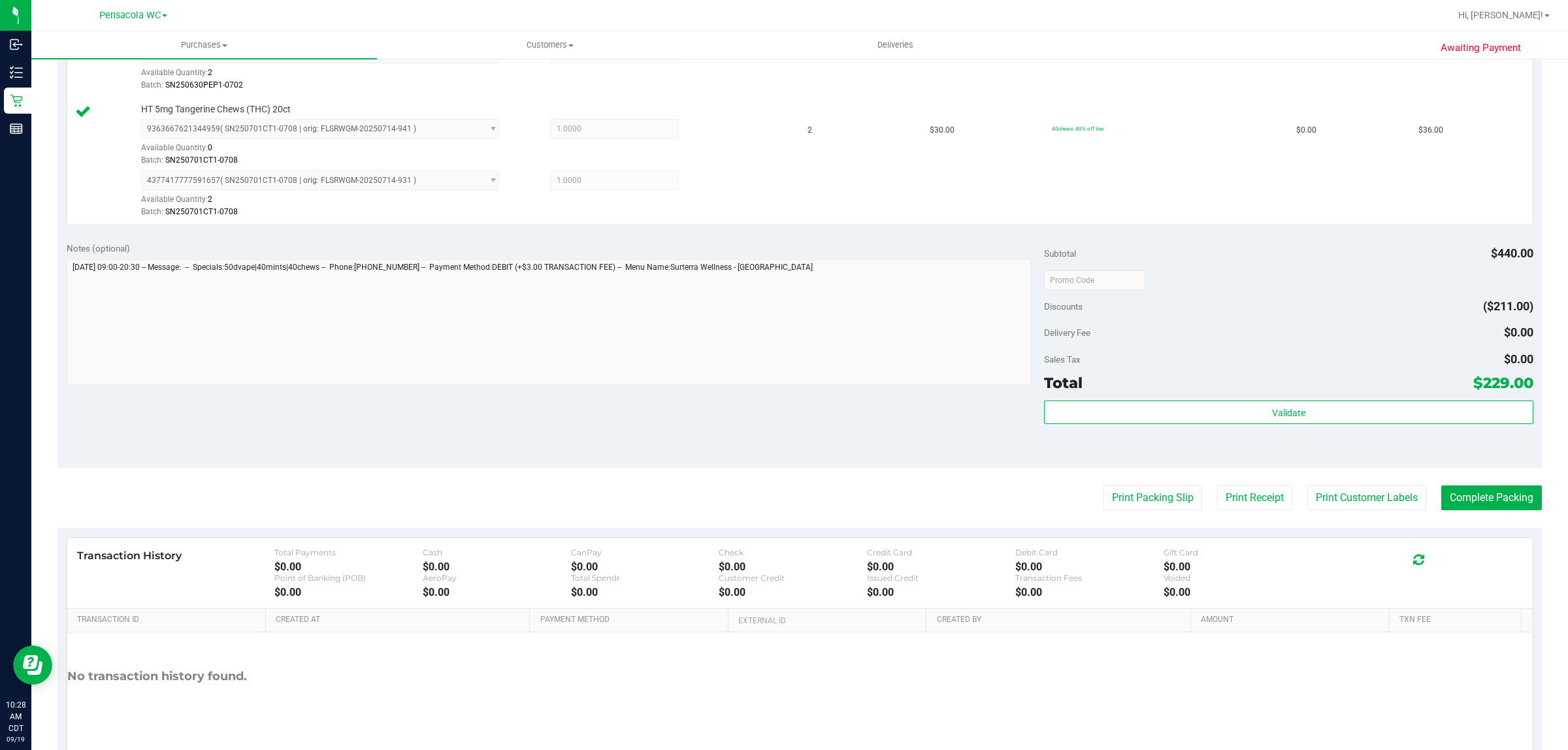
scroll to position [573, 0]
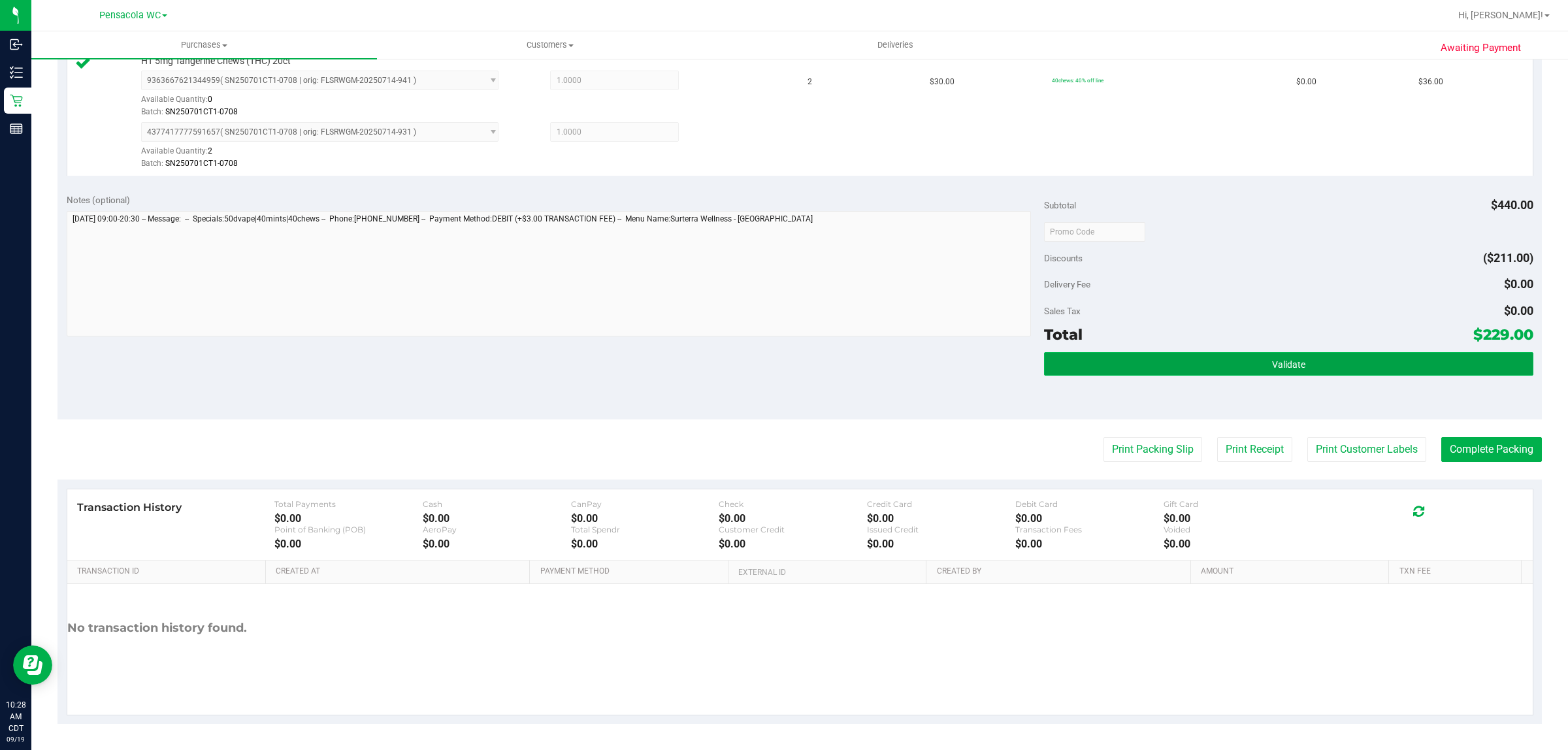
click at [1359, 375] on button "Validate" at bounding box center [1288, 363] width 489 height 23
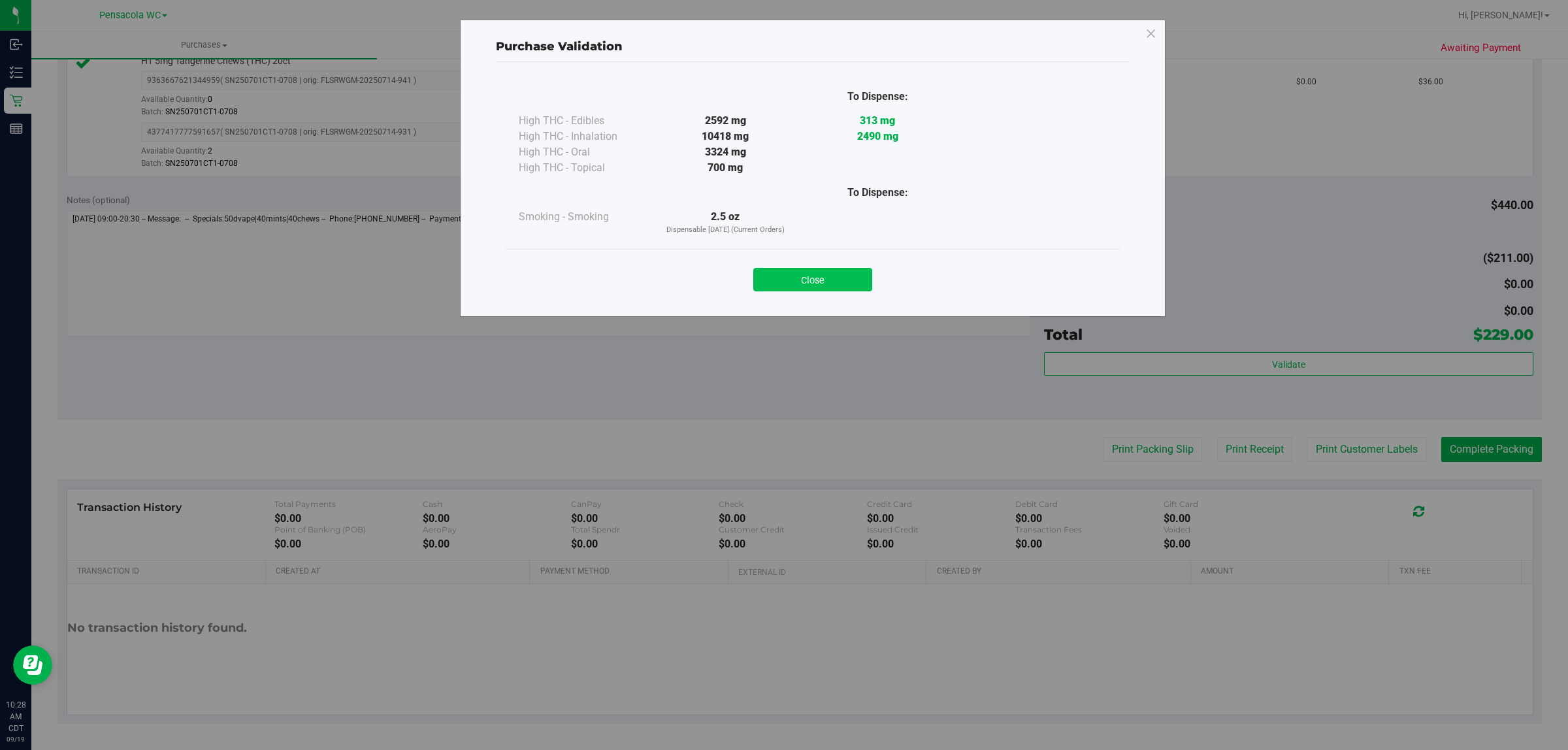
click at [854, 268] on button "Close" at bounding box center [813, 280] width 119 height 23
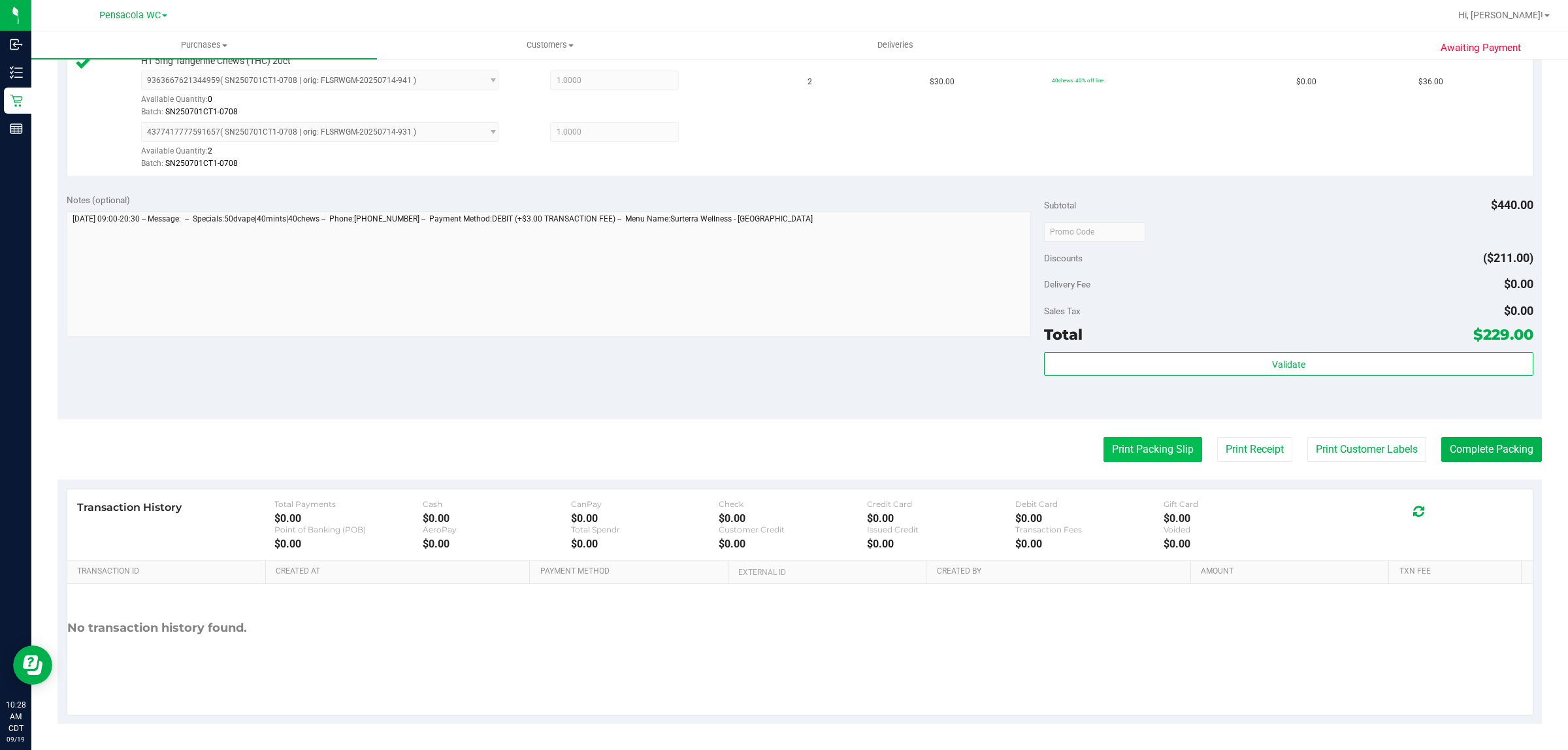
click at [1147, 462] on button "Print Packing Slip" at bounding box center [1152, 450] width 98 height 25
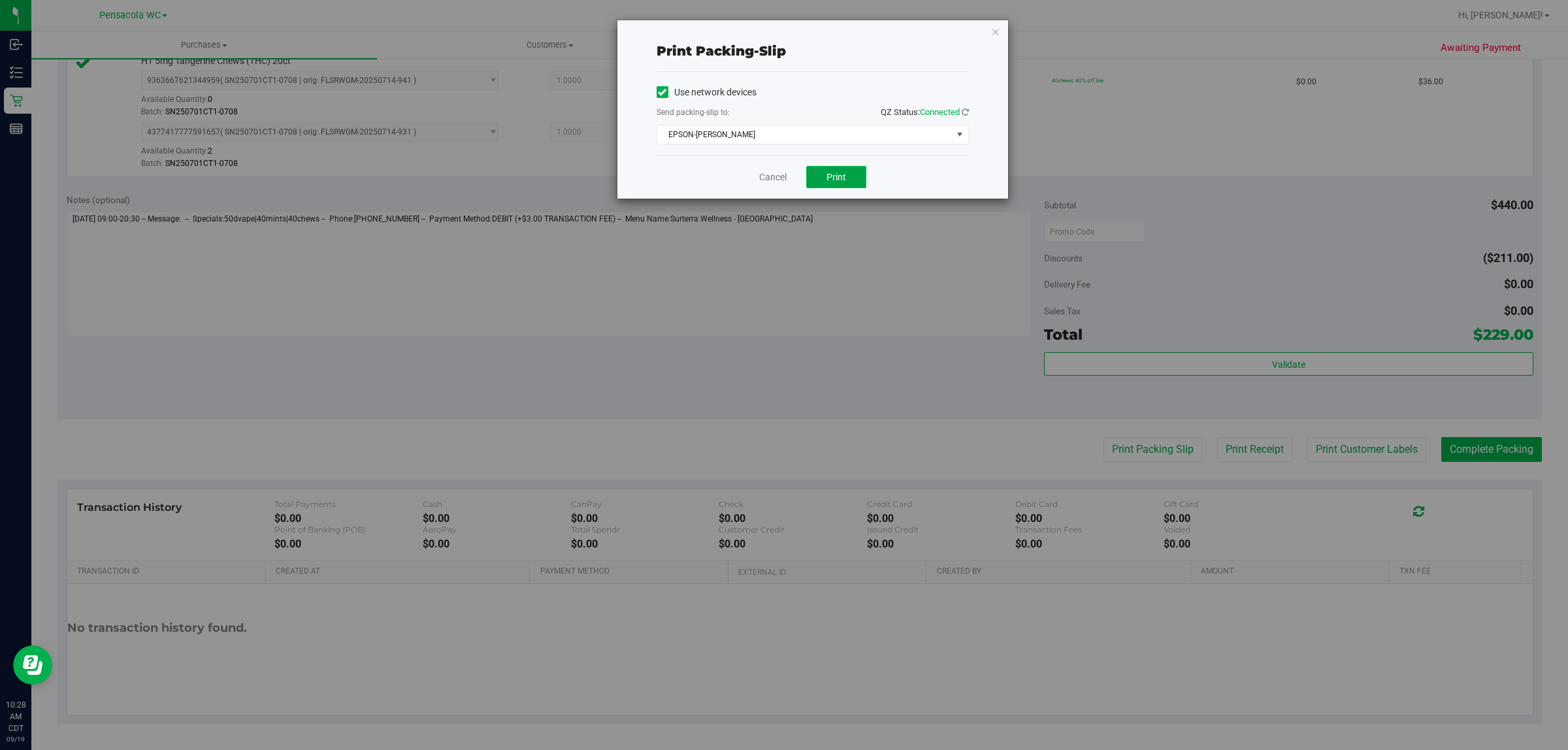
click at [851, 184] on button "Print" at bounding box center [836, 177] width 60 height 23
click at [777, 184] on link "Cancel" at bounding box center [773, 177] width 27 height 14
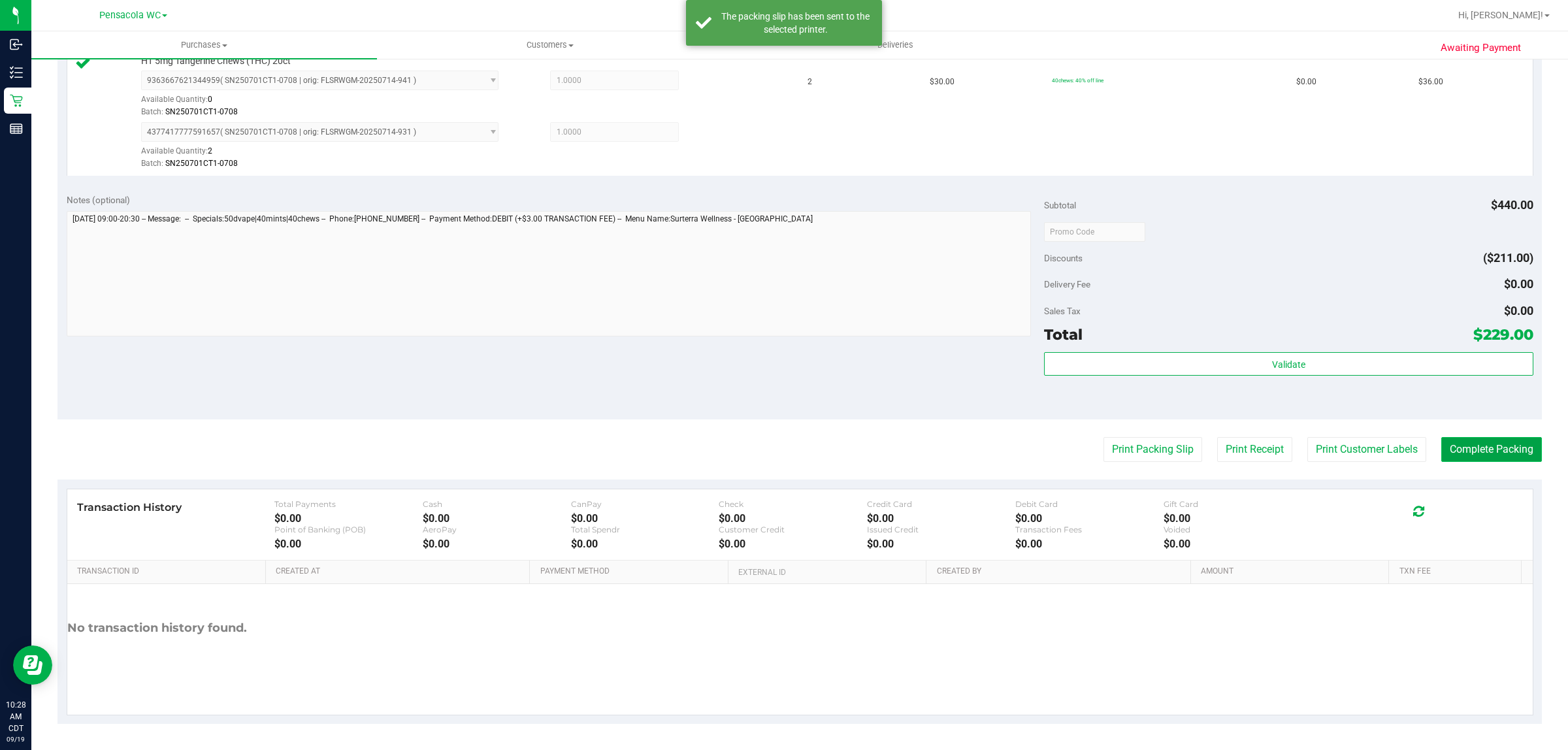
click at [1474, 458] on button "Complete Packing" at bounding box center [1491, 450] width 101 height 25
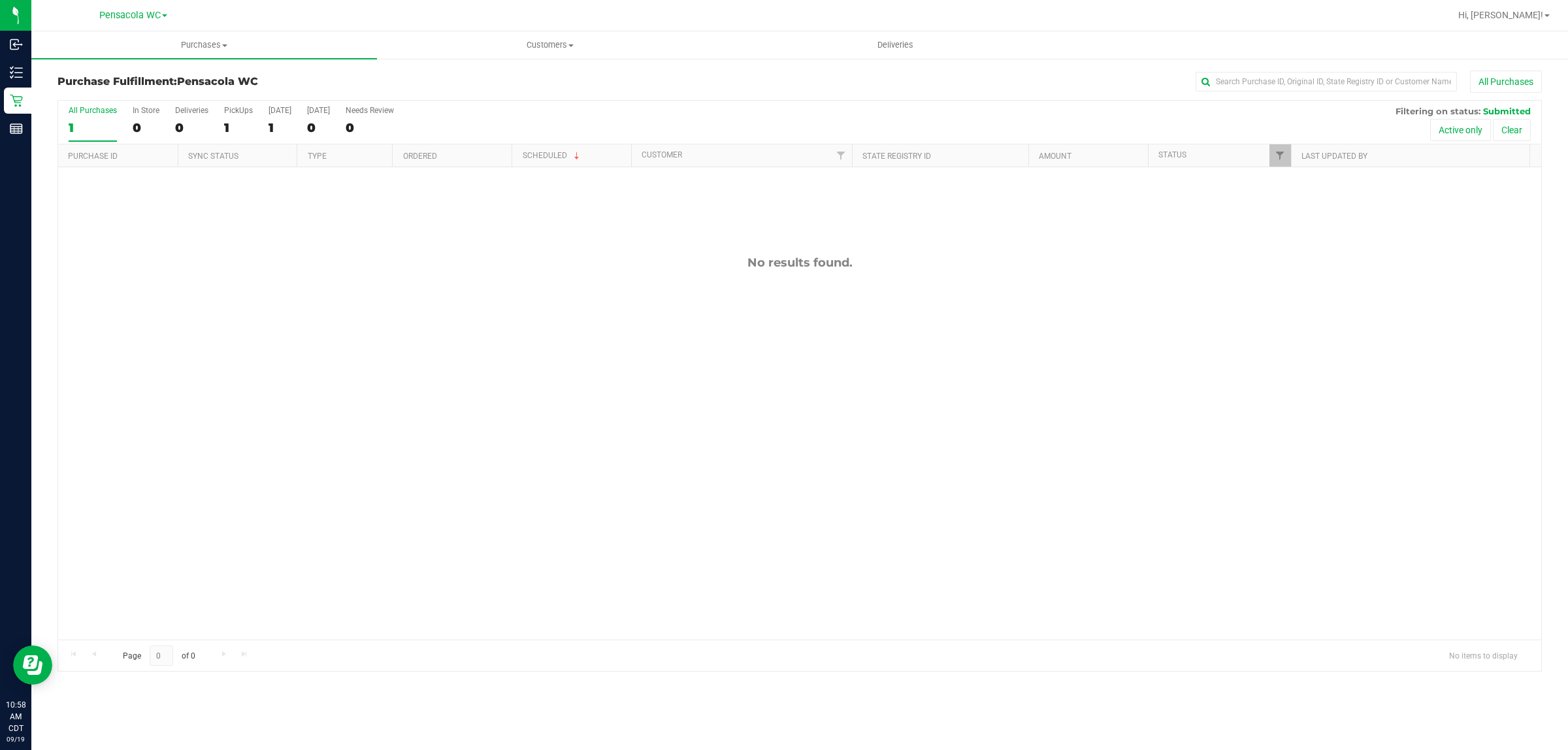
click at [87, 338] on div "No results found." at bounding box center [799, 448] width 1483 height 561
click at [1207, 86] on input "text" at bounding box center [1326, 81] width 261 height 19
type input "hay"
click at [1281, 162] on link "Filter" at bounding box center [1280, 155] width 22 height 23
checkbox input "true"
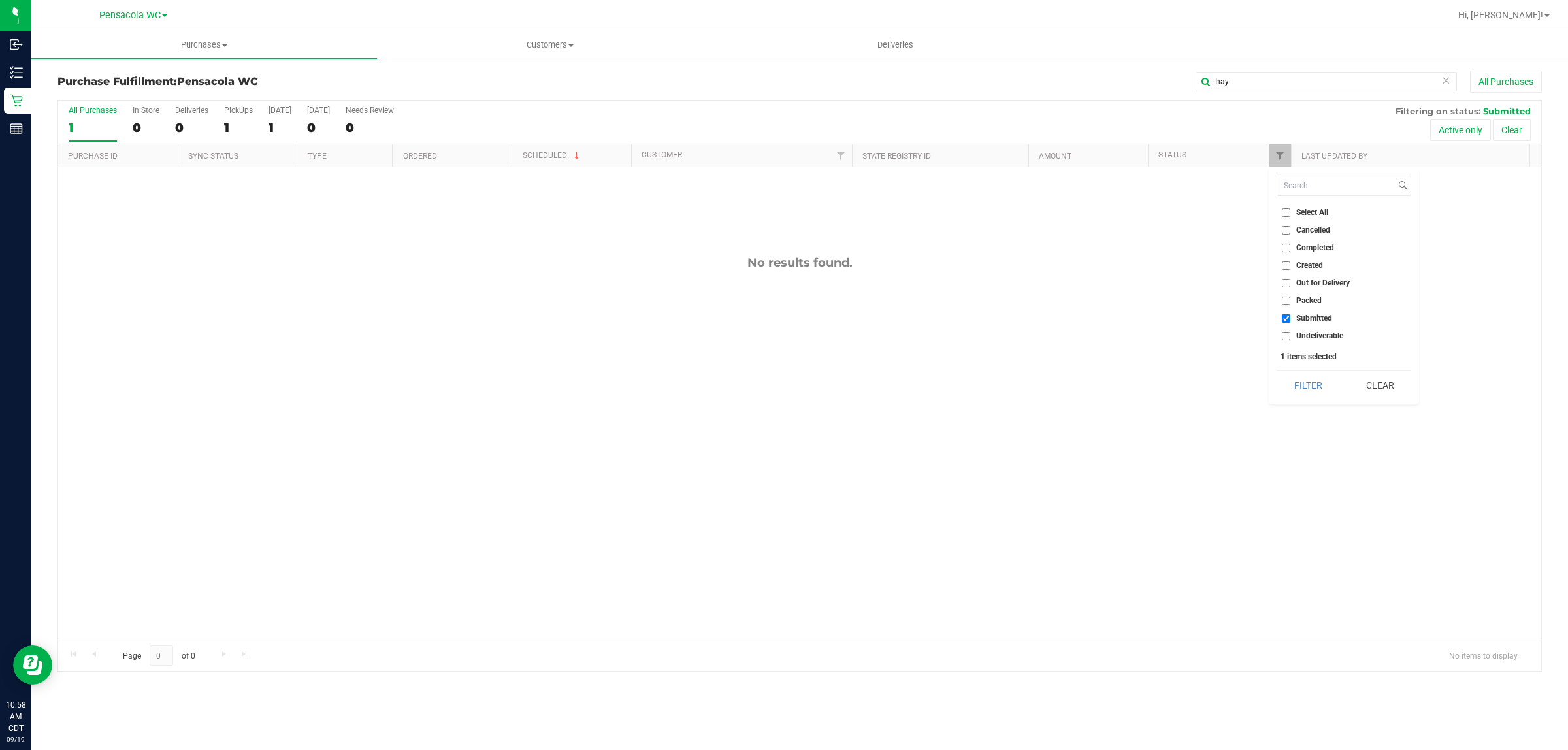
click at [1298, 299] on span "Packed" at bounding box center [1309, 300] width 26 height 8
click at [1290, 299] on input "Packed" at bounding box center [1286, 300] width 9 height 9
checkbox input "true"
click at [1320, 399] on button "Filter" at bounding box center [1308, 386] width 63 height 29
click at [1287, 302] on input "Packed" at bounding box center [1286, 300] width 9 height 9
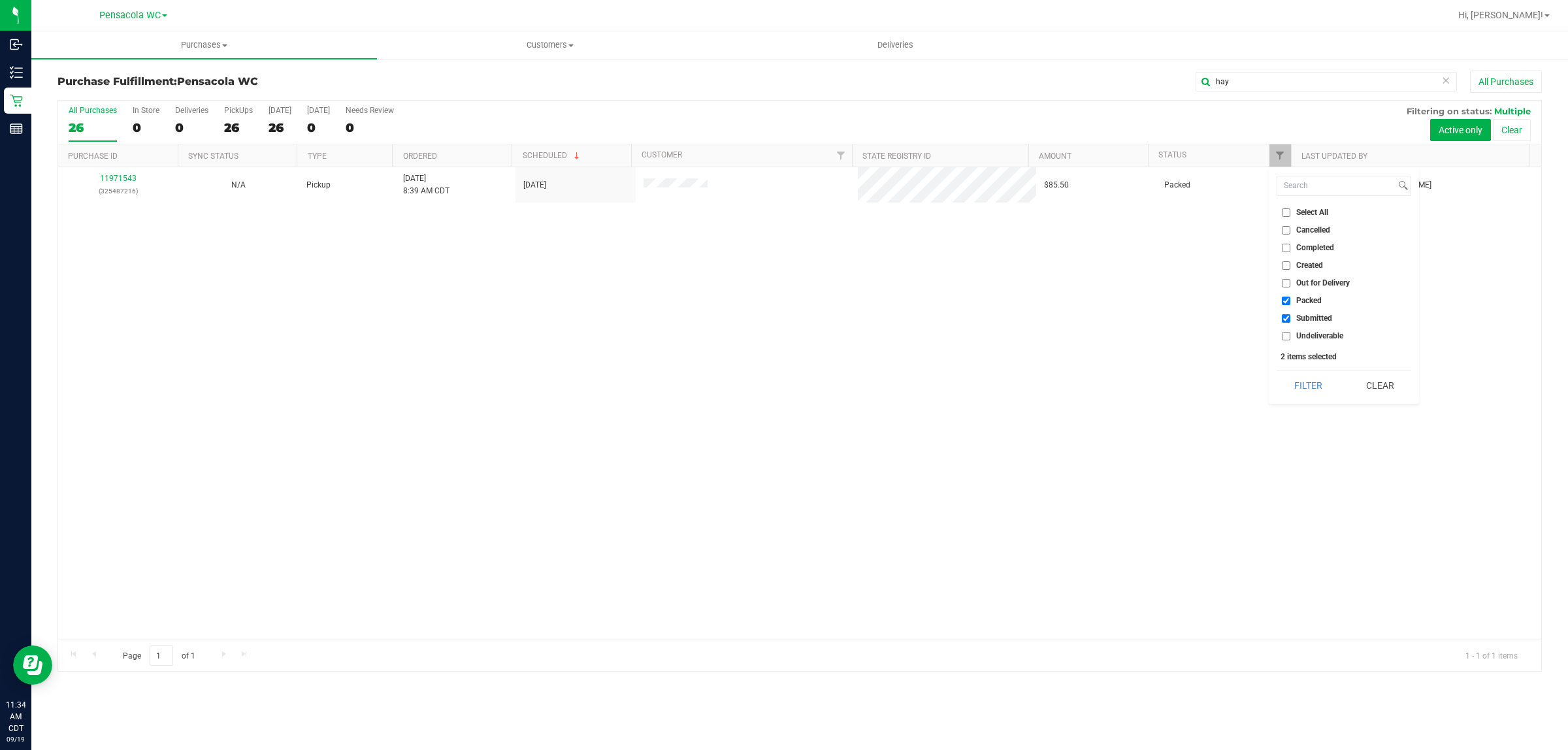
checkbox input "false"
click at [1310, 384] on button "Filter" at bounding box center [1308, 386] width 63 height 29
